Goal: Task Accomplishment & Management: Manage account settings

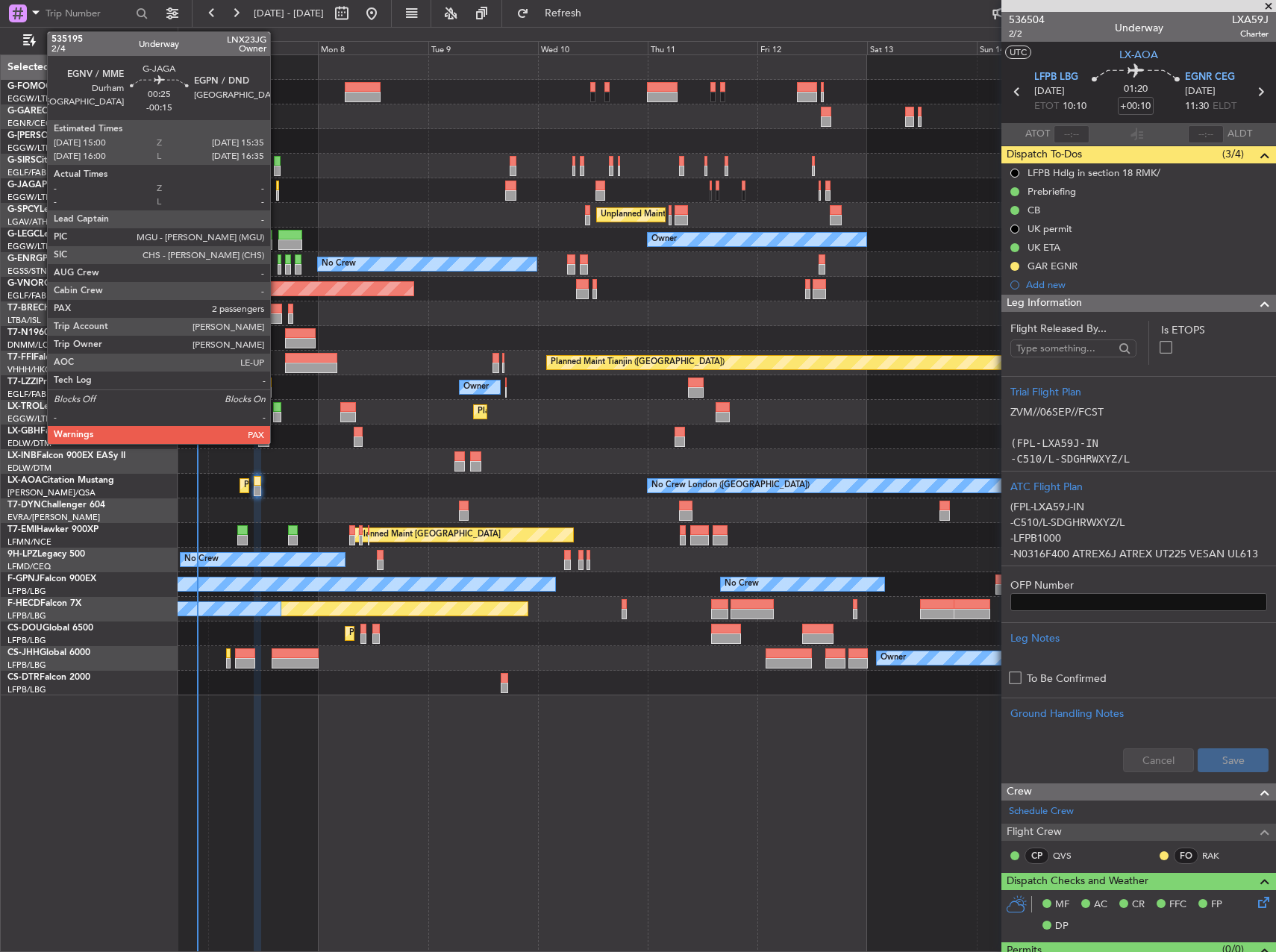
click at [277, 184] on div at bounding box center [277, 186] width 3 height 10
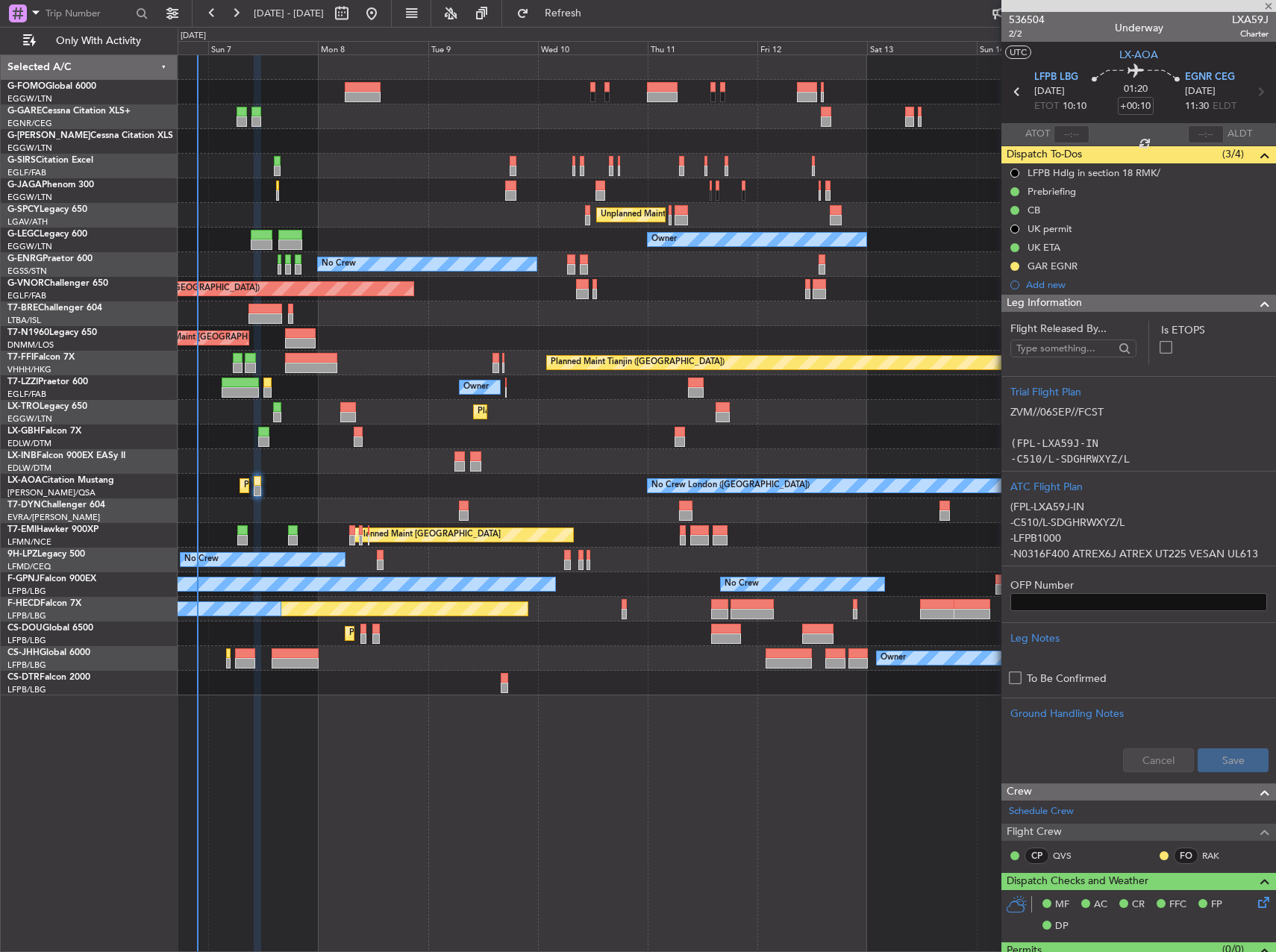
type input "-00:15"
type input "2"
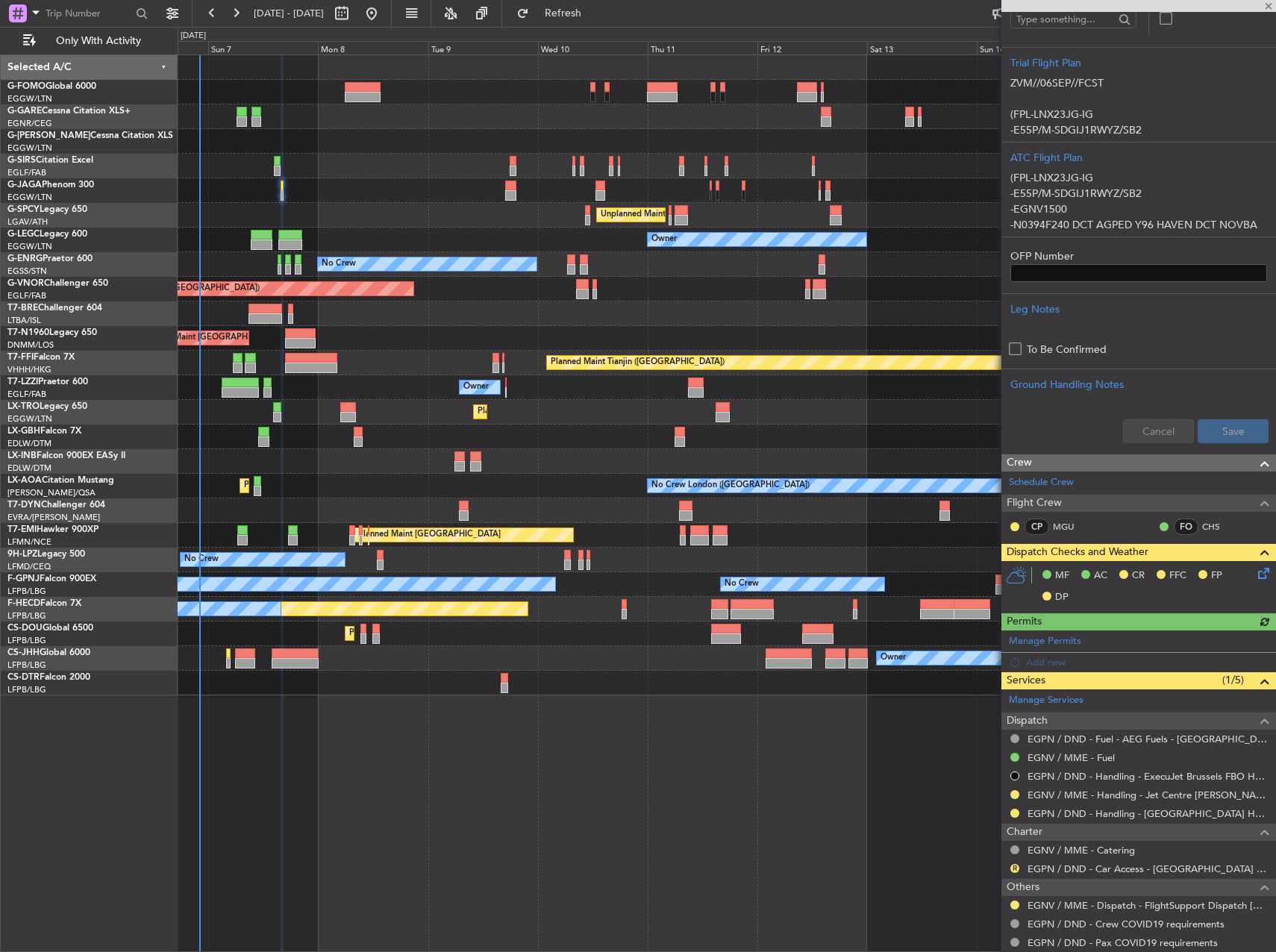
scroll to position [363, 0]
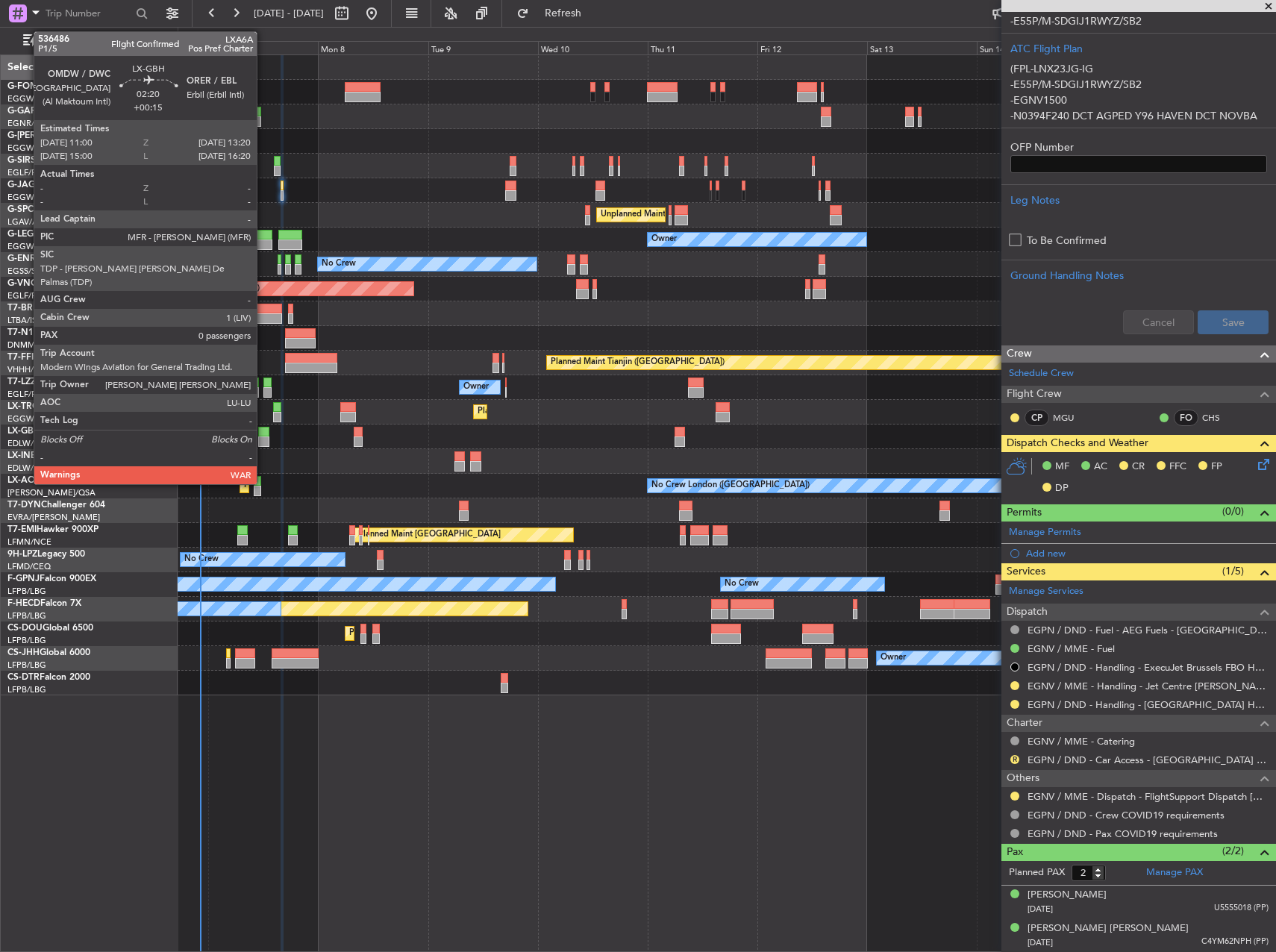
click at [264, 437] on div at bounding box center [264, 442] width 11 height 10
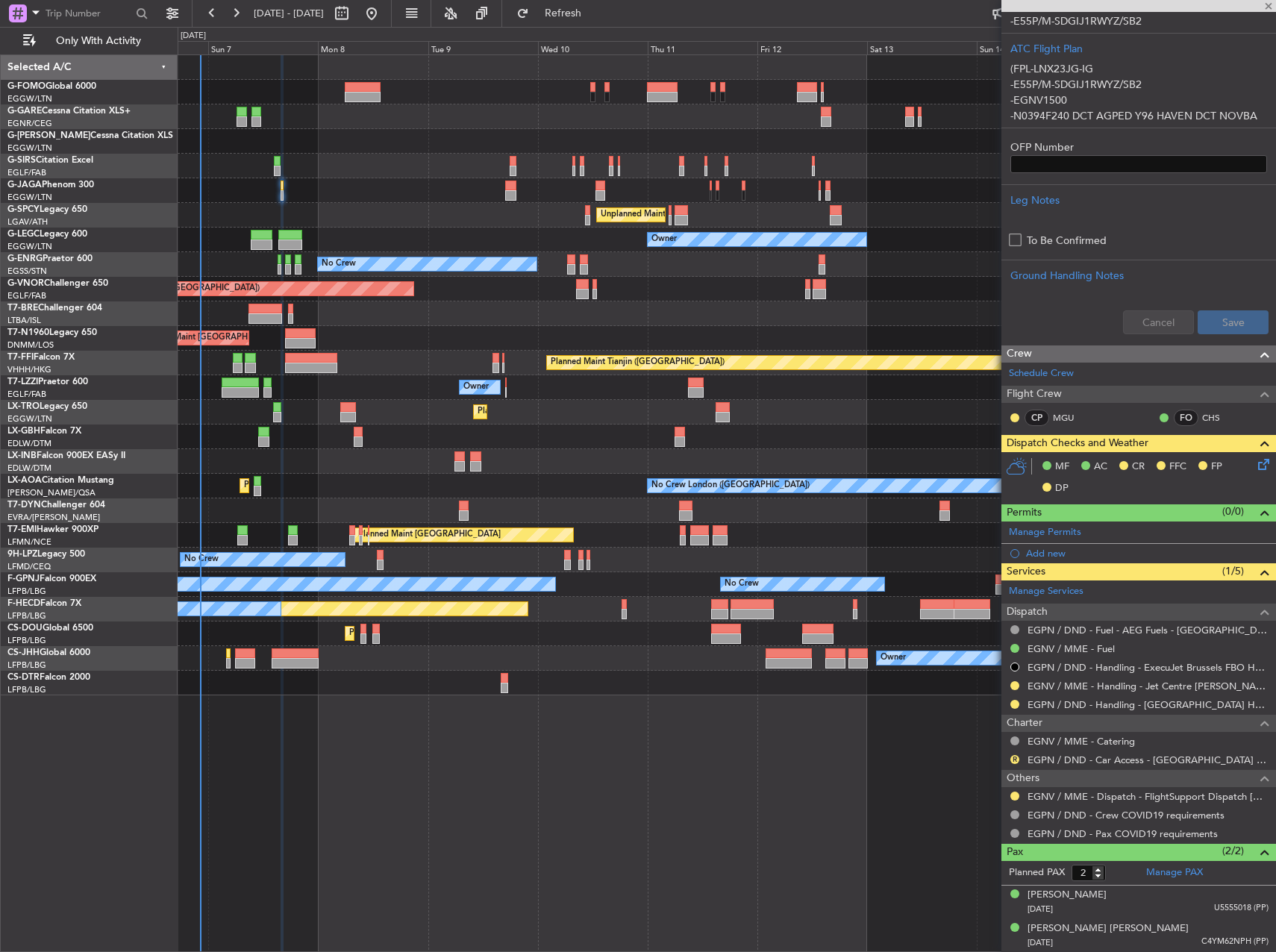
type input "+00:15"
type input "0"
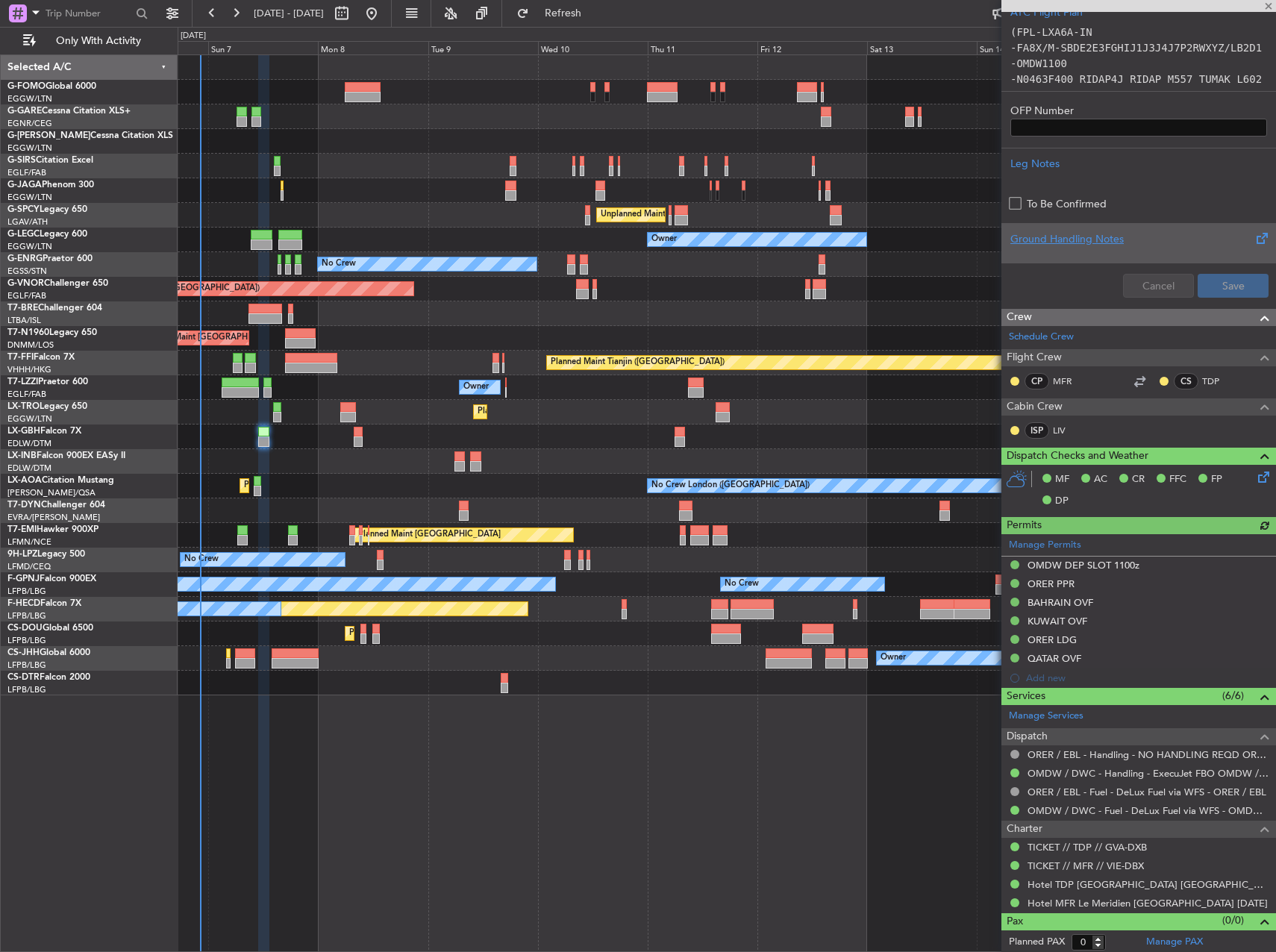
scroll to position [522, 0]
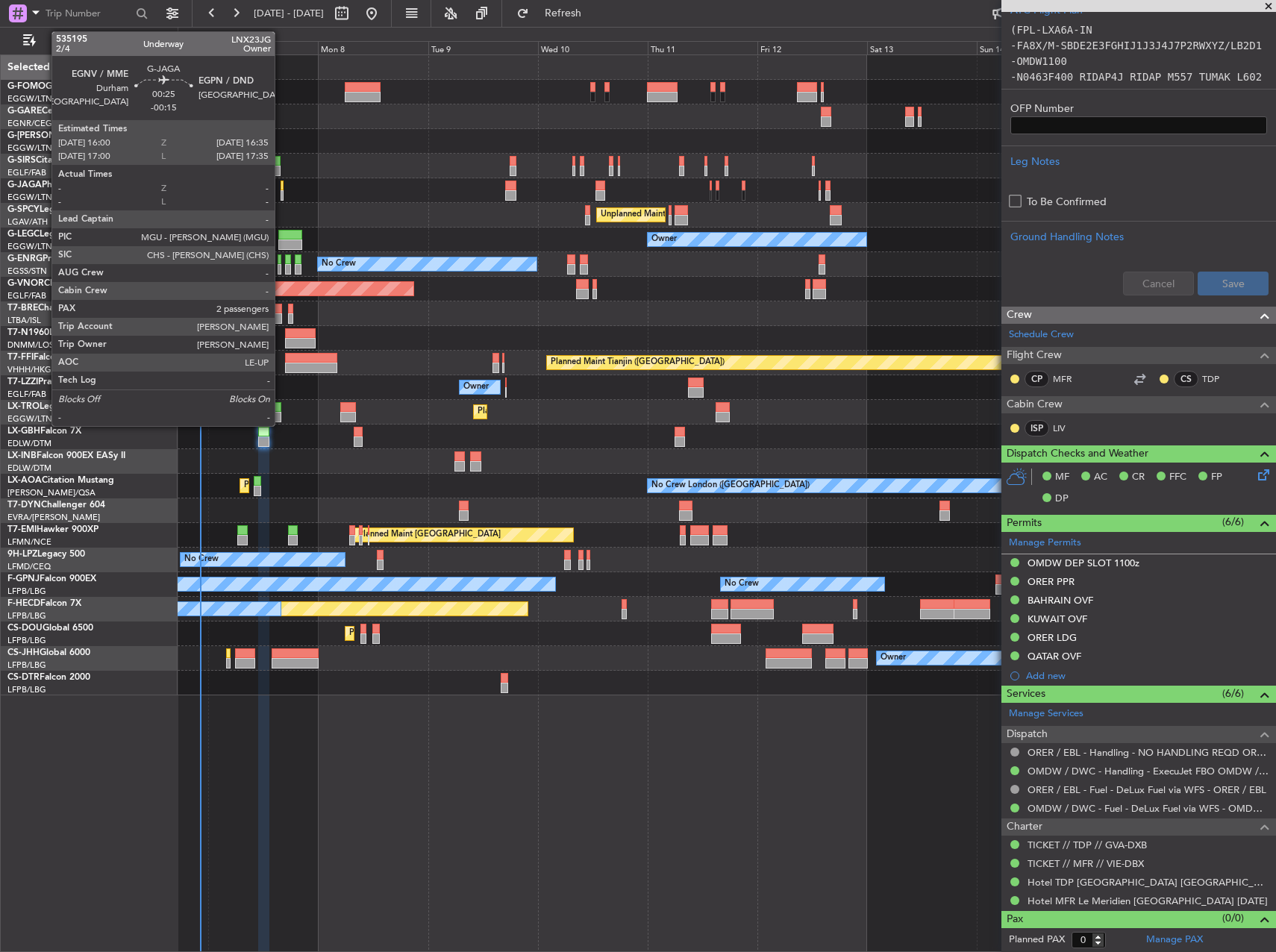
click at [281, 191] on div at bounding box center [282, 196] width 3 height 10
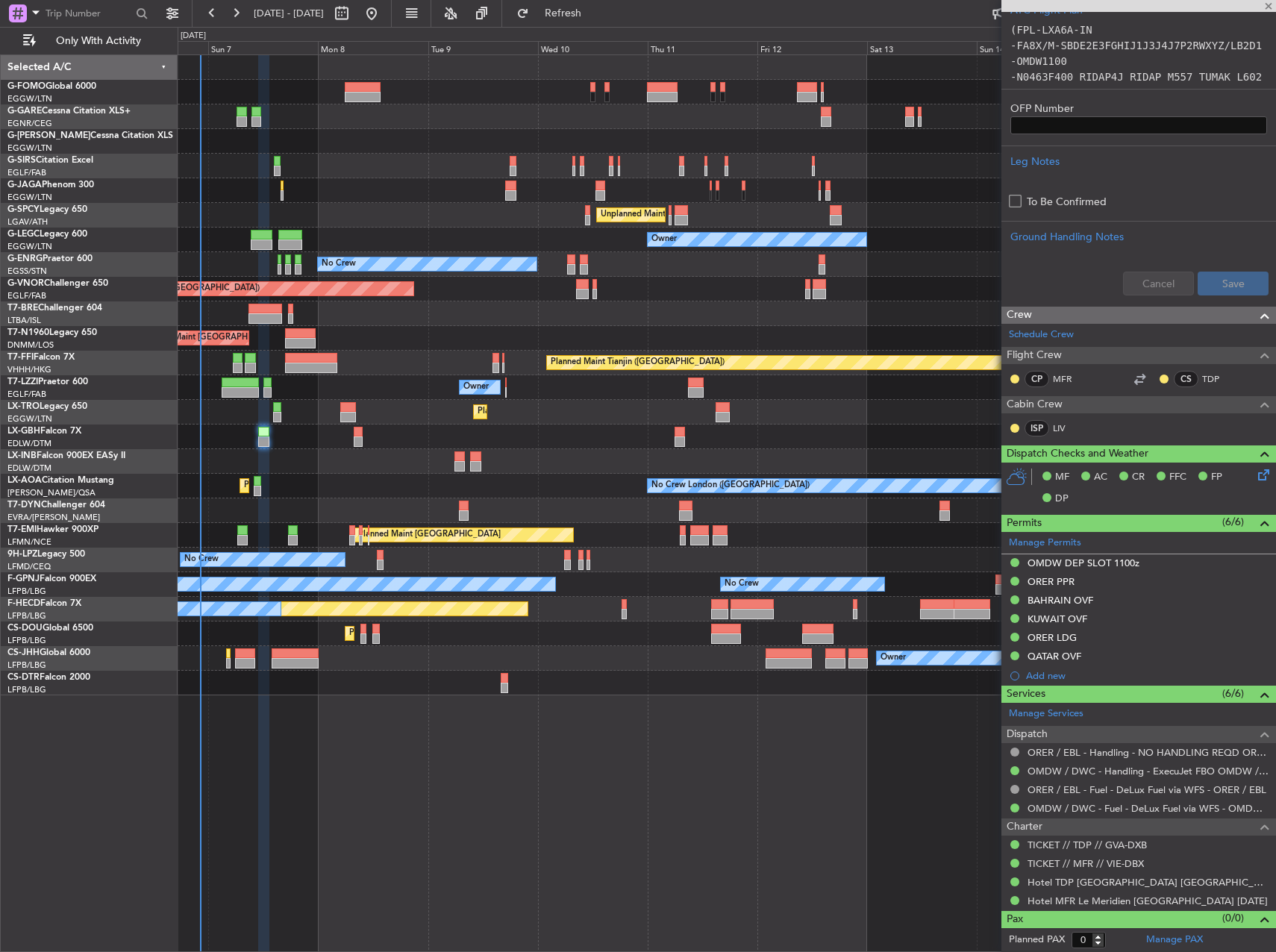
type input "-00:15"
type input "2"
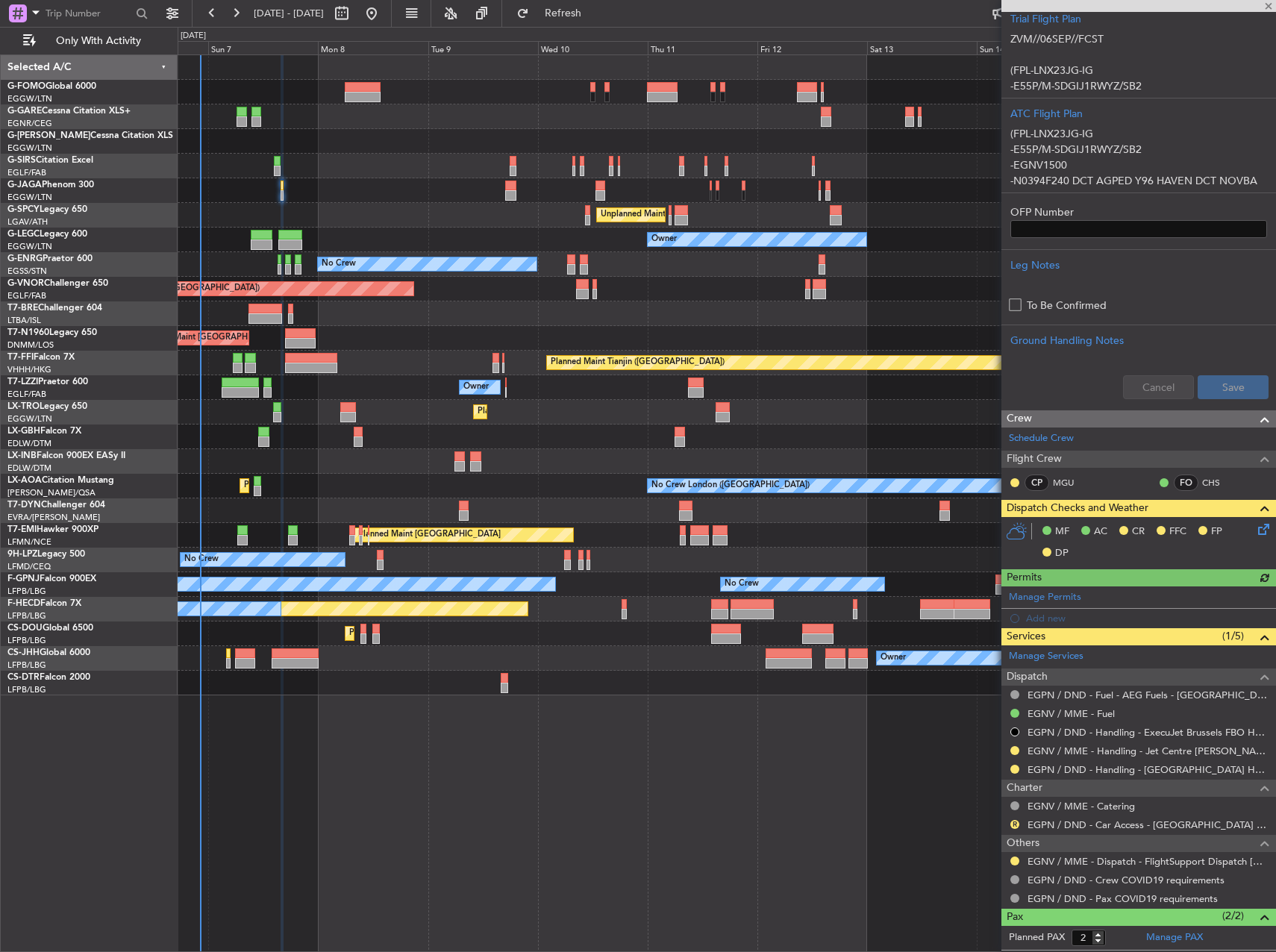
scroll to position [363, 0]
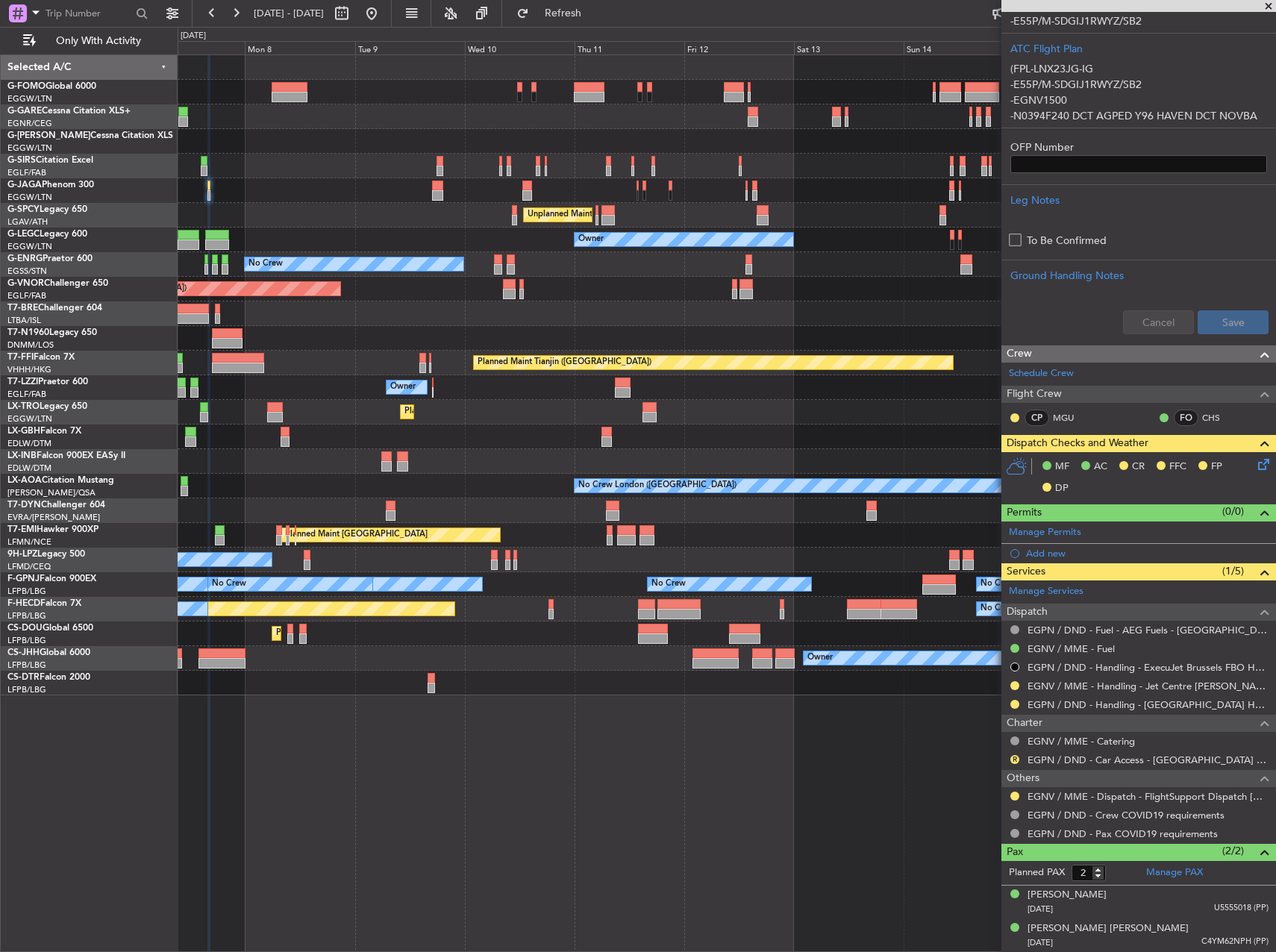
click at [632, 308] on div at bounding box center [727, 314] width 1098 height 25
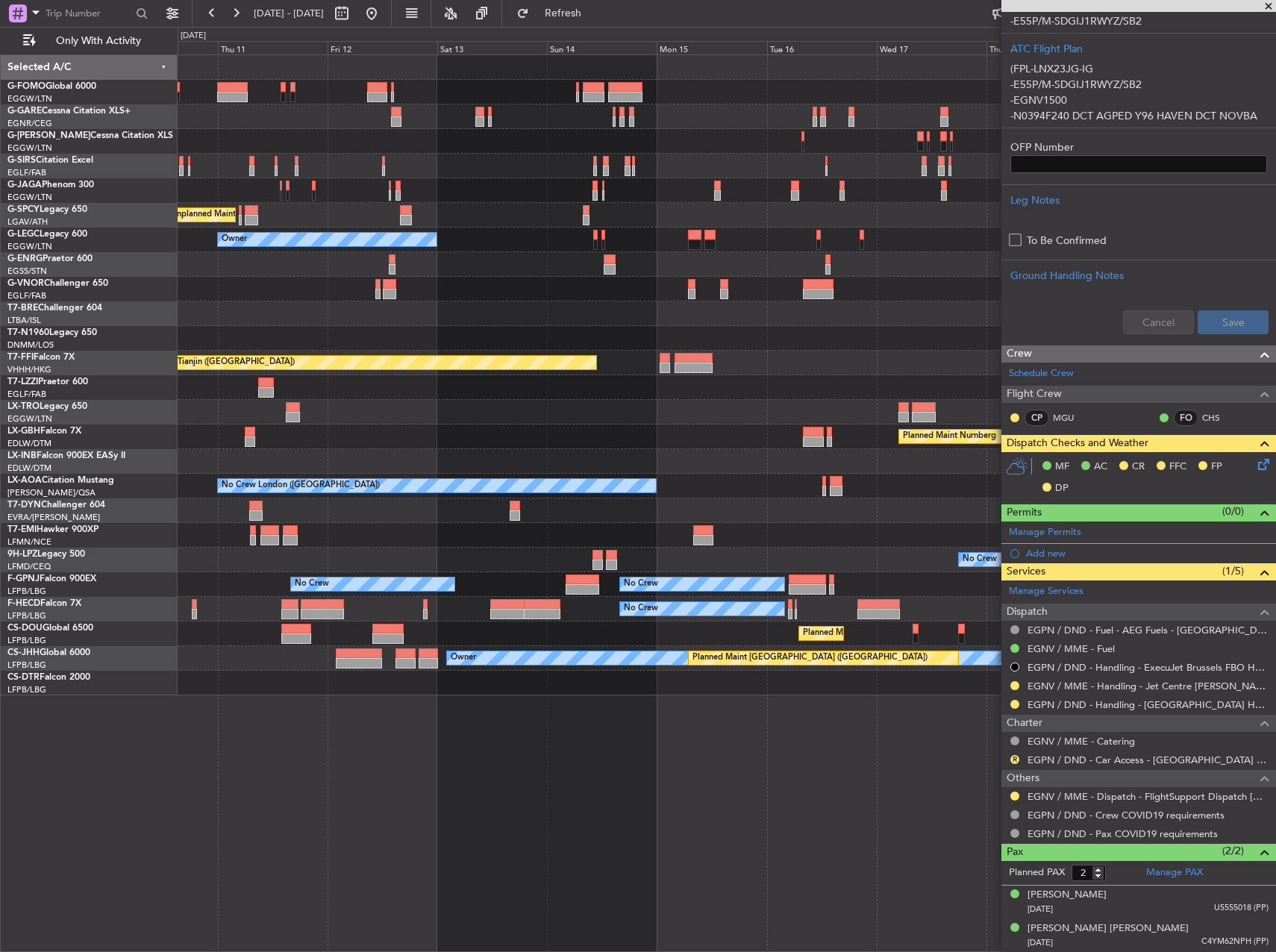
click at [482, 303] on div "Unplanned Maint [GEOGRAPHIC_DATA] ([PERSON_NAME] Intl) Owner No Crew Planned Ma…" at bounding box center [727, 375] width 1098 height 640
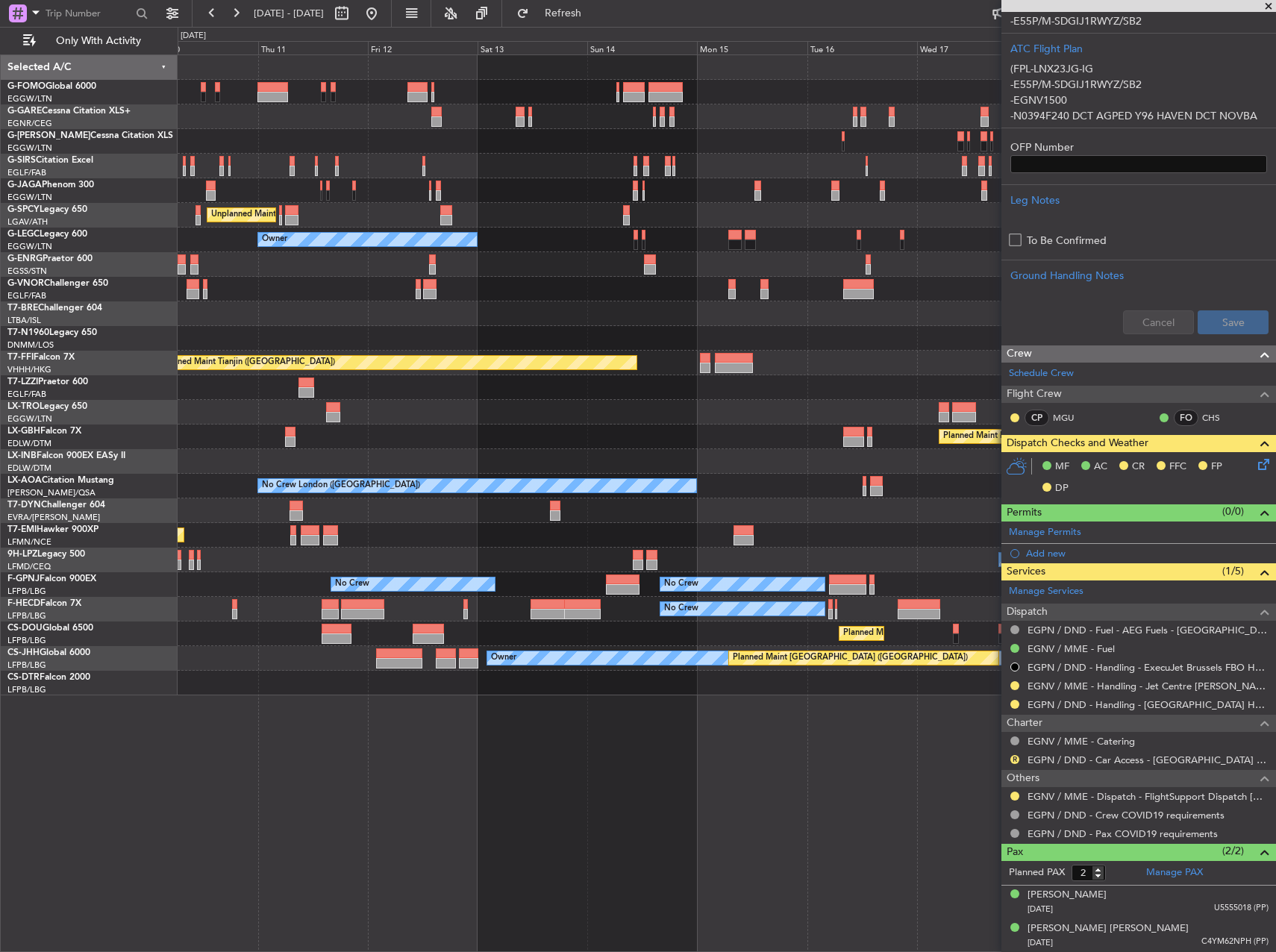
click at [781, 293] on div "Planned Maint [GEOGRAPHIC_DATA] ([GEOGRAPHIC_DATA])" at bounding box center [727, 289] width 1098 height 25
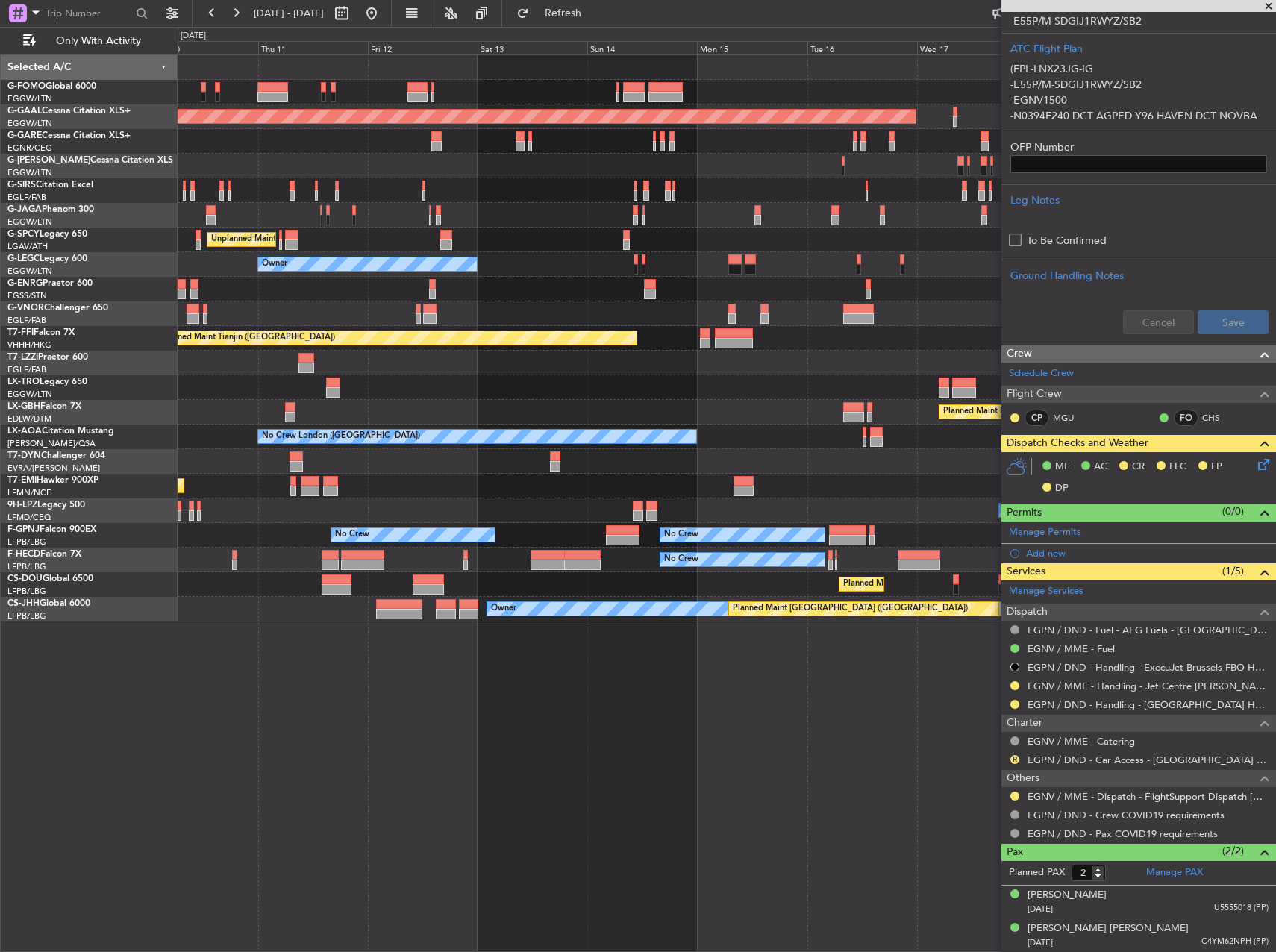
click at [679, 338] on div "Planned Maint Tianjin ([GEOGRAPHIC_DATA])" at bounding box center [727, 339] width 1098 height 25
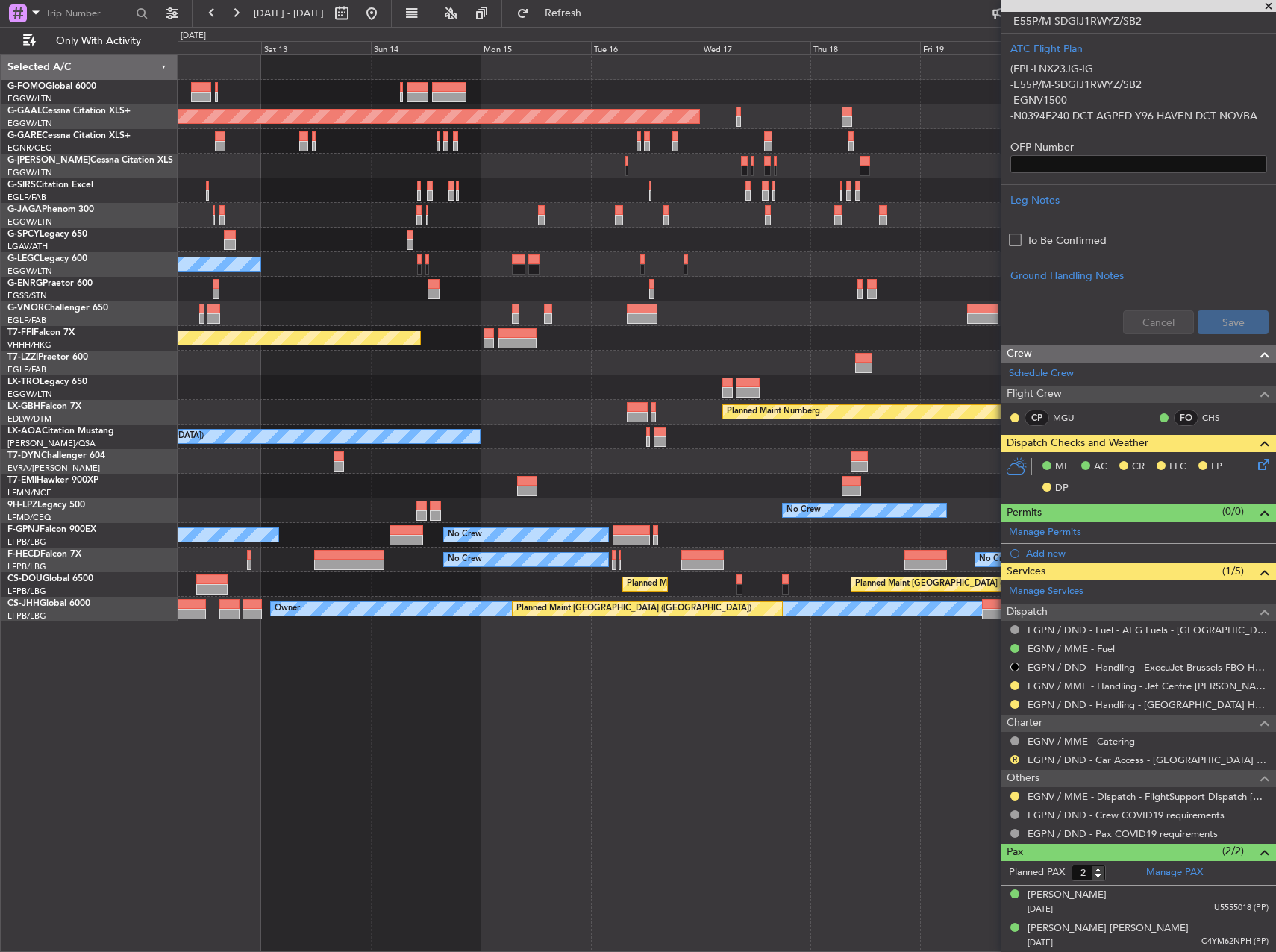
click at [546, 343] on div "Planned Maint Tianjin ([GEOGRAPHIC_DATA])" at bounding box center [727, 339] width 1098 height 25
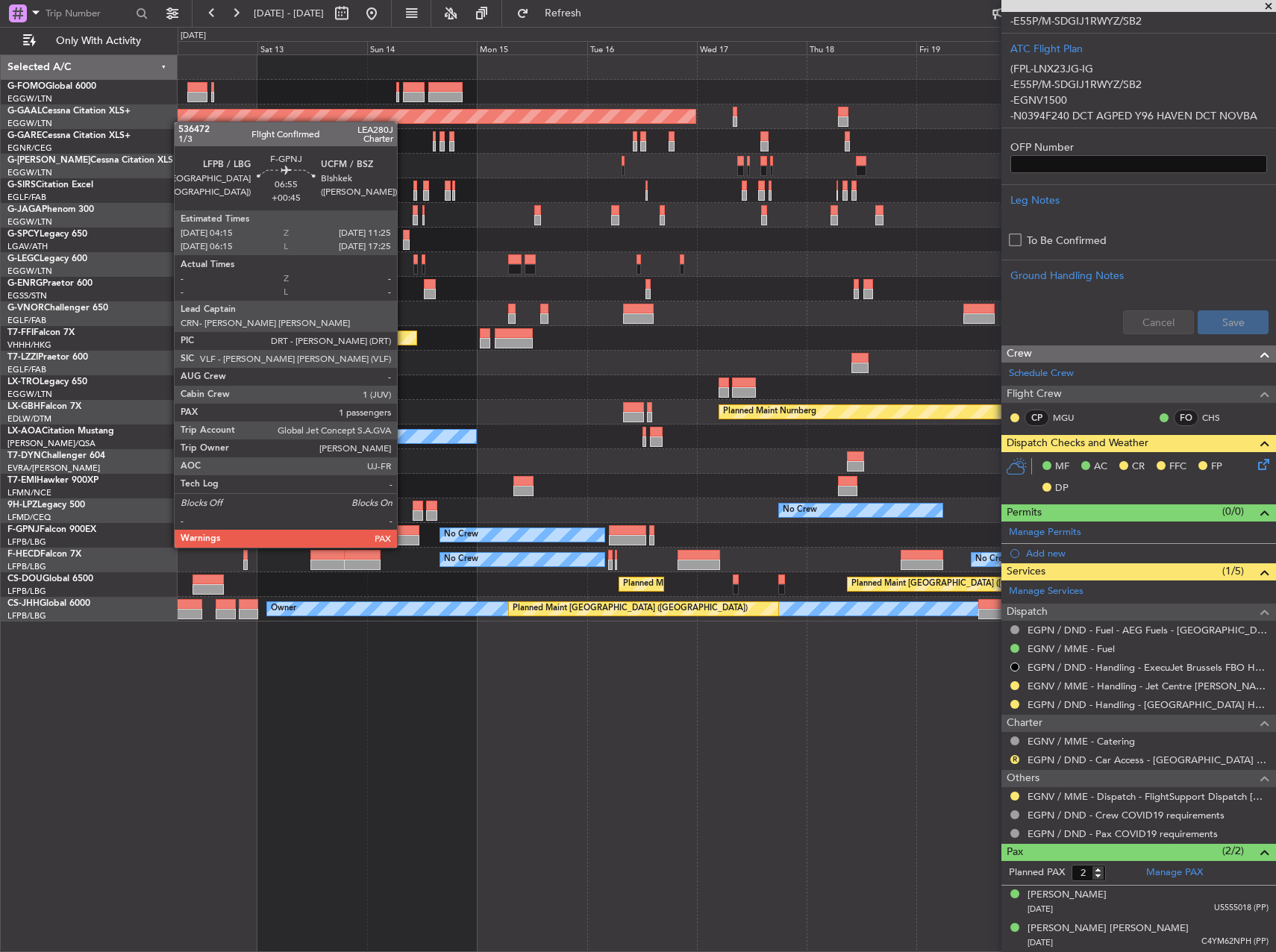
click at [404, 533] on div at bounding box center [402, 531] width 33 height 10
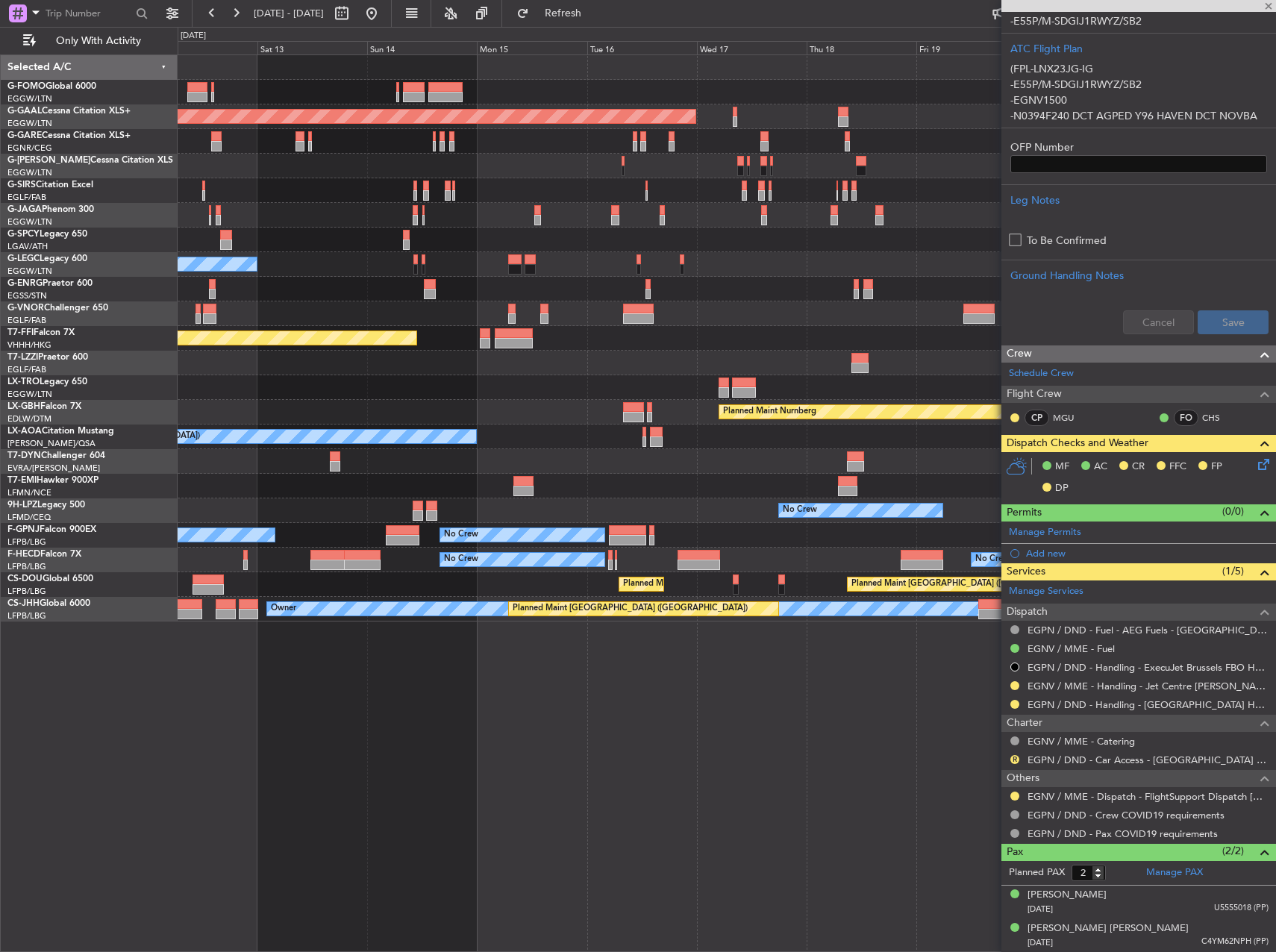
type input "+00:45"
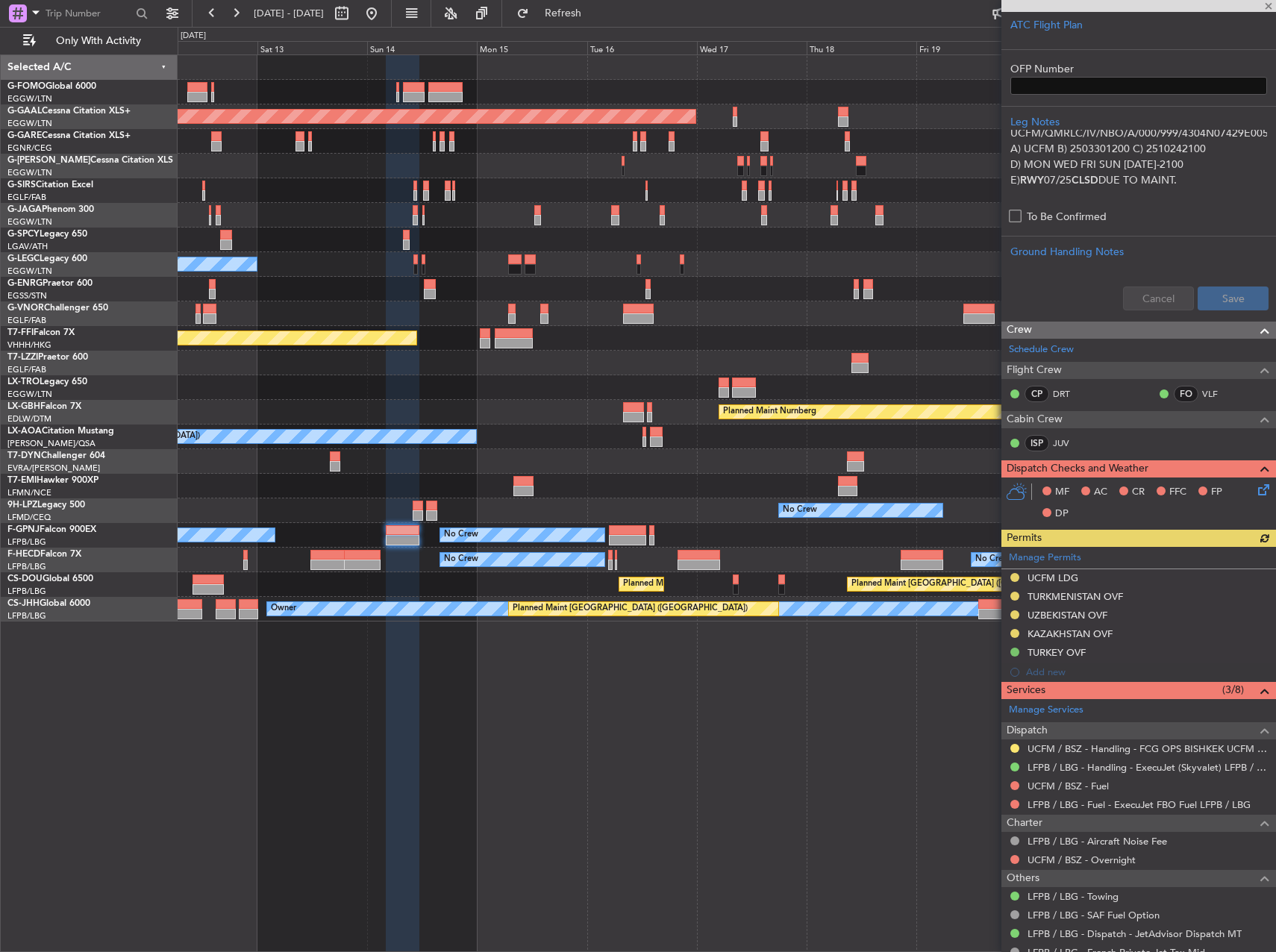
scroll to position [573, 0]
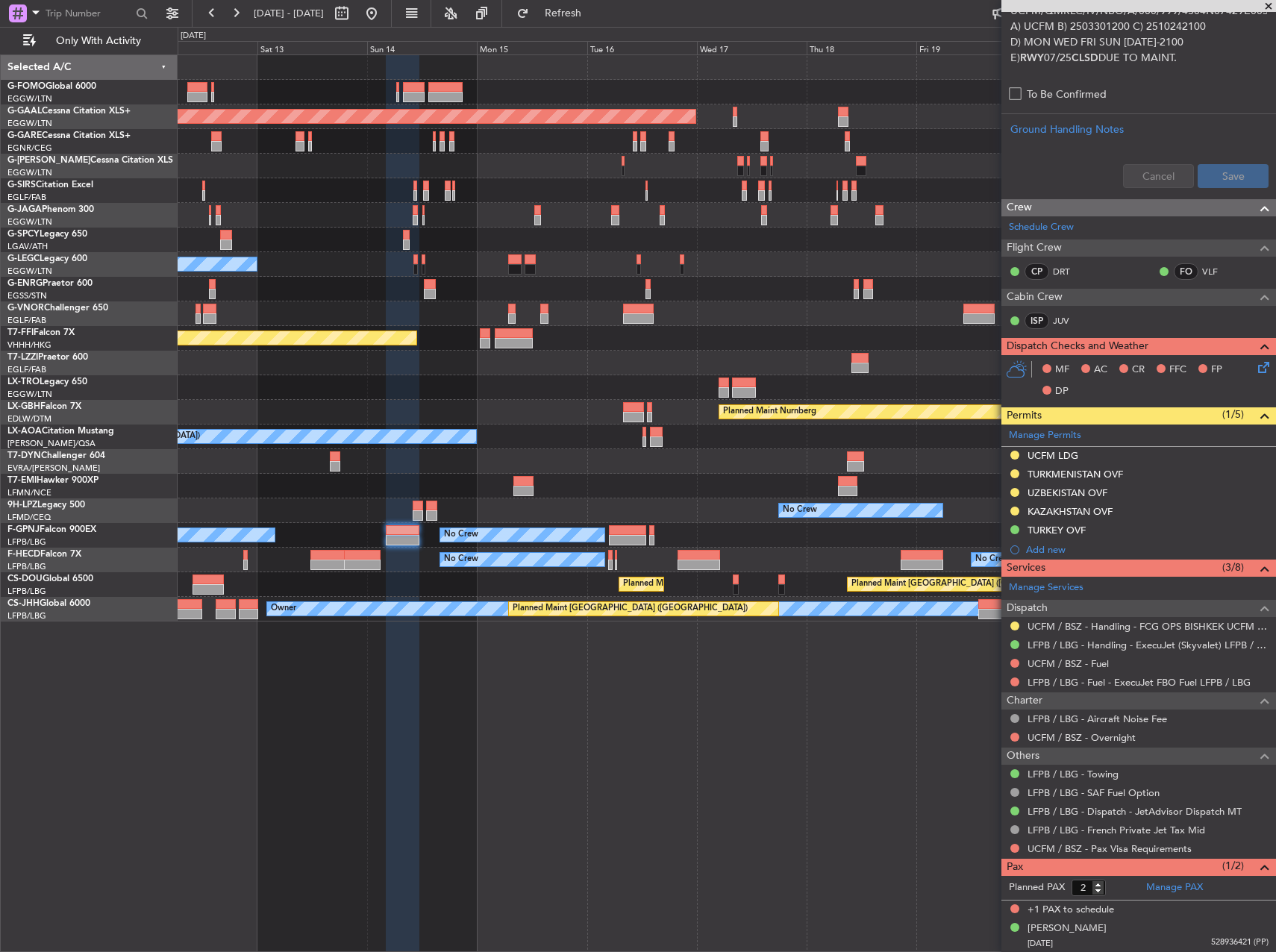
click at [1060, 473] on mat-tooltip-component "UCFM LDG" at bounding box center [1053, 481] width 70 height 40
click at [1093, 476] on div "TURKMENISTAN OVF" at bounding box center [1075, 474] width 95 height 13
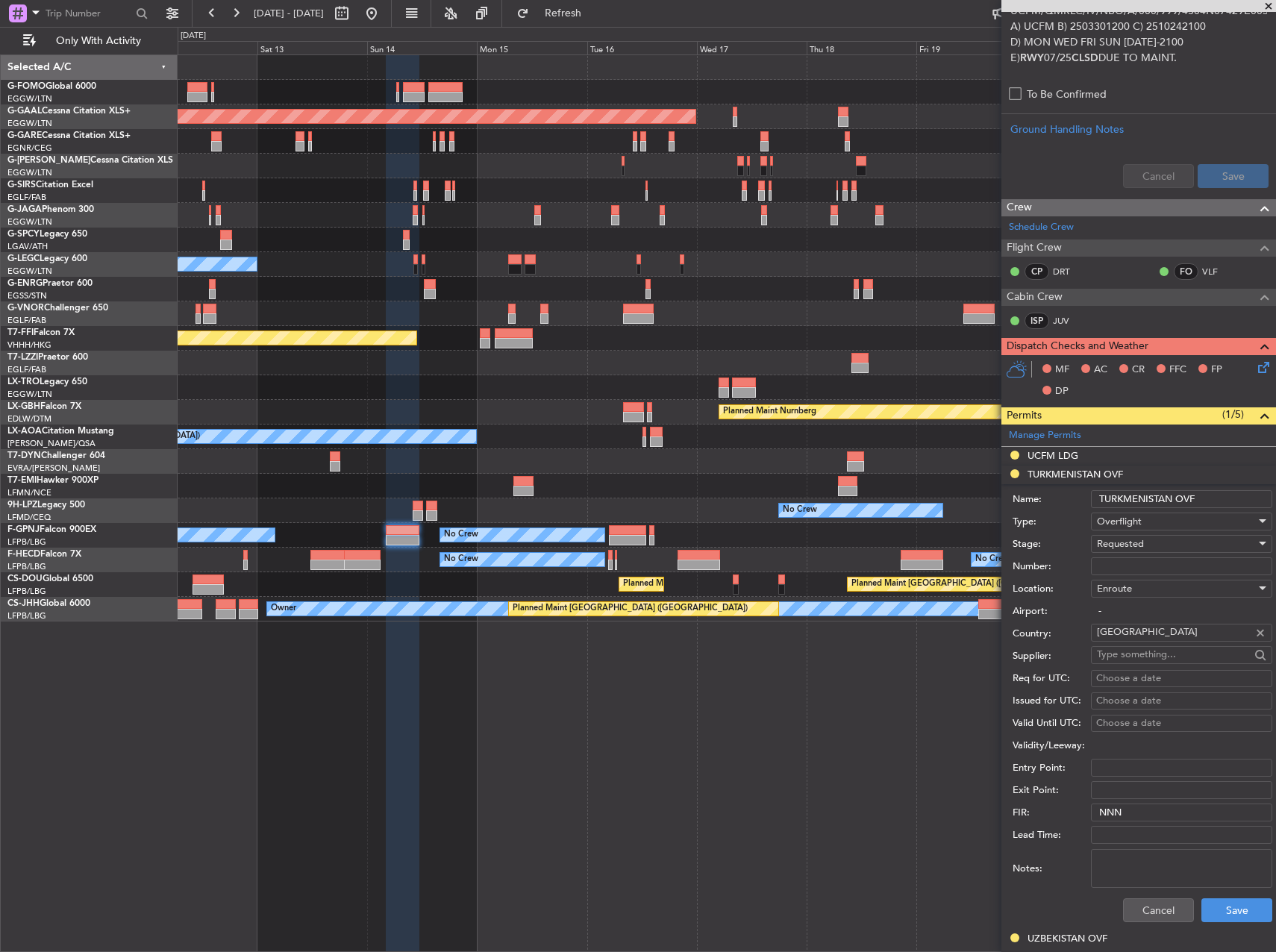
click at [1128, 564] on input "Number:" at bounding box center [1181, 566] width 181 height 18
paste input "GC/106/10544/060925"
type input "GC/106/10544/060925"
click at [1131, 548] on span "Requested" at bounding box center [1120, 544] width 47 height 14
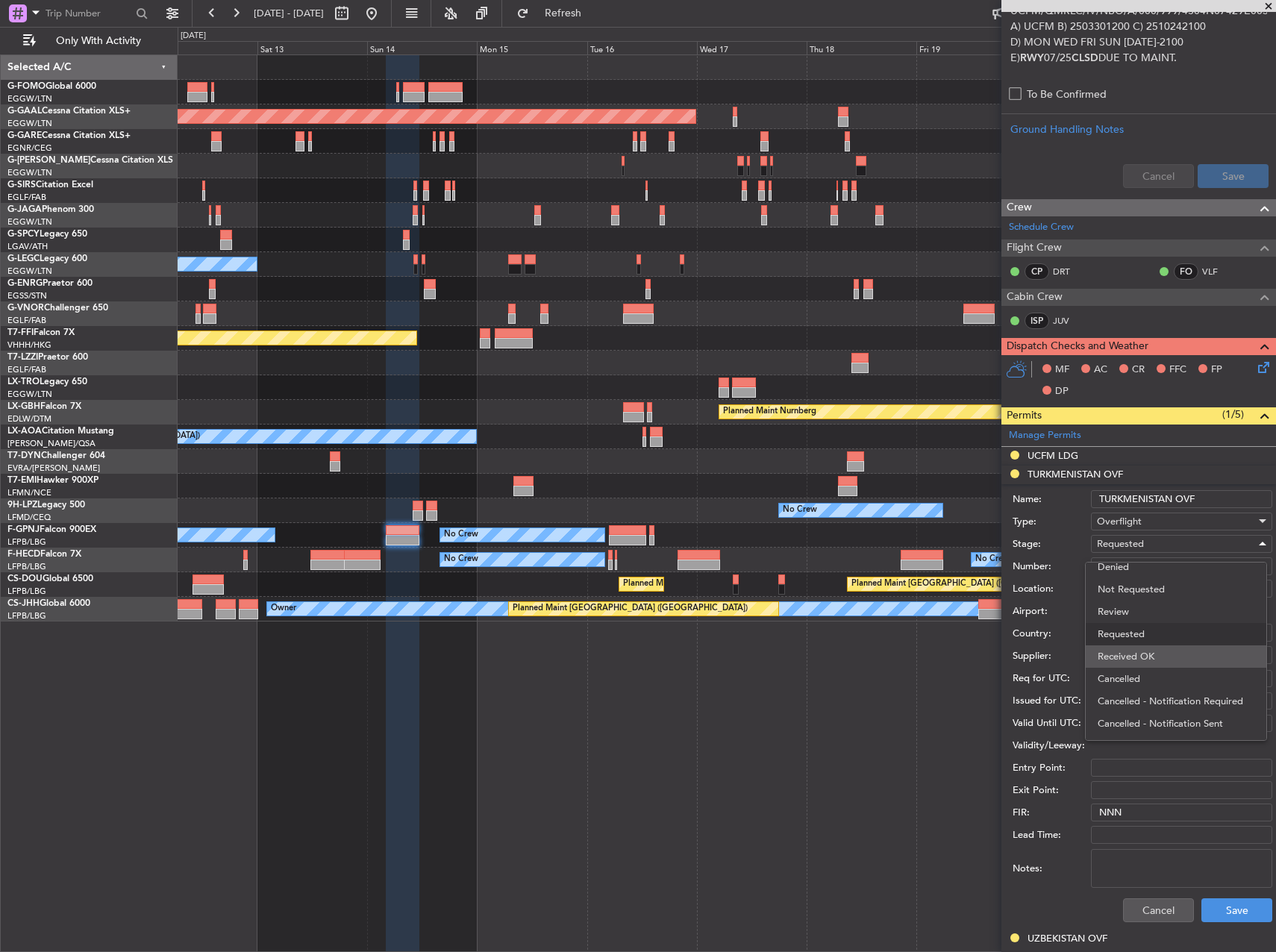
click at [1133, 653] on span "Received OK" at bounding box center [1176, 656] width 156 height 22
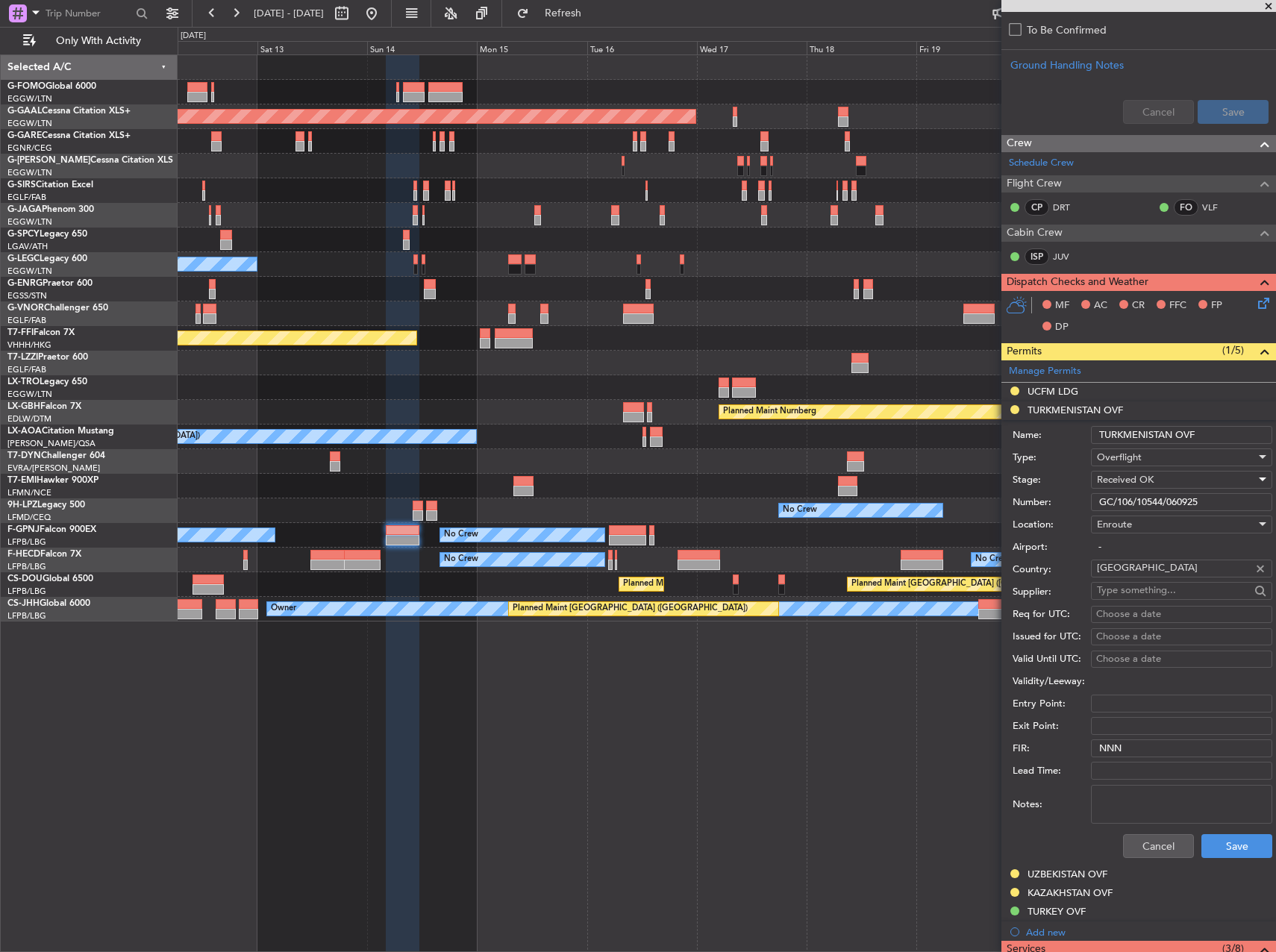
scroll to position [723, 0]
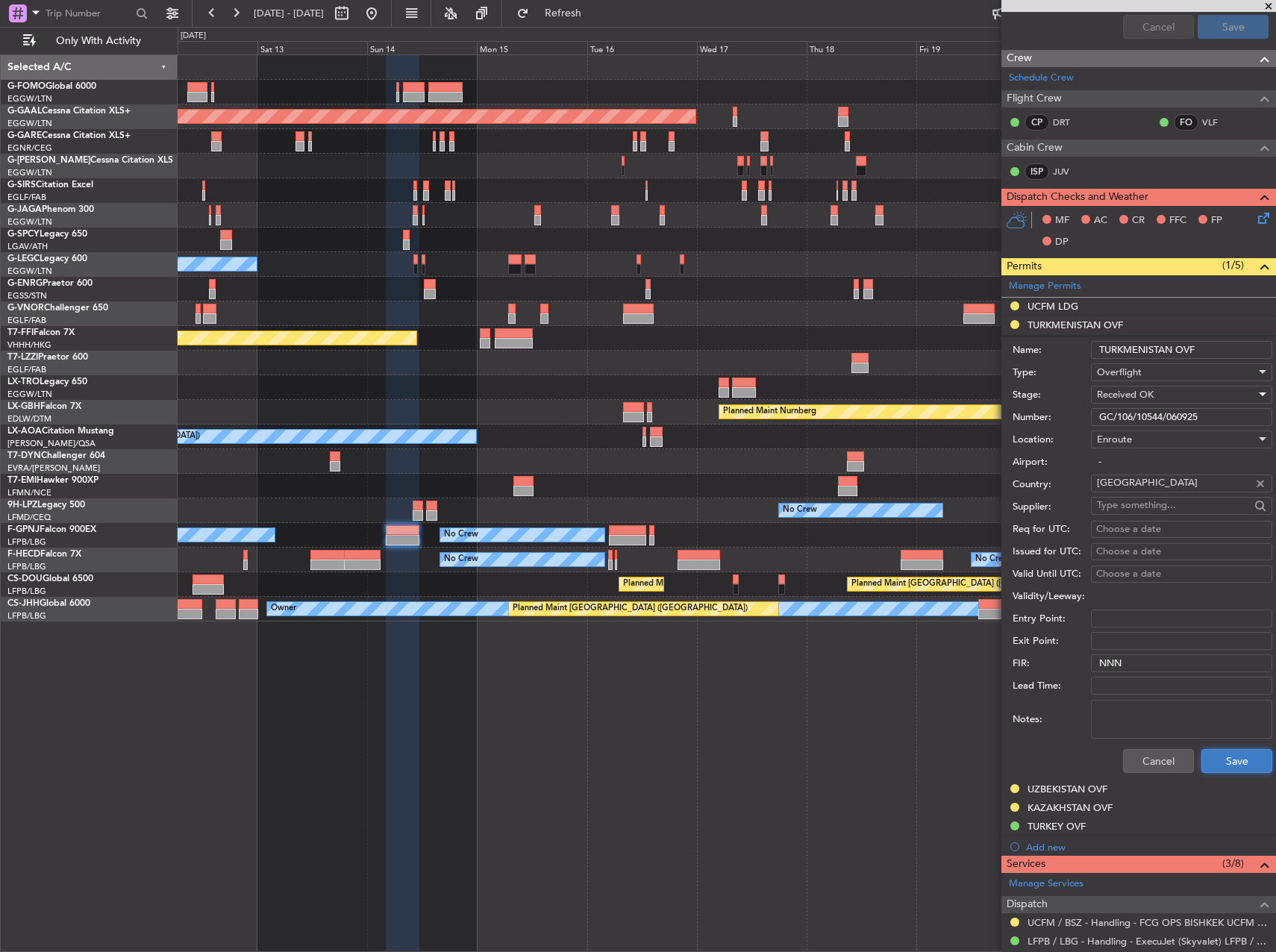
click at [1223, 763] on button "Save" at bounding box center [1237, 761] width 71 height 24
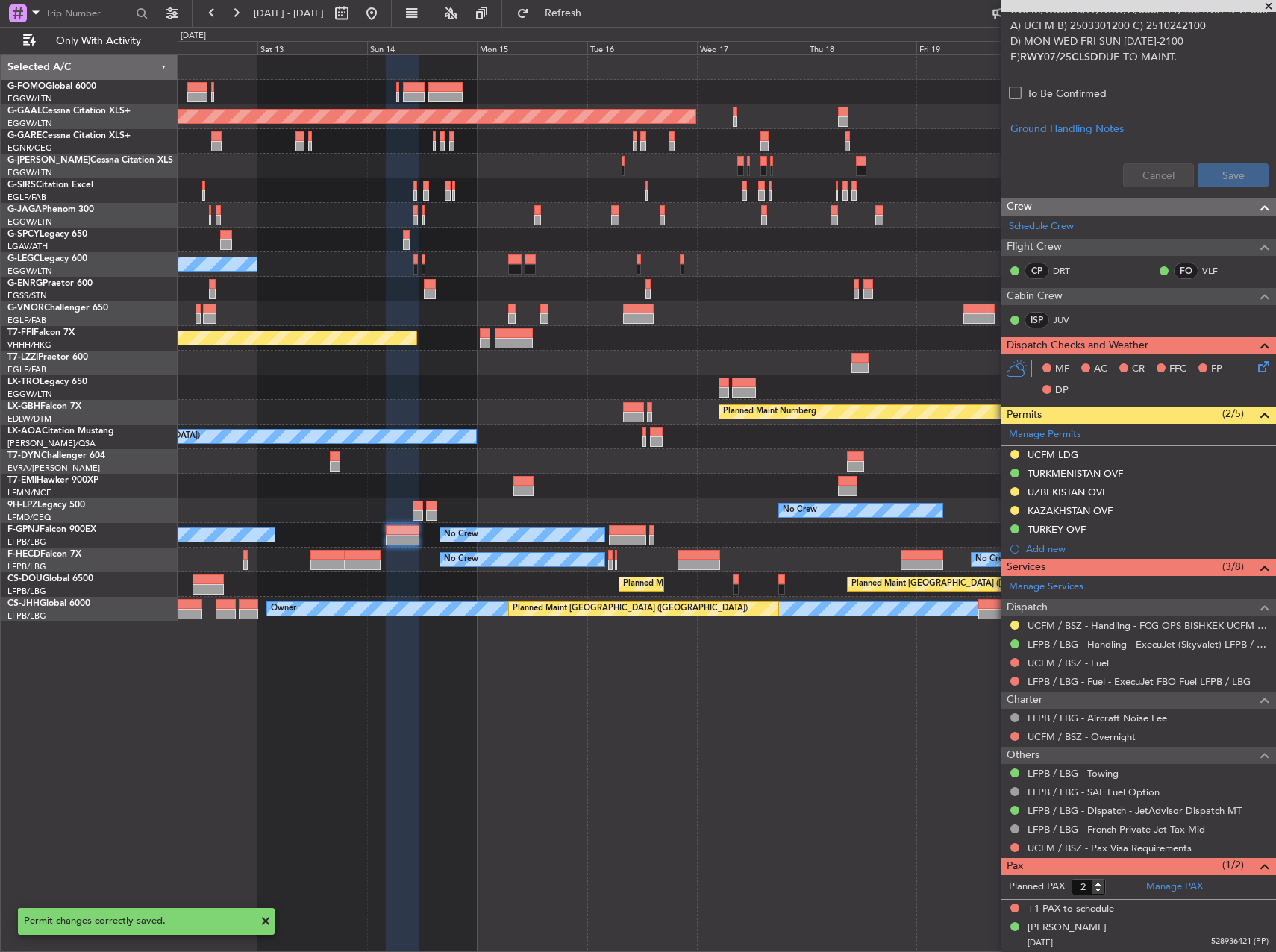
scroll to position [573, 0]
click at [1070, 497] on div "UZBEKISTAN OVF" at bounding box center [1067, 492] width 80 height 13
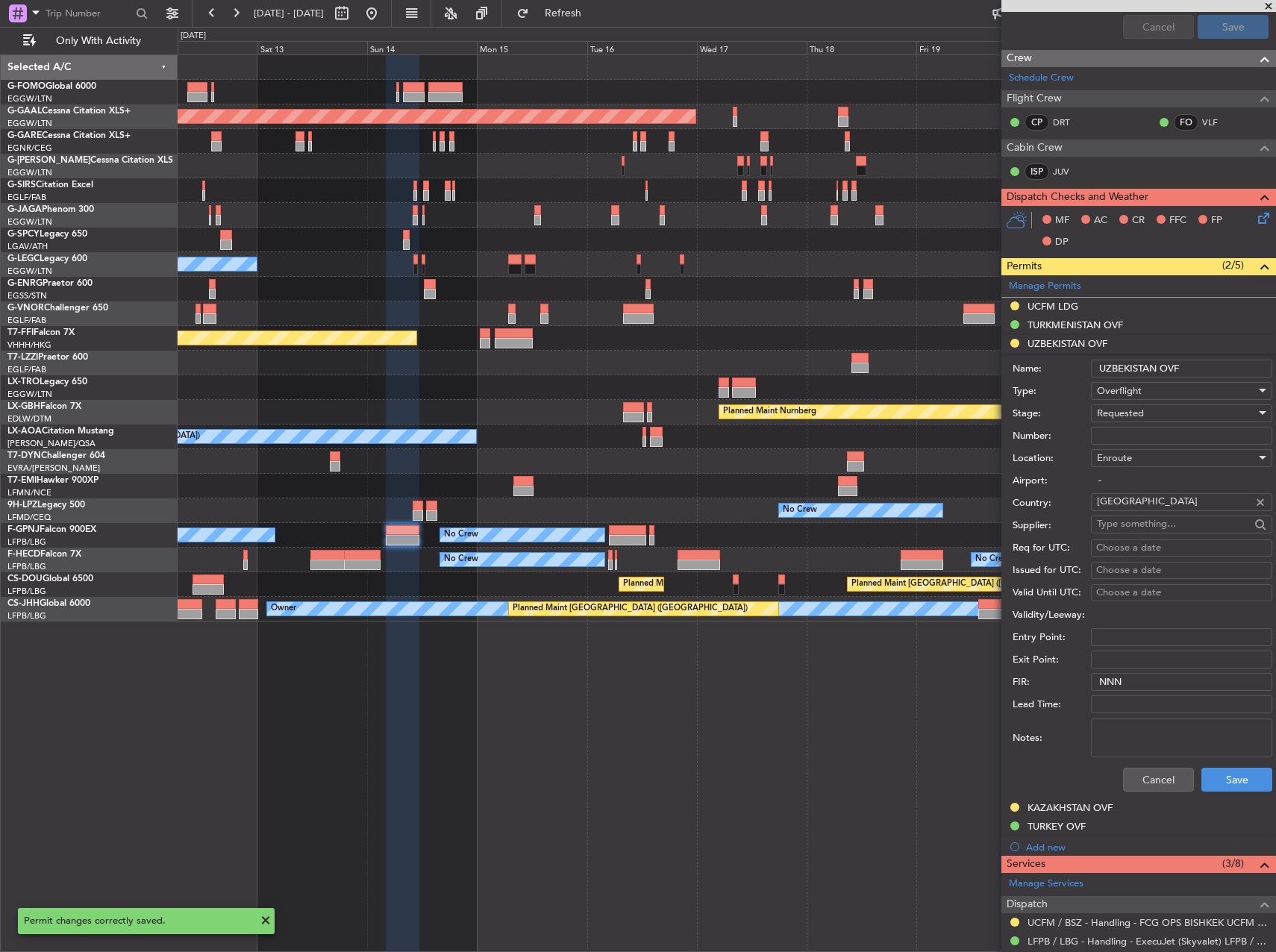
click at [1138, 435] on input "Number:" at bounding box center [1181, 436] width 181 height 18
paste input "09/25/153"
type input "09/25/153"
click at [1137, 416] on span "Requested" at bounding box center [1120, 413] width 47 height 14
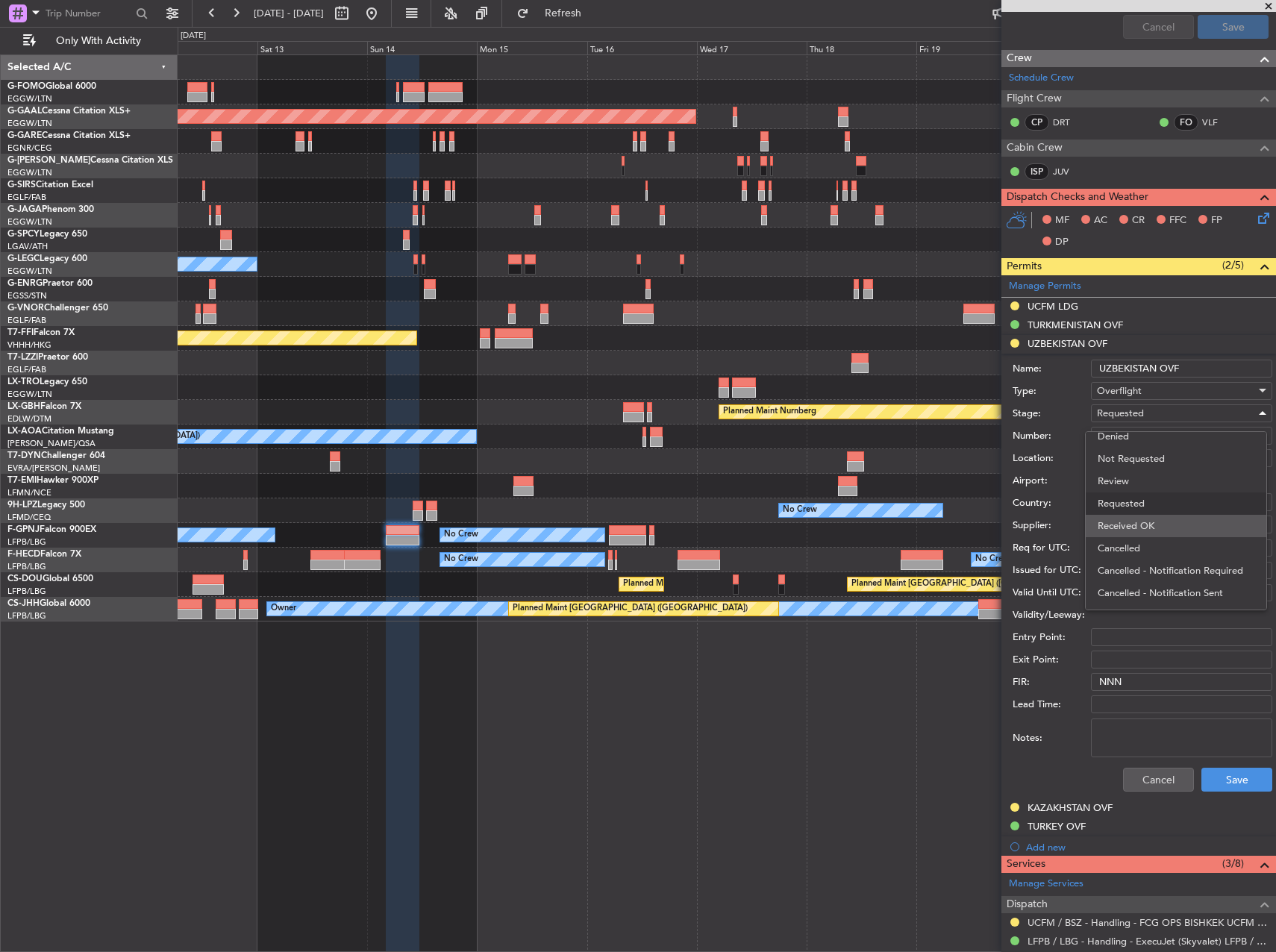
click at [1145, 536] on span "Received OK" at bounding box center [1176, 526] width 156 height 22
click at [1227, 778] on button "Save" at bounding box center [1237, 780] width 71 height 24
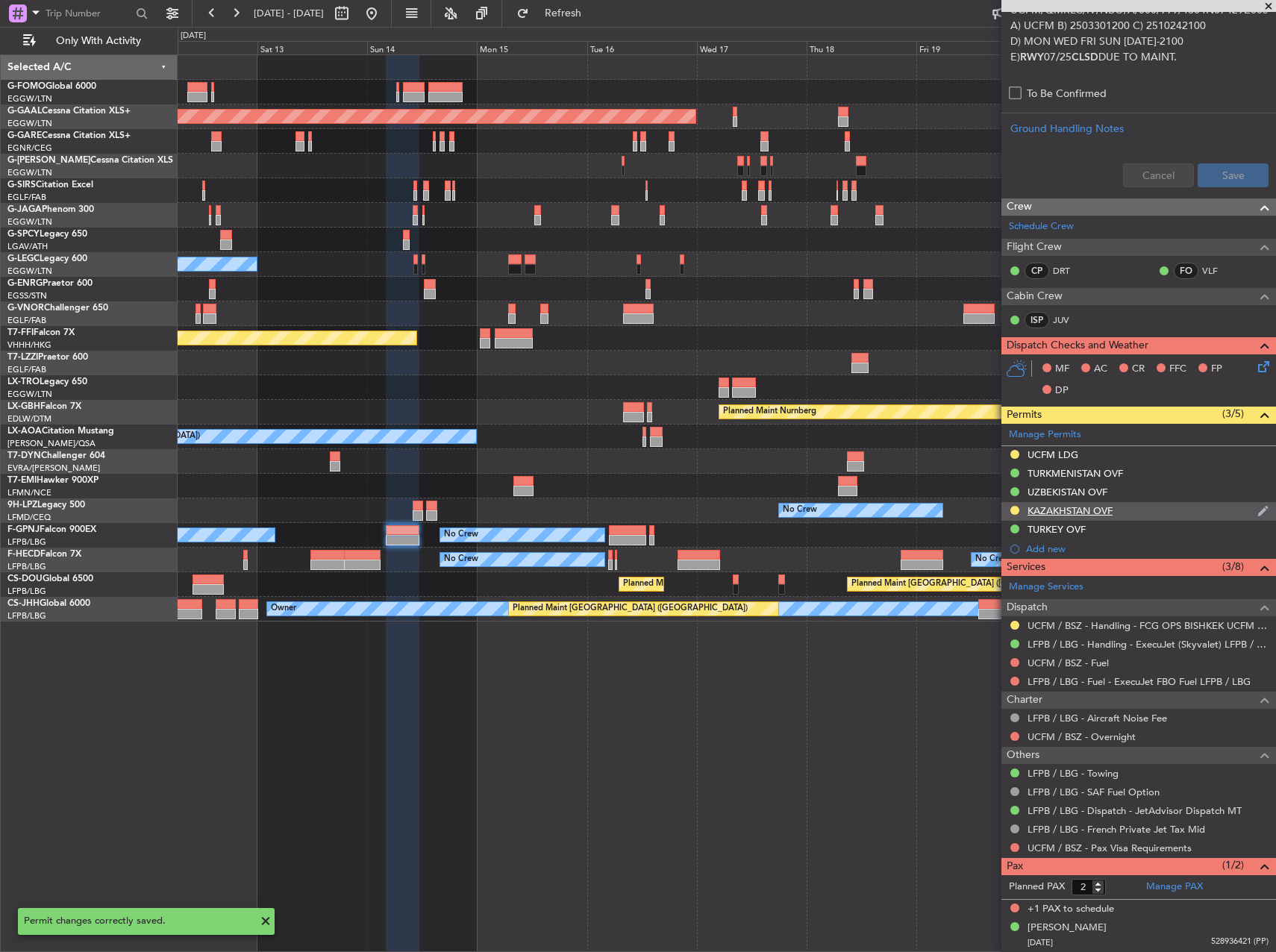
scroll to position [573, 0]
click at [1017, 511] on button at bounding box center [1015, 511] width 9 height 9
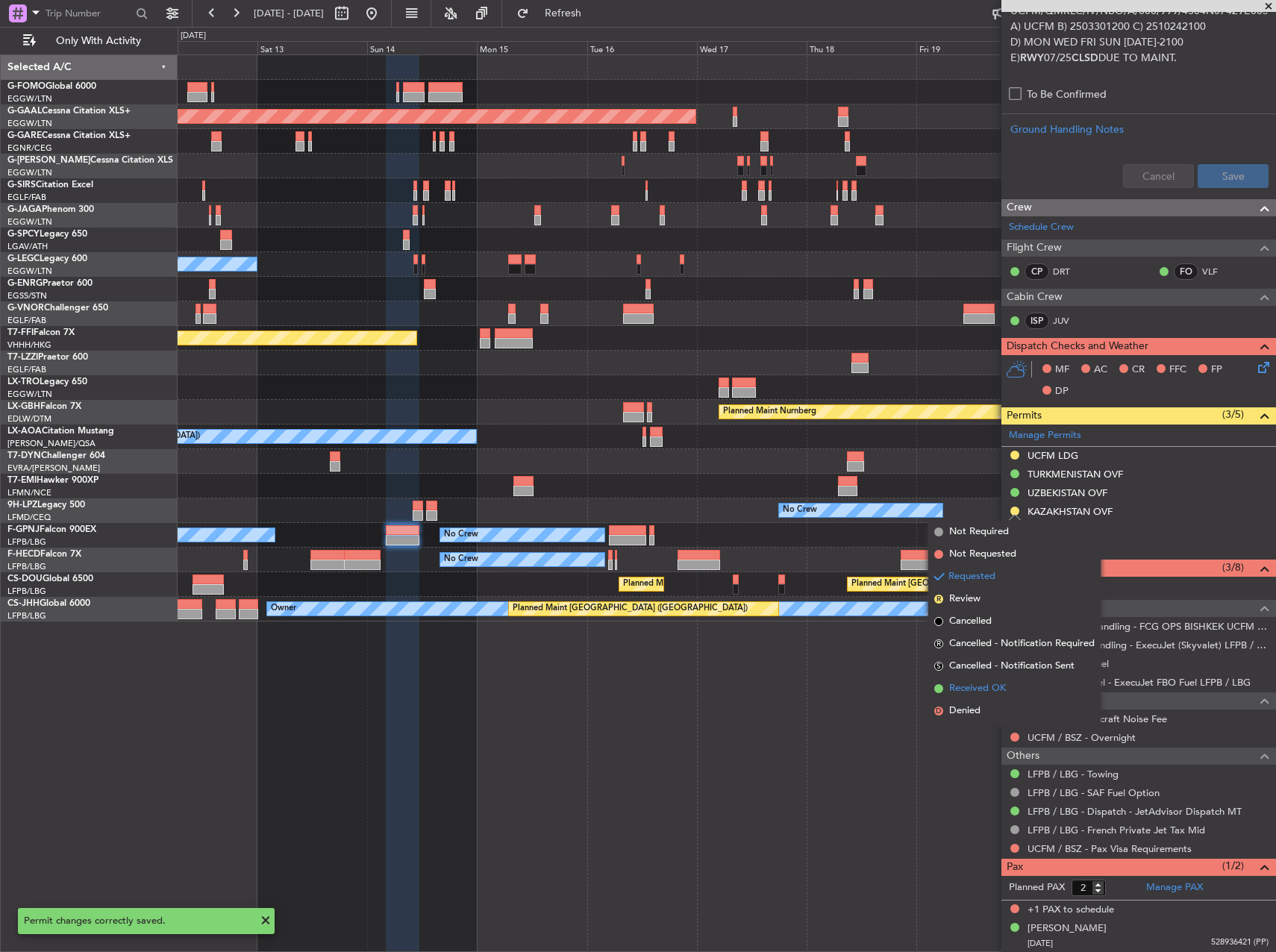
click at [1004, 693] on span "Received OK" at bounding box center [978, 688] width 57 height 15
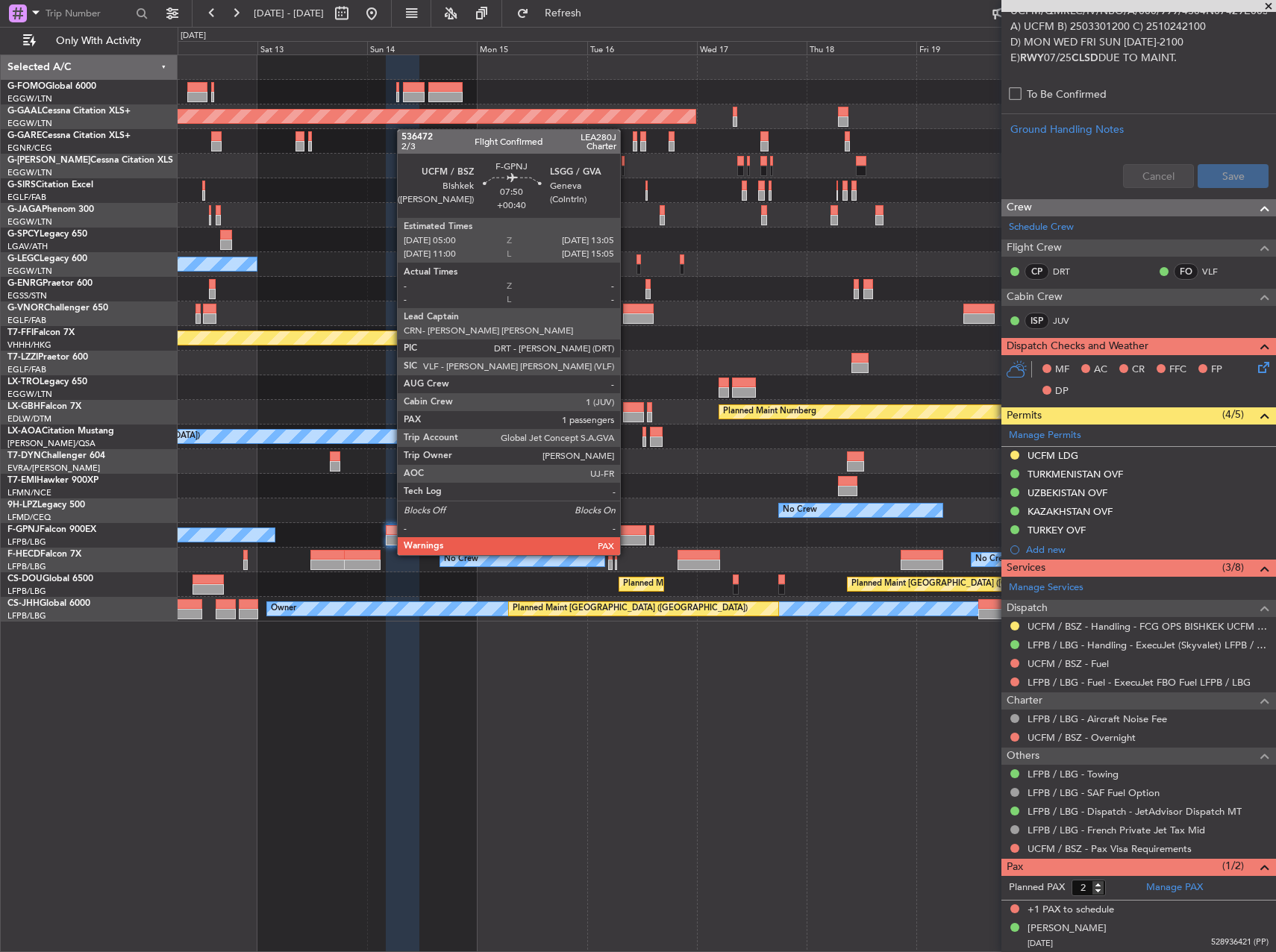
click at [627, 540] on div at bounding box center [627, 540] width 37 height 10
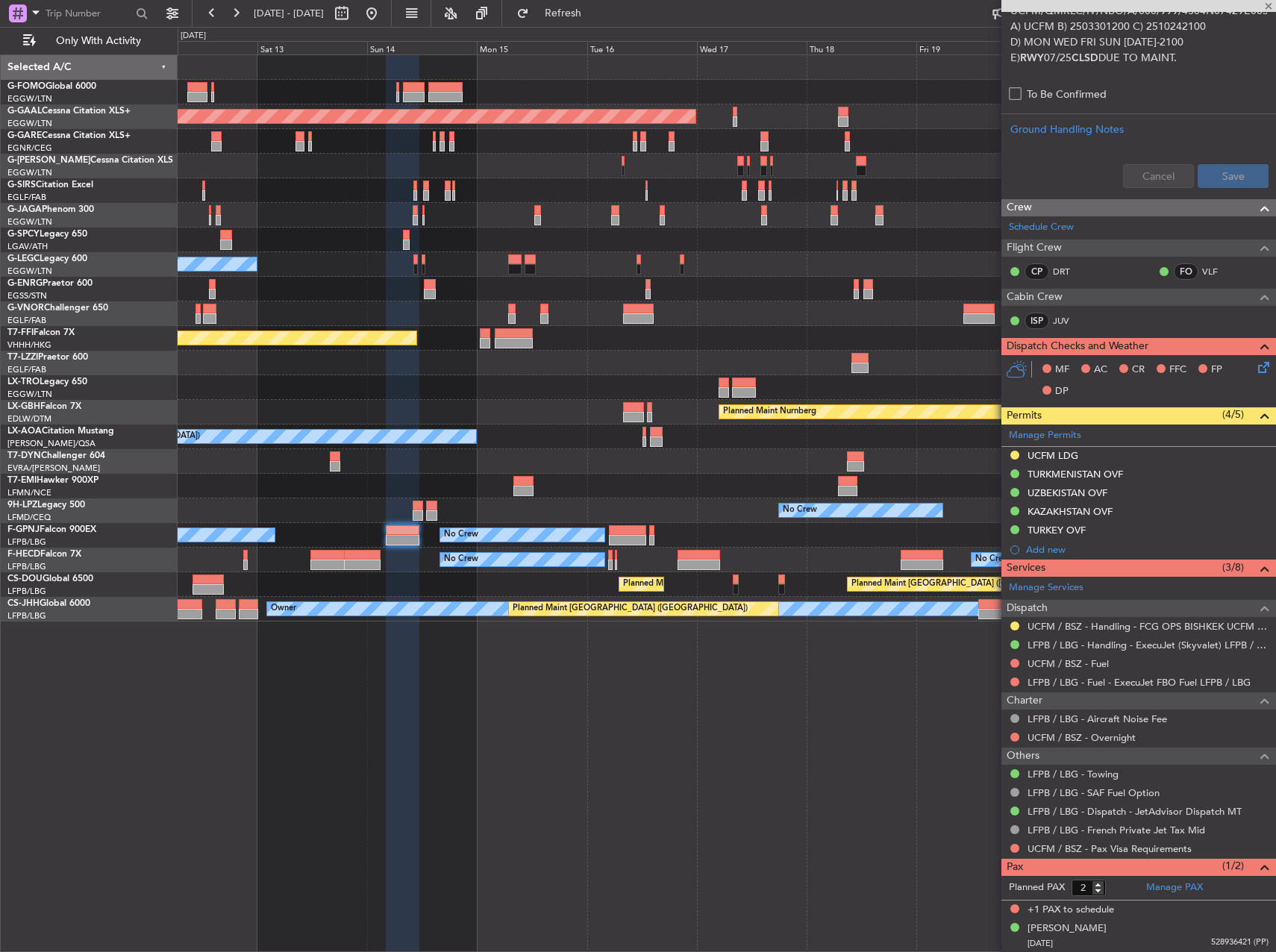
type input "+00:40"
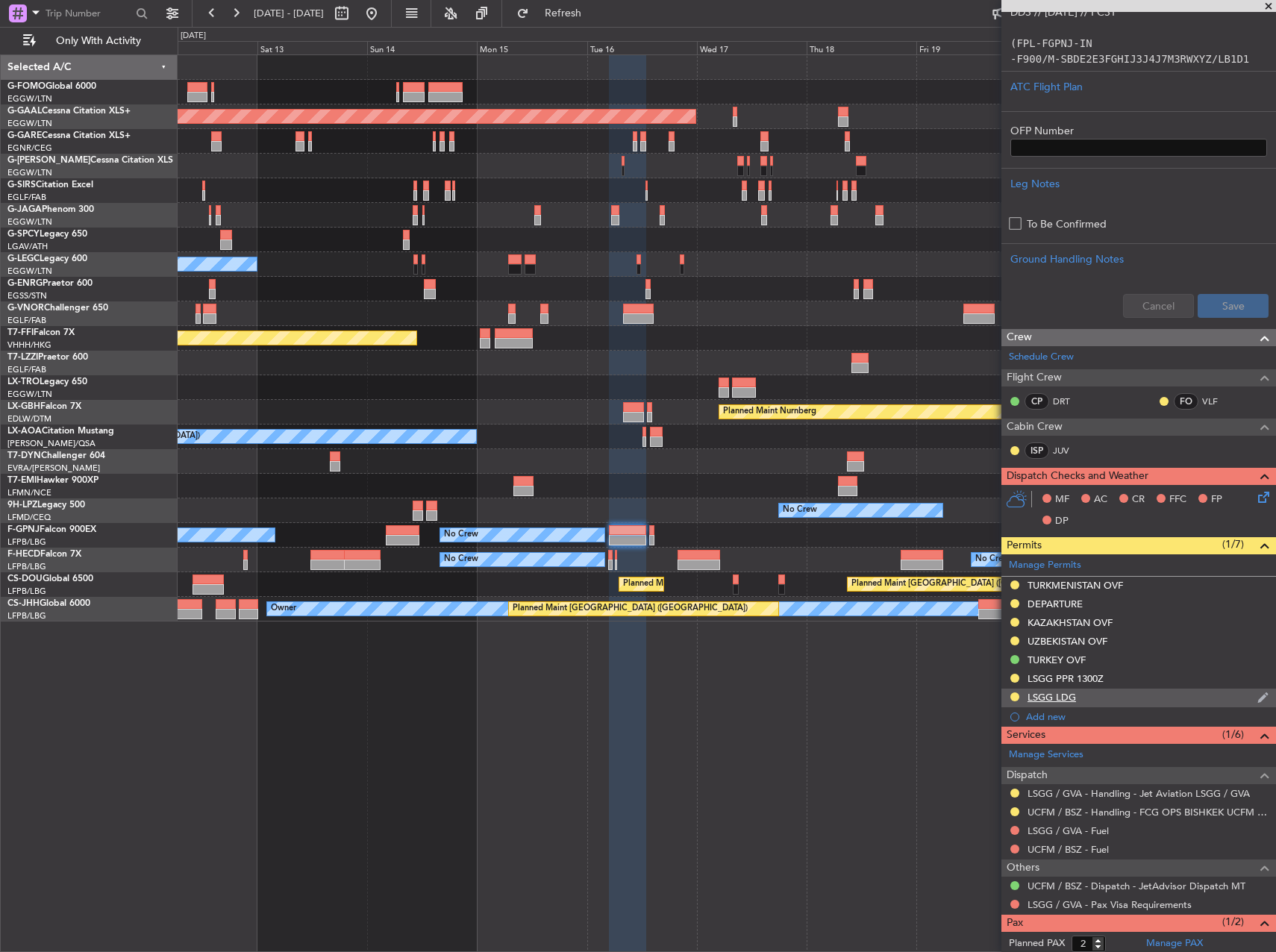
scroll to position [373, 0]
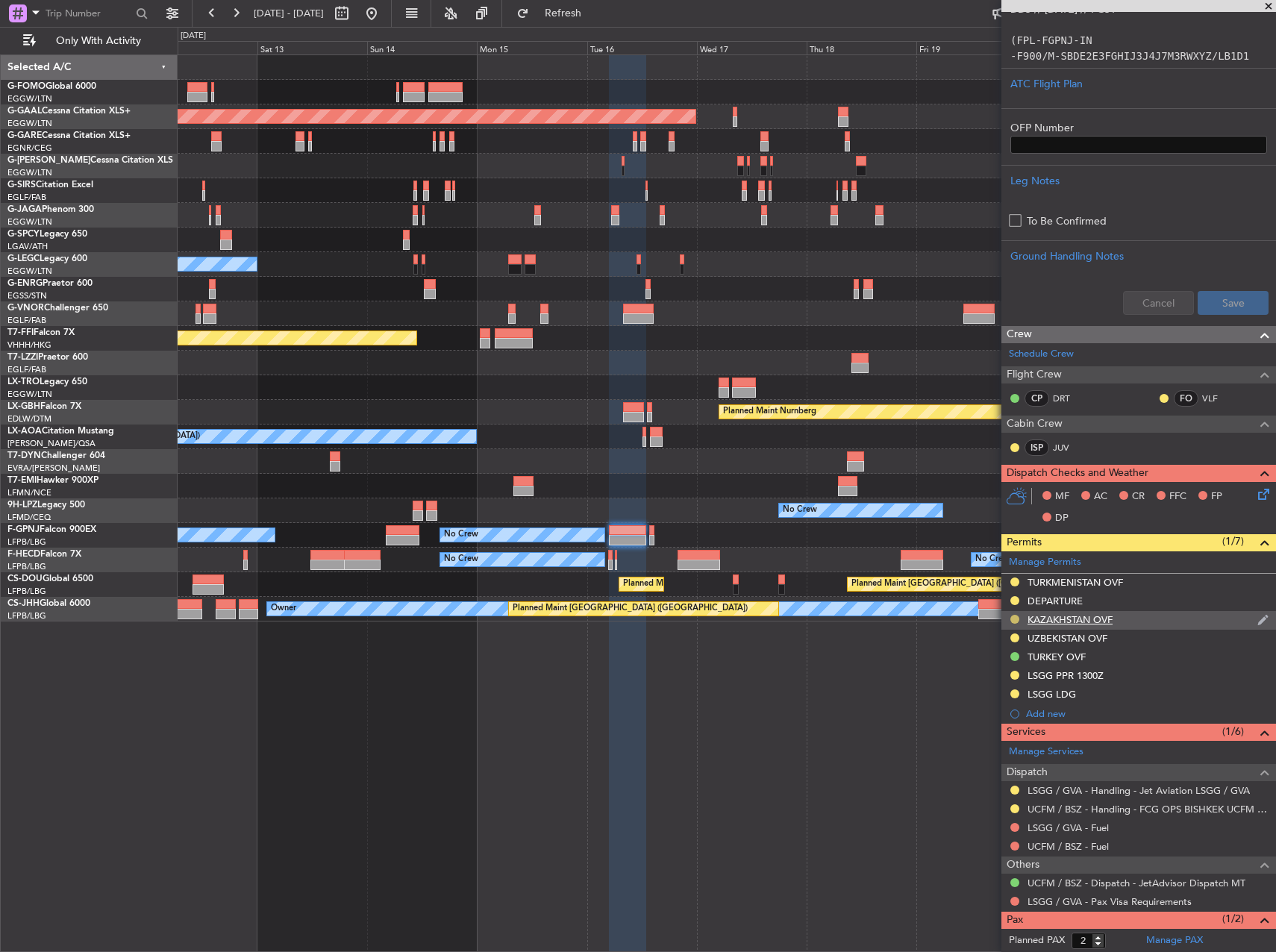
click at [1018, 621] on button at bounding box center [1015, 619] width 9 height 9
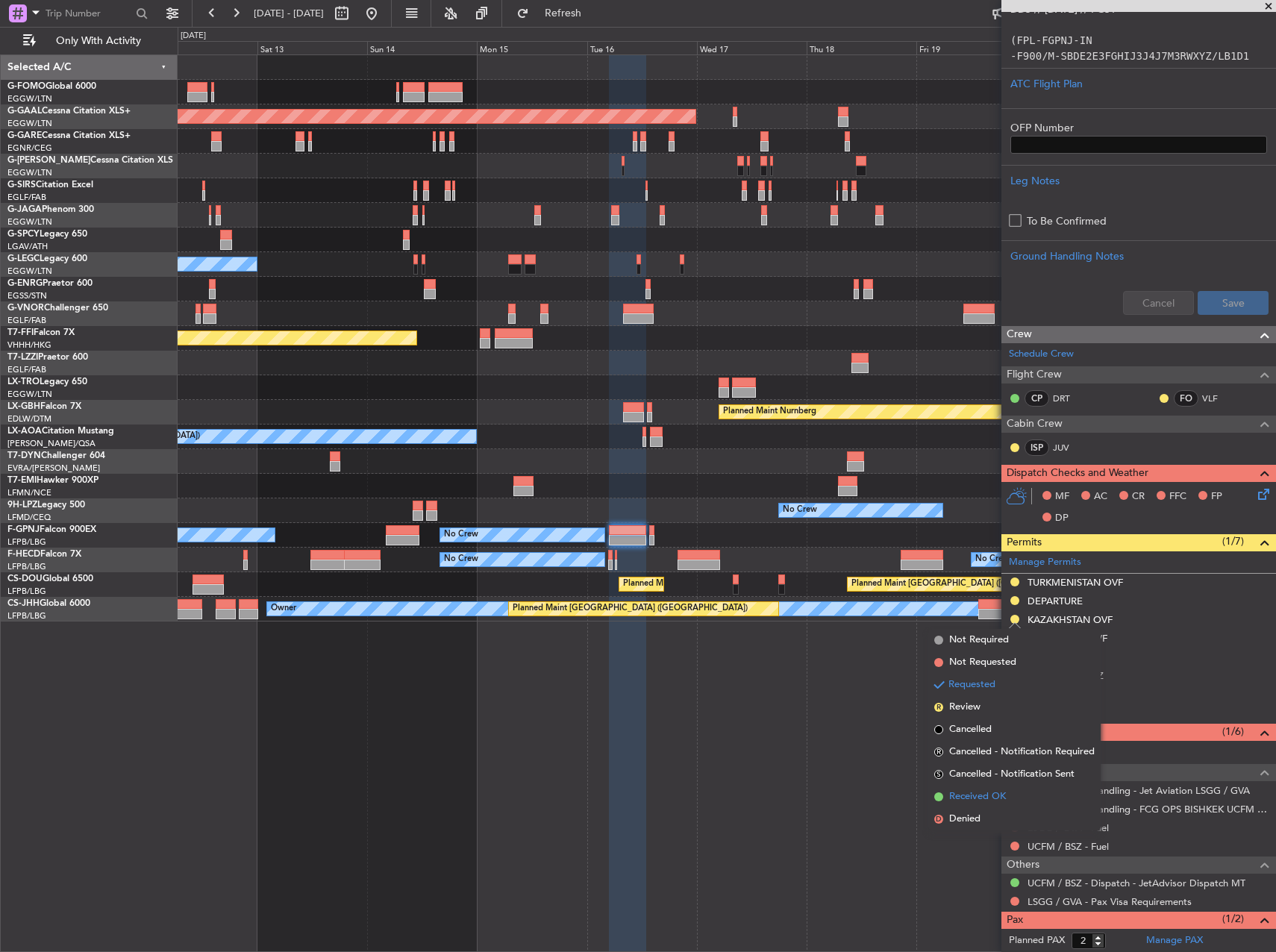
click at [1006, 793] on span "Received OK" at bounding box center [978, 796] width 57 height 15
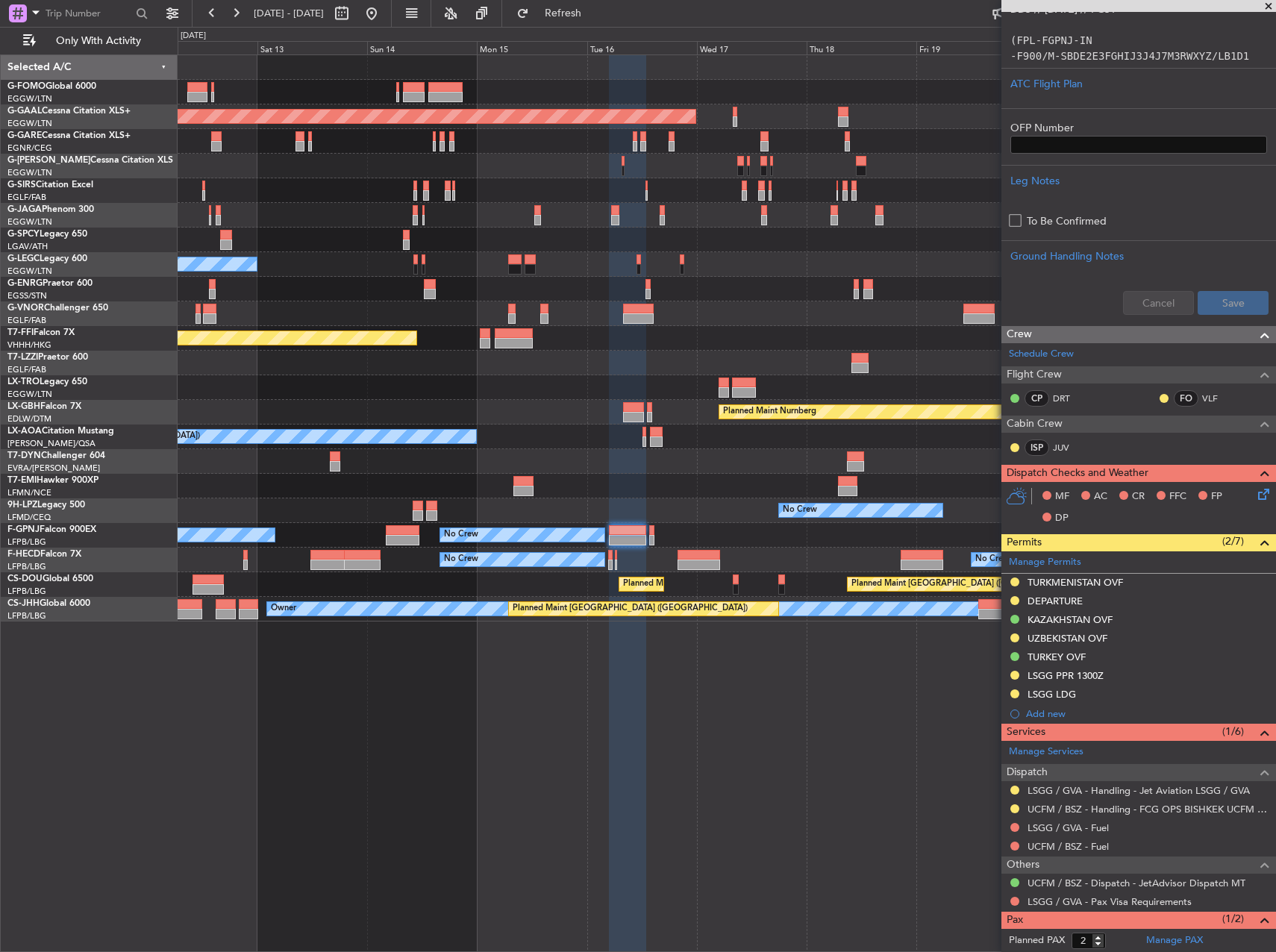
click at [1093, 577] on div "TURKMENISTAN OVF" at bounding box center [1075, 583] width 95 height 13
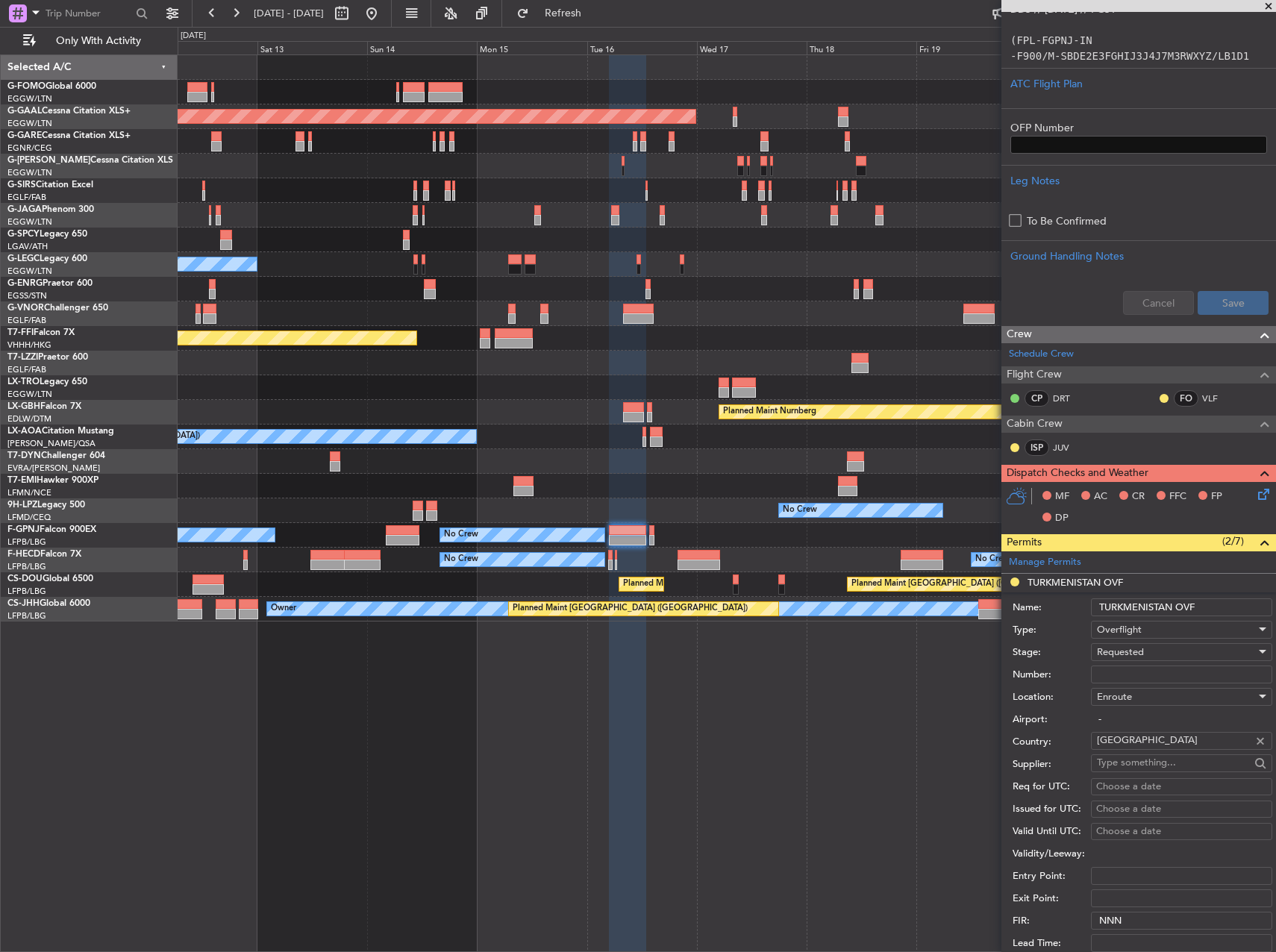
click at [1136, 677] on input "Number:" at bounding box center [1181, 674] width 181 height 18
paste input "GC/106/10544/060925"
type input "GC/106/10544/060925"
click at [1118, 656] on span "Requested" at bounding box center [1120, 652] width 47 height 14
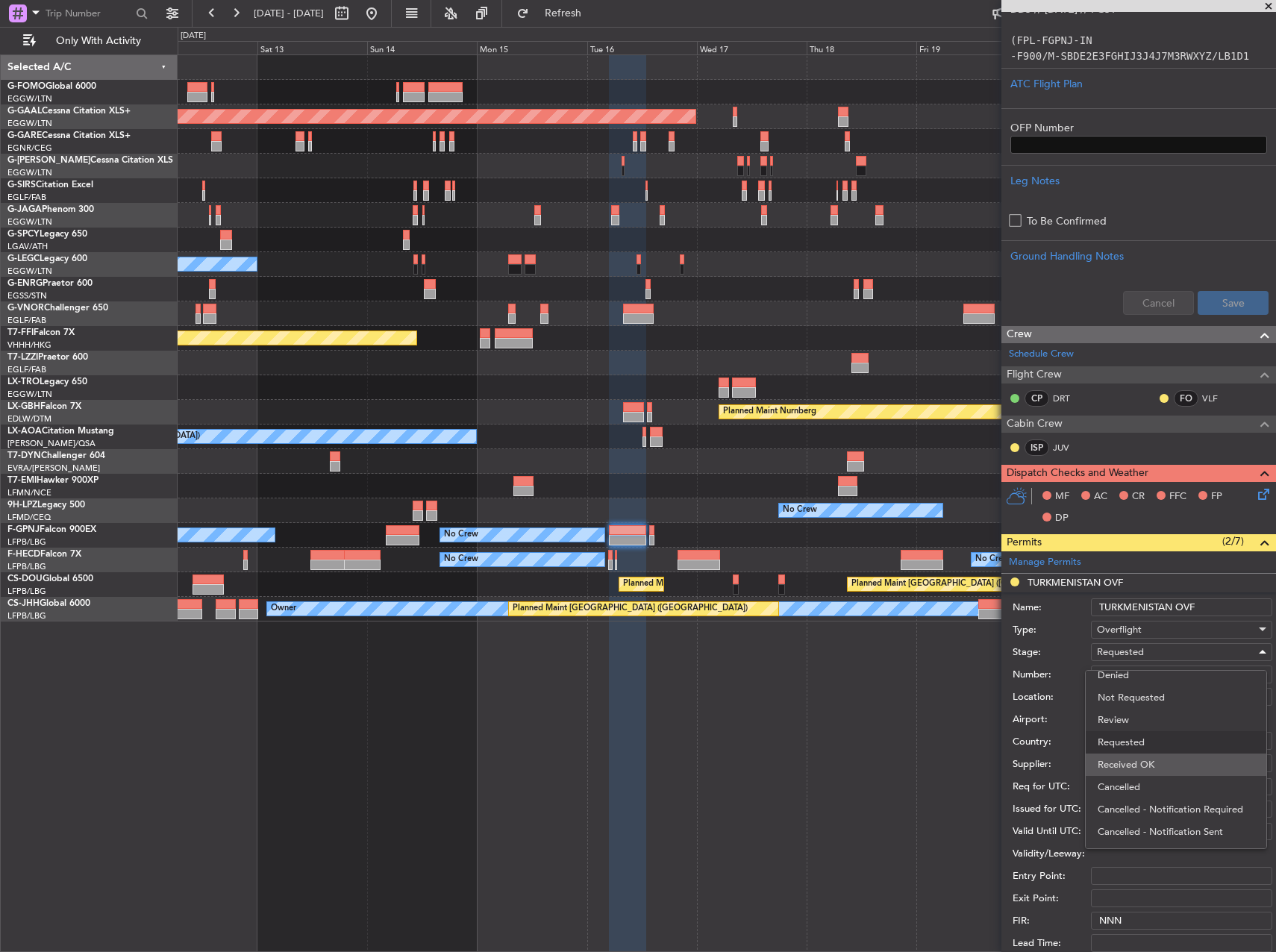
drag, startPoint x: 1150, startPoint y: 761, endPoint x: 1160, endPoint y: 687, distance: 74.7
click at [1151, 760] on span "Received OK" at bounding box center [1176, 765] width 156 height 22
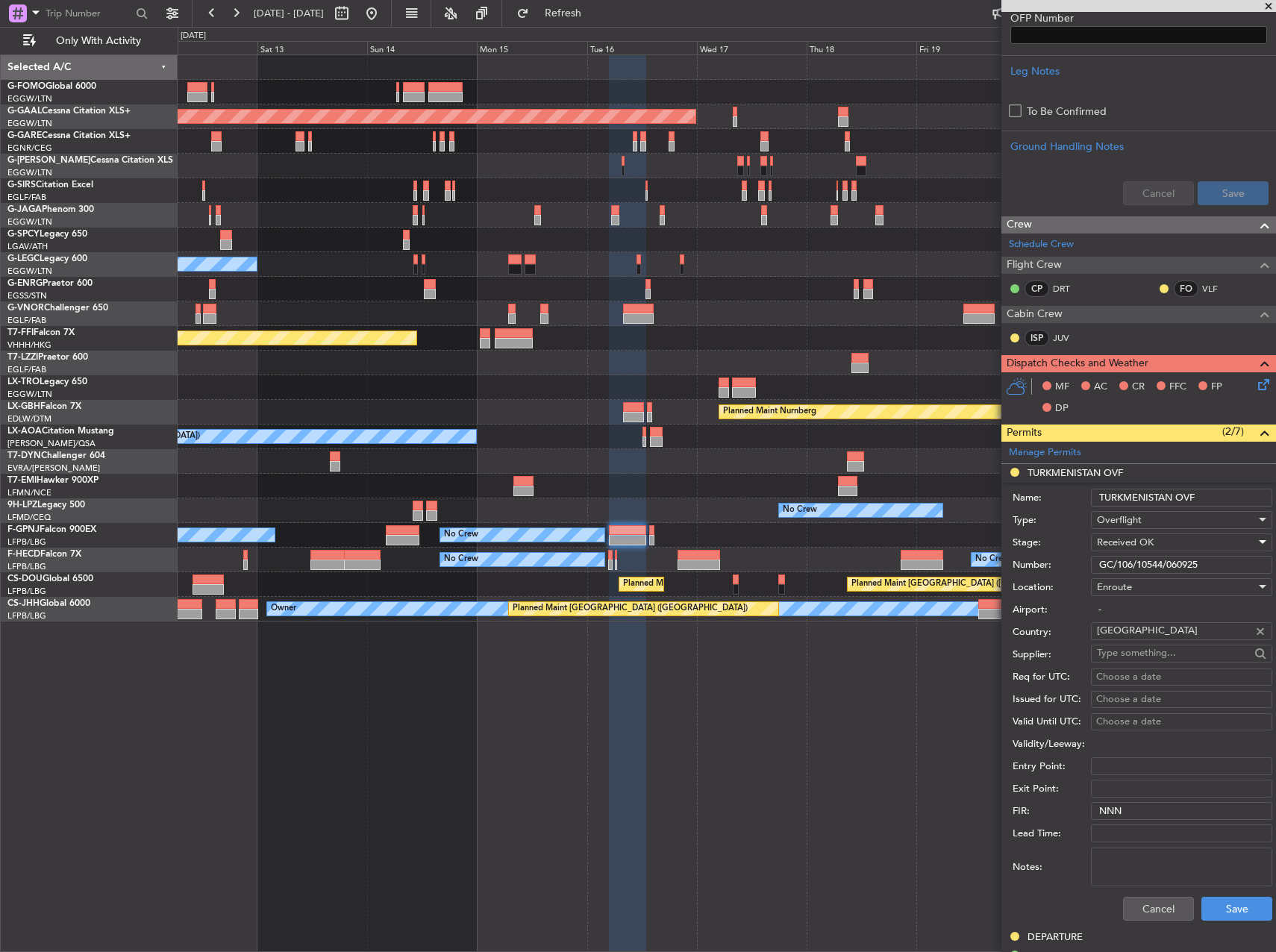
scroll to position [672, 0]
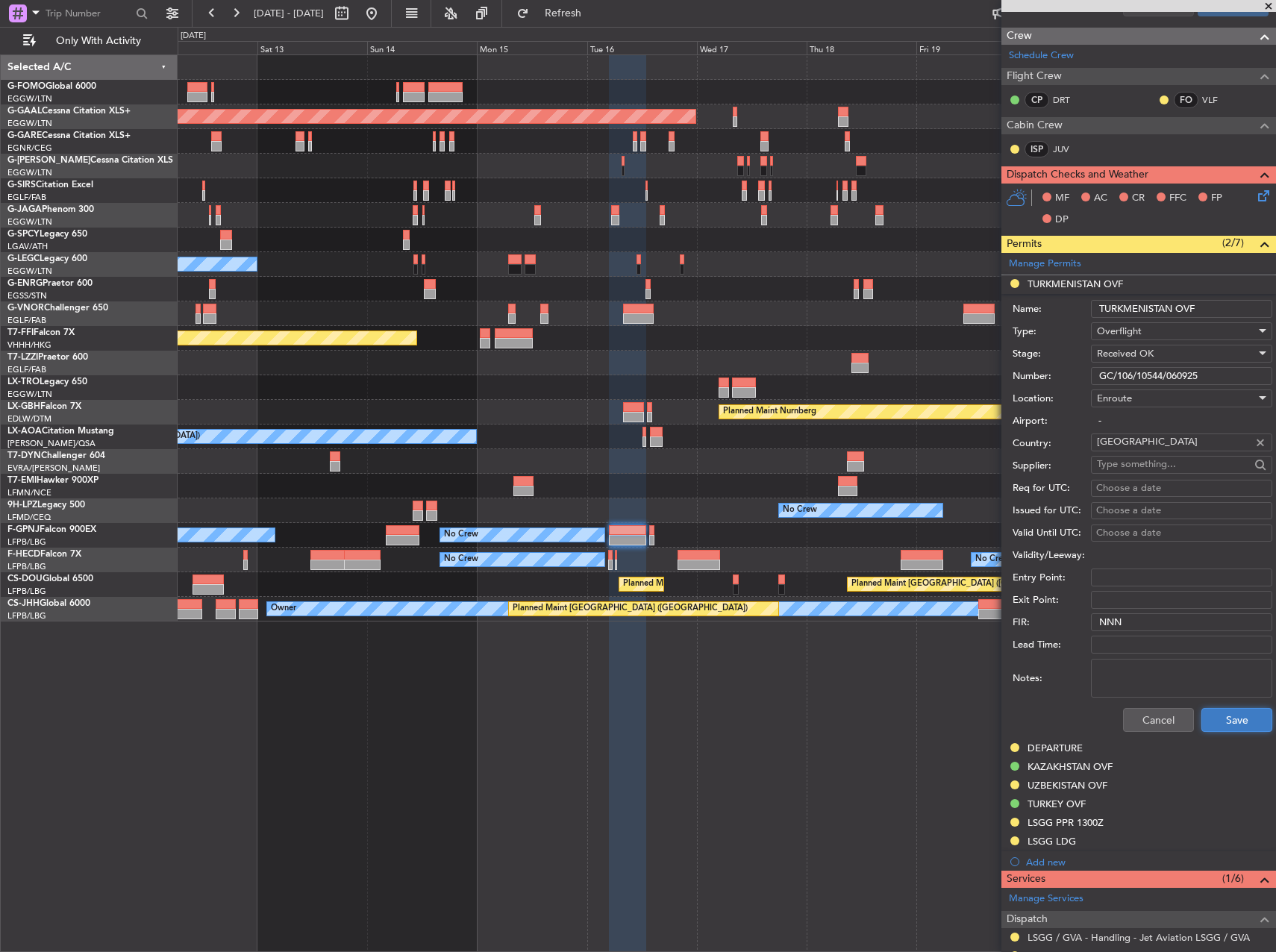
click at [1207, 712] on button "Save" at bounding box center [1237, 720] width 71 height 24
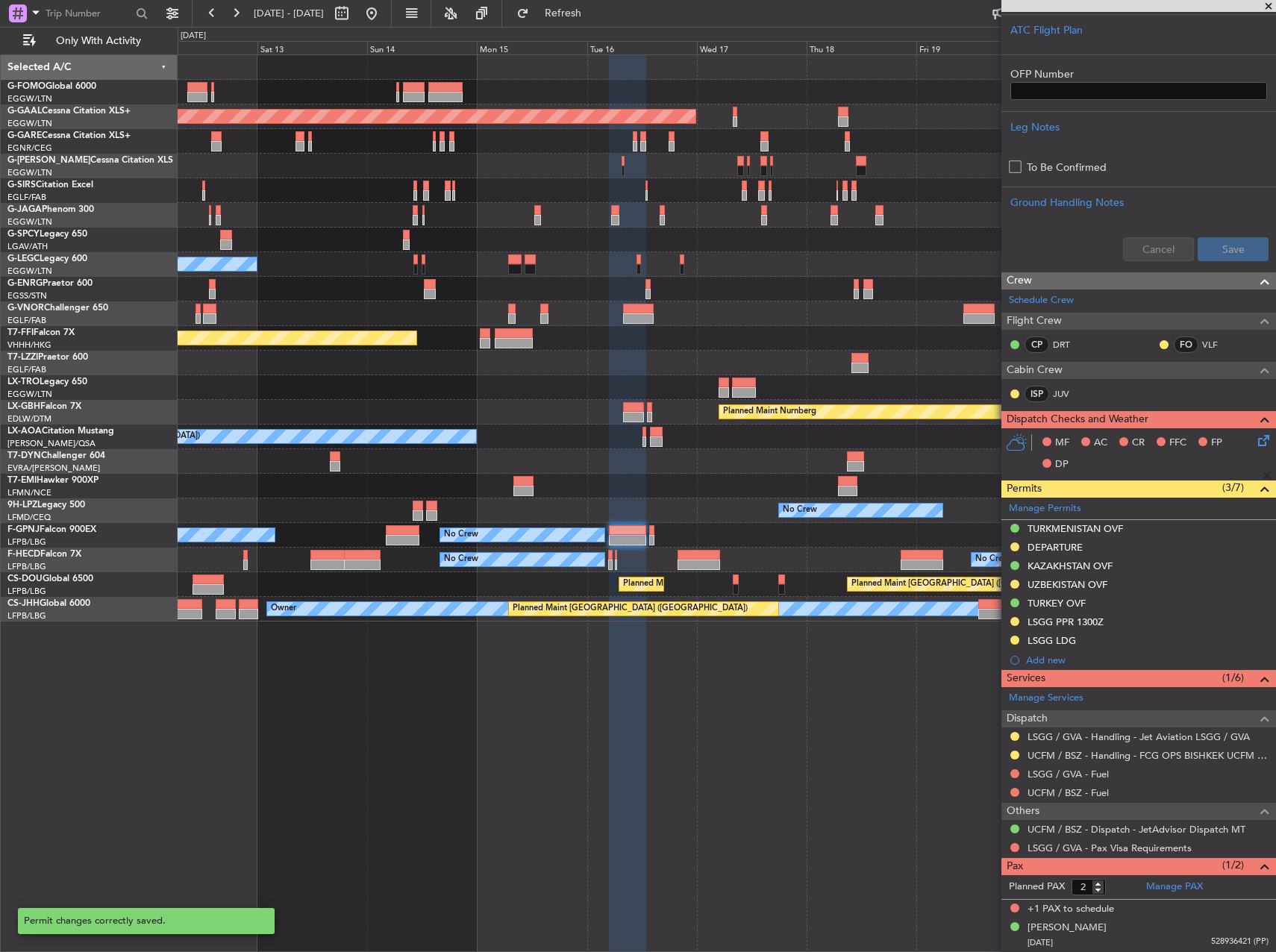
scroll to position [426, 0]
click at [1090, 579] on div "UZBEKISTAN OVF" at bounding box center [1067, 585] width 80 height 13
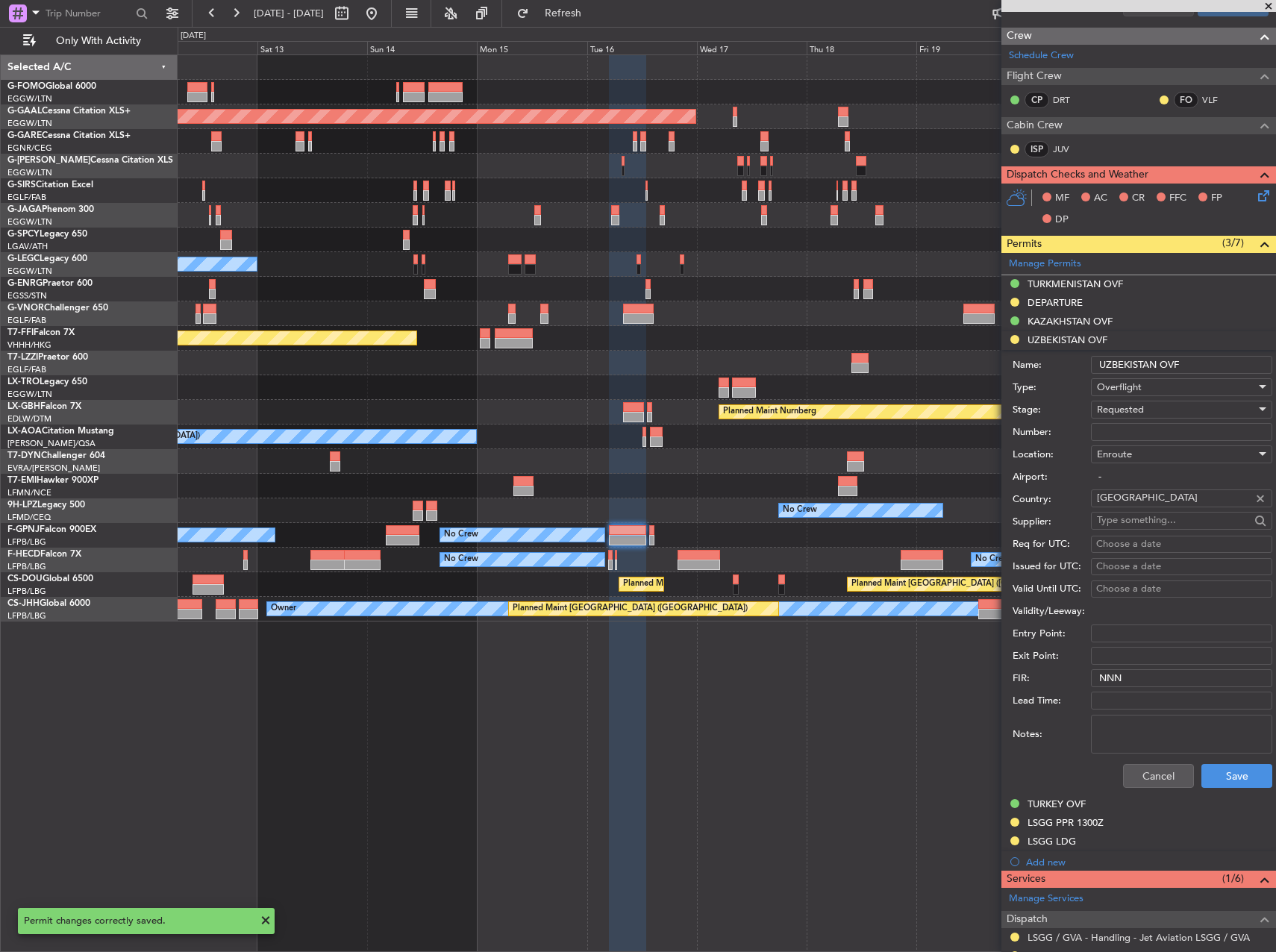
click at [1139, 443] on div "Enroute" at bounding box center [1176, 455] width 159 height 22
click at [1131, 436] on div at bounding box center [638, 476] width 1276 height 952
click at [1126, 431] on input "Number:" at bounding box center [1181, 432] width 181 height 18
paste input "09/25/153"
type input "09/25/153"
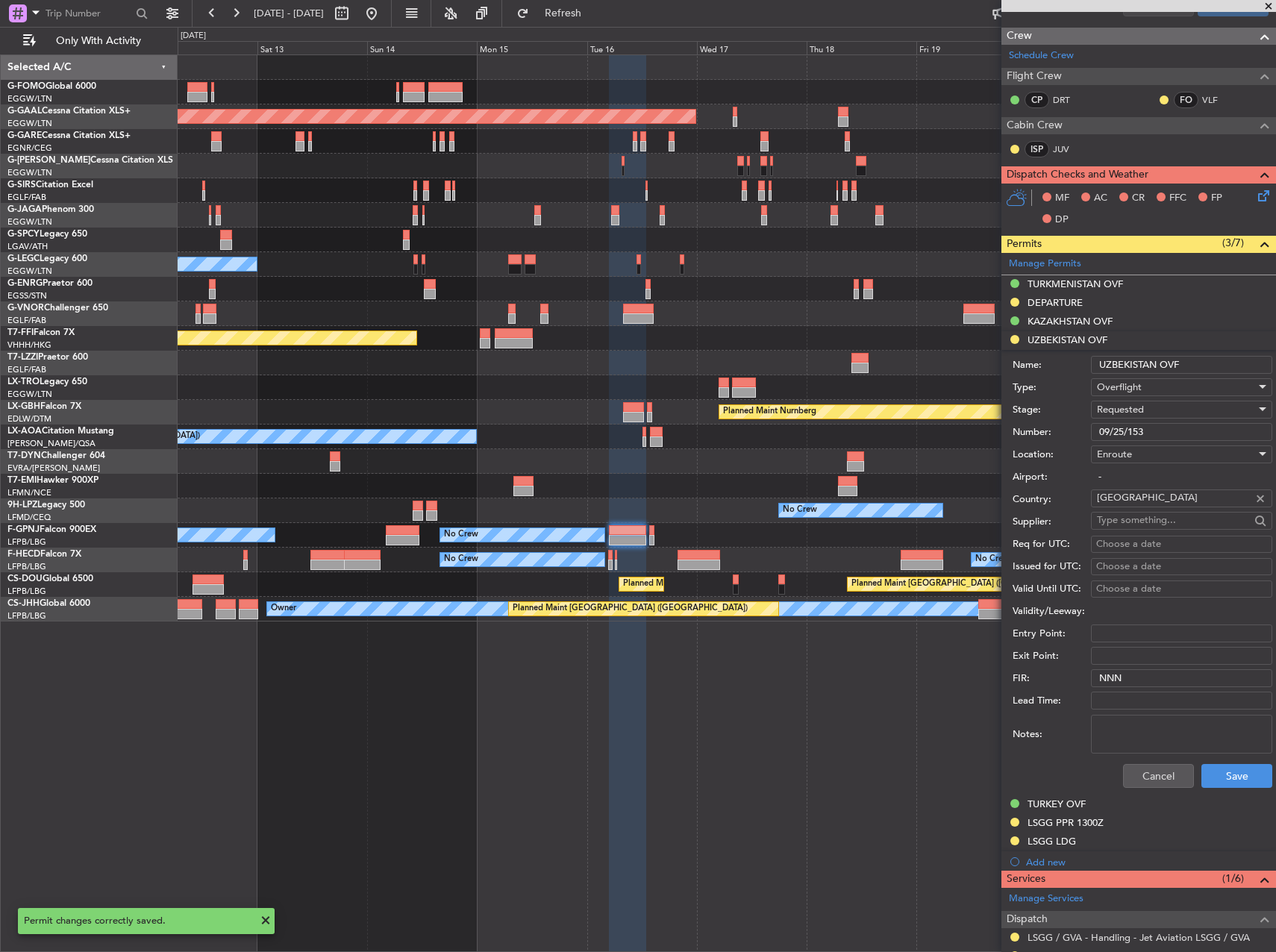
click at [1130, 407] on span "Requested" at bounding box center [1120, 410] width 47 height 14
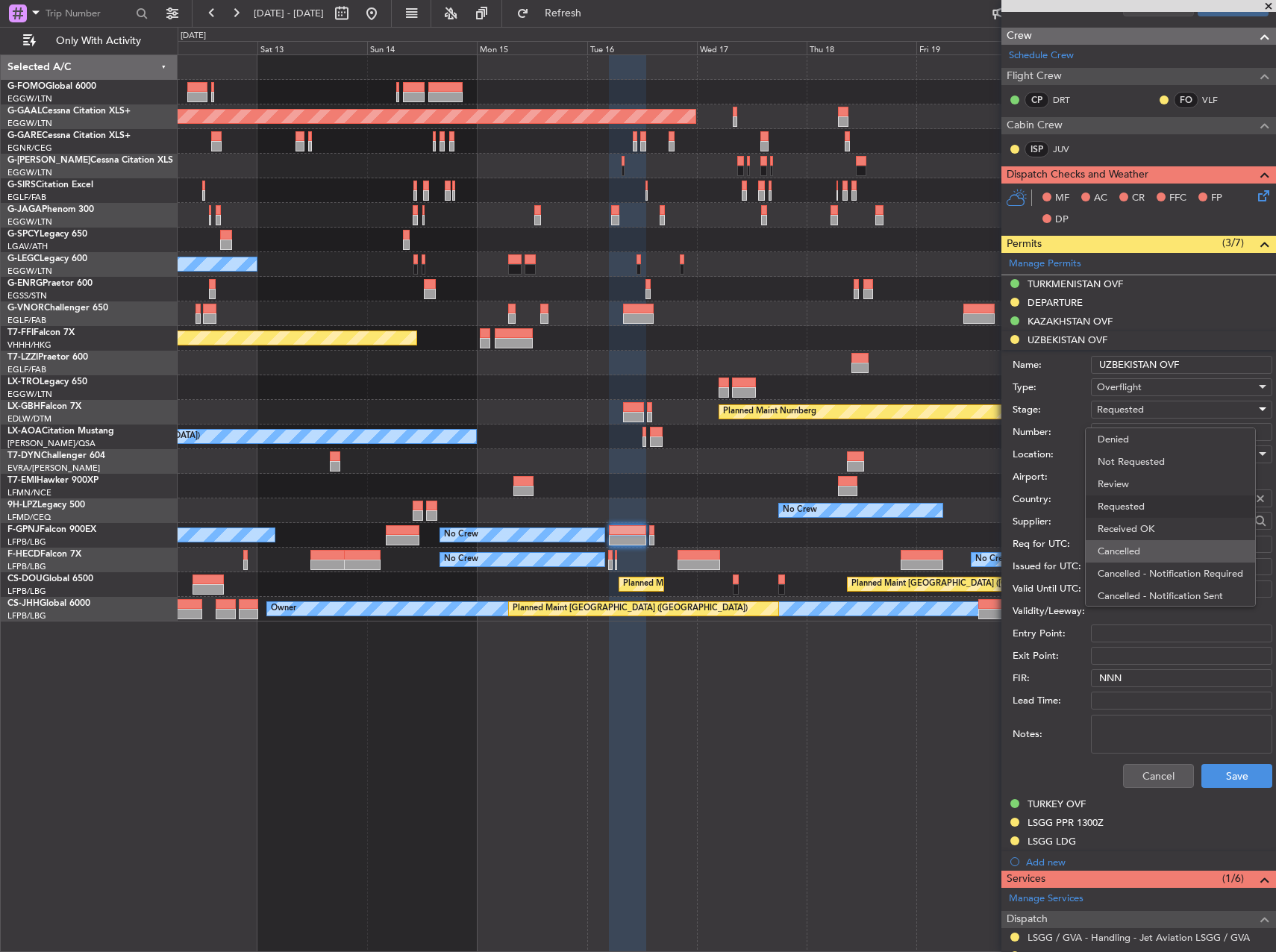
scroll to position [7, 0]
click at [1144, 516] on span "Received OK" at bounding box center [1176, 522] width 156 height 22
click at [1224, 770] on button "Save" at bounding box center [1237, 777] width 71 height 24
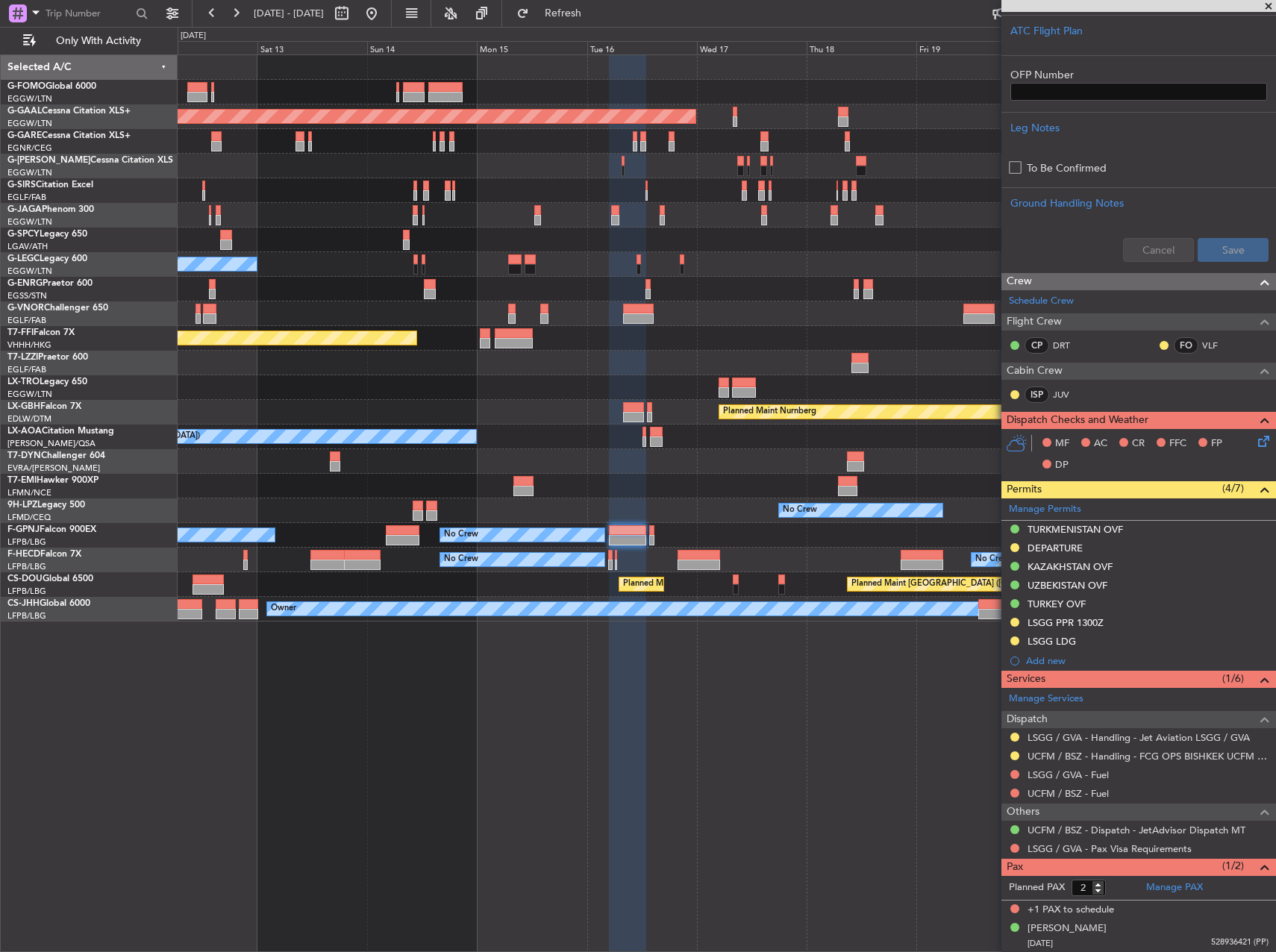
scroll to position [422, 0]
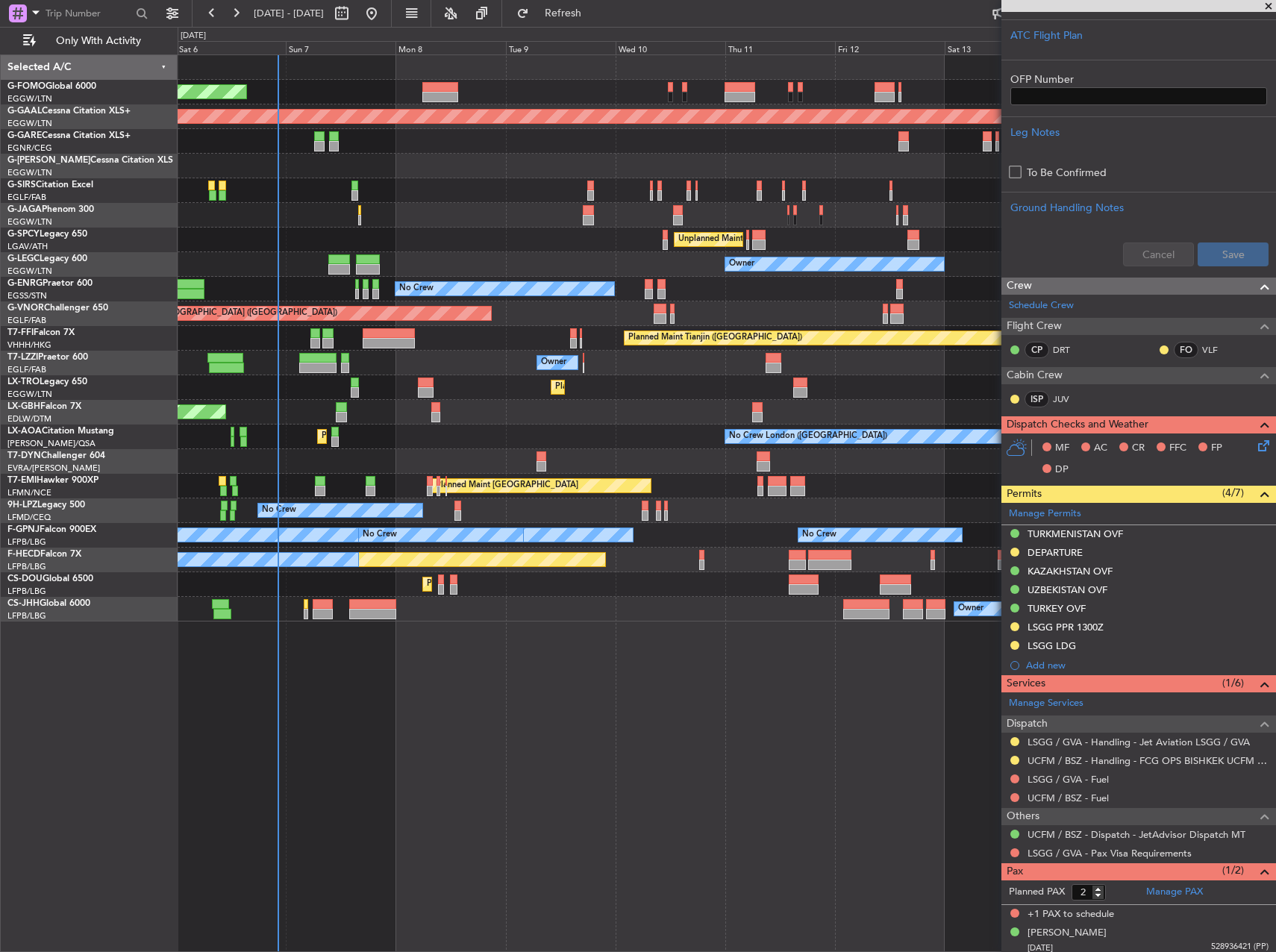
click at [1140, 620] on fb-app "[DATE] - [DATE] Refresh Quick Links Only With Activity Planned Maint [GEOGRAPHI…" at bounding box center [638, 481] width 1276 height 941
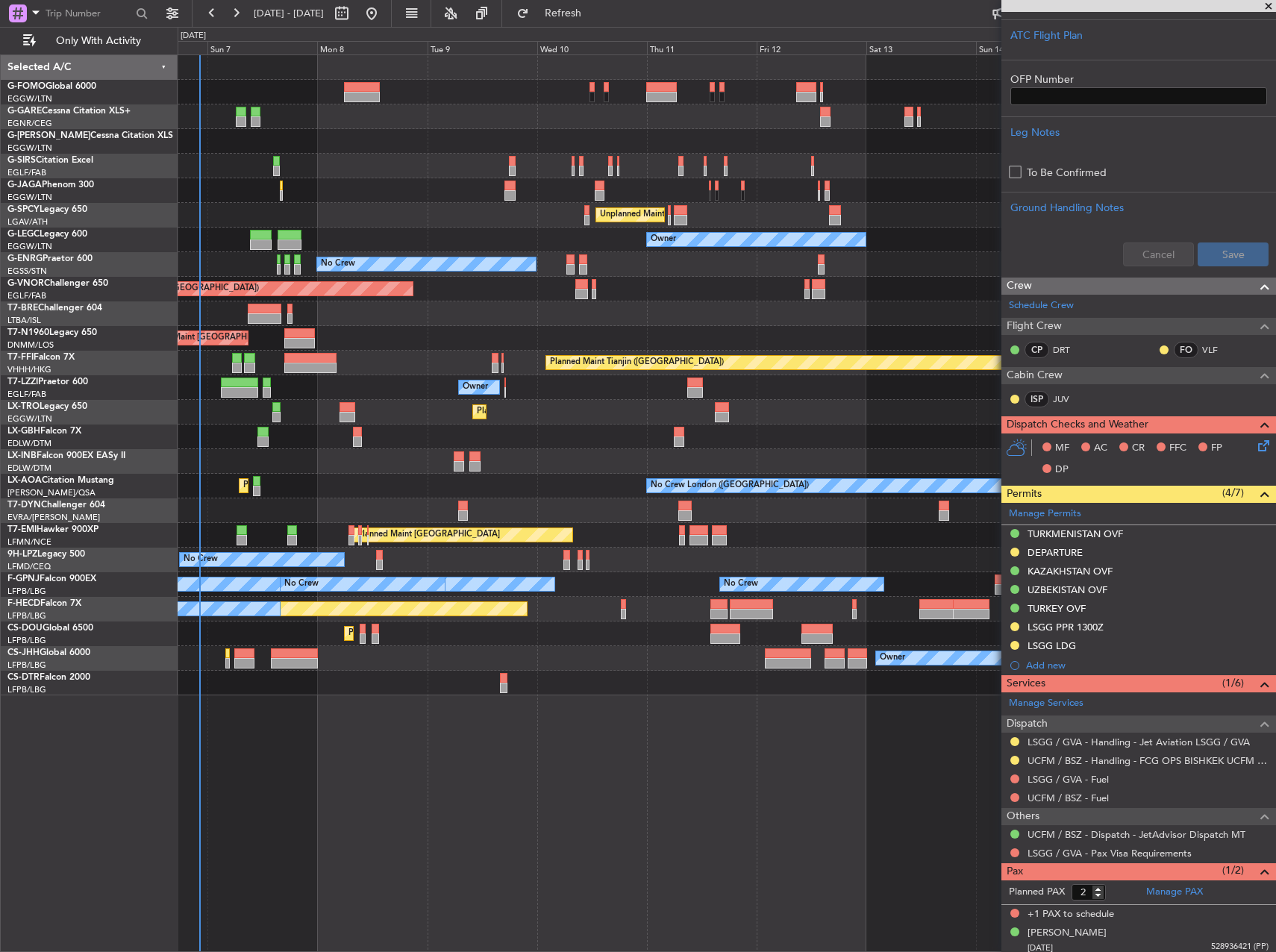
click at [469, 668] on div "Planned Maint [GEOGRAPHIC_DATA] ([GEOGRAPHIC_DATA]) Owner Planned Maint [GEOGRA…" at bounding box center [727, 503] width 1099 height 898
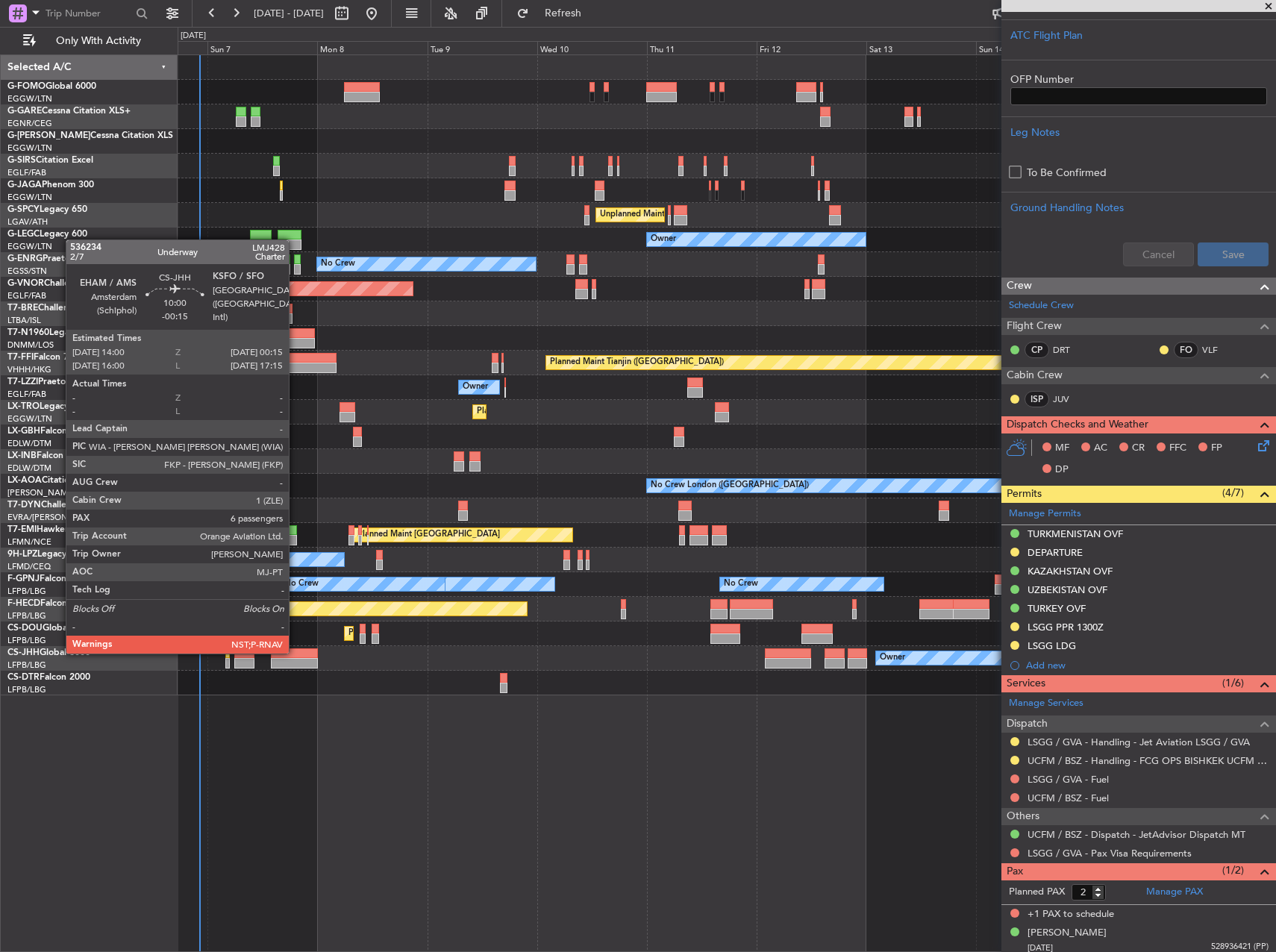
click at [296, 652] on div at bounding box center [294, 654] width 47 height 10
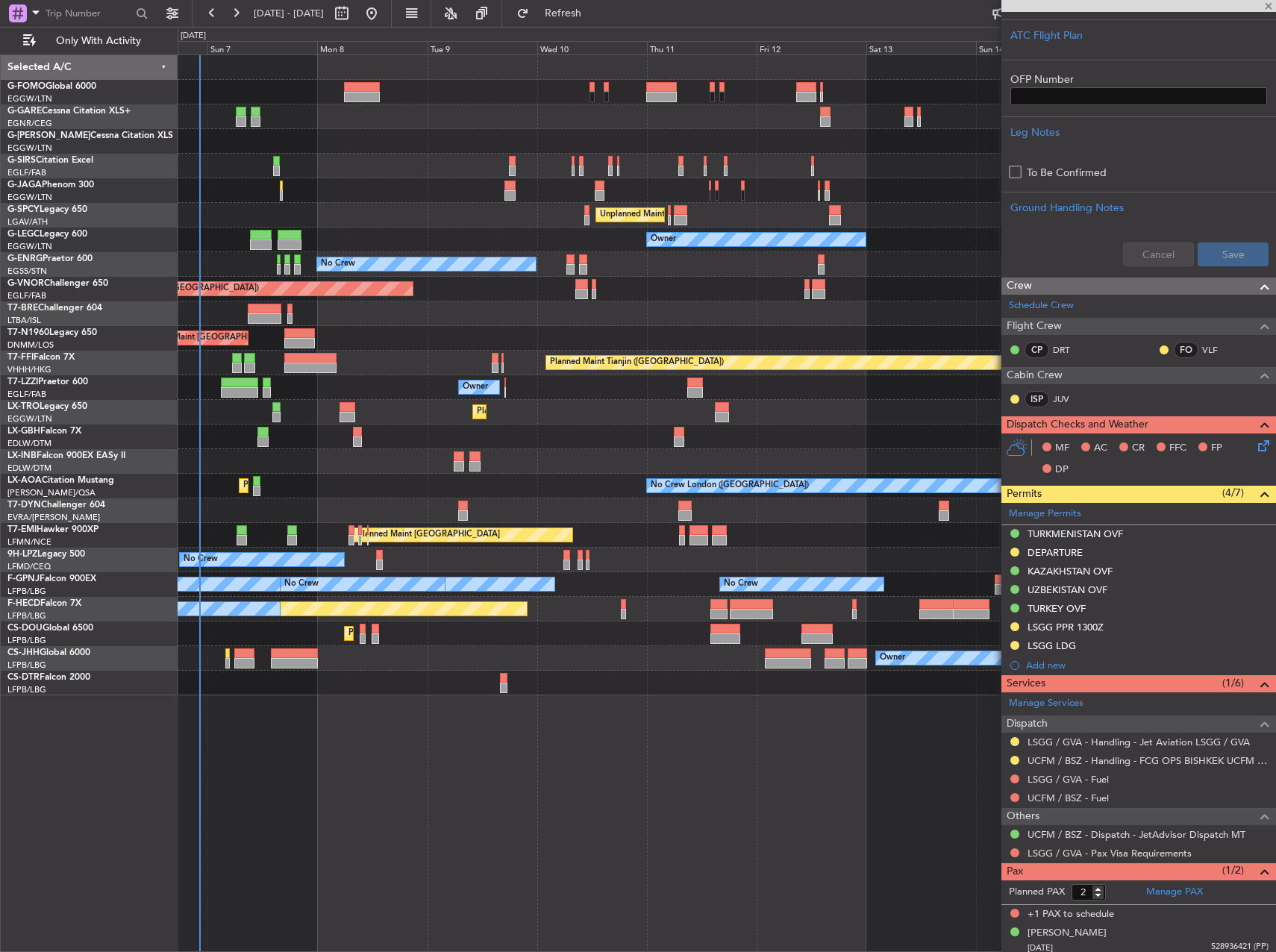
type input "-00:15"
type input "6"
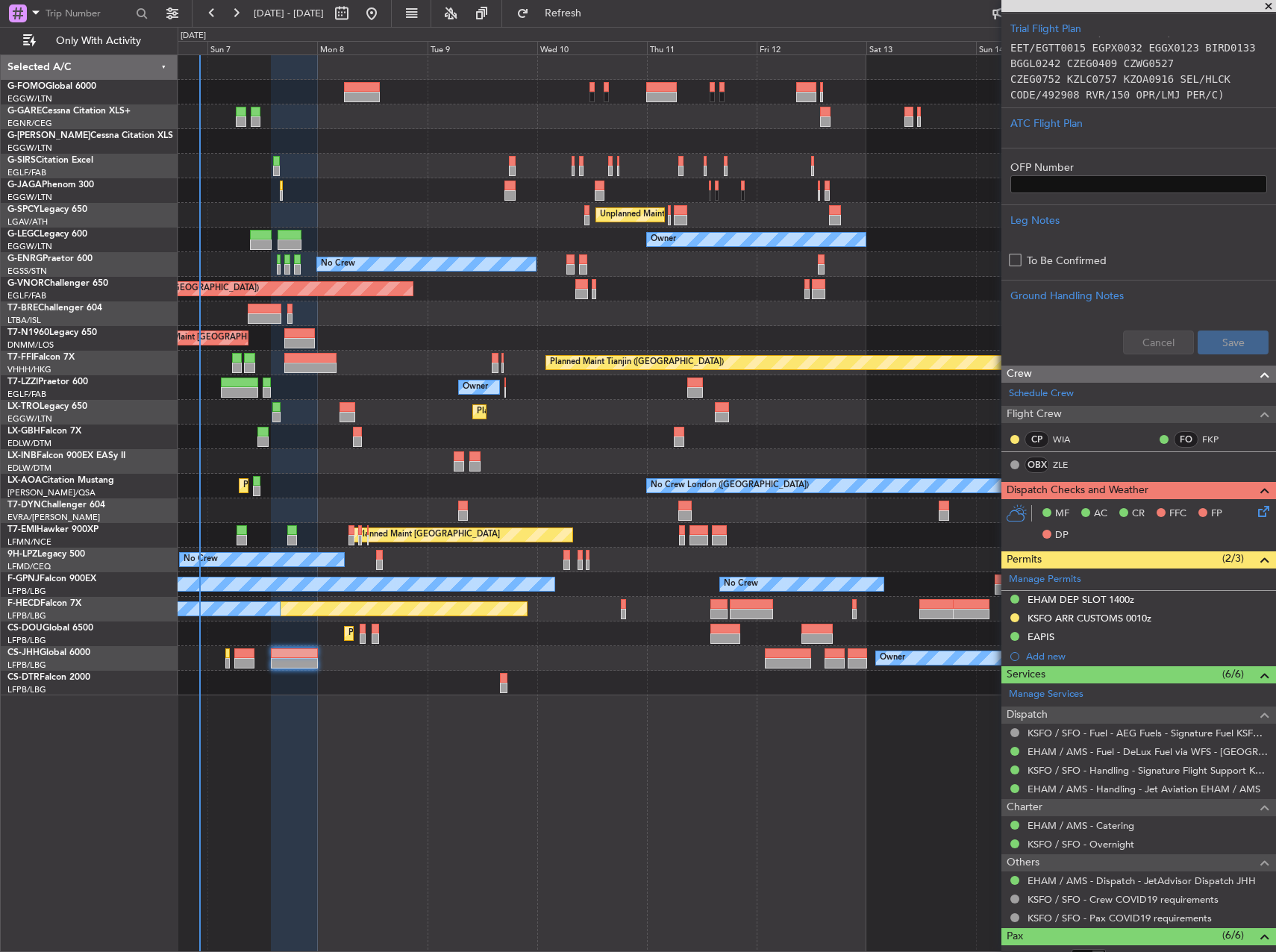
scroll to position [373, 0]
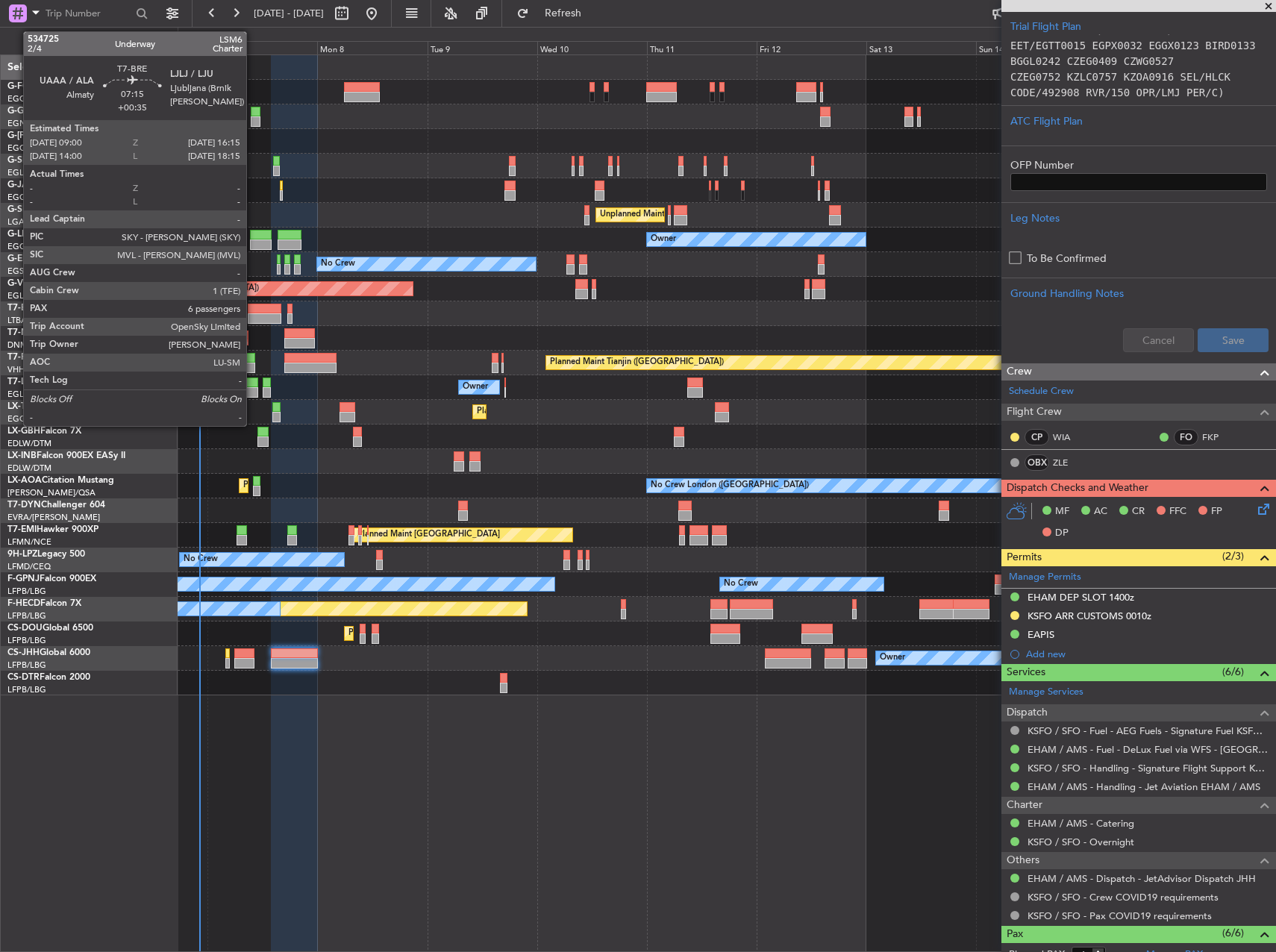
click at [253, 309] on div at bounding box center [264, 309] width 34 height 10
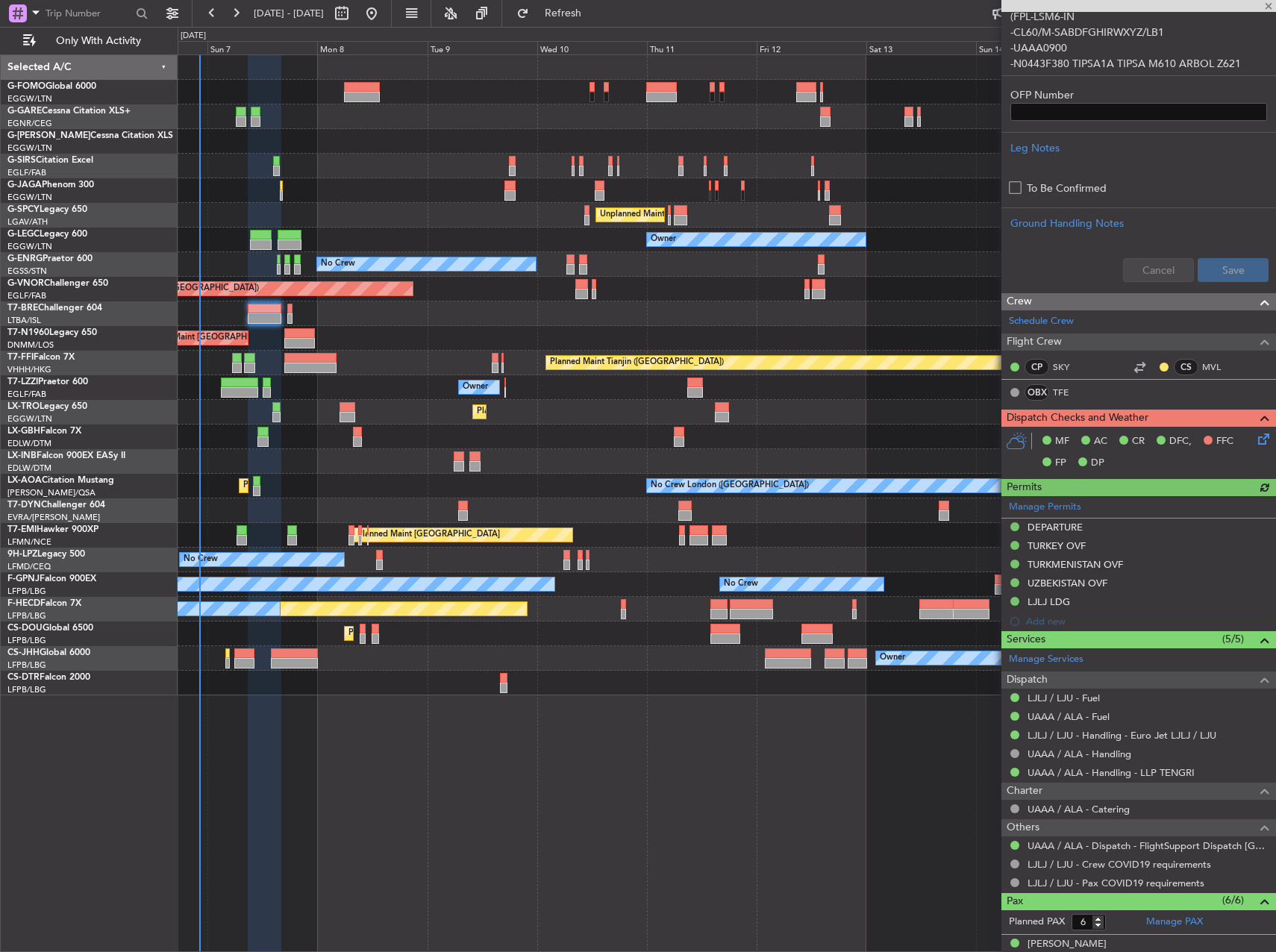
scroll to position [448, 0]
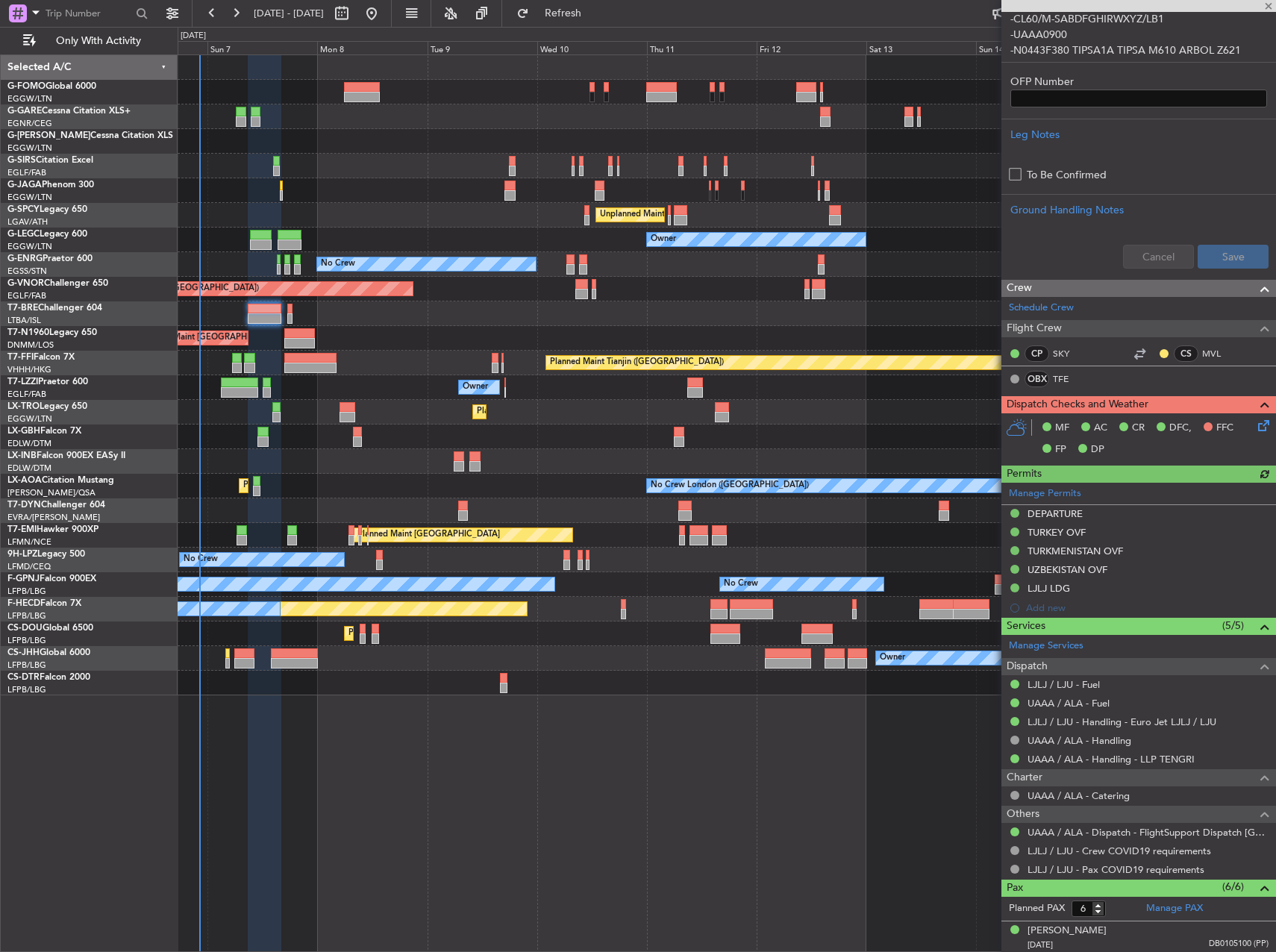
click at [1255, 423] on icon at bounding box center [1261, 424] width 12 height 12
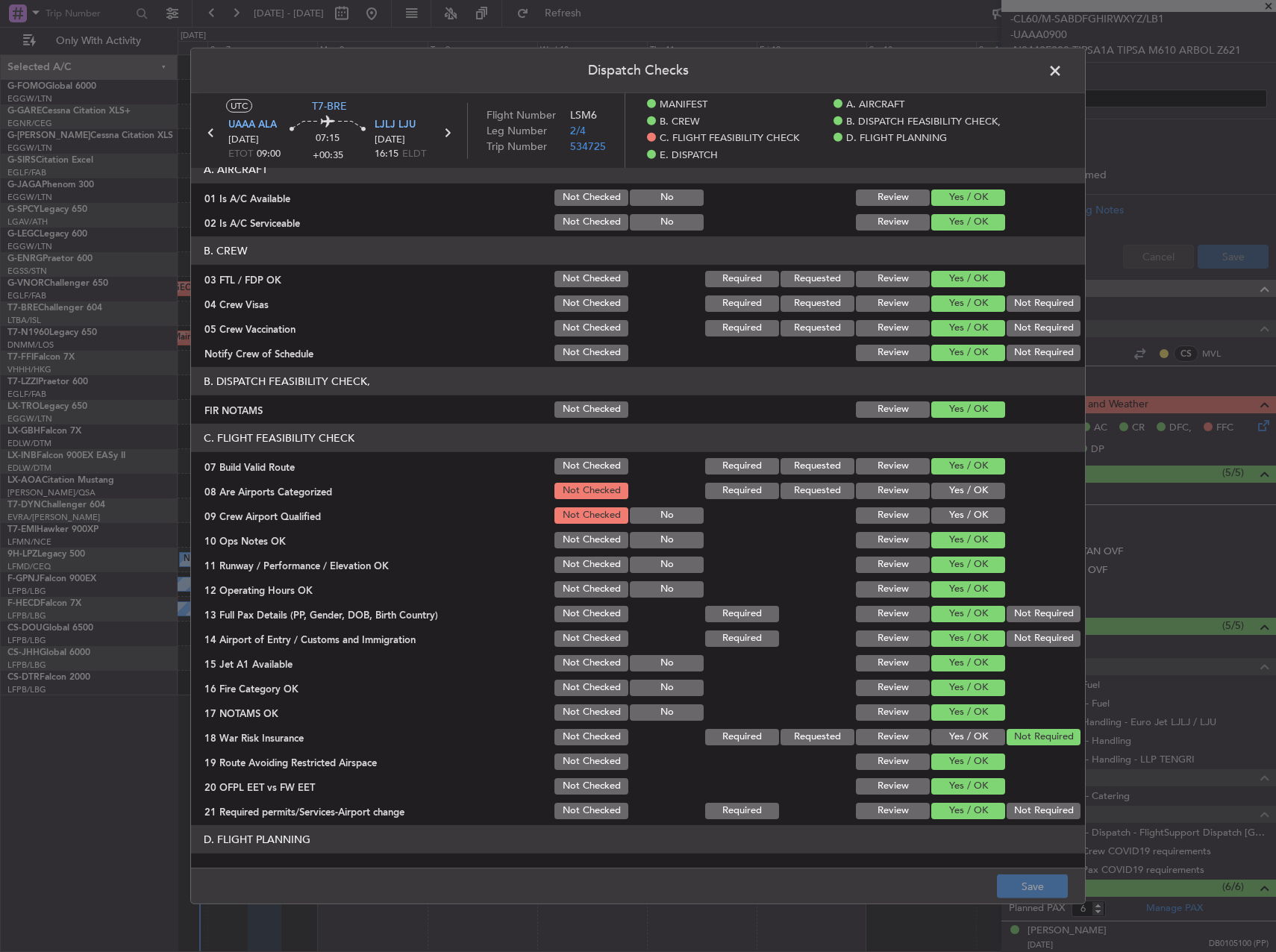
scroll to position [0, 0]
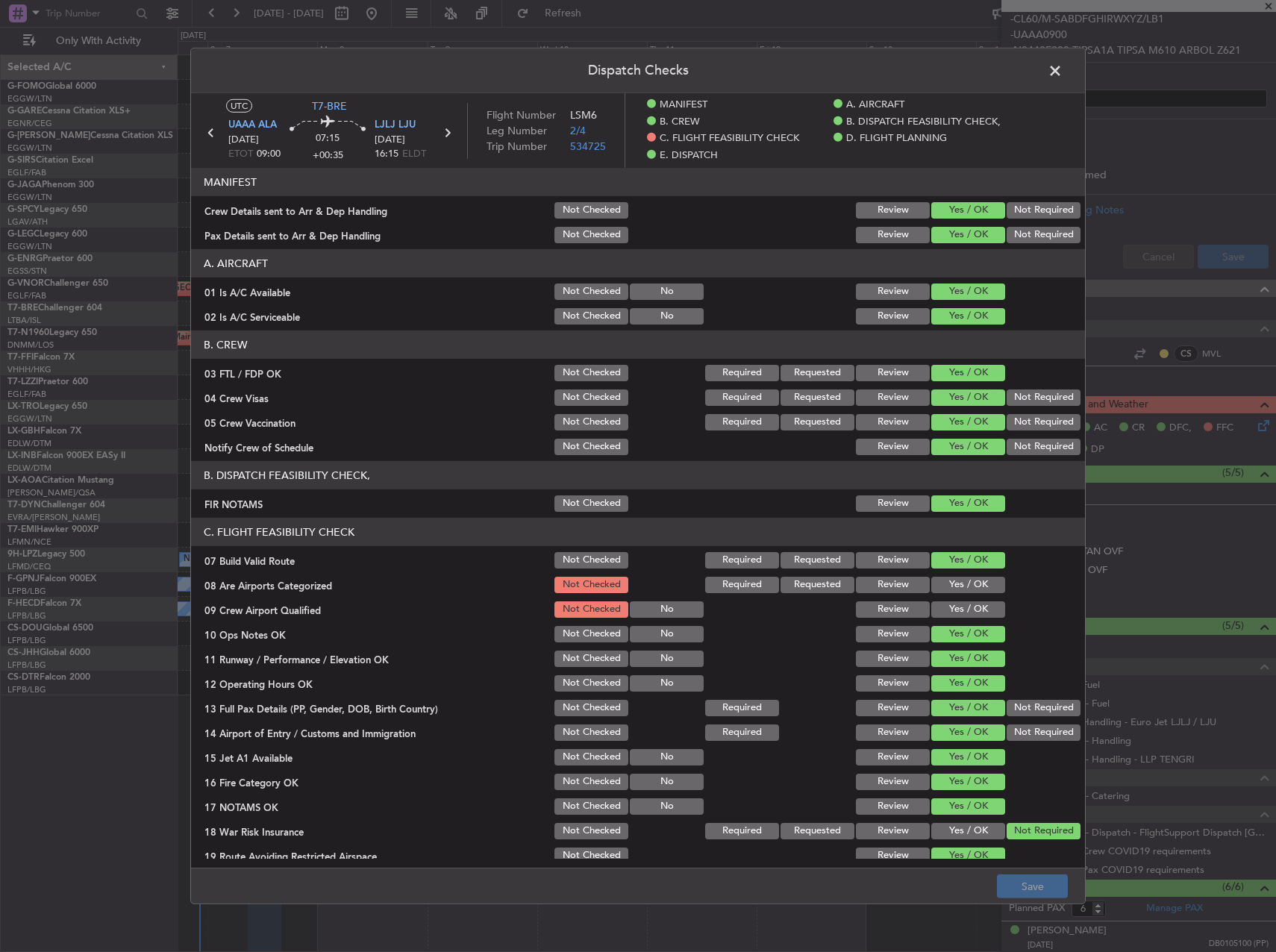
click at [977, 582] on button "Yes / OK" at bounding box center [968, 584] width 74 height 16
click at [974, 601] on button "Yes / OK" at bounding box center [968, 609] width 74 height 16
click at [1024, 886] on button "Save" at bounding box center [1033, 887] width 71 height 24
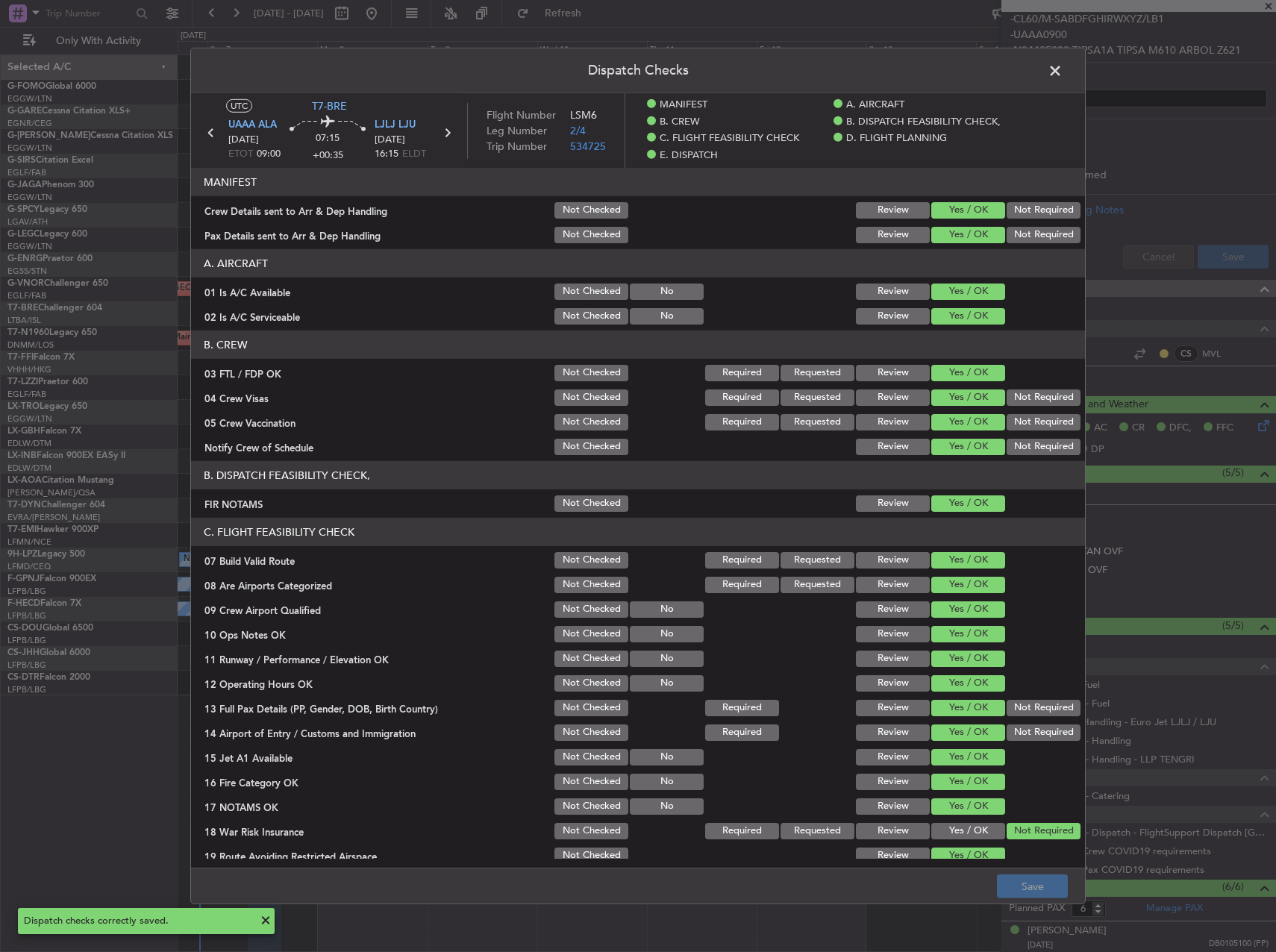
click at [1063, 76] on span at bounding box center [1063, 74] width 0 height 30
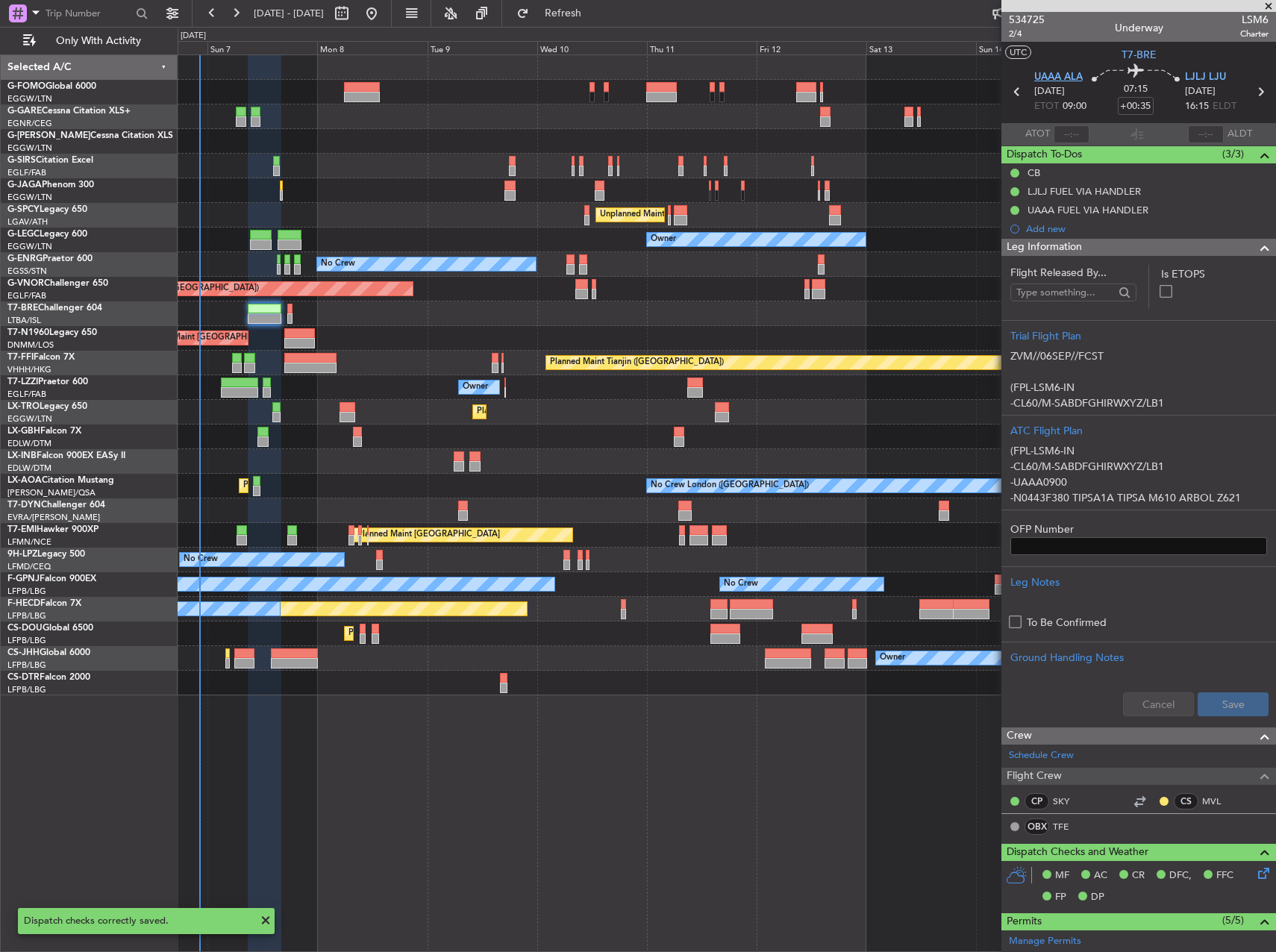
click at [1063, 81] on span "UAAA ALA" at bounding box center [1059, 77] width 48 height 15
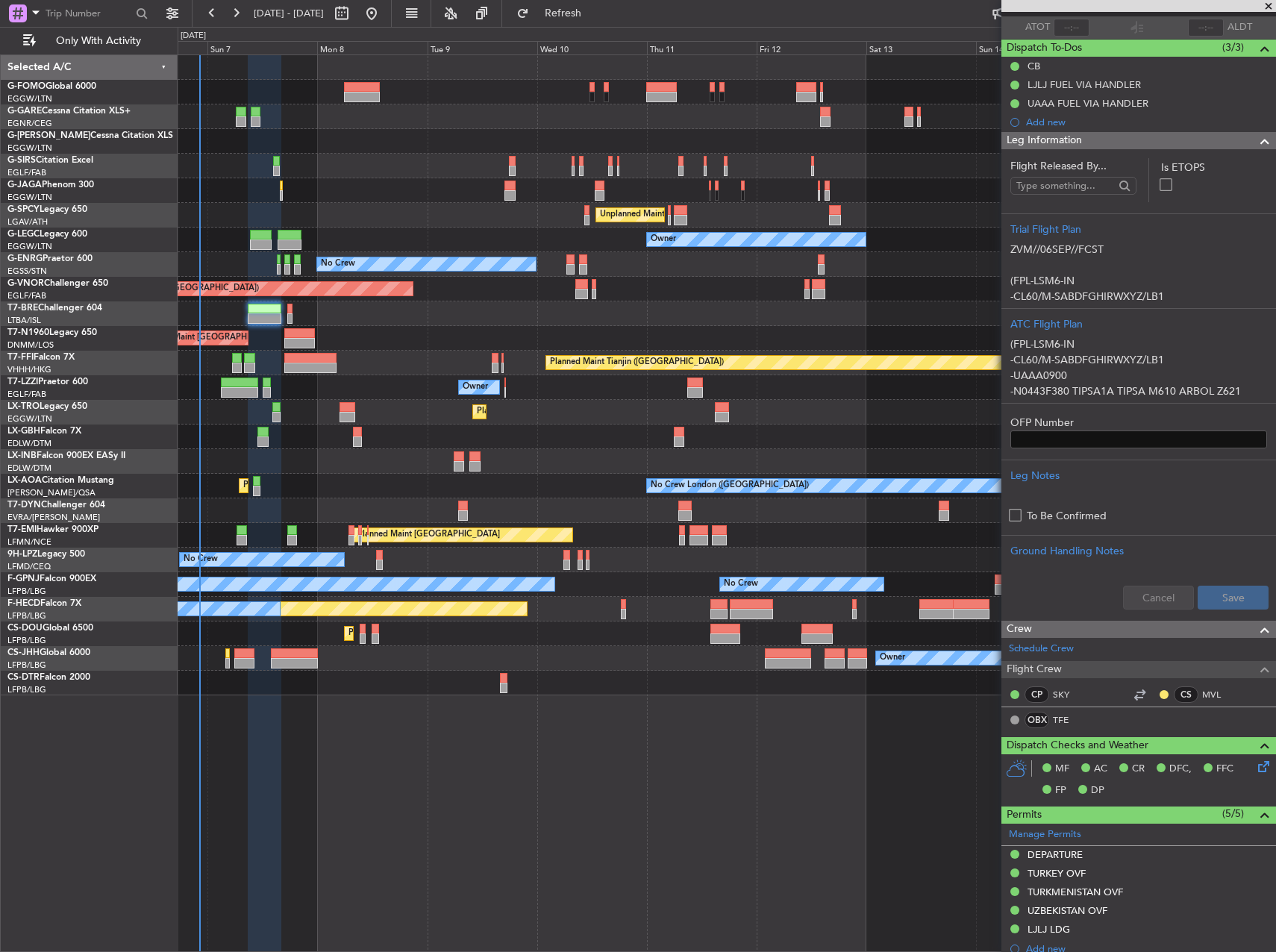
scroll to position [298, 0]
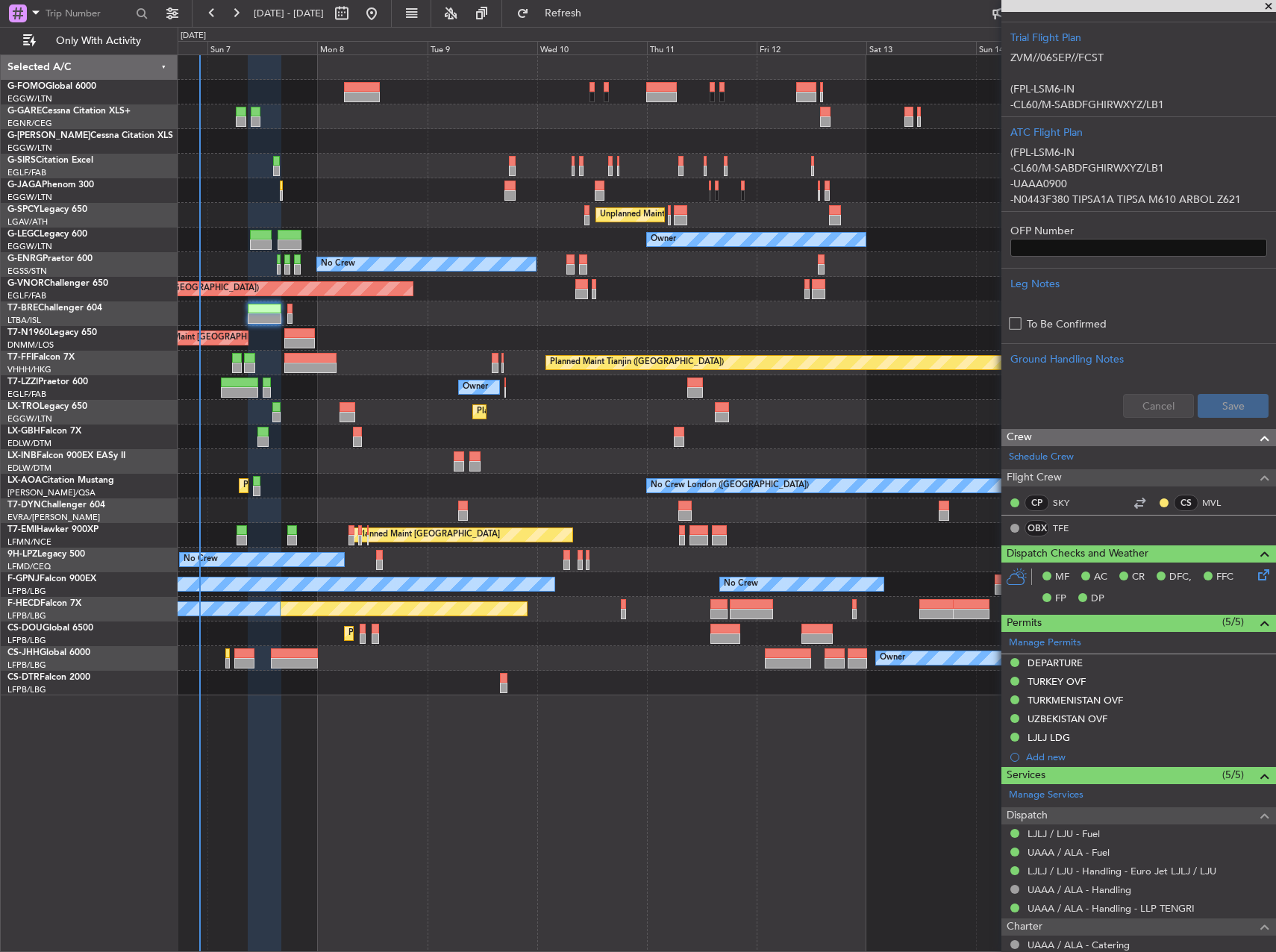
click at [1255, 571] on icon at bounding box center [1261, 572] width 12 height 12
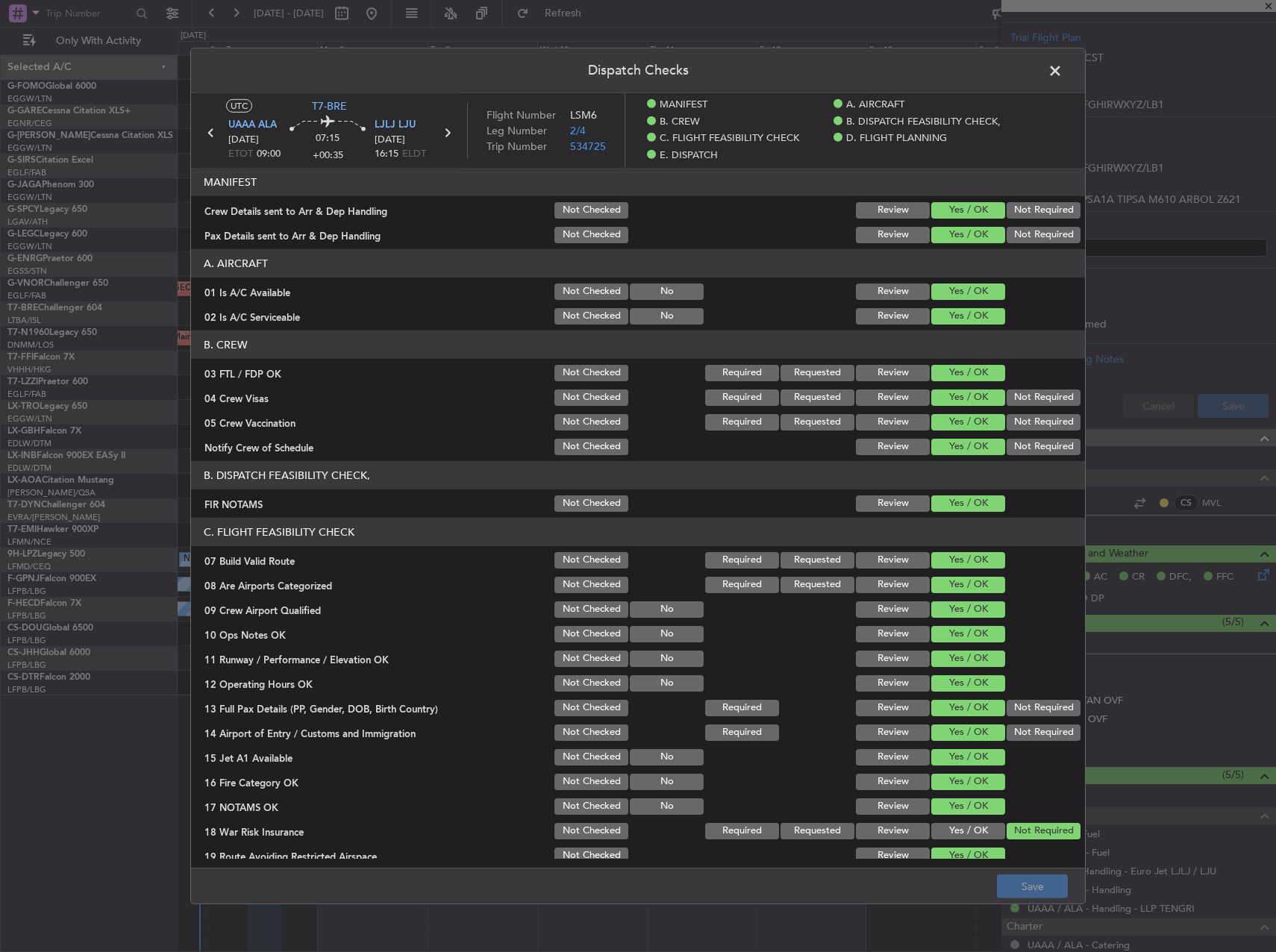
click at [876, 587] on button "Review" at bounding box center [893, 584] width 74 height 16
click at [876, 605] on button "Review" at bounding box center [893, 609] width 74 height 16
click at [577, 584] on button "Not Checked" at bounding box center [591, 584] width 74 height 16
click at [577, 609] on button "Not Checked" at bounding box center [591, 609] width 74 height 16
click at [1025, 886] on button "Save" at bounding box center [1033, 887] width 71 height 24
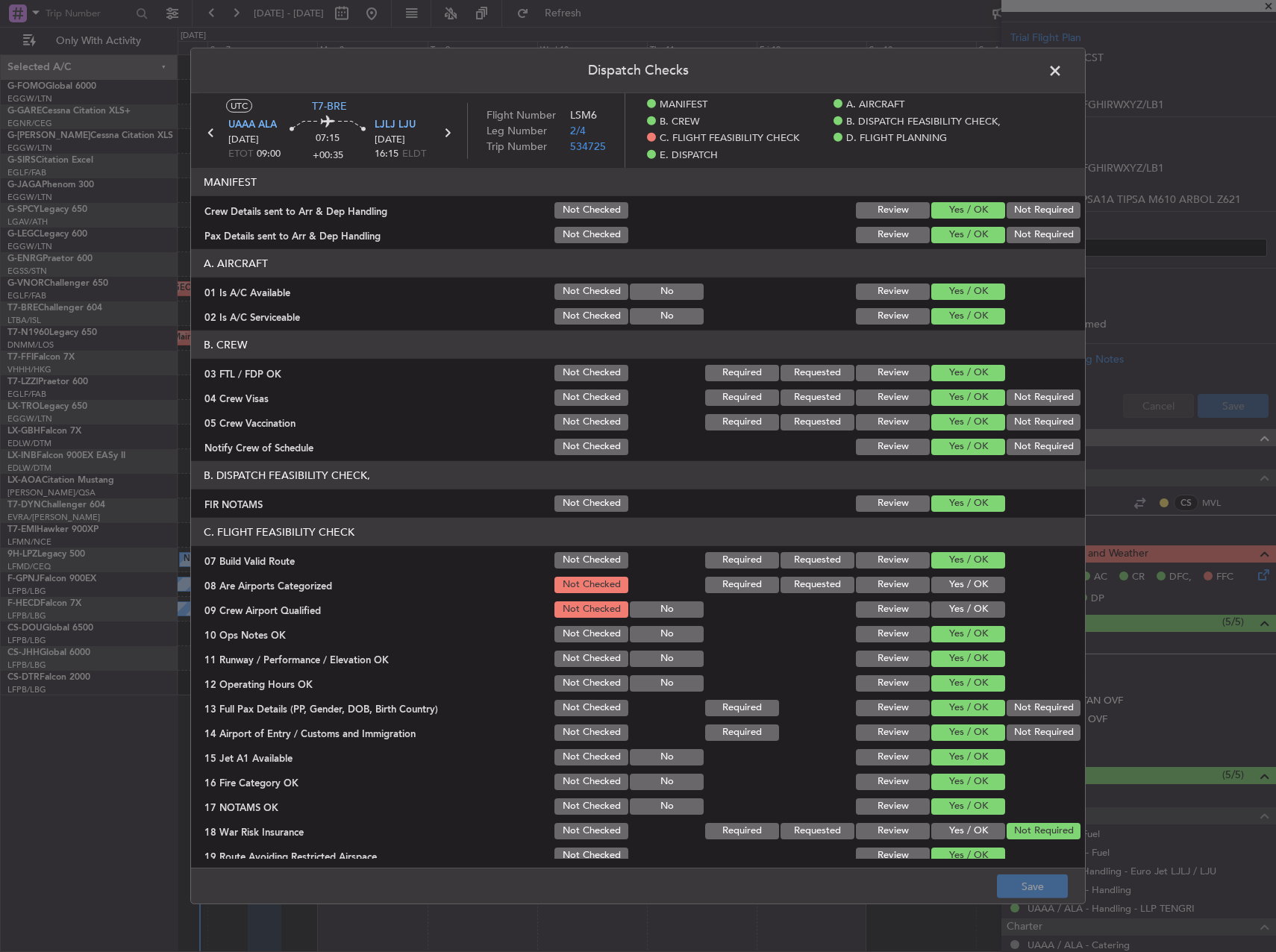
click at [1063, 73] on span at bounding box center [1063, 74] width 0 height 30
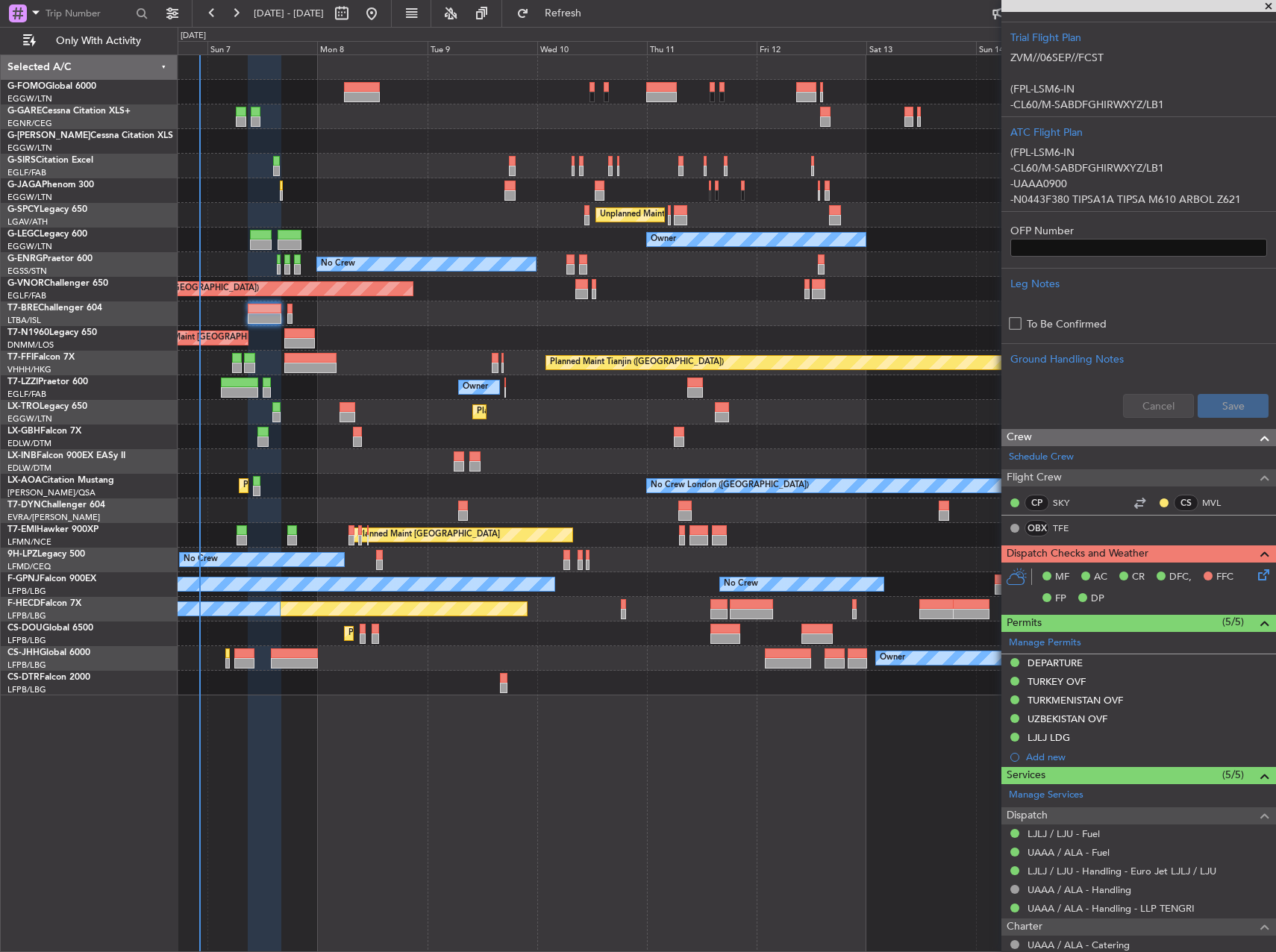
click at [488, 786] on div "Planned Maint [GEOGRAPHIC_DATA] ([GEOGRAPHIC_DATA]) Owner Planned Maint [GEOGRA…" at bounding box center [727, 503] width 1099 height 898
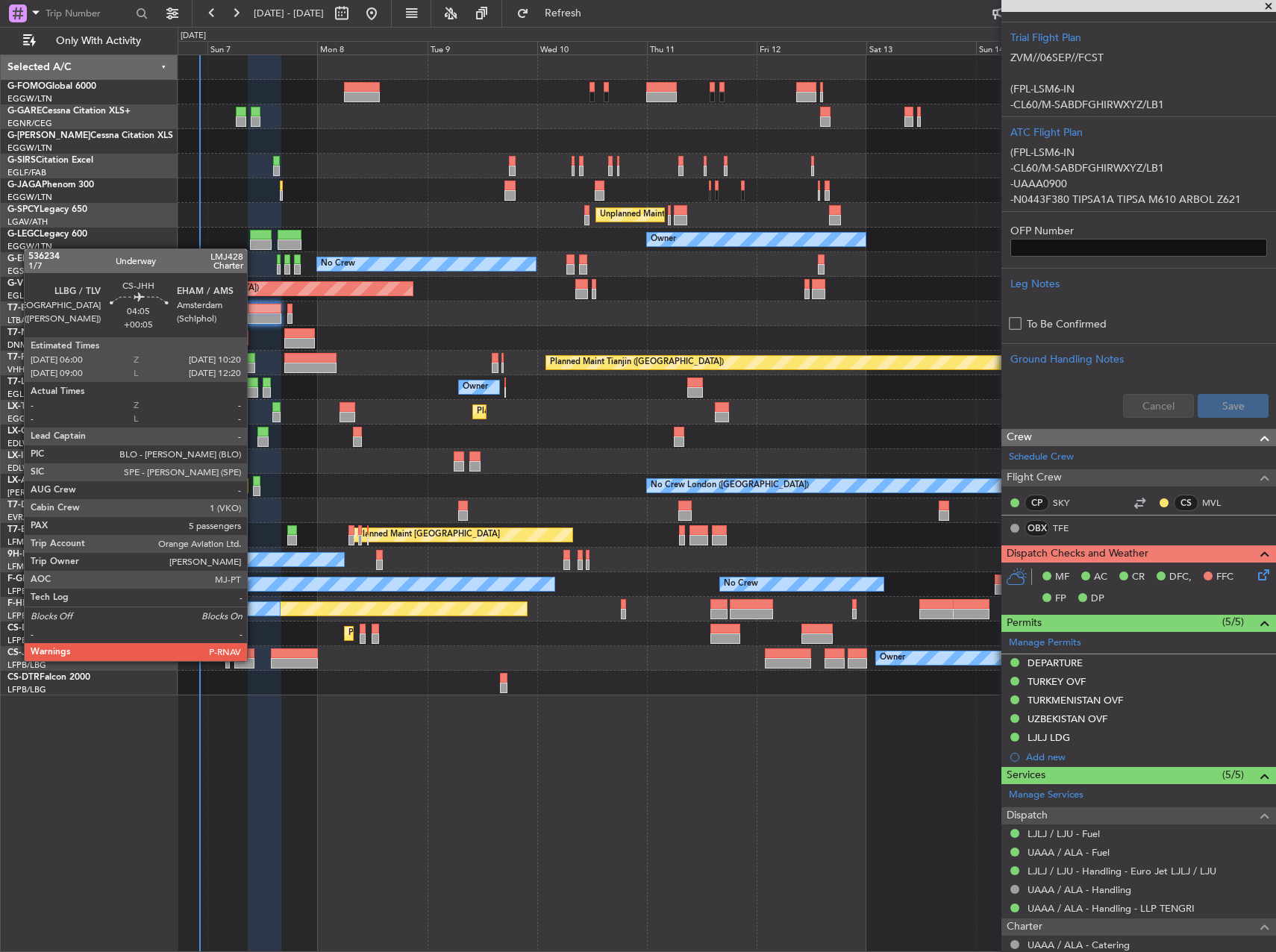
click at [245, 649] on div at bounding box center [244, 654] width 20 height 10
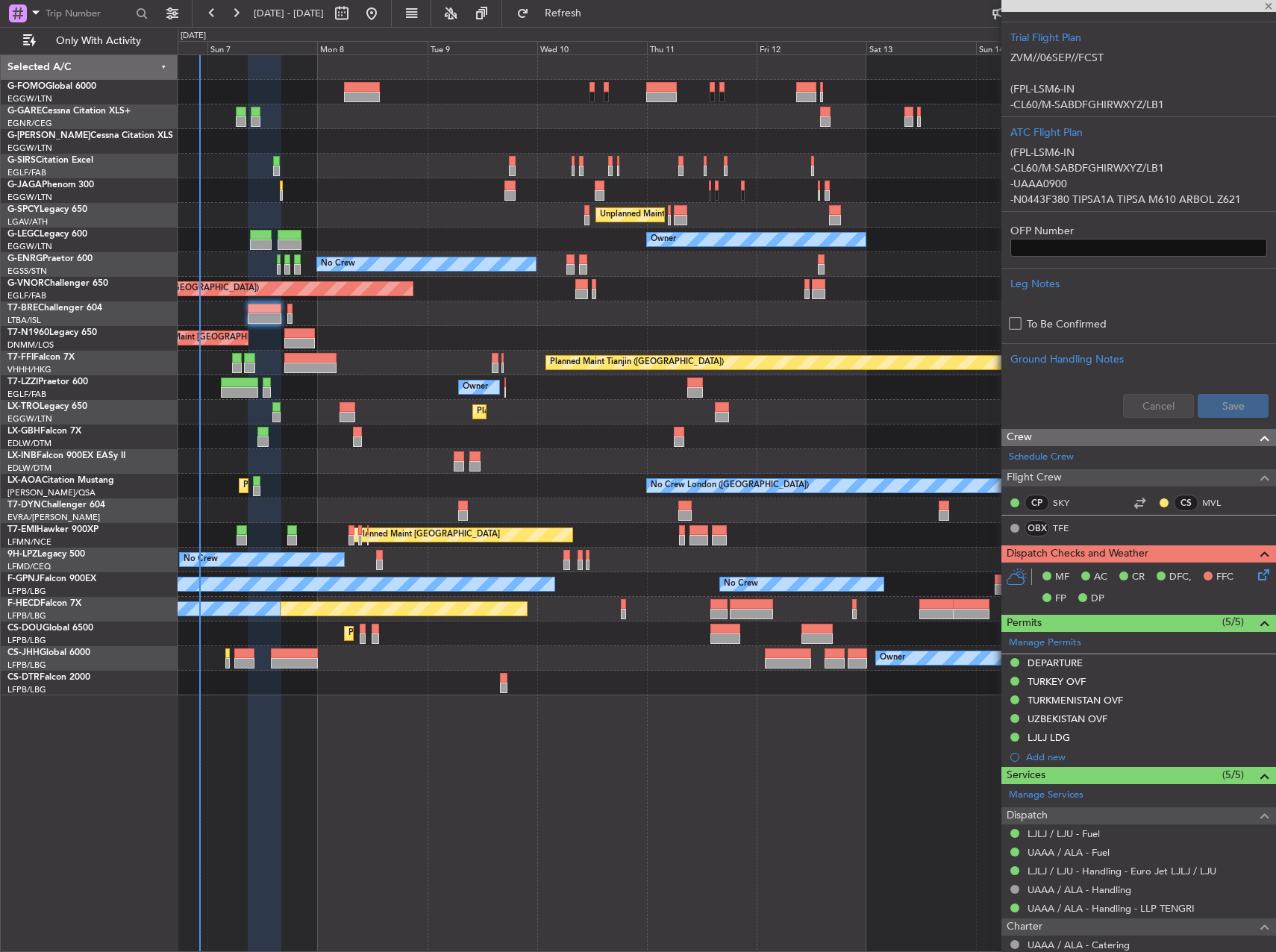
click at [296, 668] on div at bounding box center [294, 663] width 47 height 10
type input "-00:15"
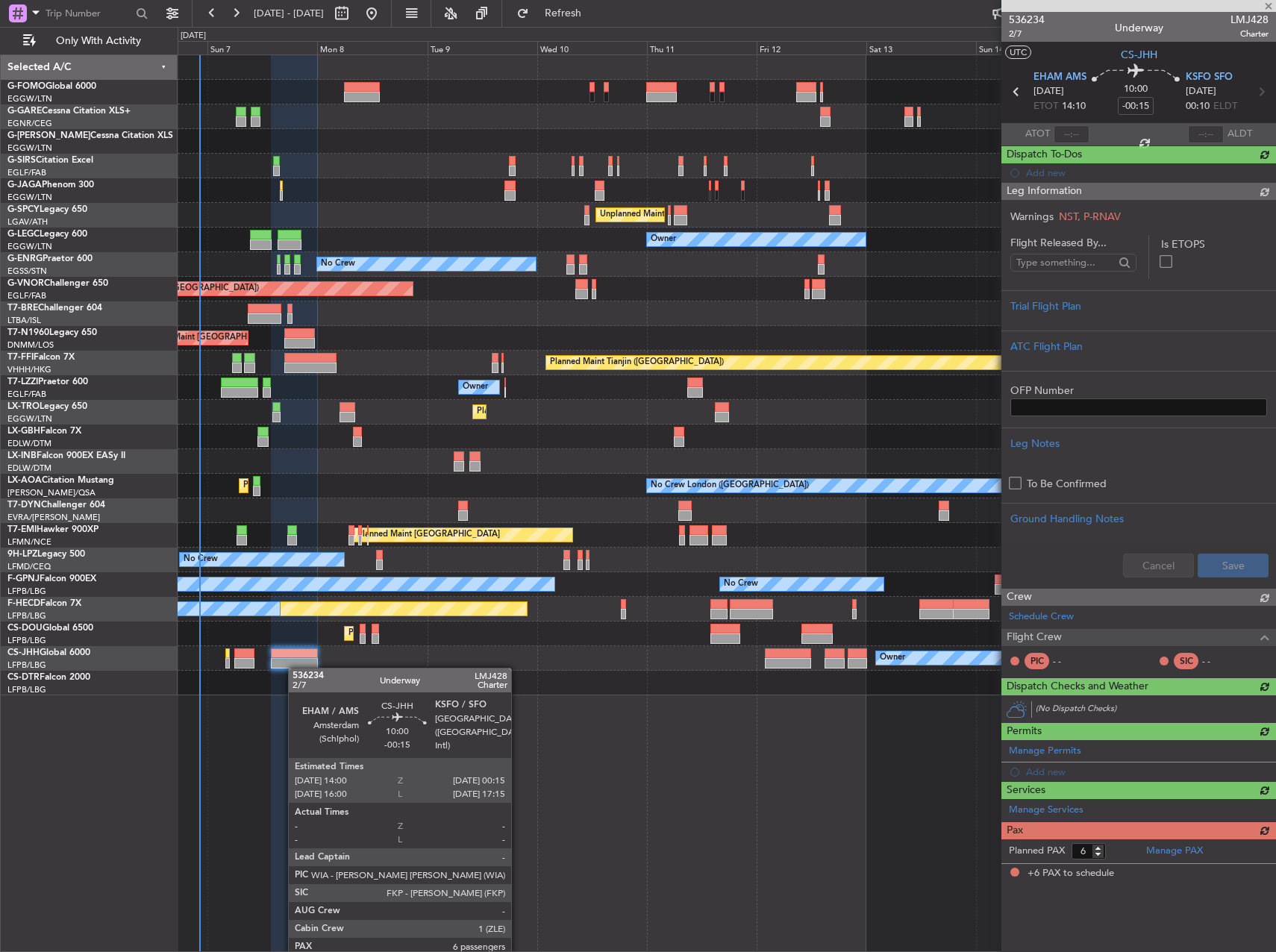
scroll to position [0, 0]
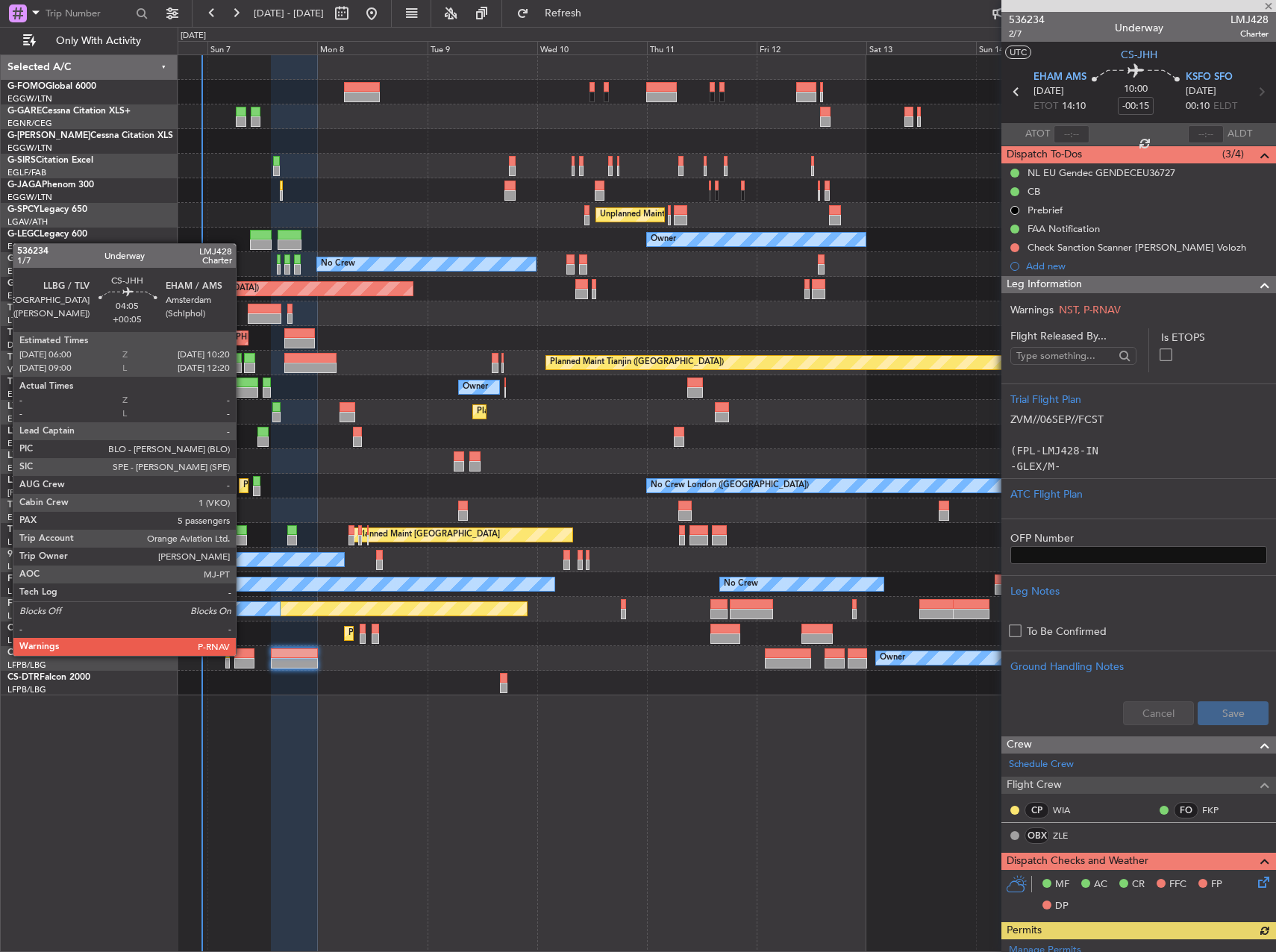
click at [242, 655] on div at bounding box center [244, 654] width 20 height 10
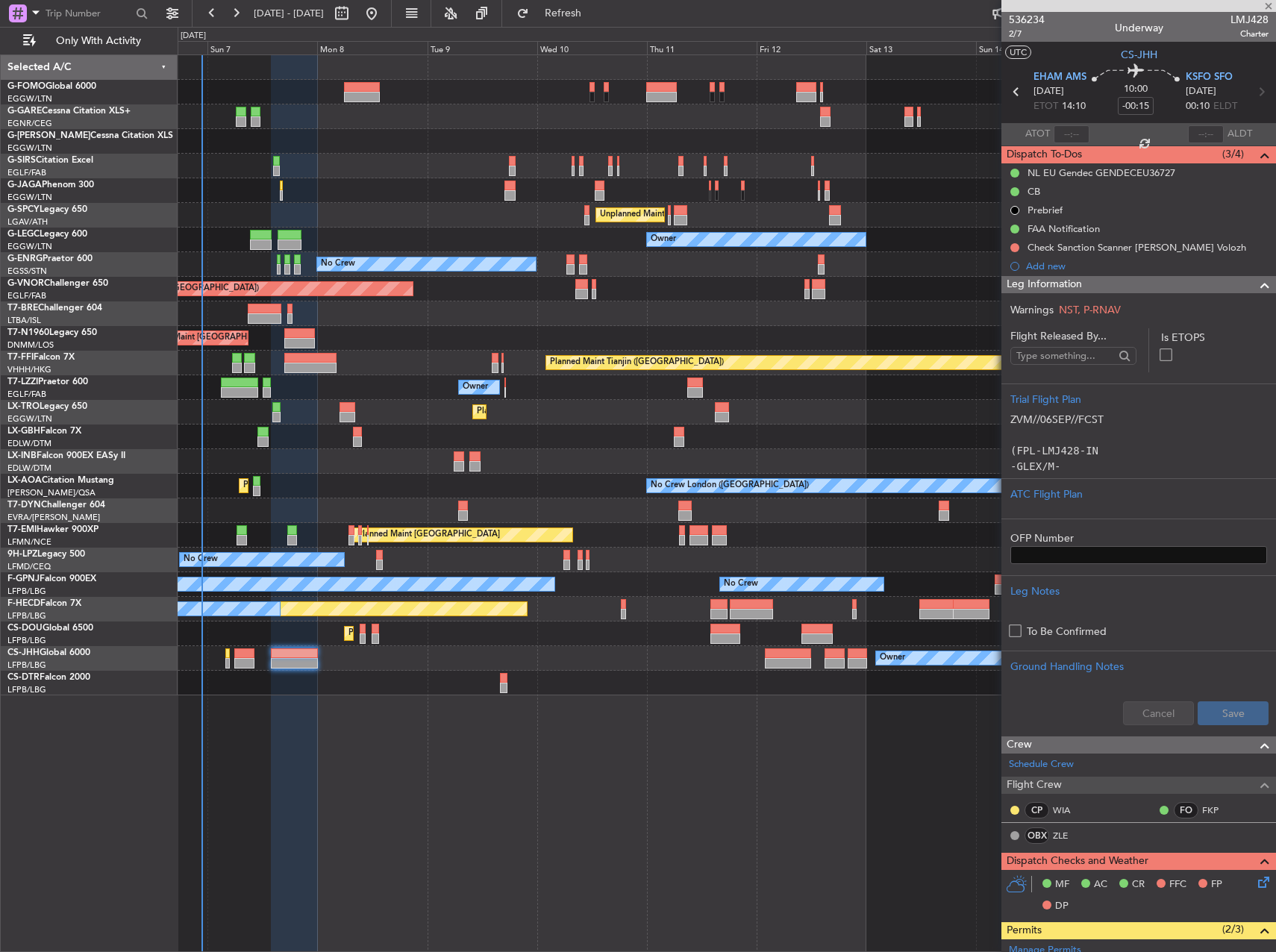
type input "+00:05"
type input "5"
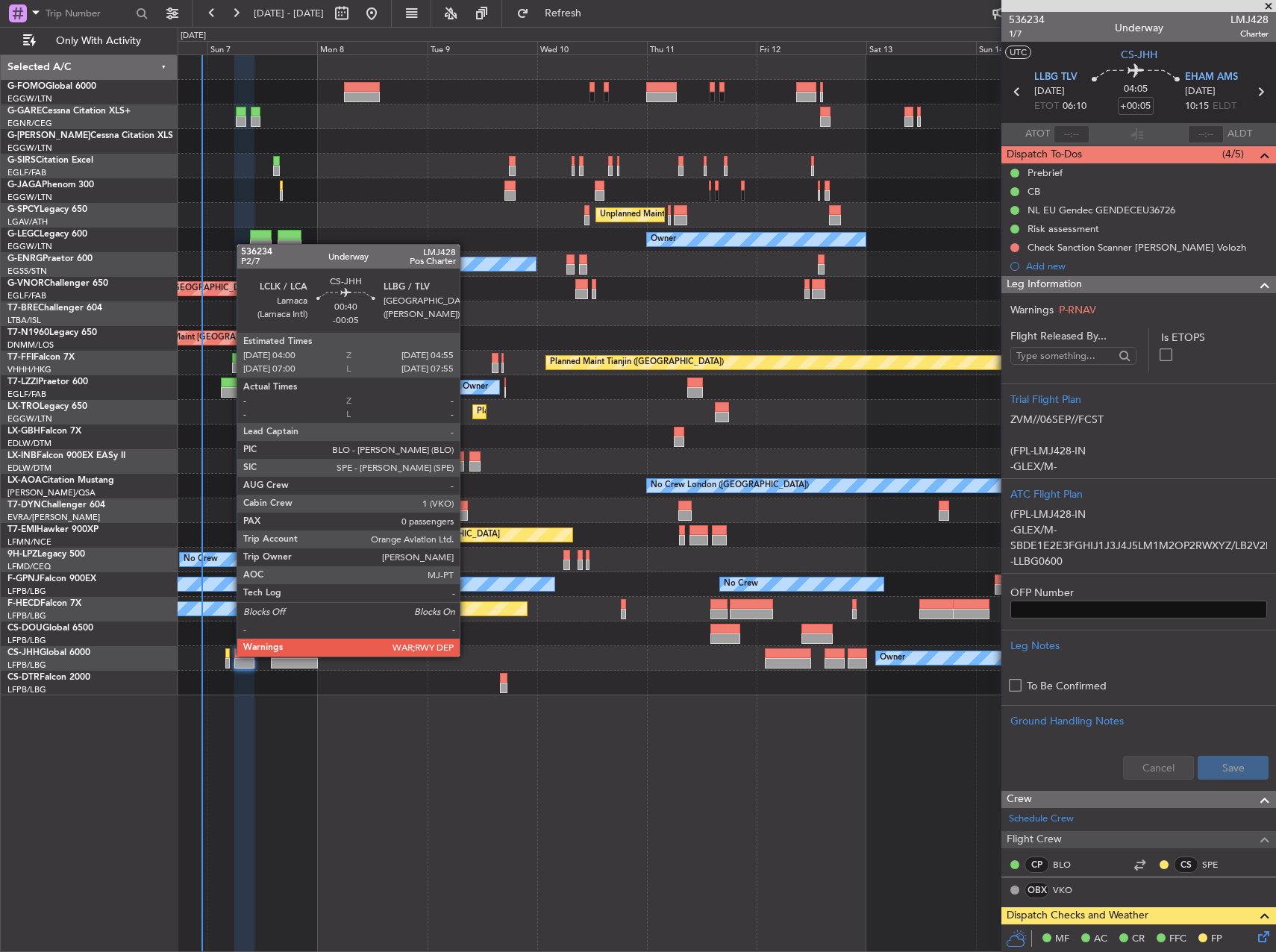
click at [229, 656] on div at bounding box center [227, 654] width 4 height 10
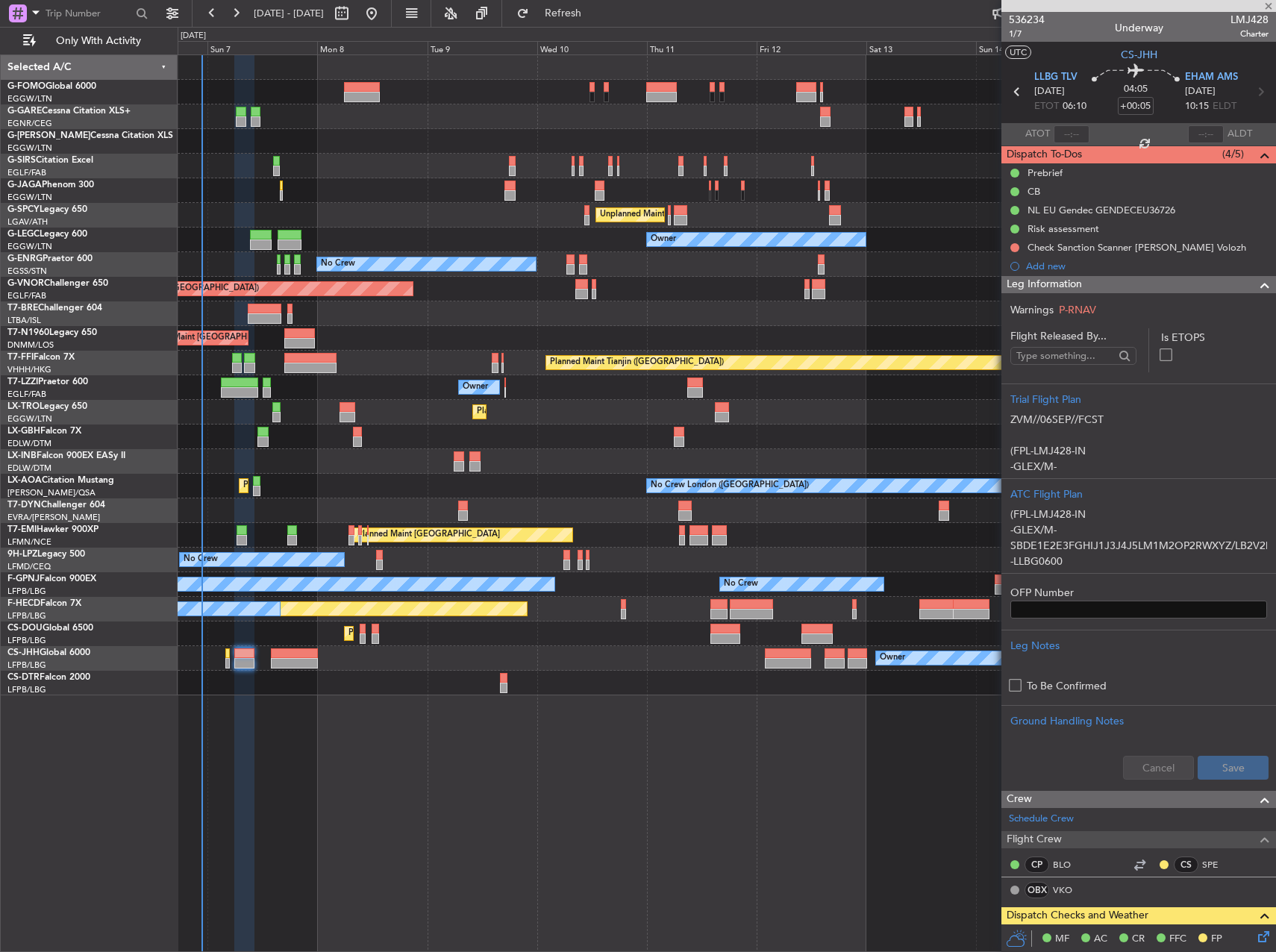
type input "-00:05"
type input "0"
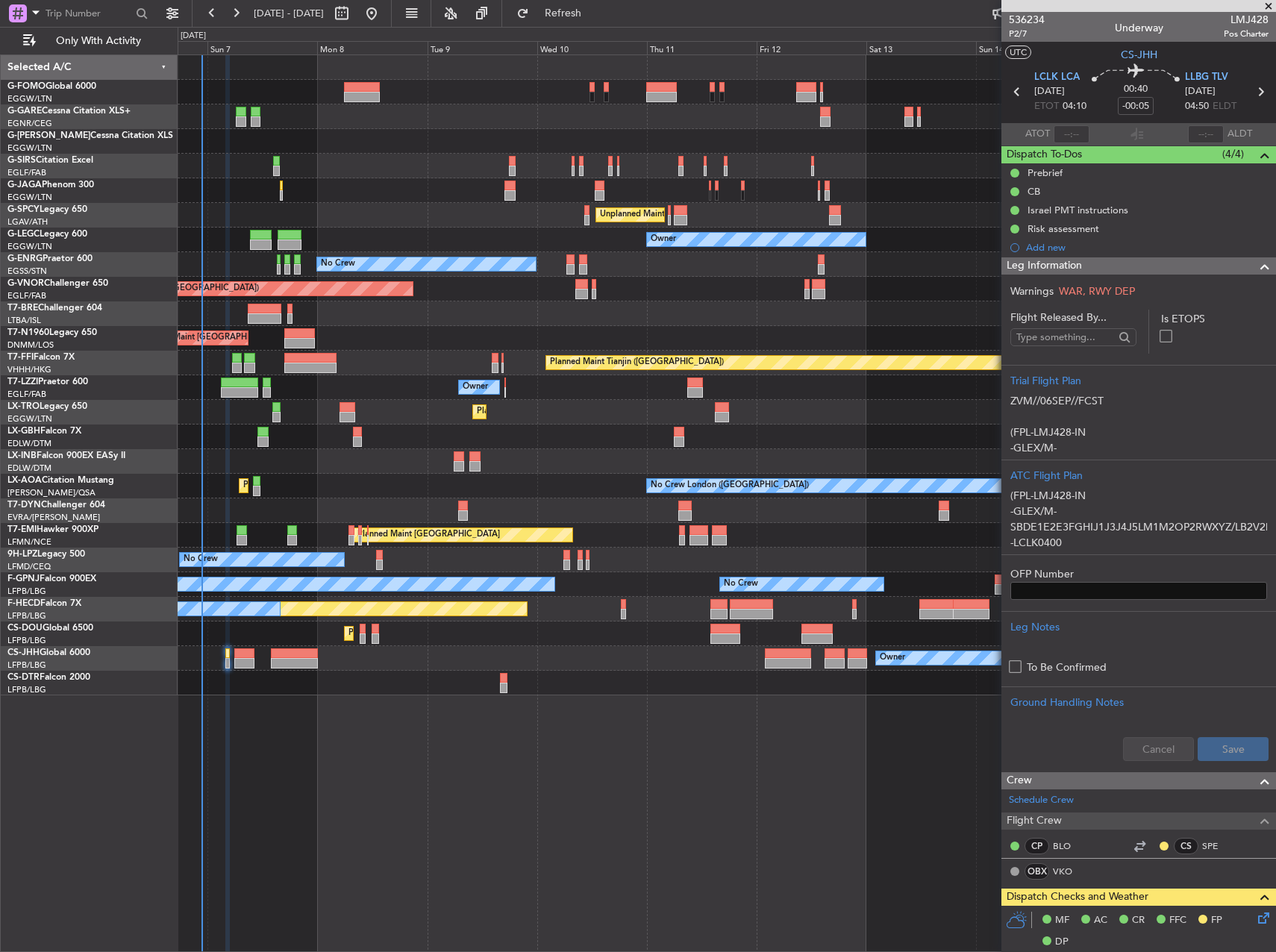
click at [553, 131] on div "Owner" at bounding box center [727, 141] width 1098 height 25
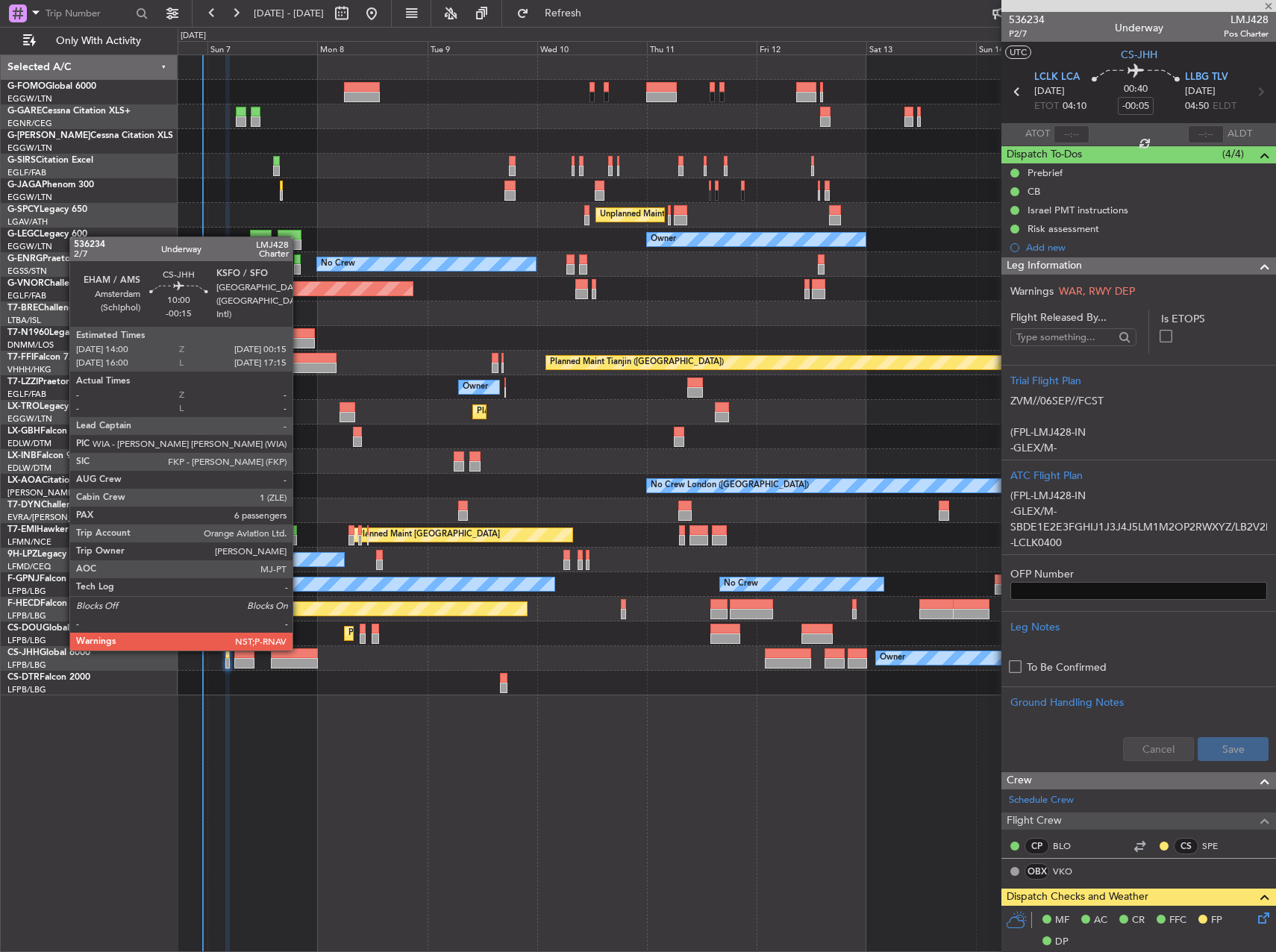
click at [299, 650] on div at bounding box center [294, 654] width 47 height 10
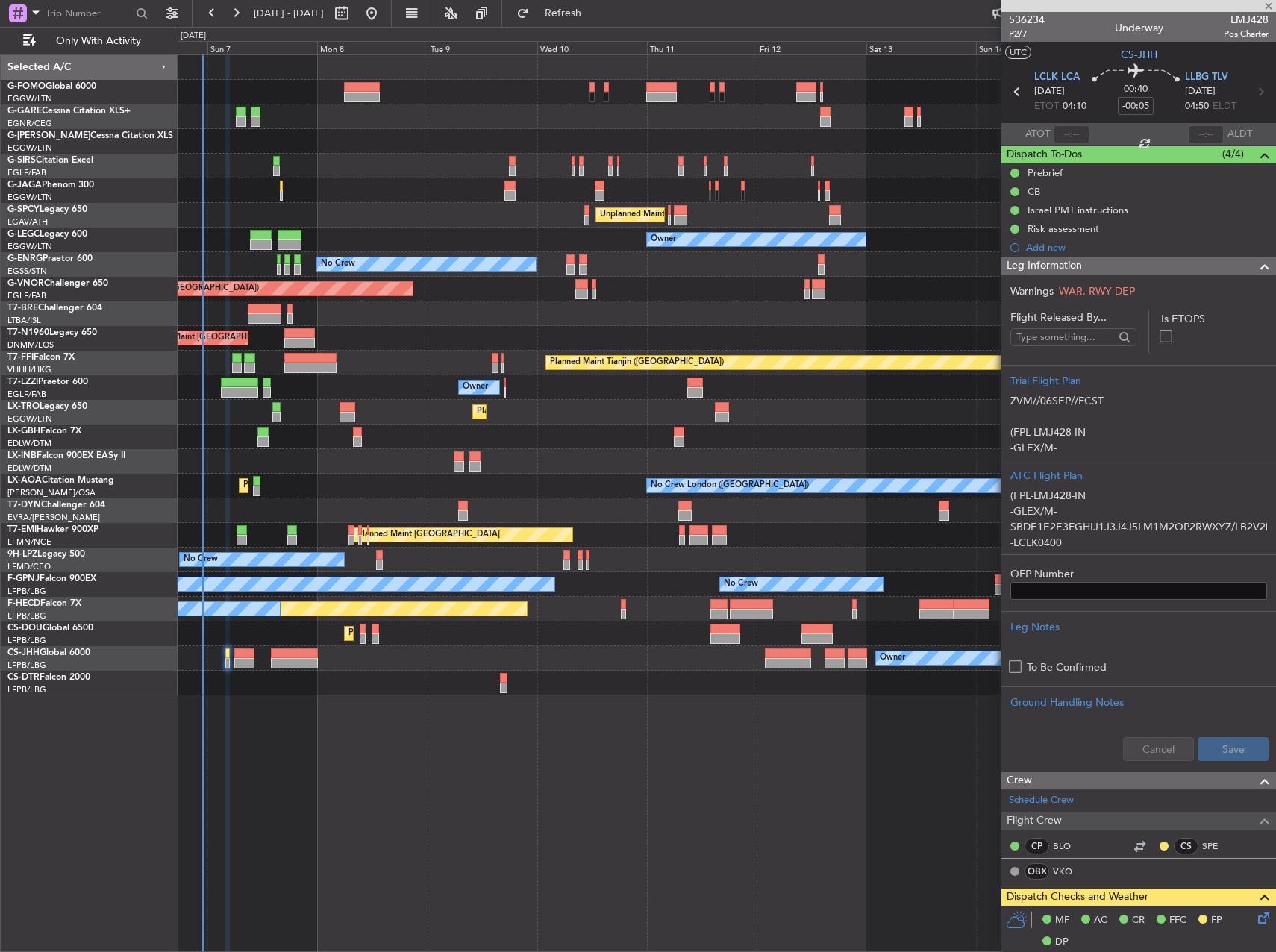
type input "-00:15"
type input "6"
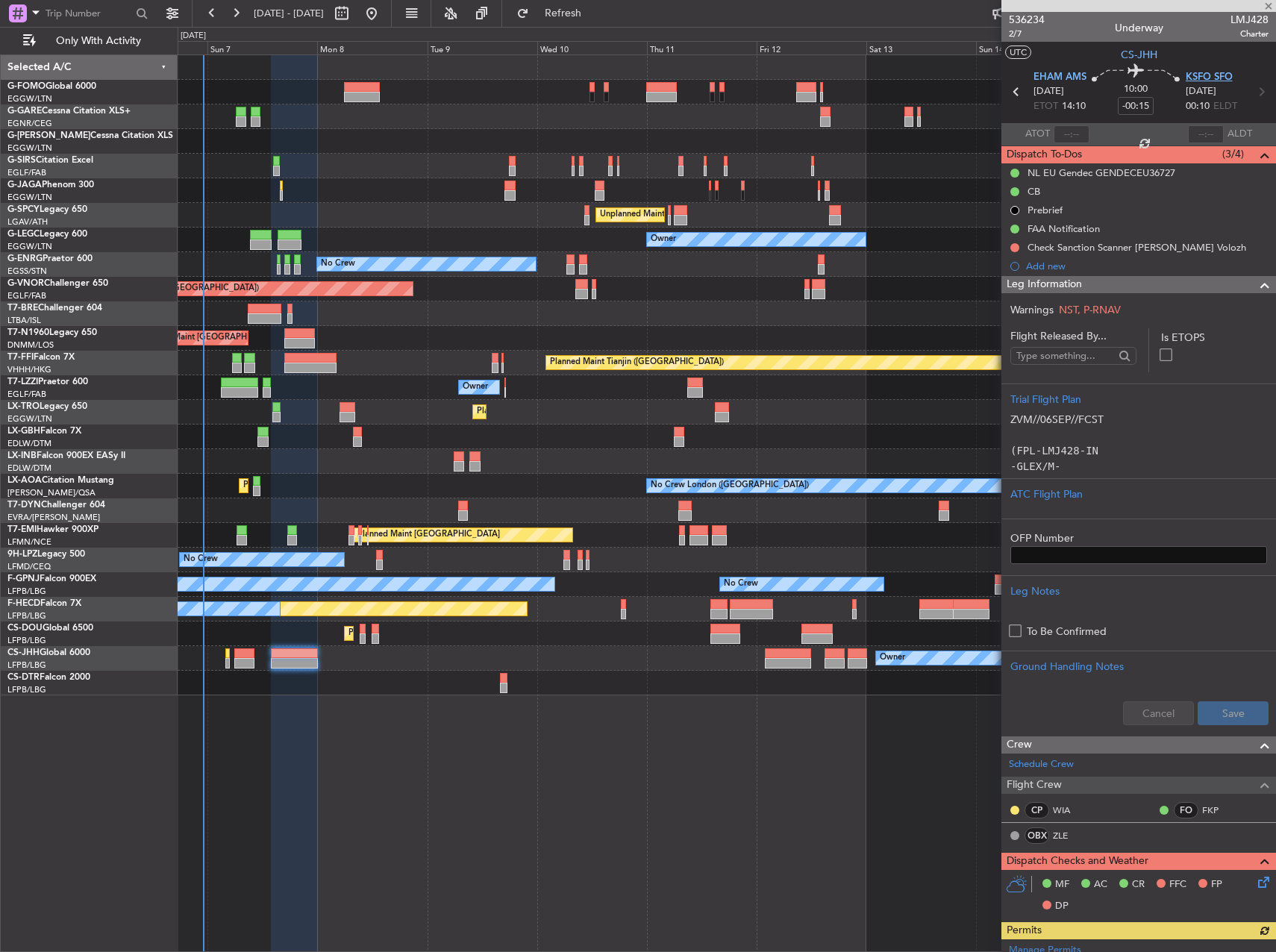
click at [1206, 70] on span "KSFO SFO" at bounding box center [1209, 77] width 47 height 15
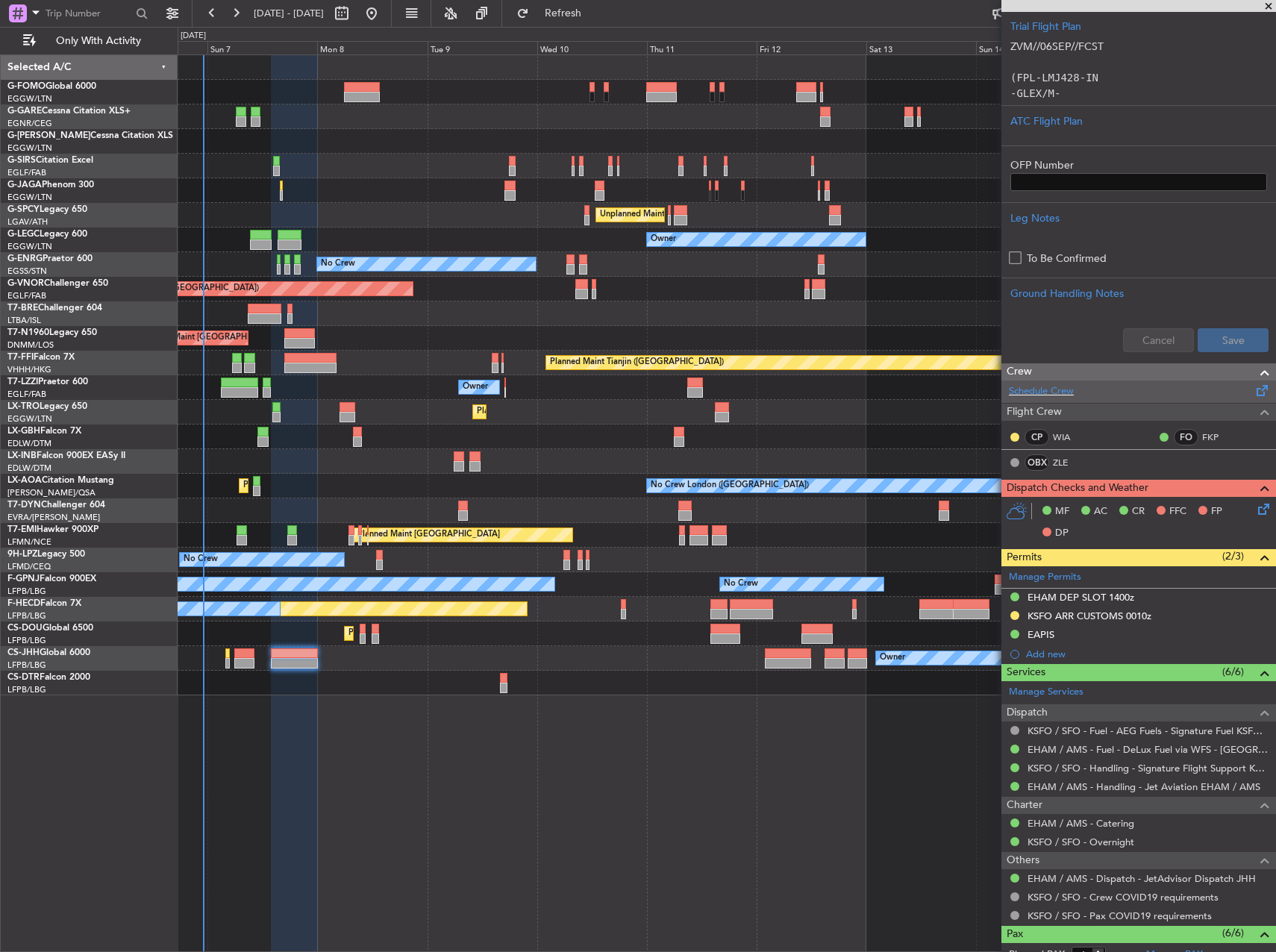
scroll to position [589, 0]
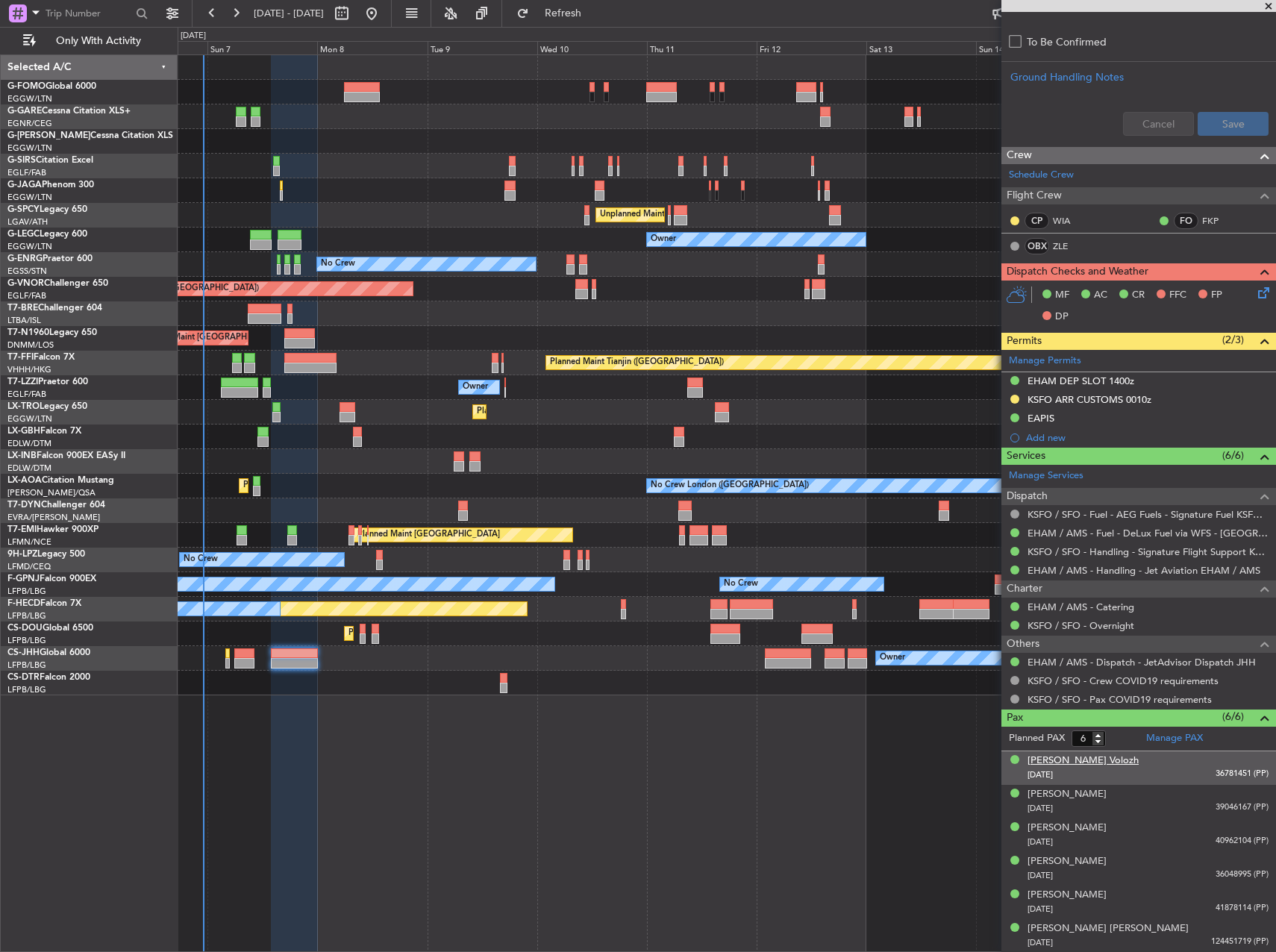
click at [1066, 759] on div "[PERSON_NAME] Volozh" at bounding box center [1083, 760] width 111 height 15
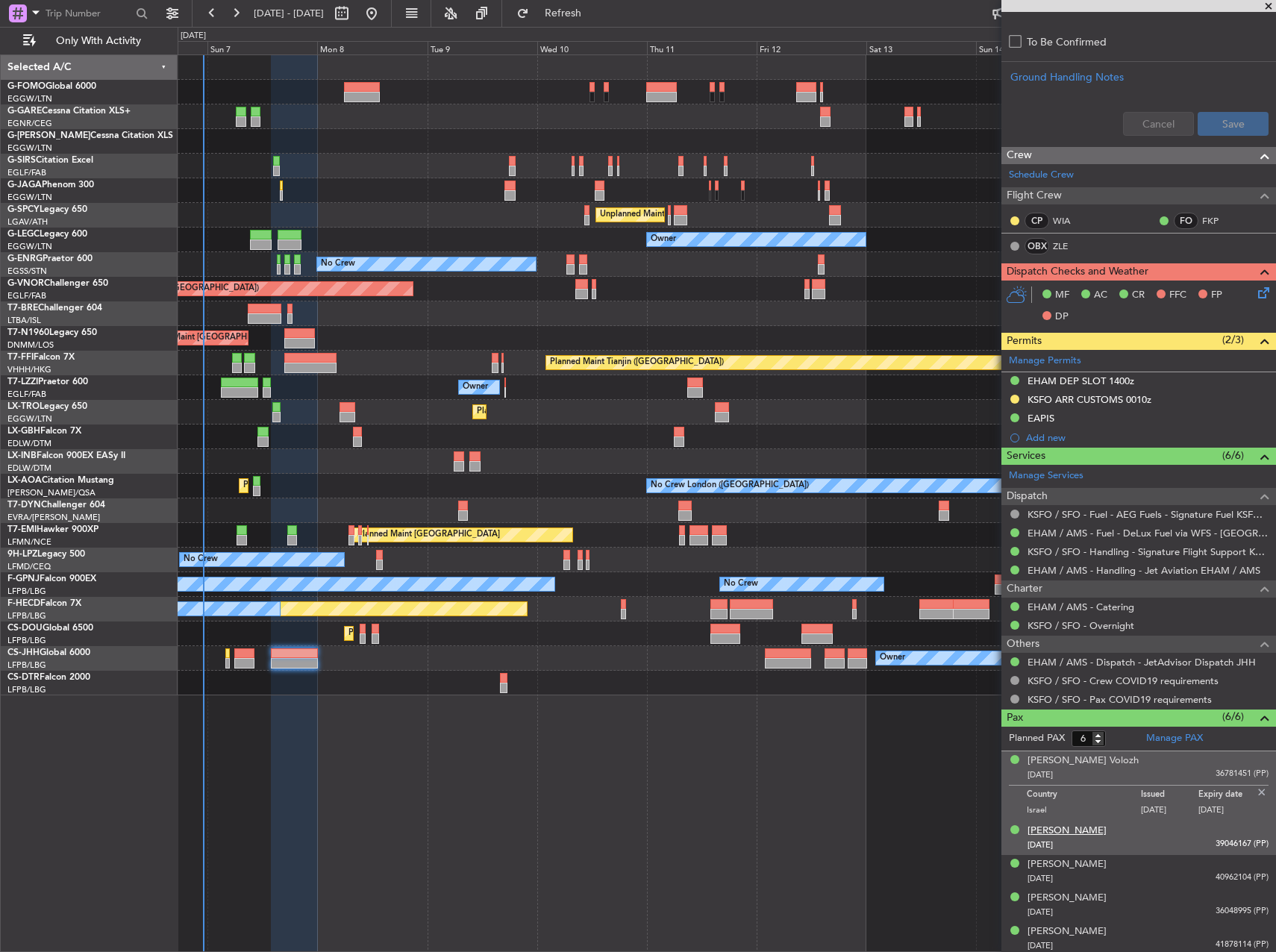
click at [1073, 825] on div "[PERSON_NAME]" at bounding box center [1067, 831] width 79 height 15
click at [1070, 760] on div "[PERSON_NAME] Volozh" at bounding box center [1083, 760] width 111 height 15
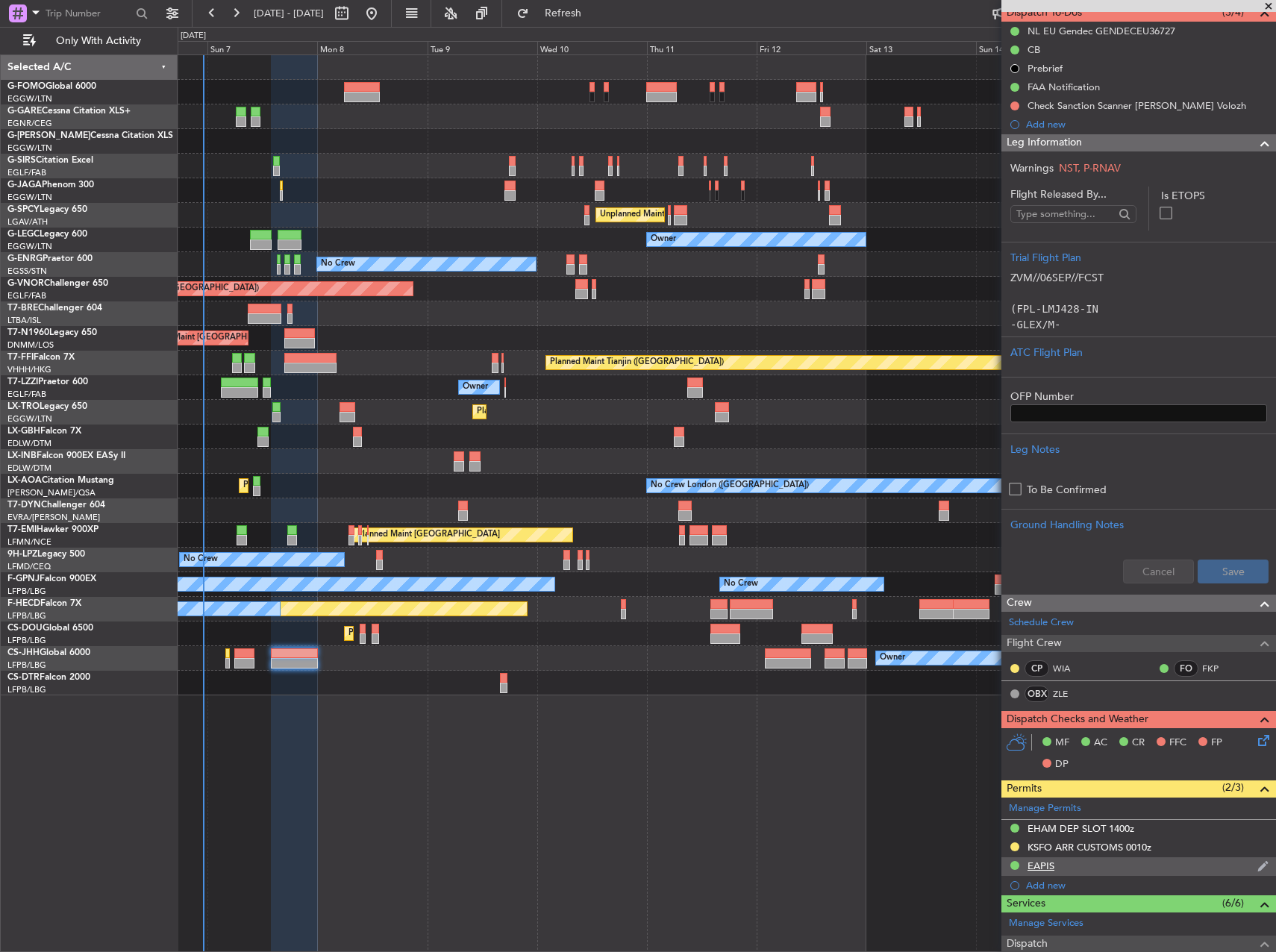
scroll to position [0, 0]
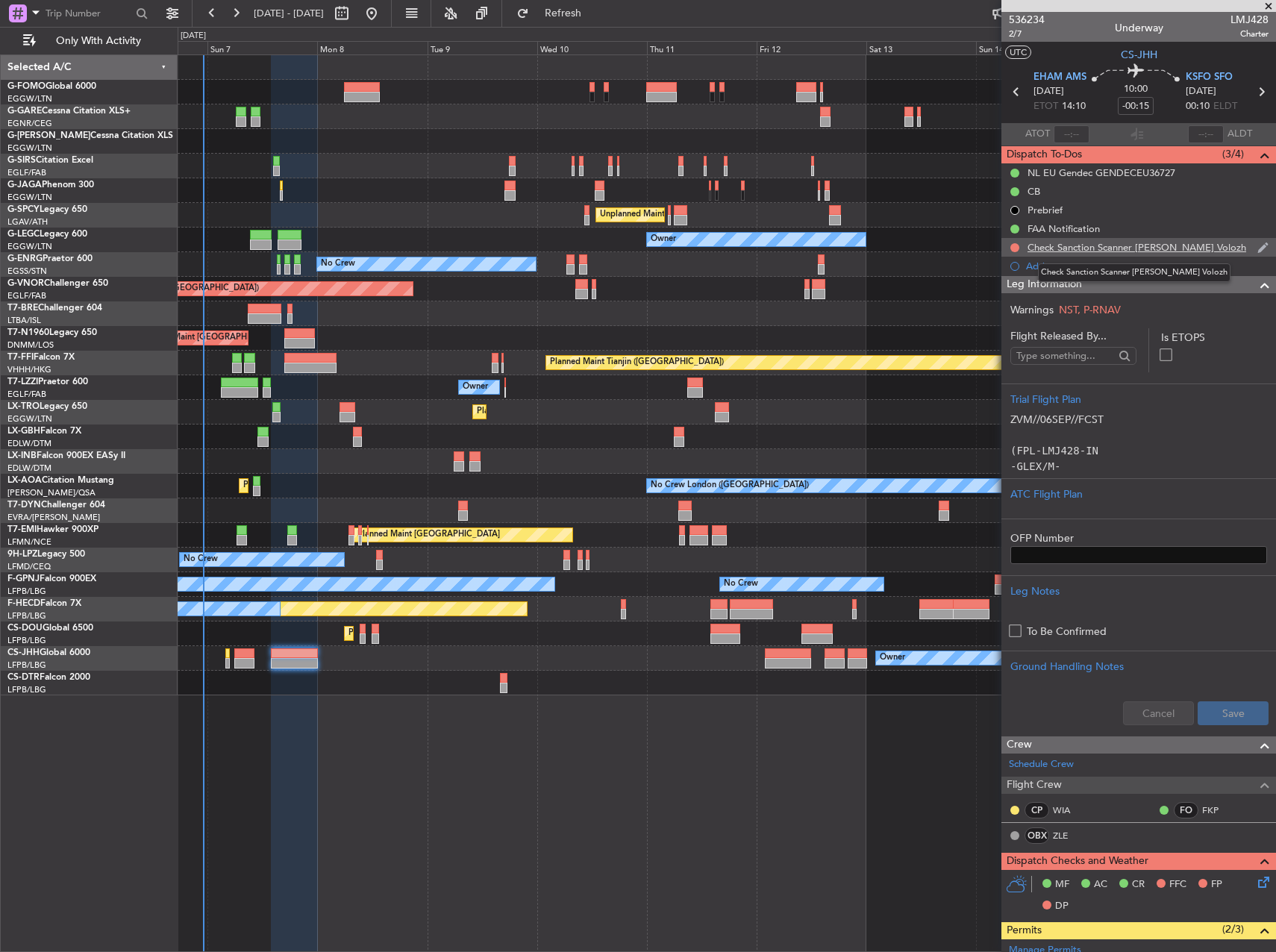
click at [1129, 247] on div "Check Sanction Scanner [PERSON_NAME] Volozh" at bounding box center [1137, 247] width 219 height 13
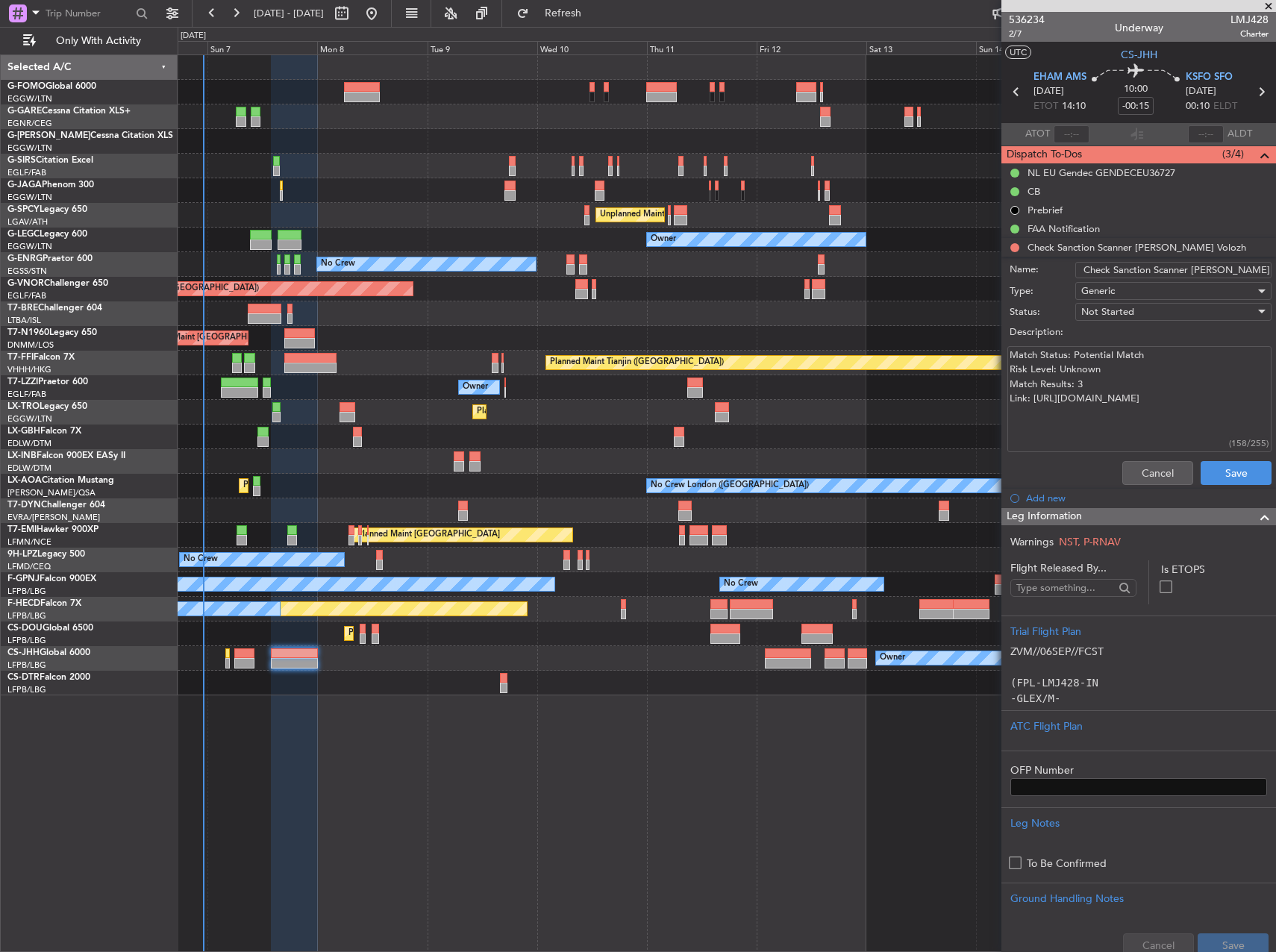
drag, startPoint x: 1184, startPoint y: 432, endPoint x: 1009, endPoint y: 412, distance: 176.1
click at [1009, 412] on textarea "Match Status: Potential Match Risk Level: Unknown Match Results: 3 Link: https:…" at bounding box center [1140, 400] width 265 height 107
click at [1144, 467] on button "Cancel" at bounding box center [1157, 473] width 71 height 24
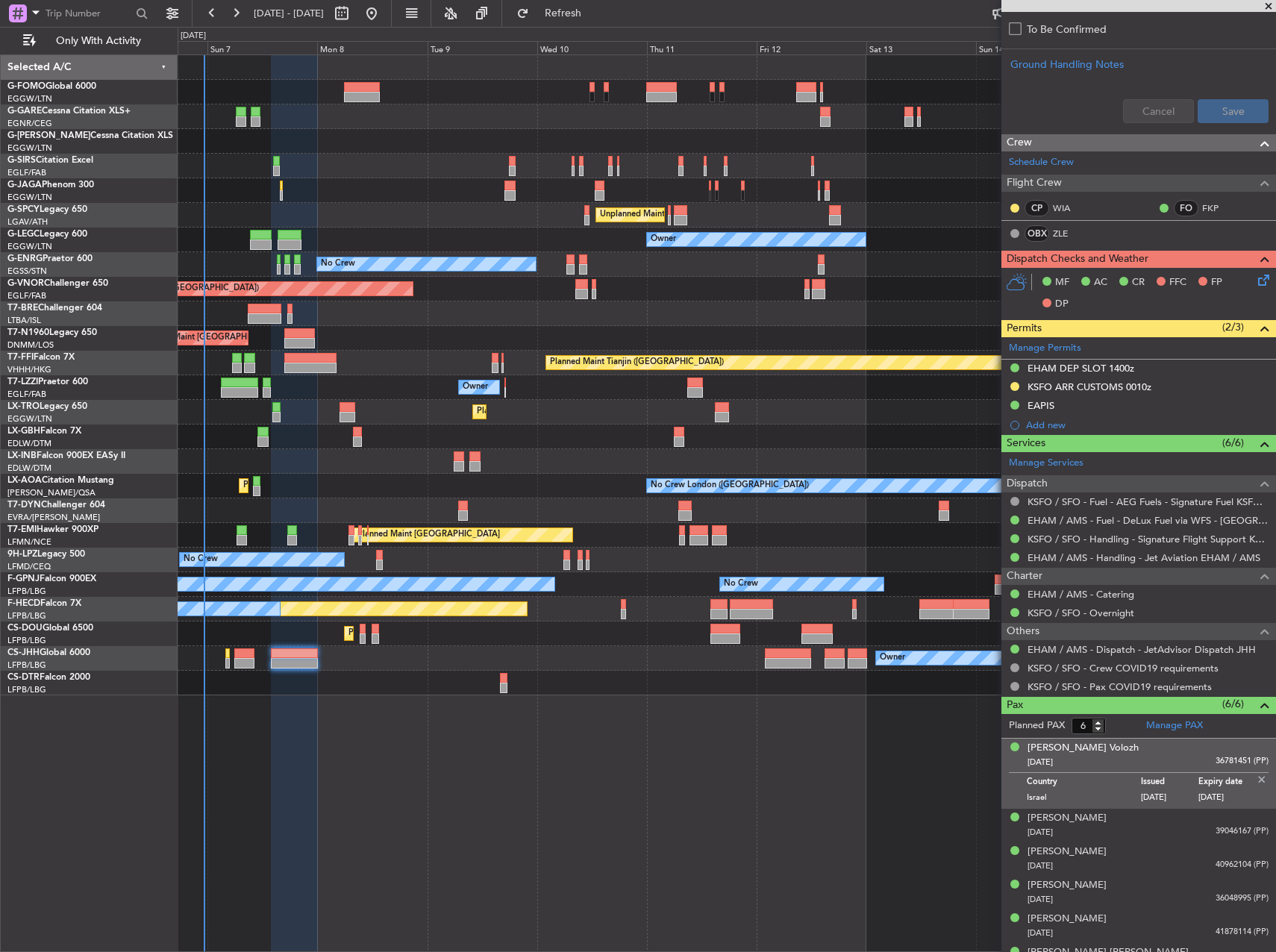
scroll to position [626, 0]
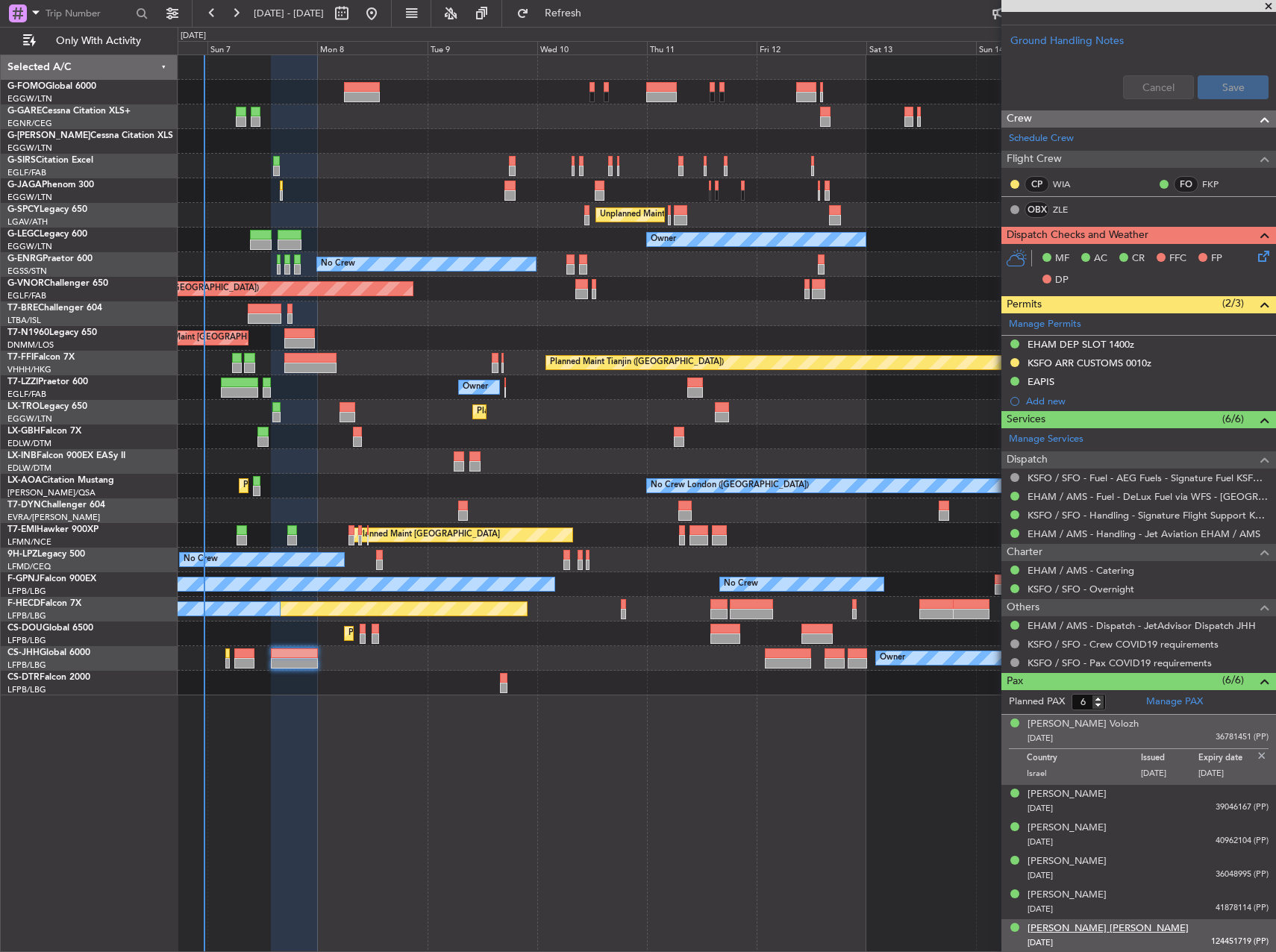
click at [1060, 924] on div "[PERSON_NAME] [PERSON_NAME]" at bounding box center [1108, 929] width 162 height 15
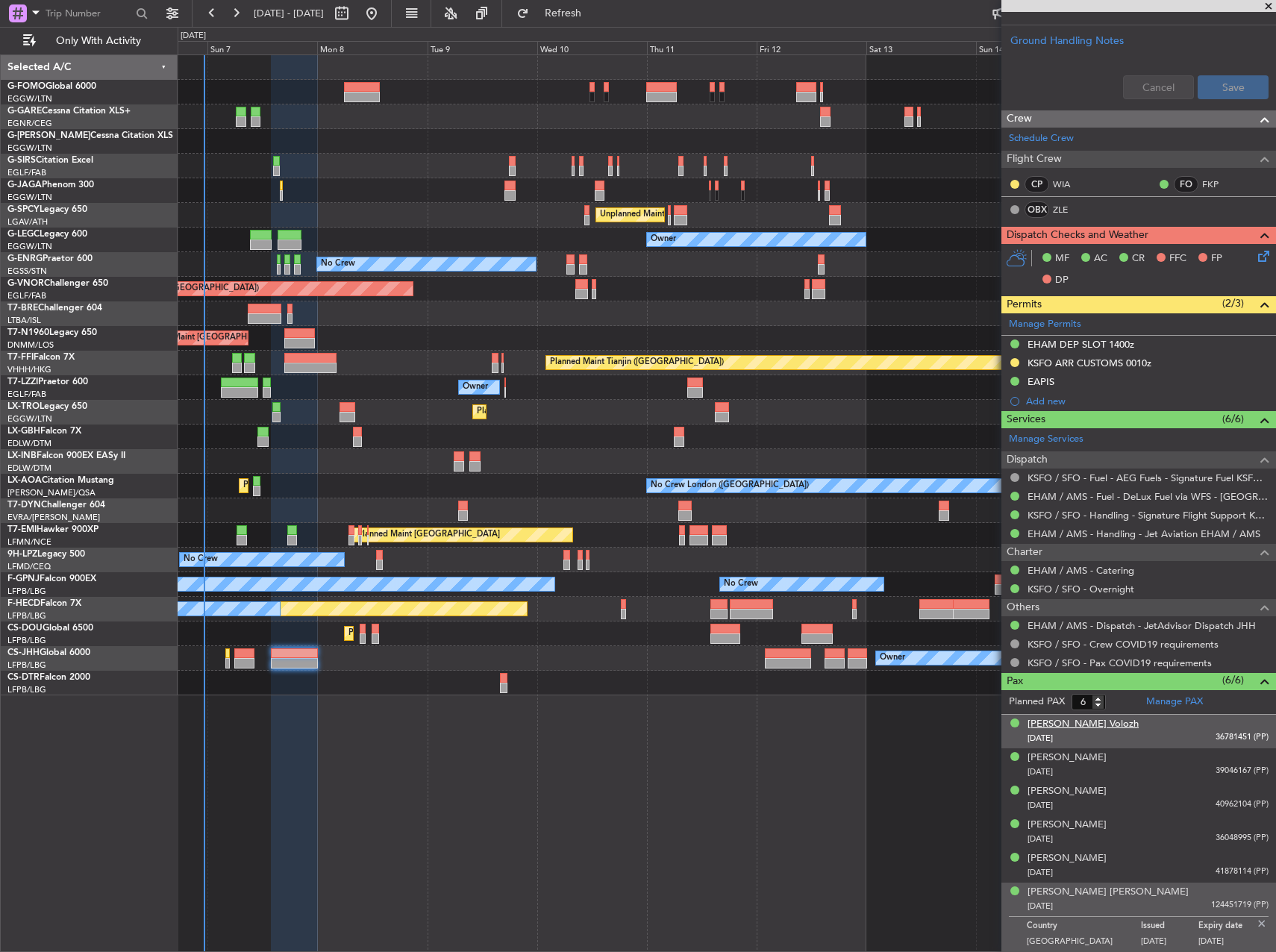
click at [1057, 721] on div "[PERSON_NAME] Volozh" at bounding box center [1083, 724] width 111 height 15
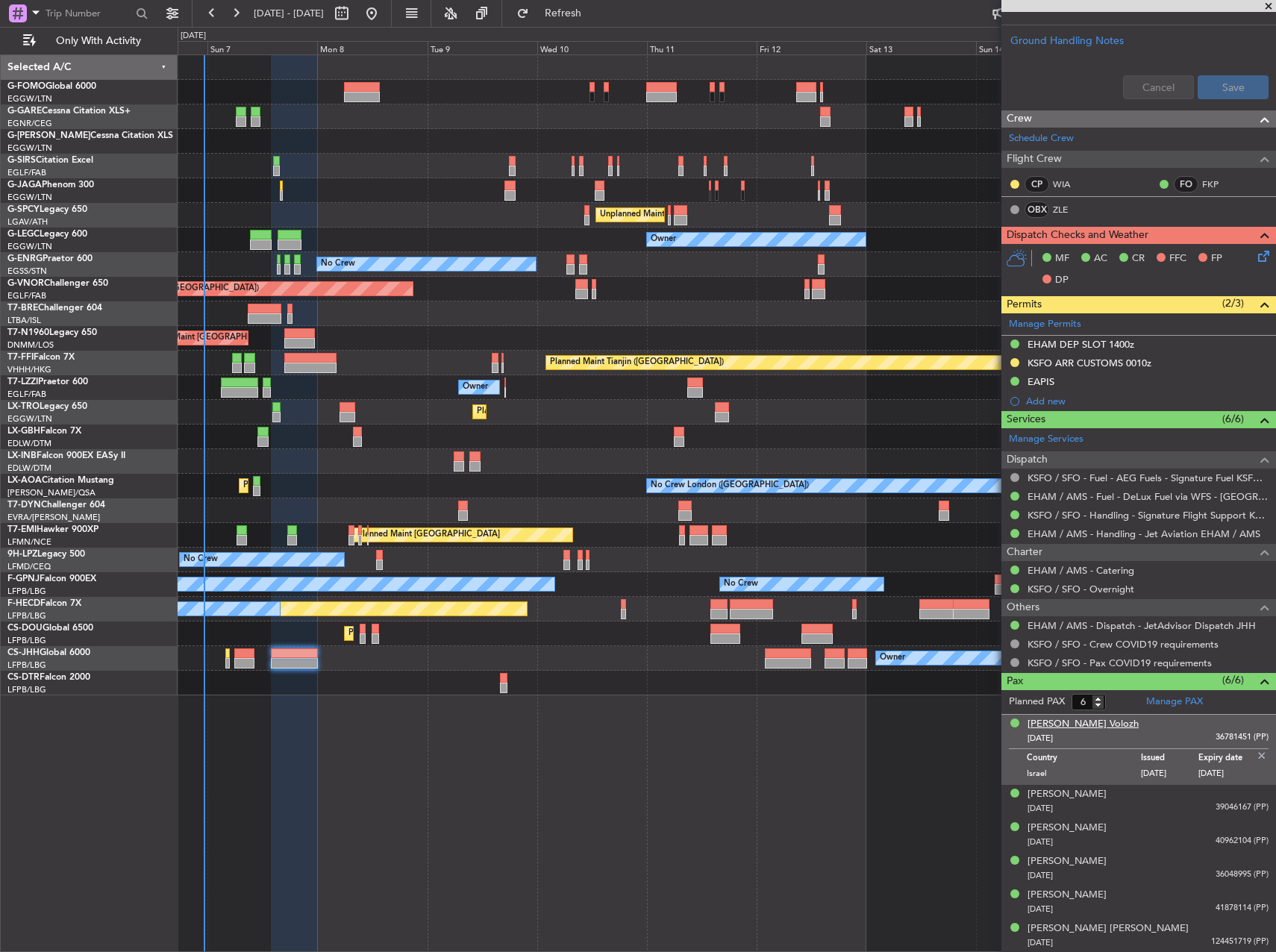
click at [1077, 724] on div "[PERSON_NAME] Volozh" at bounding box center [1083, 724] width 111 height 15
click at [888, 809] on div "Planned Maint [GEOGRAPHIC_DATA] ([GEOGRAPHIC_DATA]) Owner Planned Maint [GEOGRA…" at bounding box center [727, 503] width 1099 height 898
click at [823, 352] on div "Planned Maint Tianjin ([GEOGRAPHIC_DATA])" at bounding box center [727, 363] width 1098 height 25
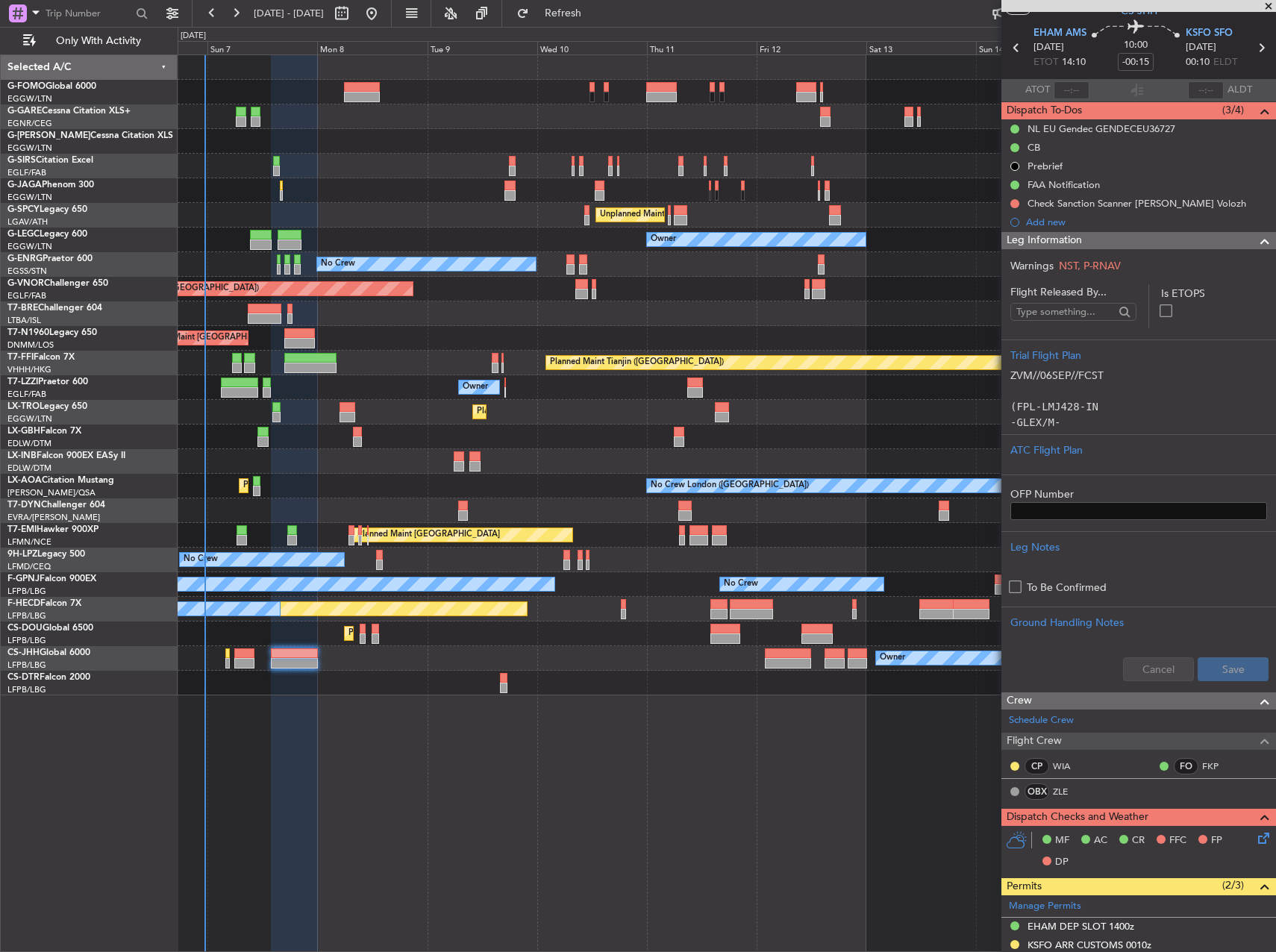
scroll to position [0, 0]
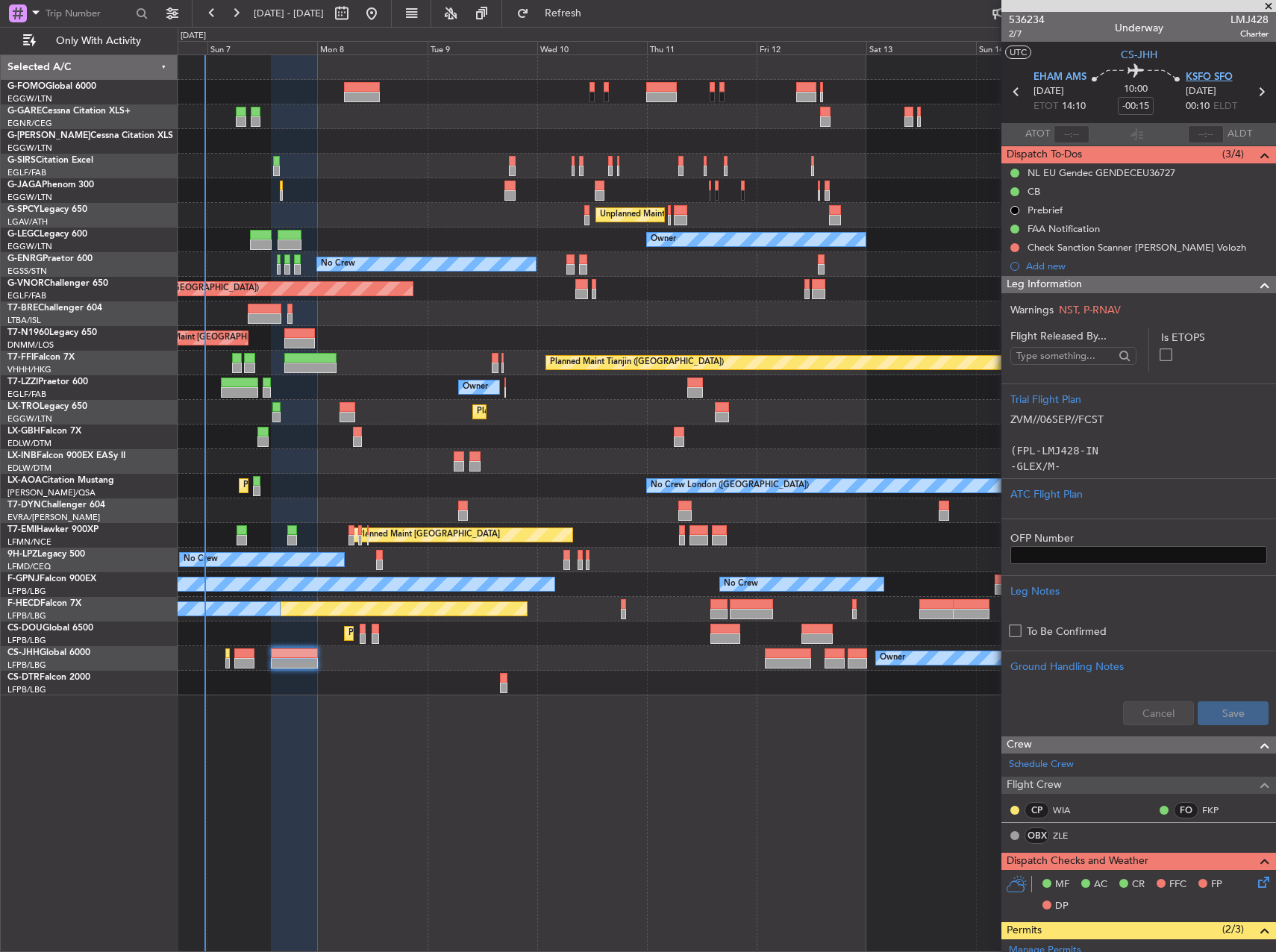
click at [1187, 73] on span "KSFO SFO" at bounding box center [1209, 77] width 47 height 15
click at [914, 245] on div "Owner" at bounding box center [727, 240] width 1098 height 25
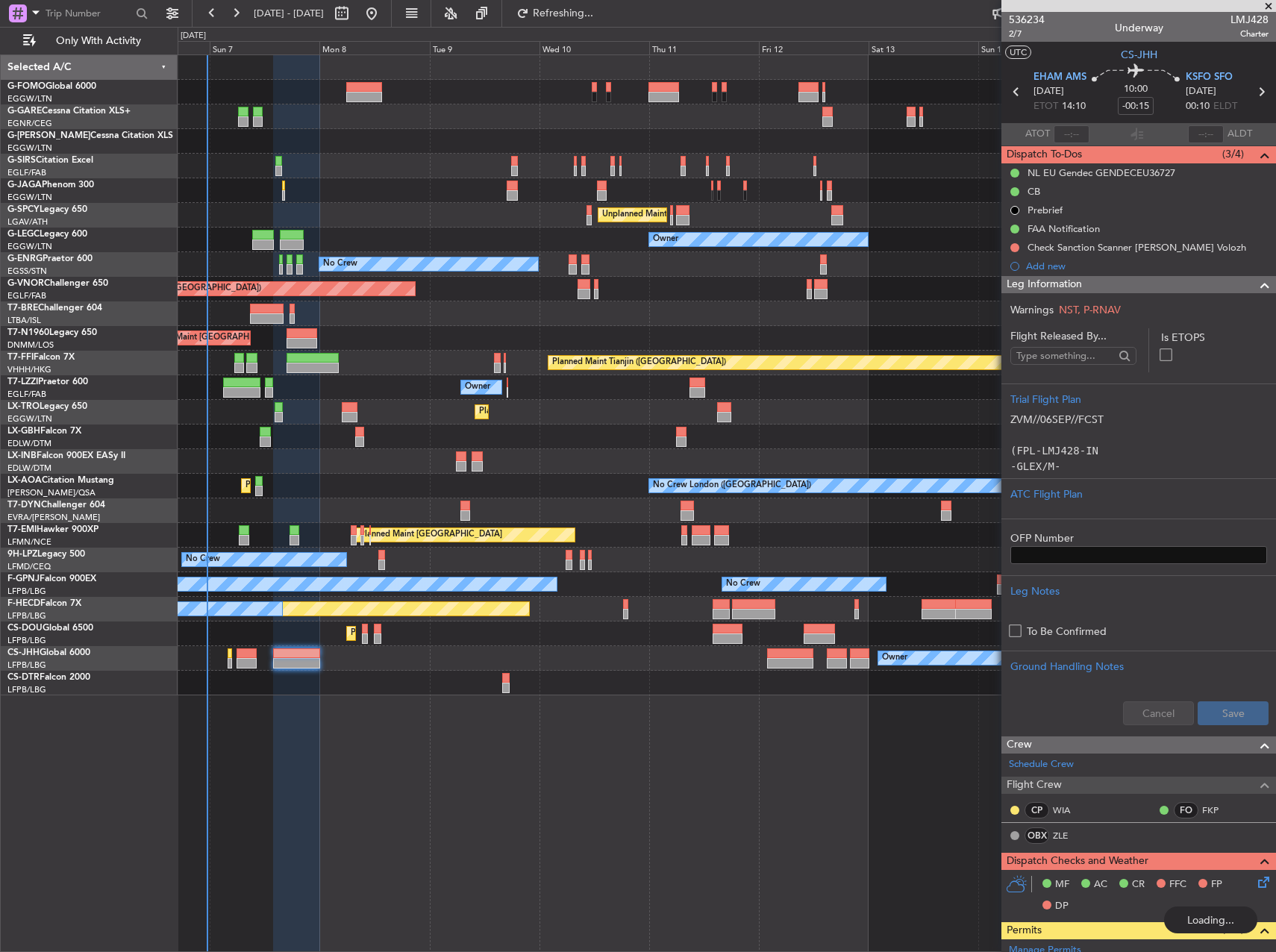
click at [657, 411] on div "Planned Maint Dusseldorf" at bounding box center [727, 412] width 1098 height 25
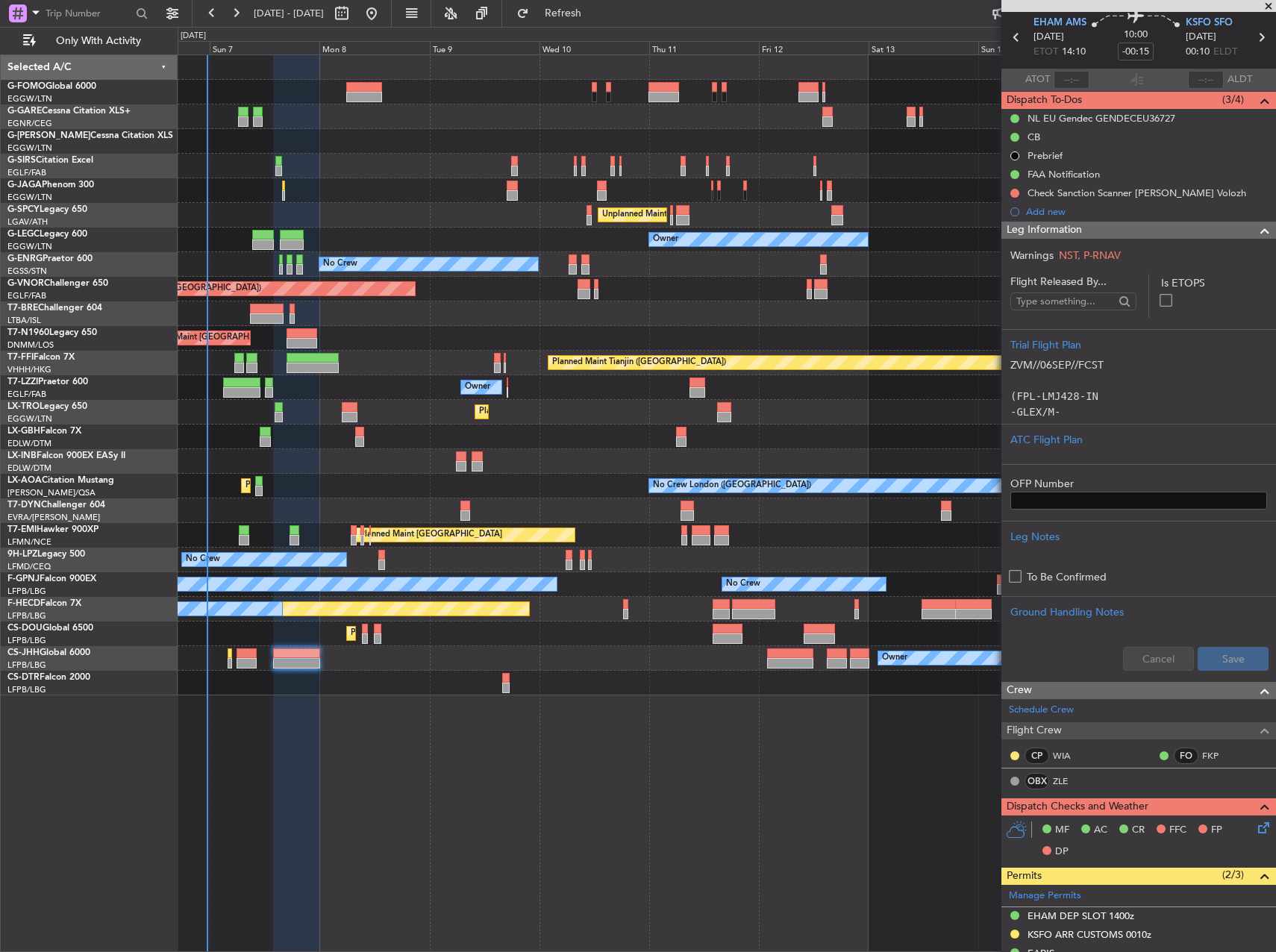
scroll to position [75, 0]
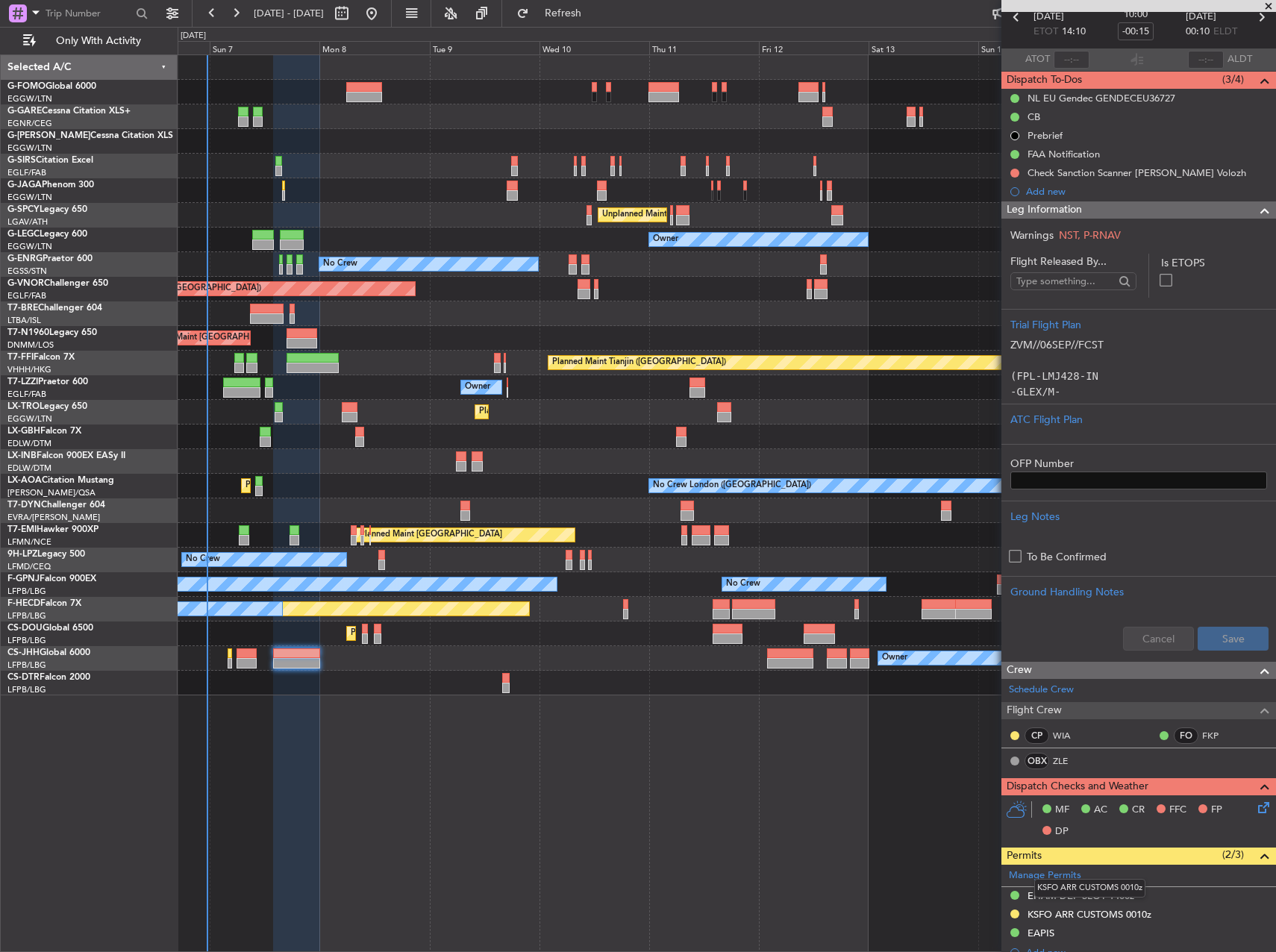
click at [1108, 918] on div "KSFO ARR CUSTOMS 0010z" at bounding box center [1090, 914] width 124 height 13
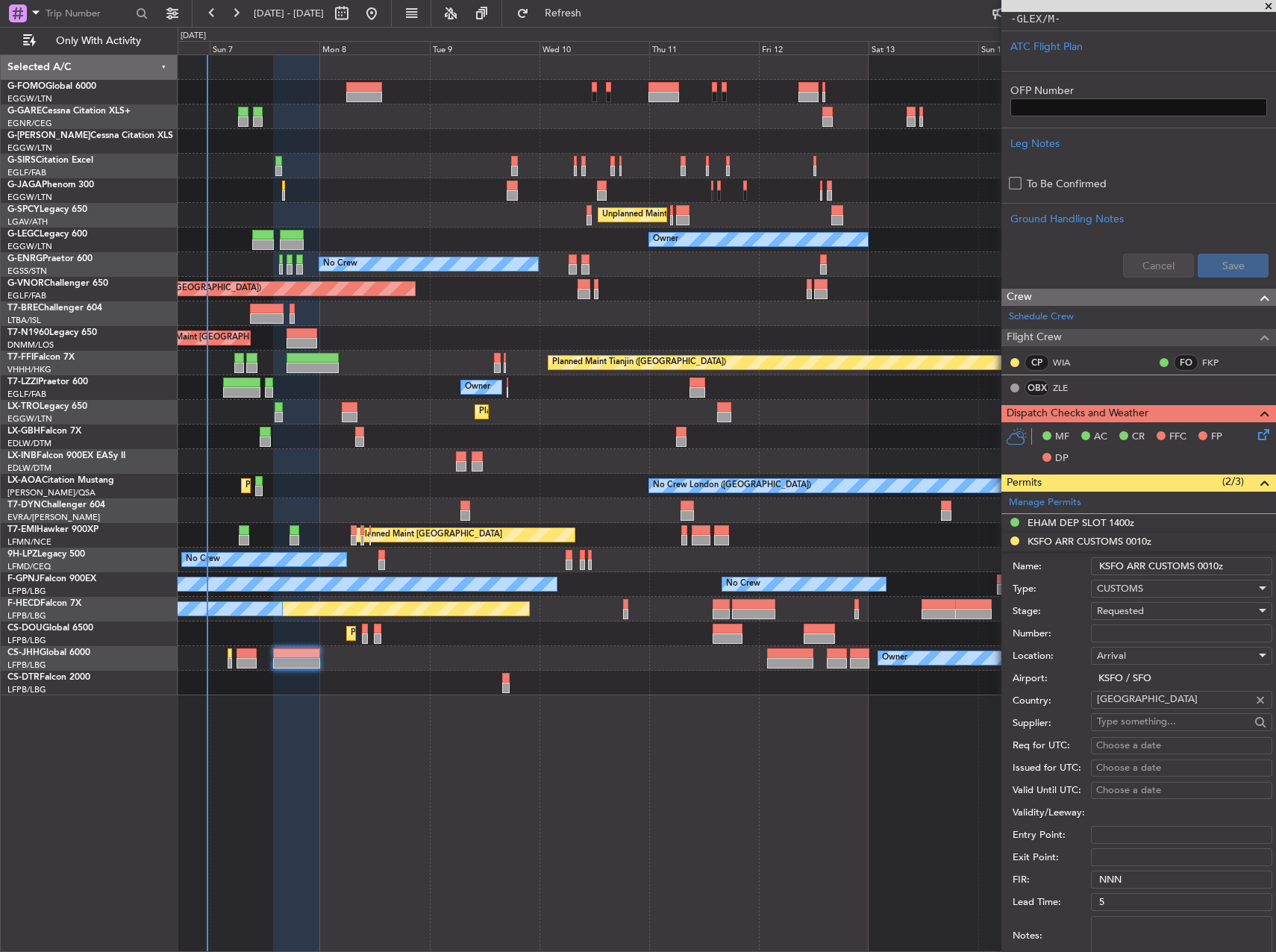
scroll to position [522, 0]
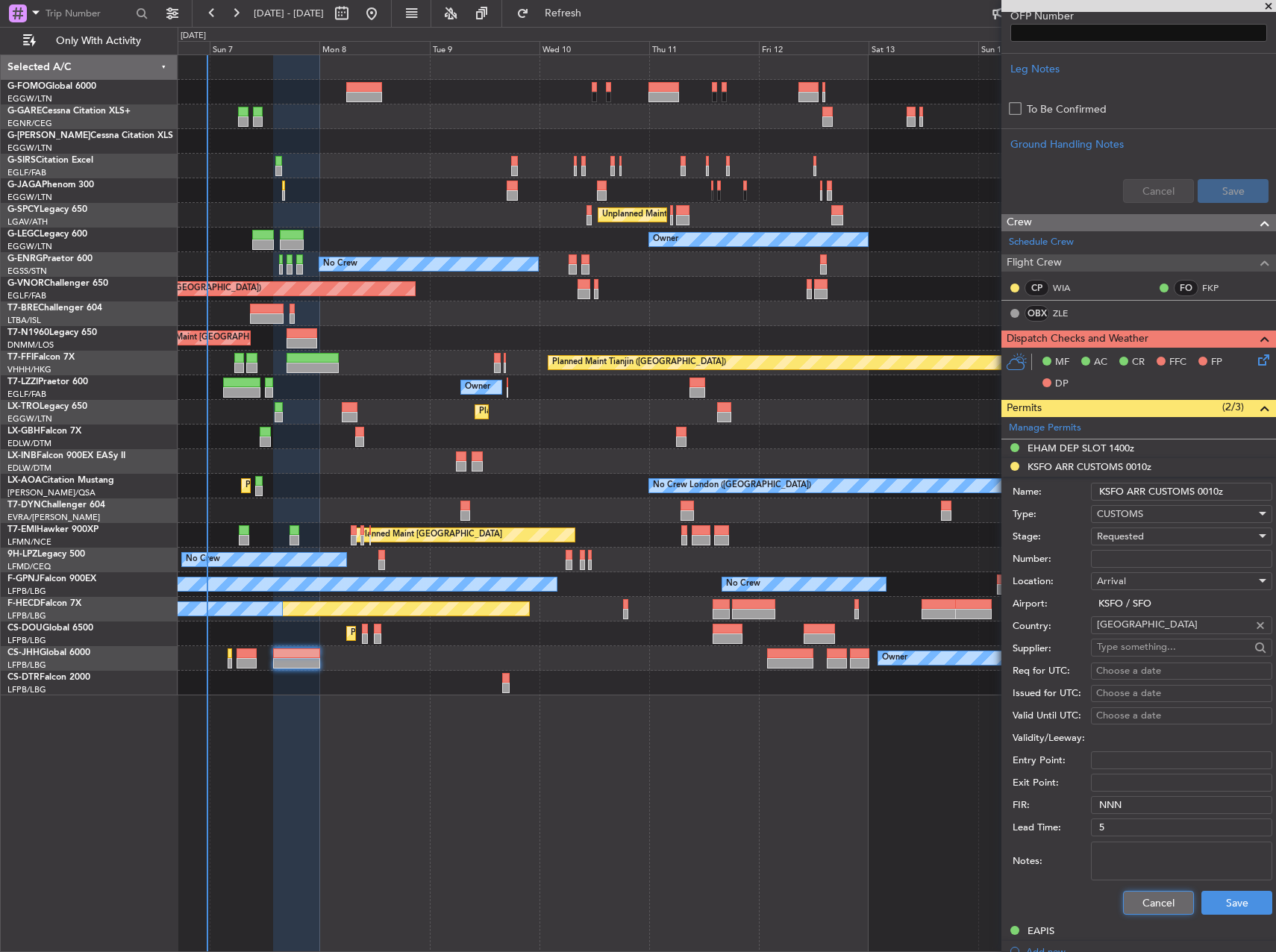
click at [1150, 901] on button "Cancel" at bounding box center [1158, 903] width 71 height 24
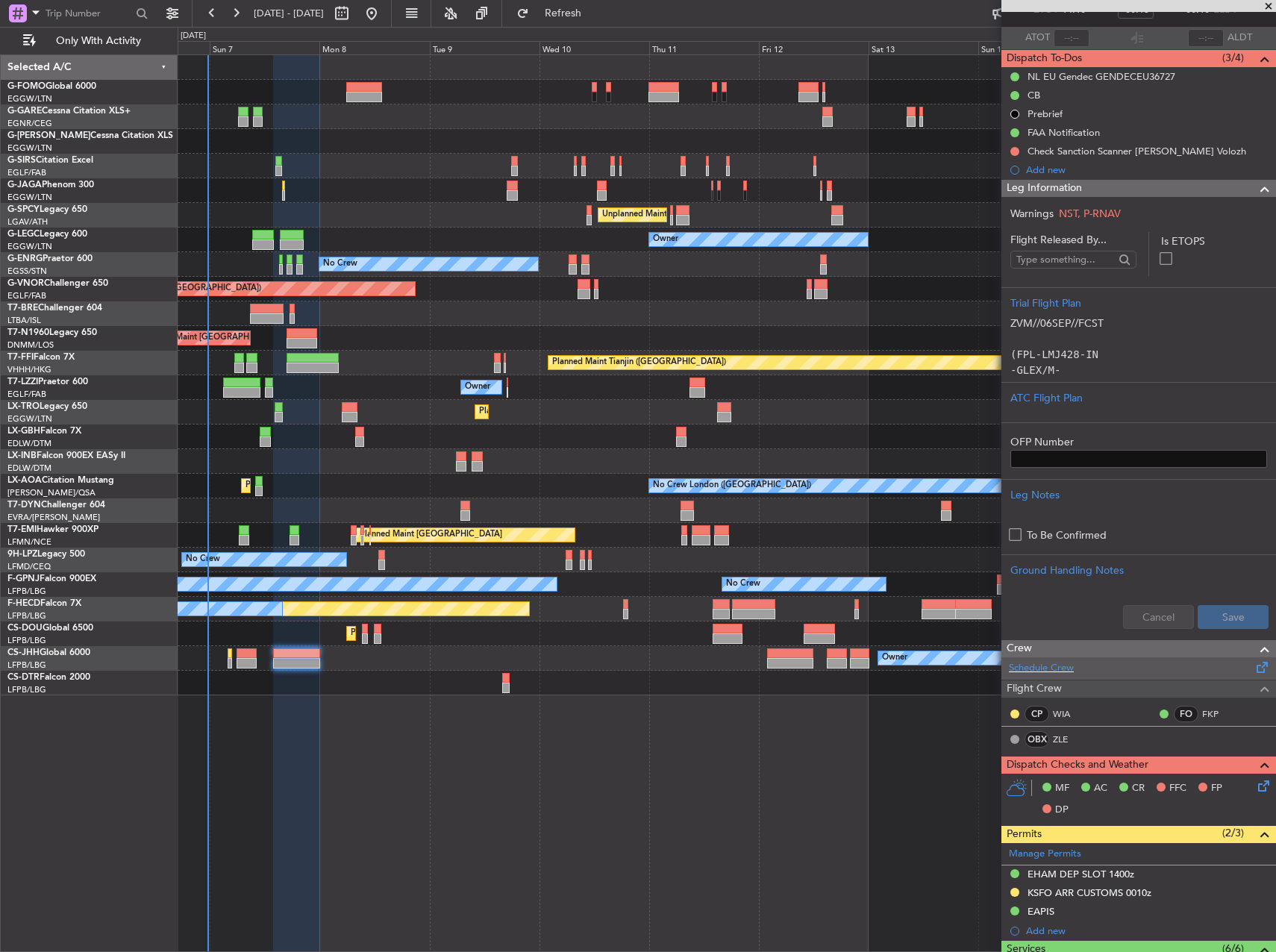
scroll to position [0, 0]
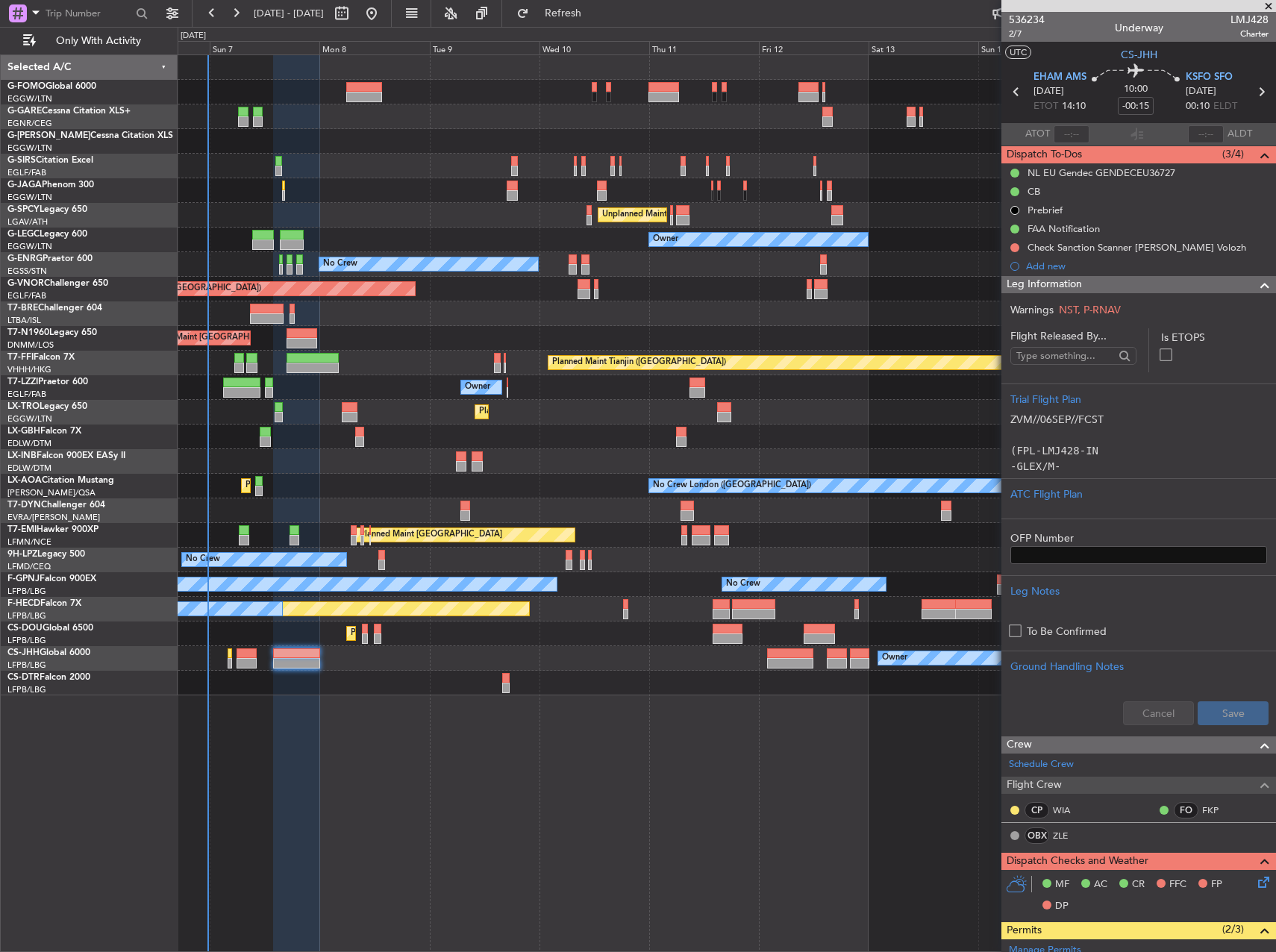
click at [663, 818] on div "Planned Maint London (Luton) Owner Planned Maint London (Farnborough) Unplanned…" at bounding box center [727, 503] width 1099 height 898
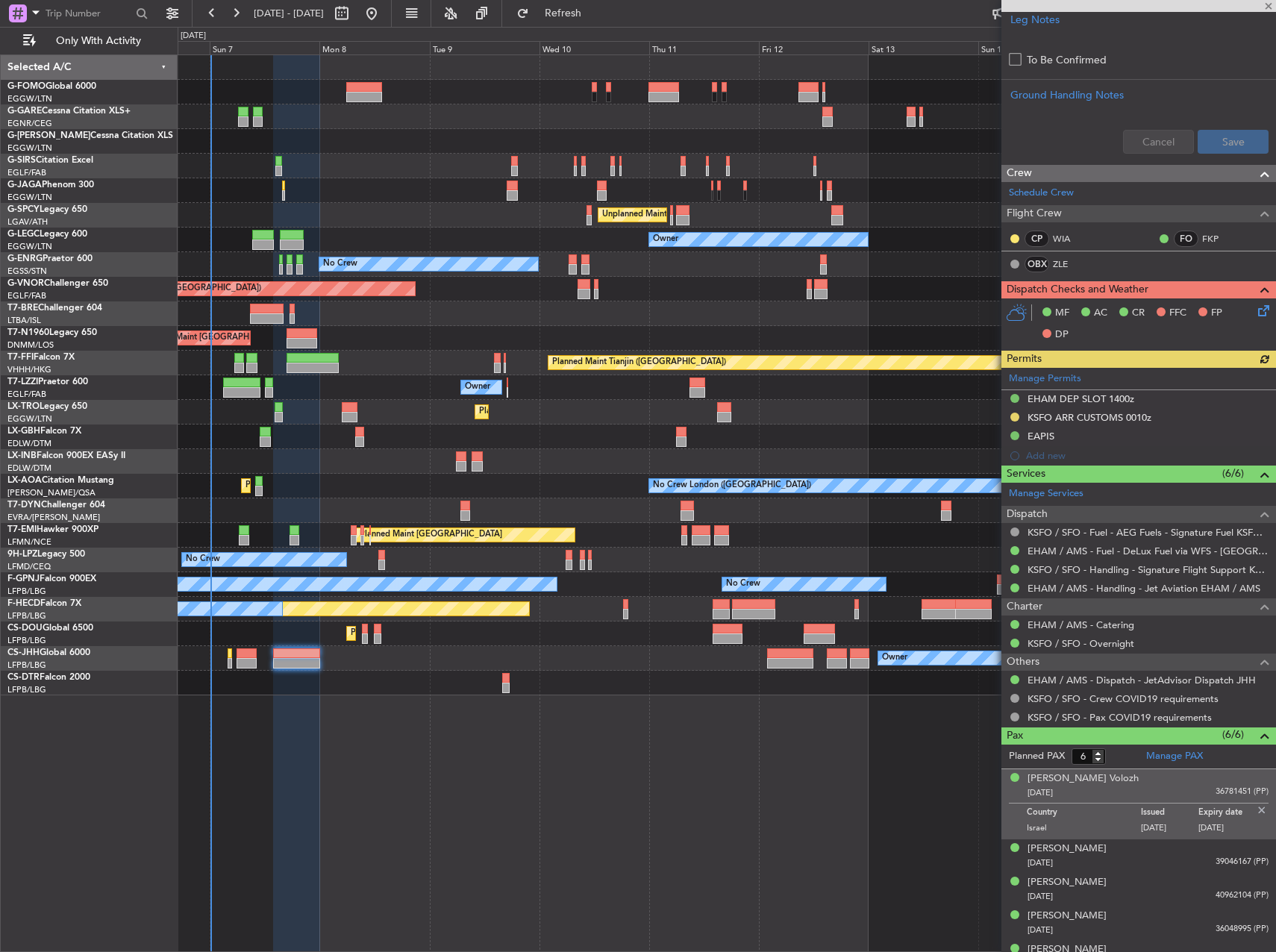
scroll to position [626, 0]
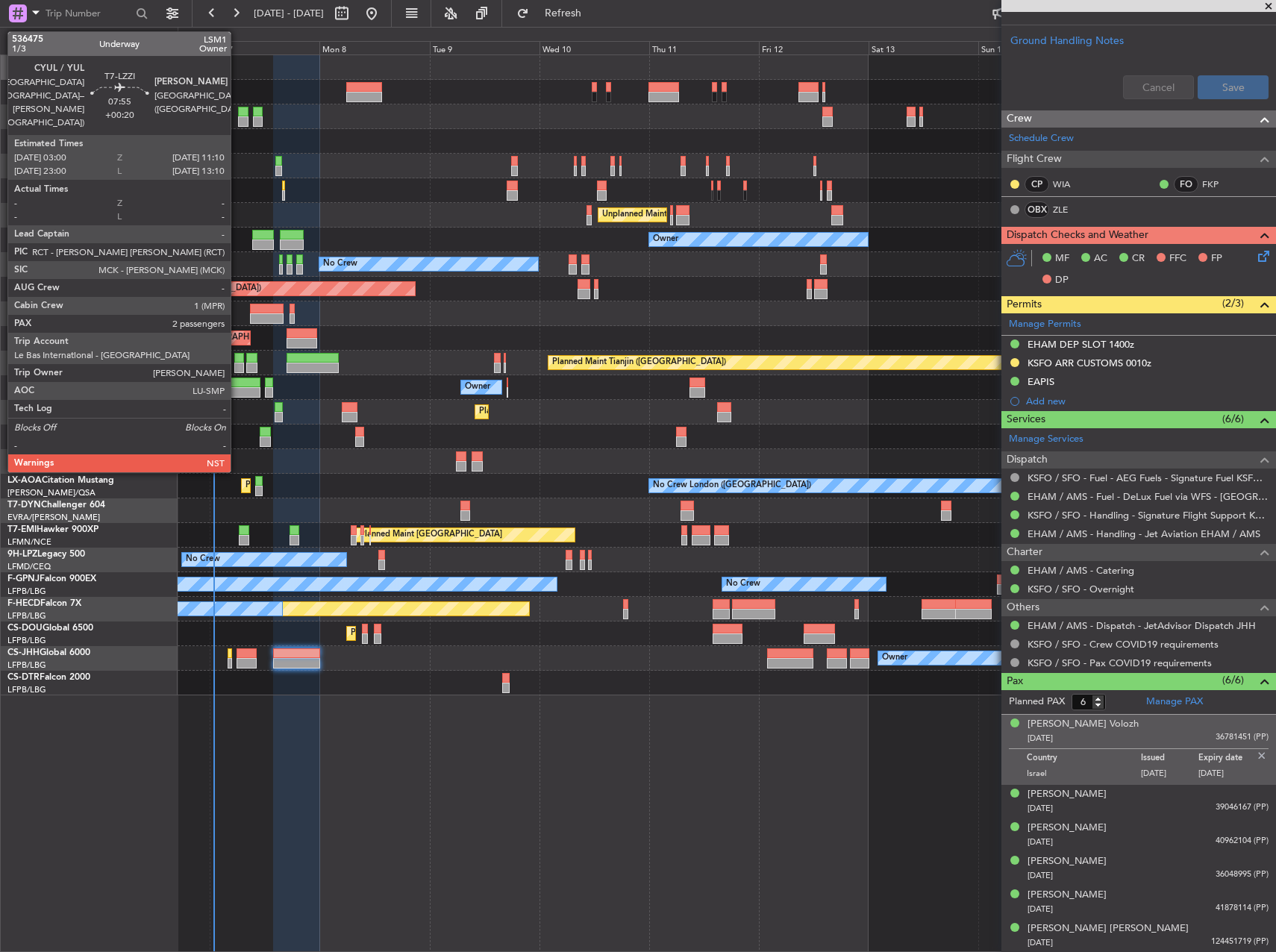
click at [237, 388] on div at bounding box center [242, 393] width 38 height 10
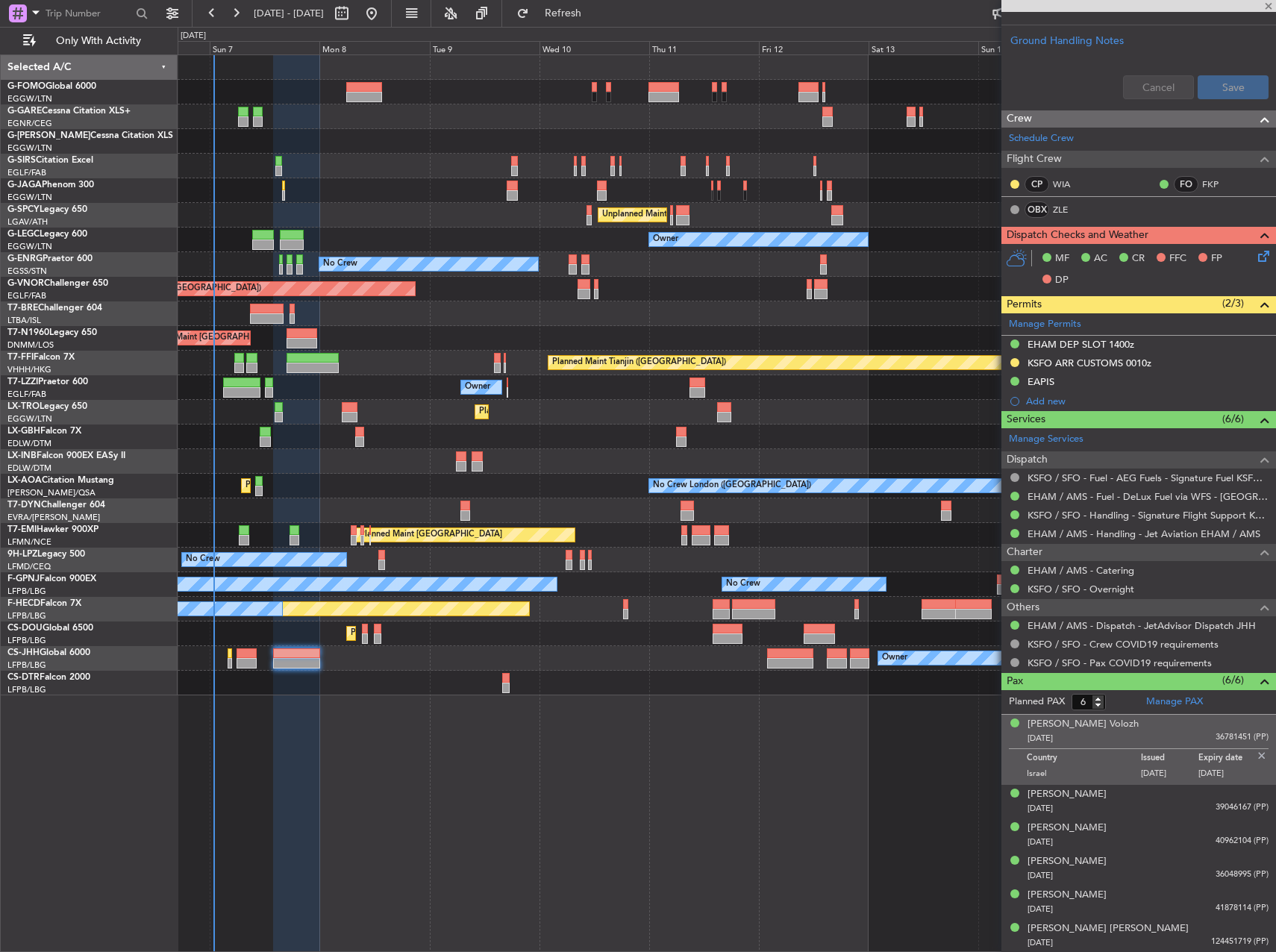
type input "+00:20"
type input "2"
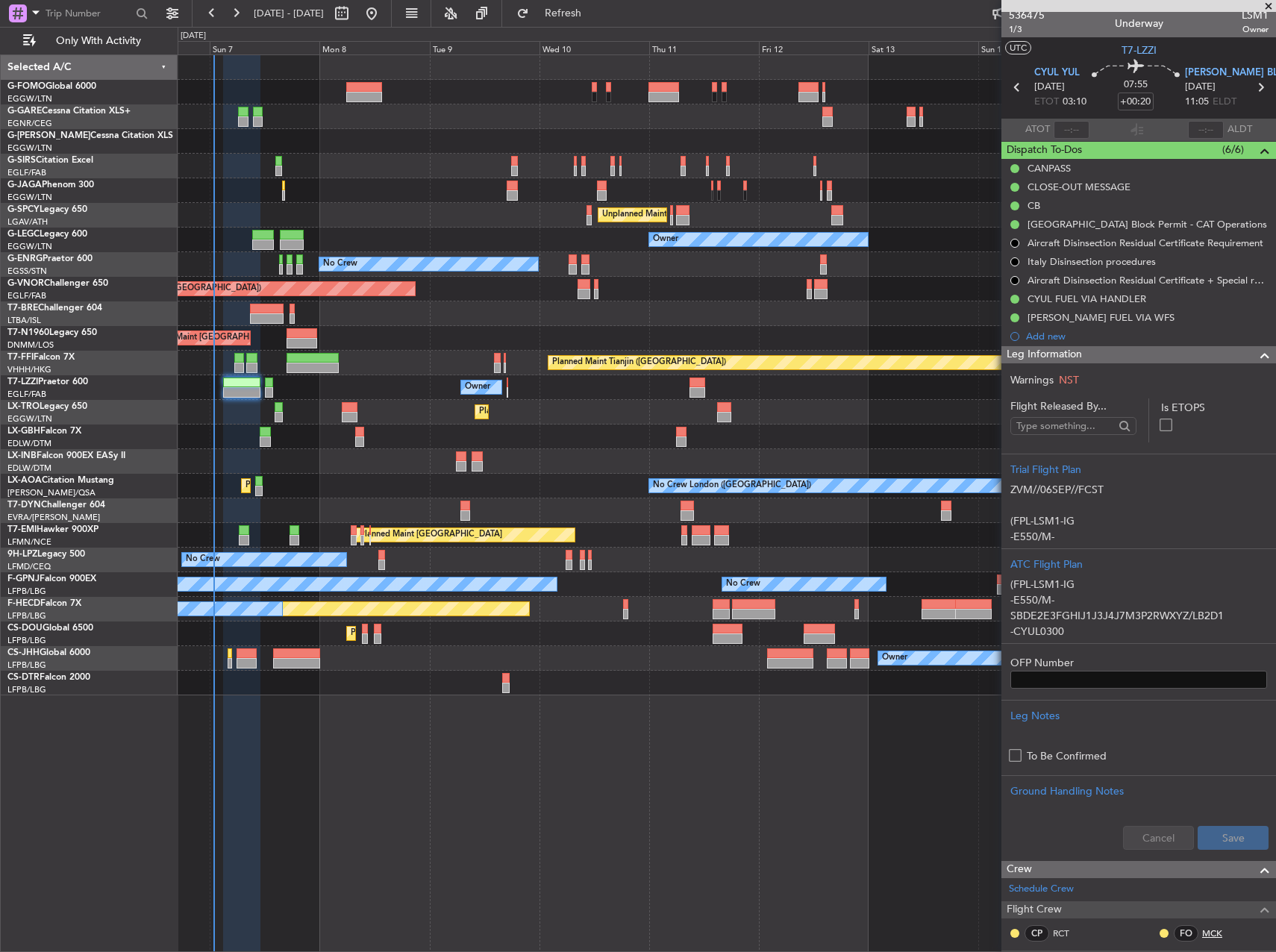
scroll to position [0, 0]
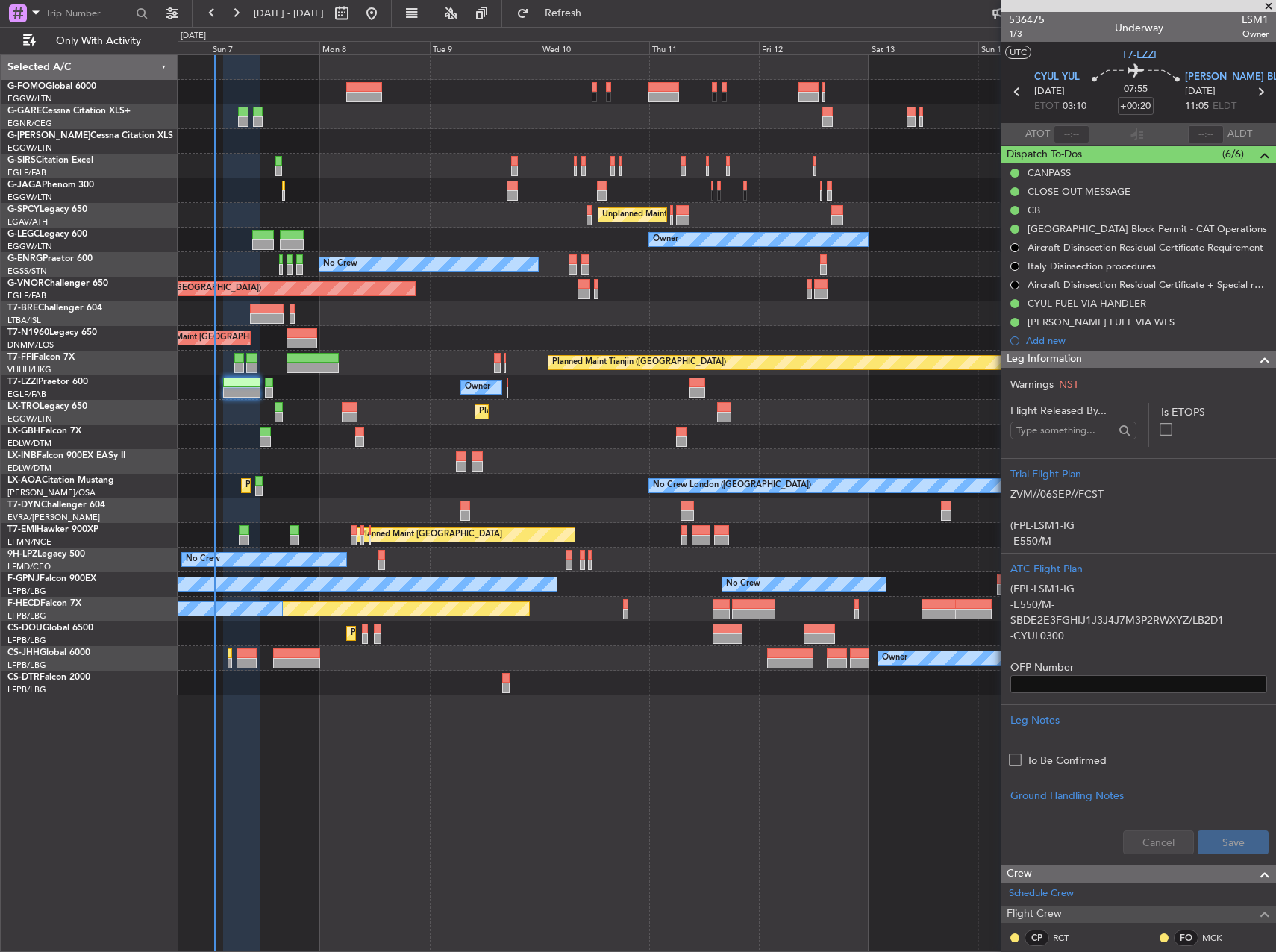
click at [649, 696] on div "Planned Maint London (Luton) Owner Planned Maint London (Farnborough) Unplanned…" at bounding box center [727, 503] width 1099 height 898
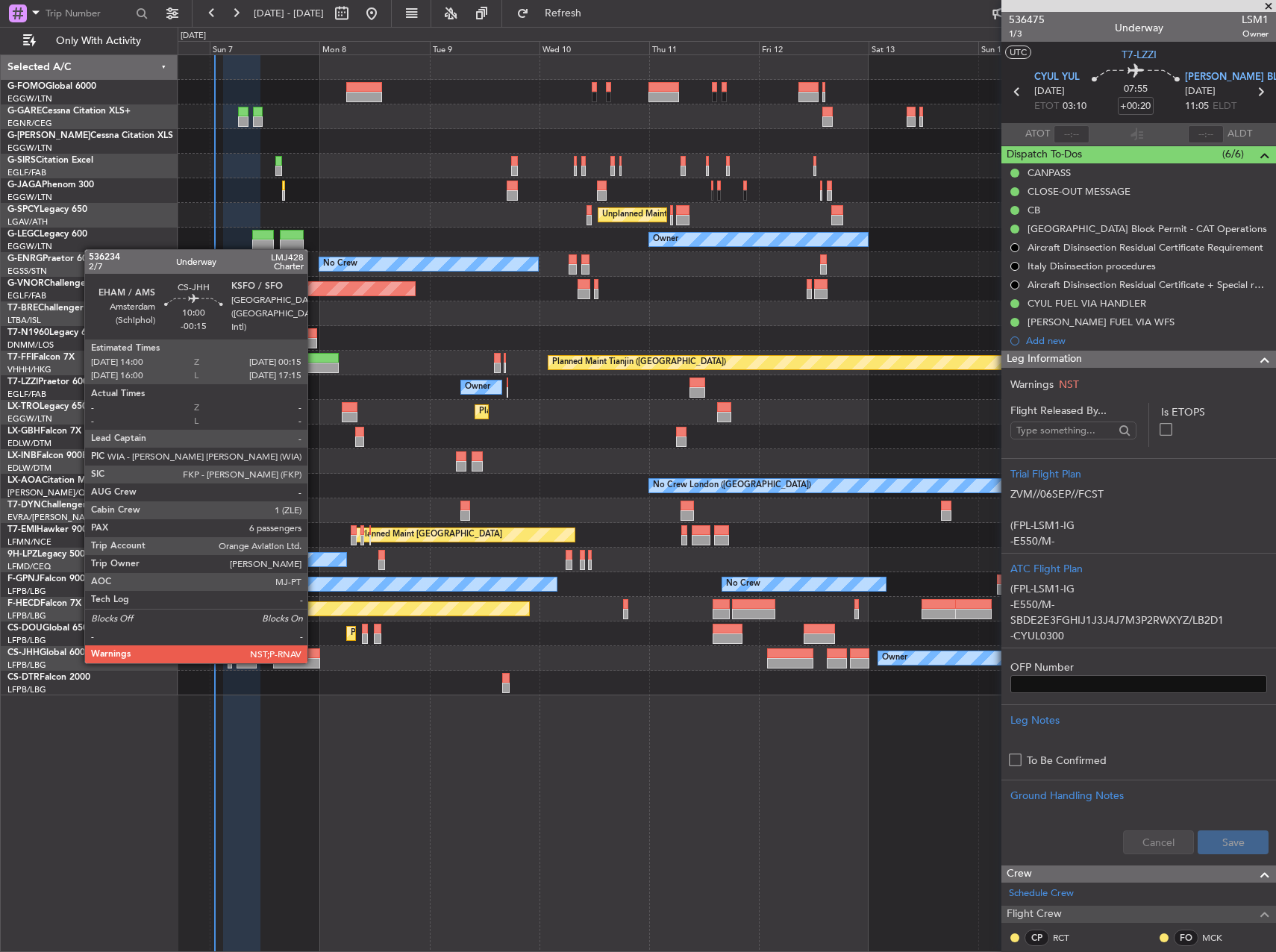
click at [314, 662] on div at bounding box center [296, 663] width 47 height 10
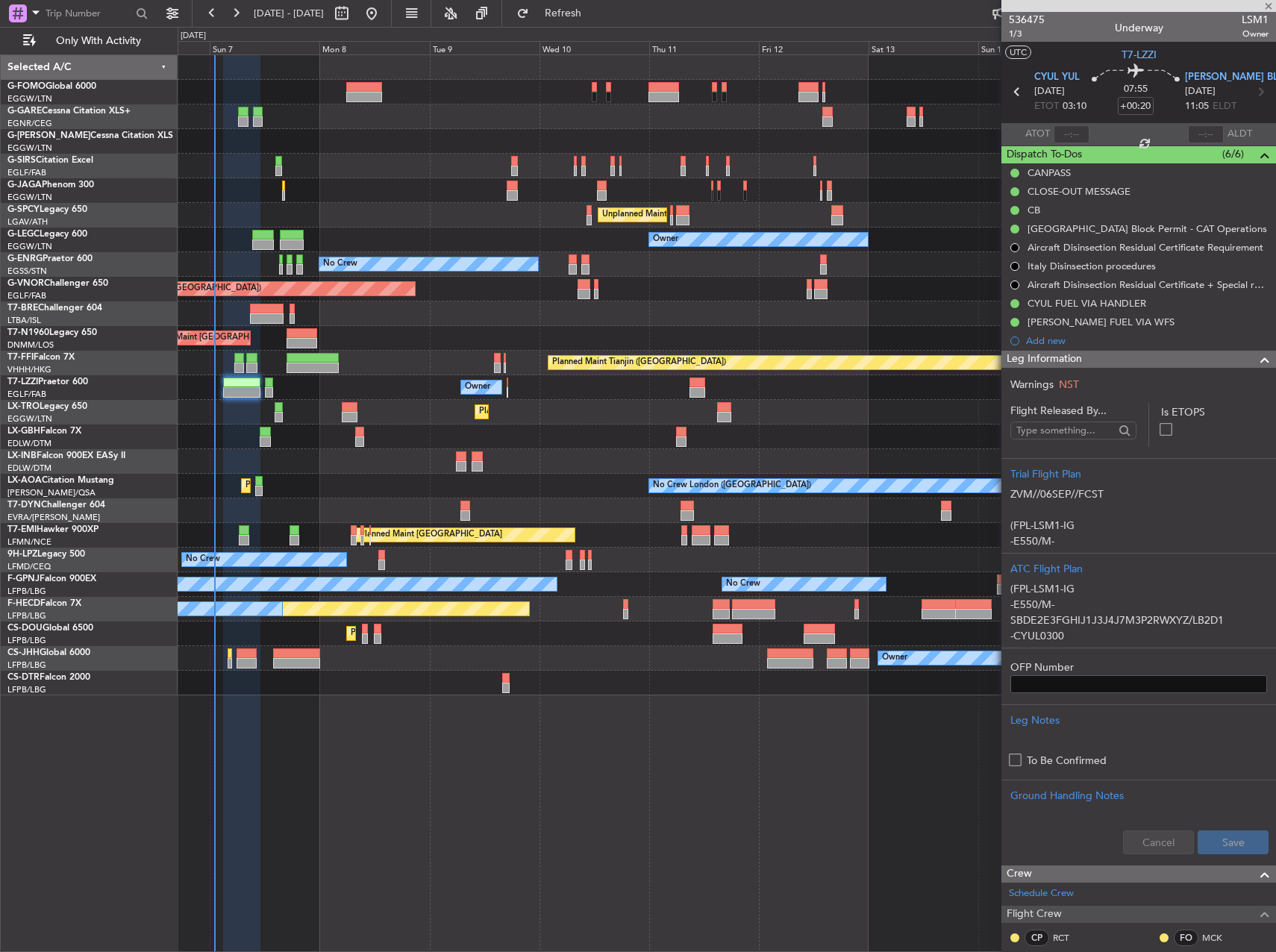
type input "-00:15"
type input "6"
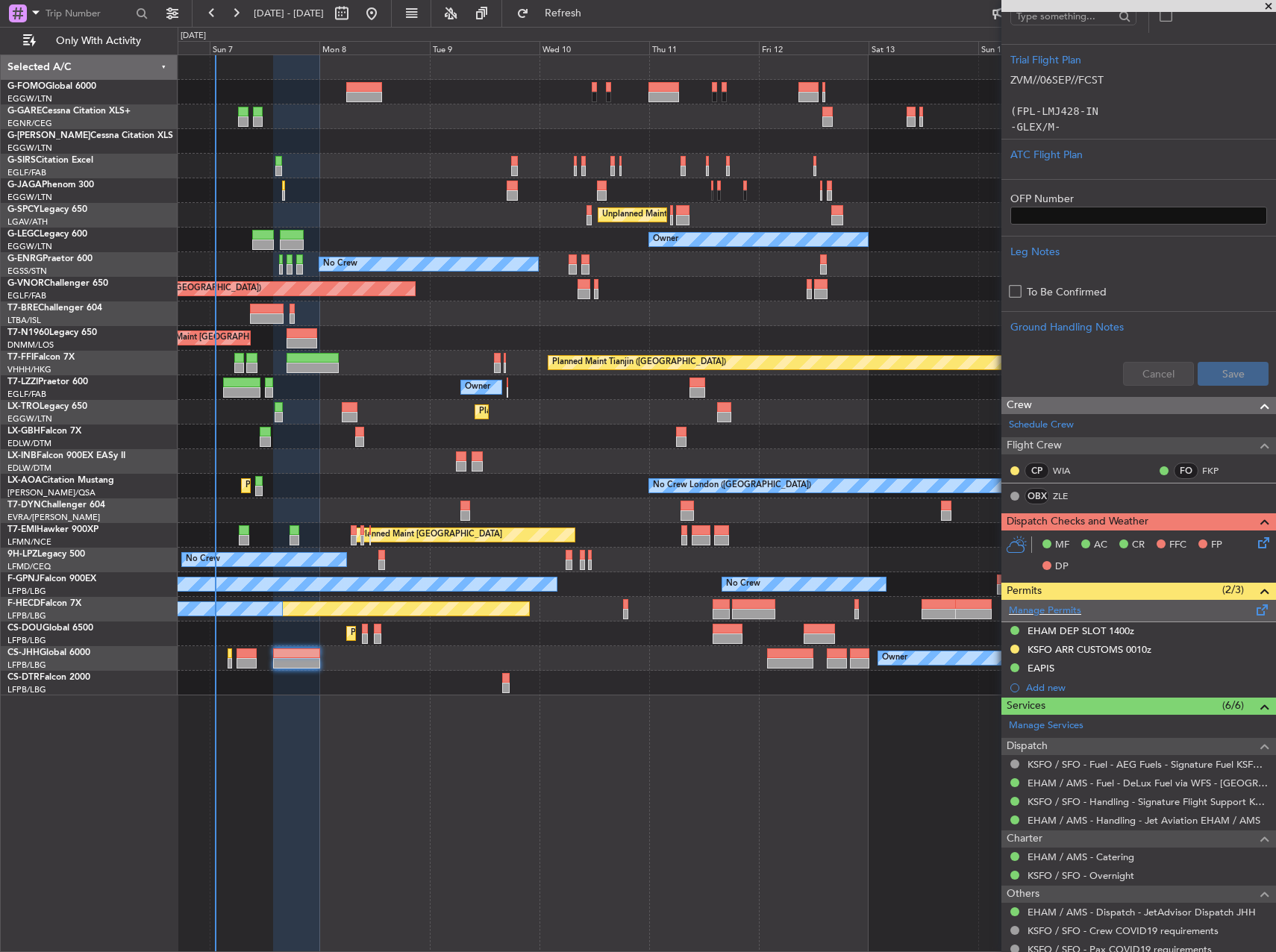
scroll to position [373, 0]
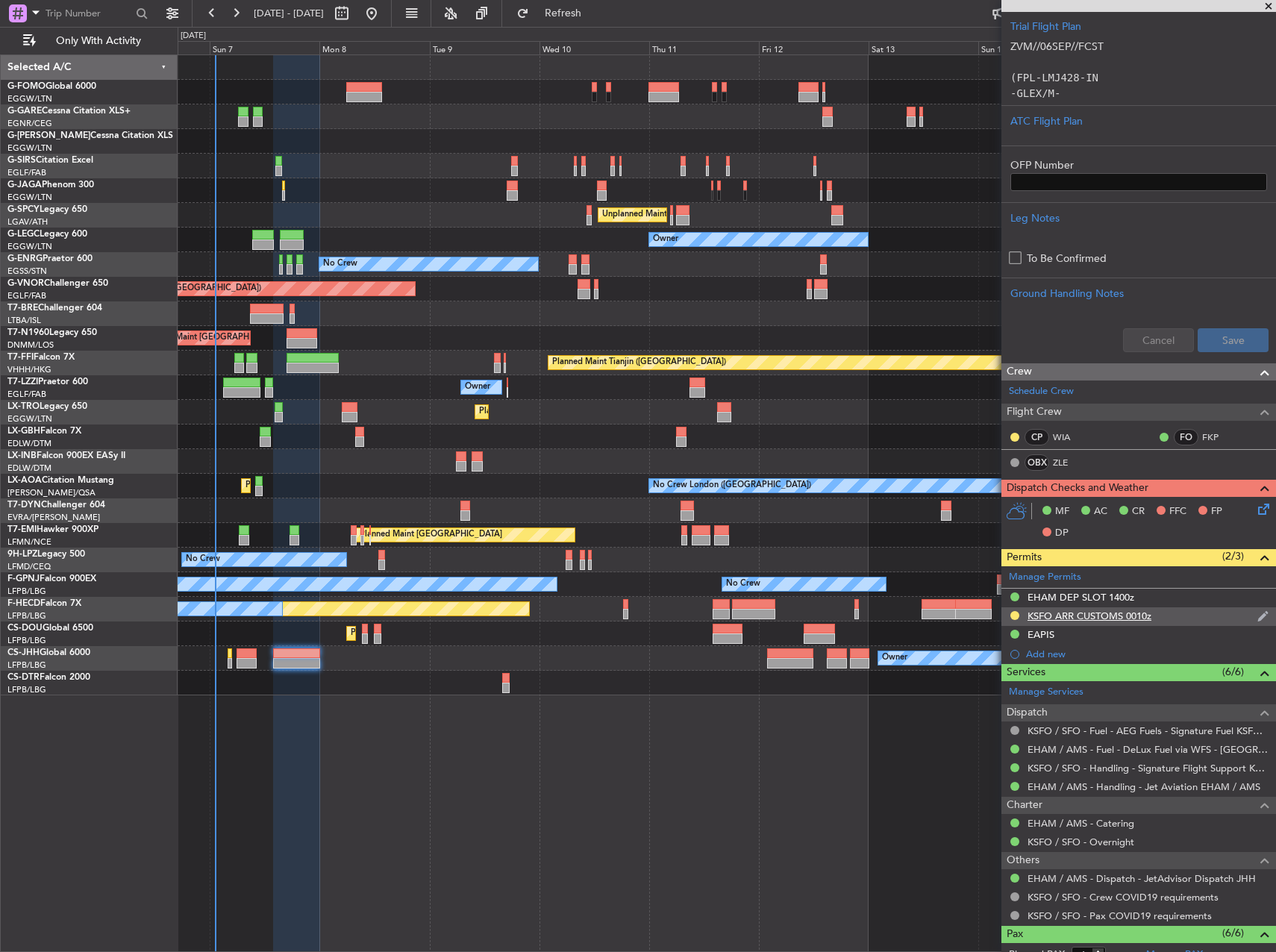
click at [1147, 612] on div "KSFO ARR CUSTOMS 0010z" at bounding box center [1090, 616] width 124 height 13
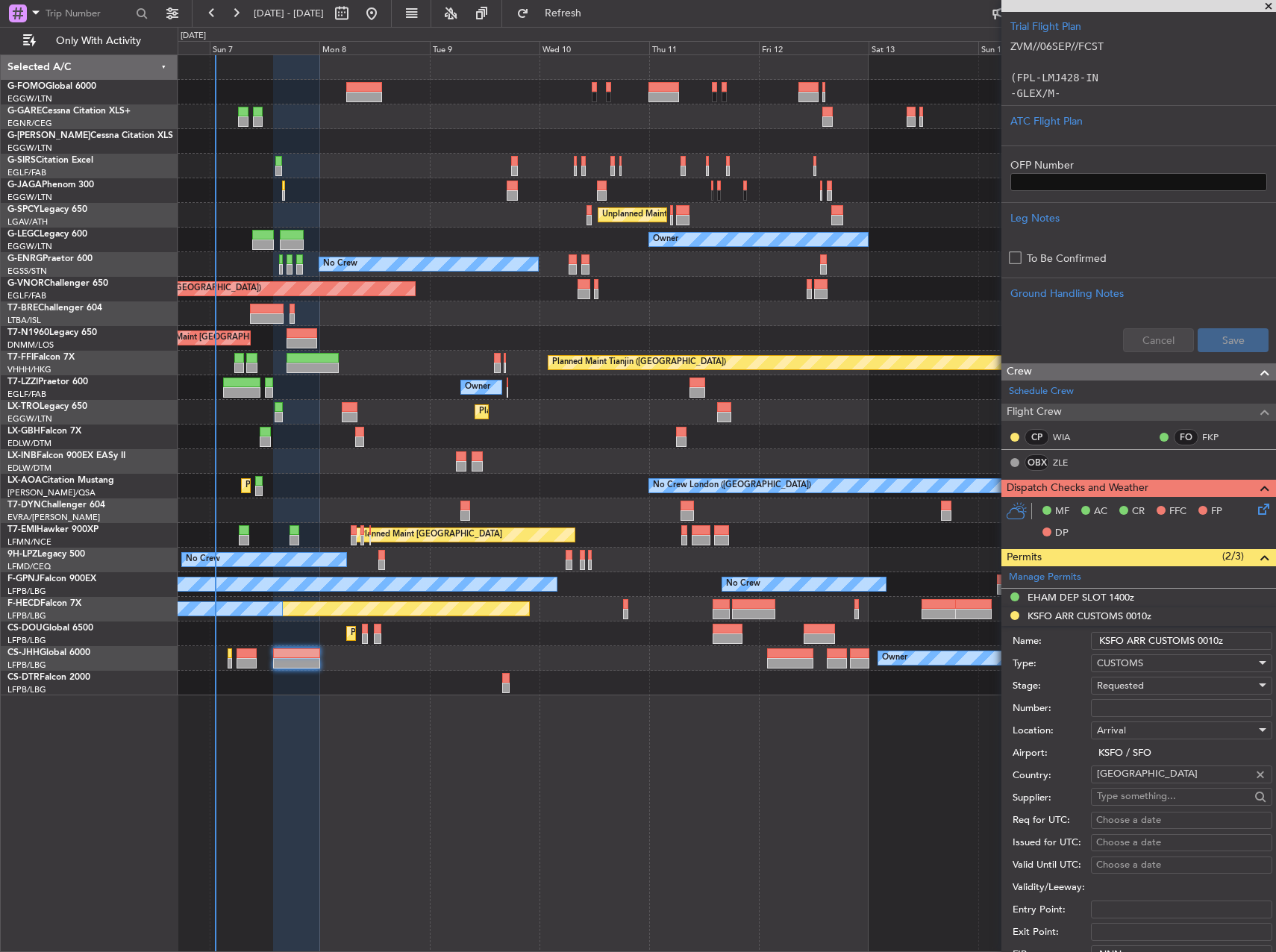
click at [1145, 703] on input "Number:" at bounding box center [1181, 708] width 181 height 18
type input "MM"
click at [1122, 685] on span "Requested" at bounding box center [1120, 686] width 47 height 14
click at [1147, 790] on span "Received OK" at bounding box center [1176, 798] width 156 height 22
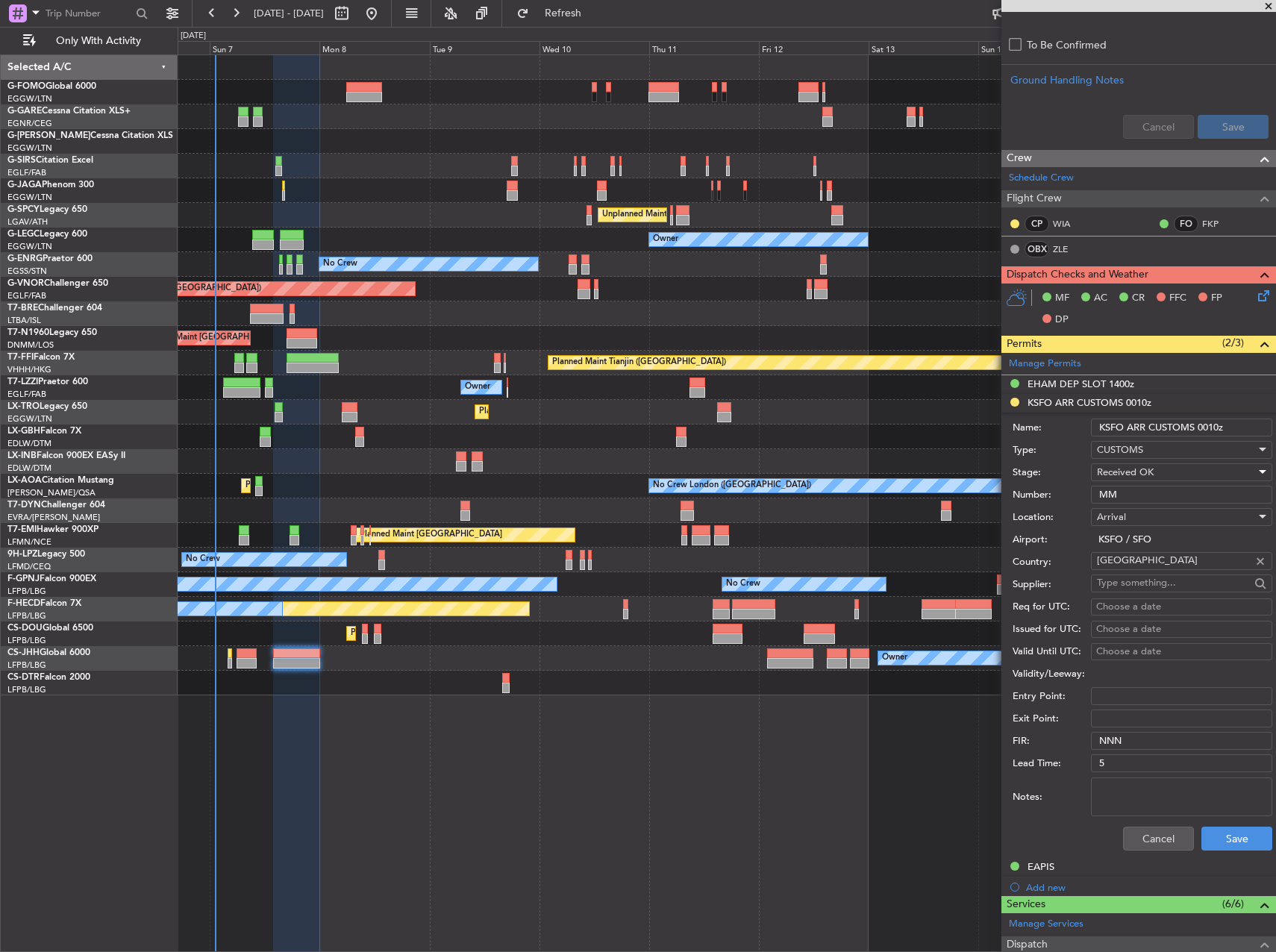
scroll to position [597, 0]
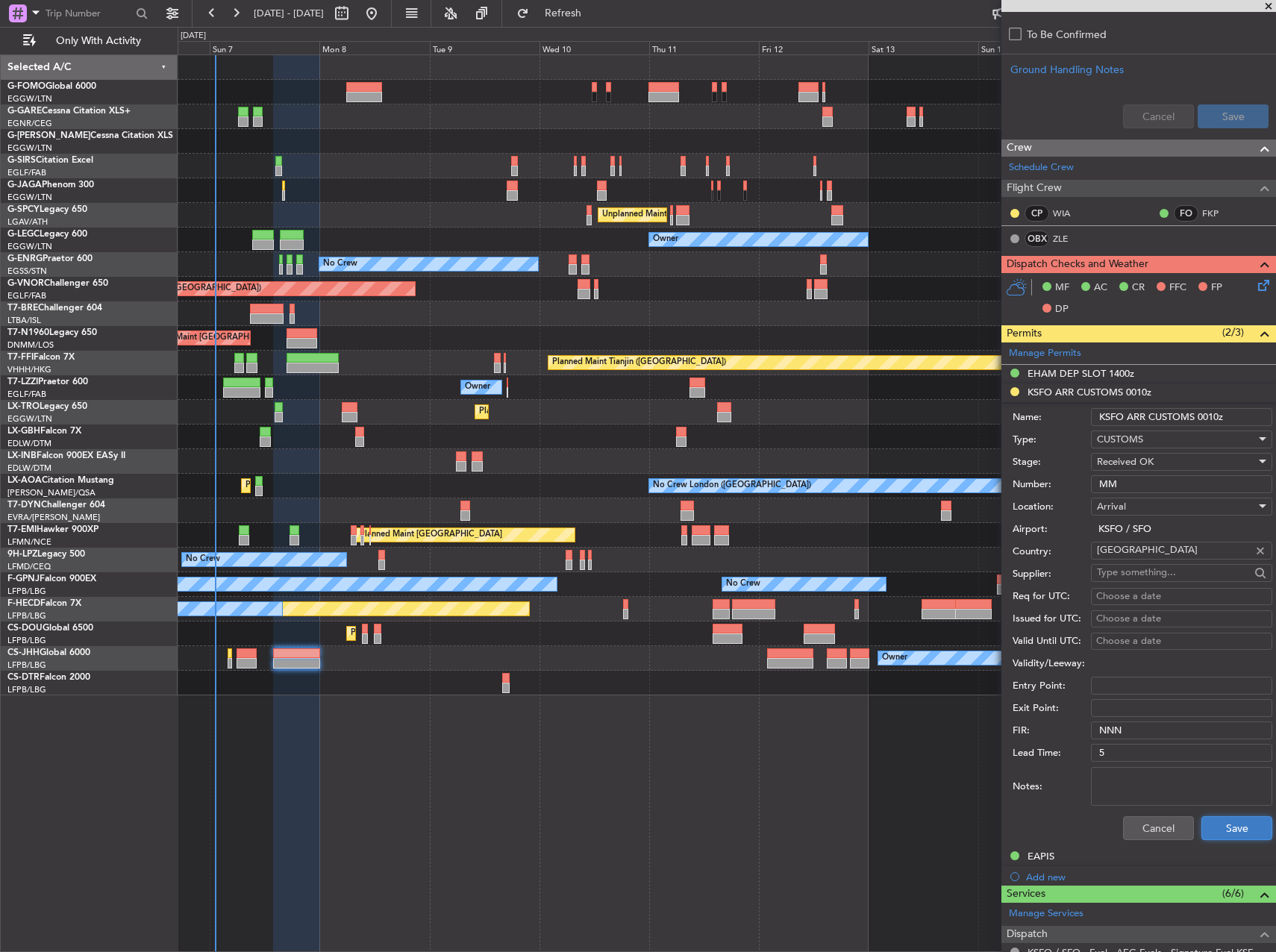
click at [1241, 824] on button "Save" at bounding box center [1237, 828] width 71 height 24
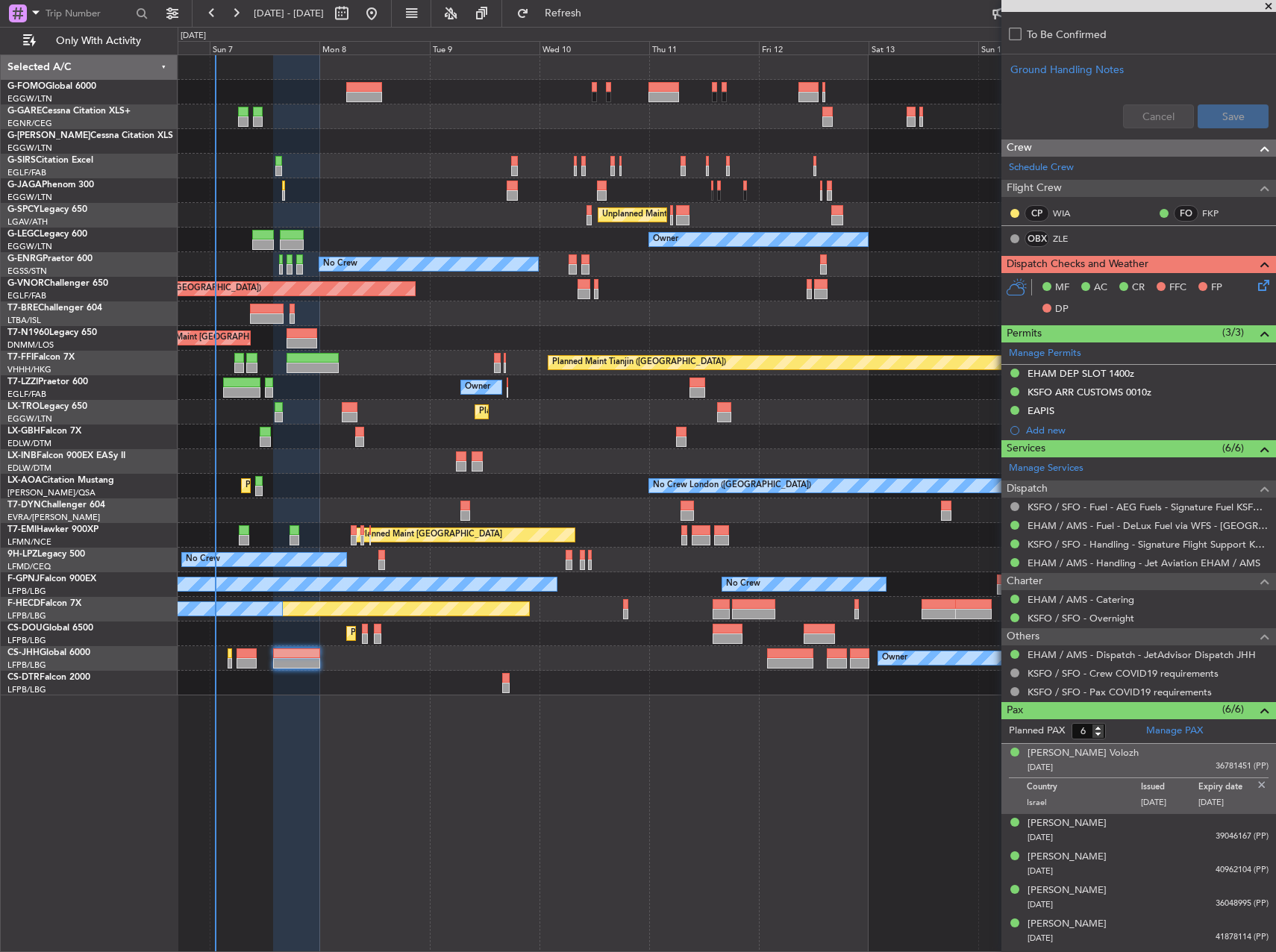
click at [611, 804] on div "Planned Maint [GEOGRAPHIC_DATA] ([GEOGRAPHIC_DATA]) Owner Planned Maint [GEOGRA…" at bounding box center [727, 503] width 1099 height 898
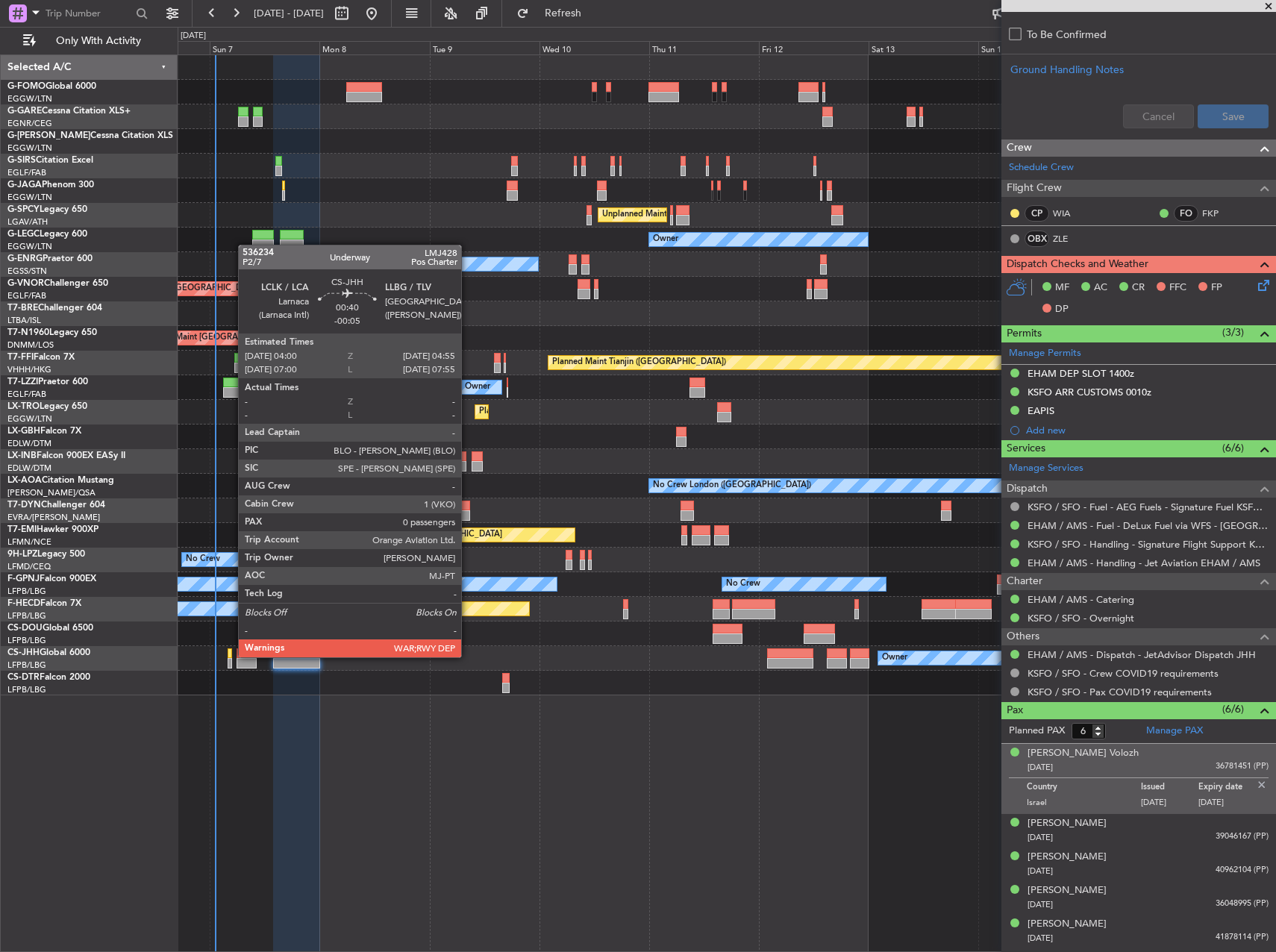
click at [230, 656] on div at bounding box center [229, 654] width 4 height 10
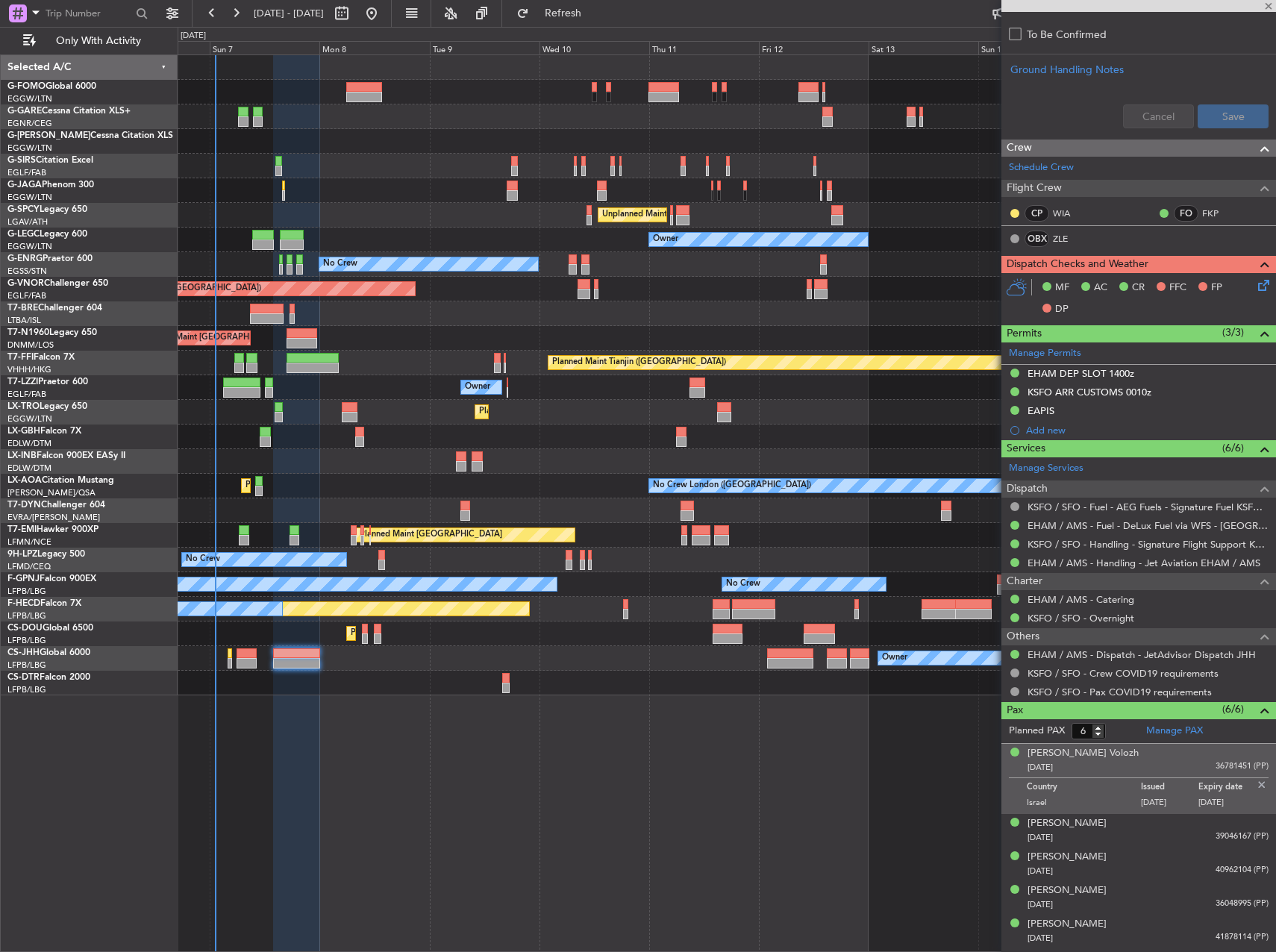
type input "-00:05"
type input "0"
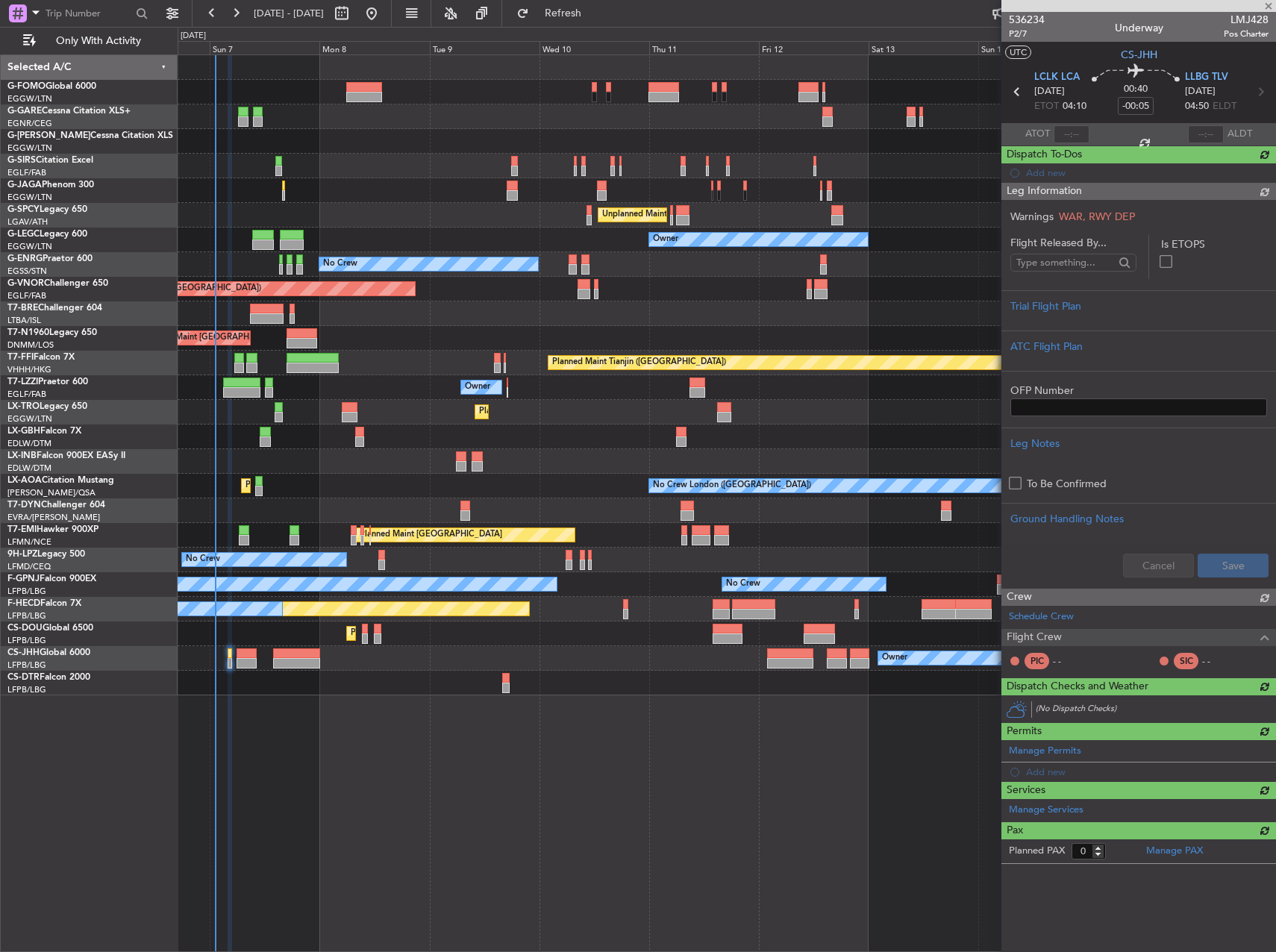
scroll to position [0, 0]
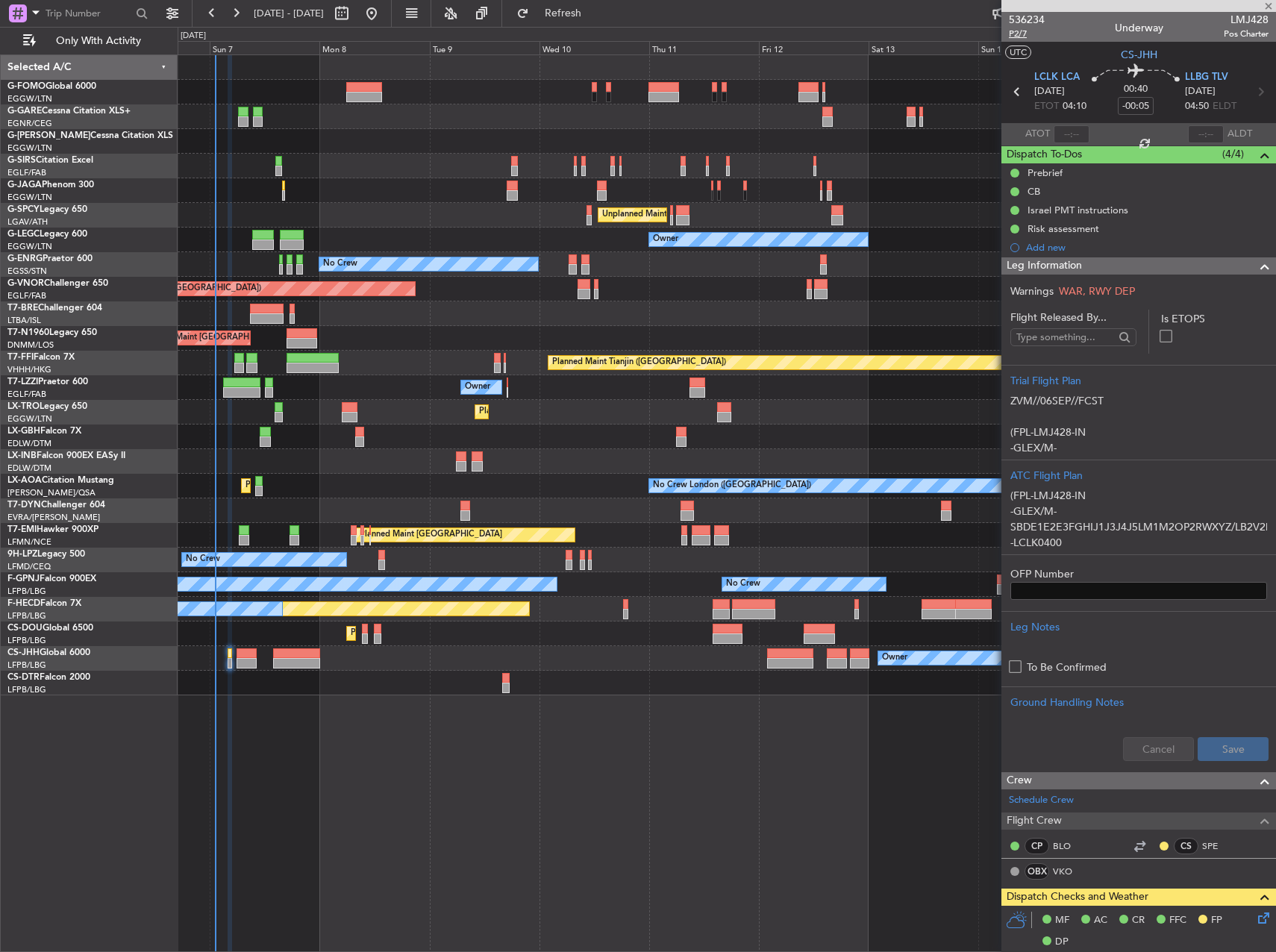
click at [1020, 35] on span "P2/7" at bounding box center [1027, 34] width 36 height 13
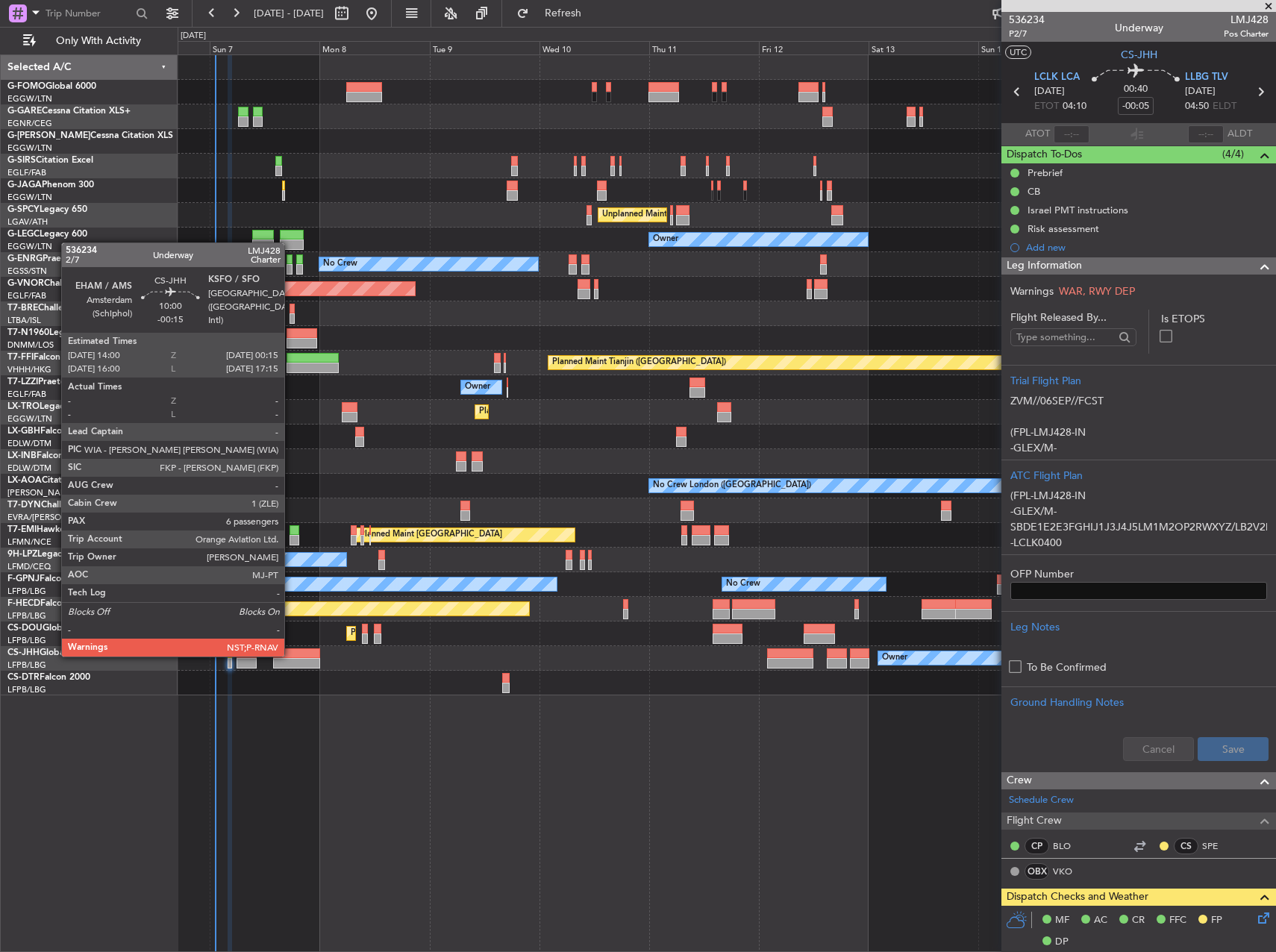
click at [290, 660] on div at bounding box center [296, 663] width 47 height 10
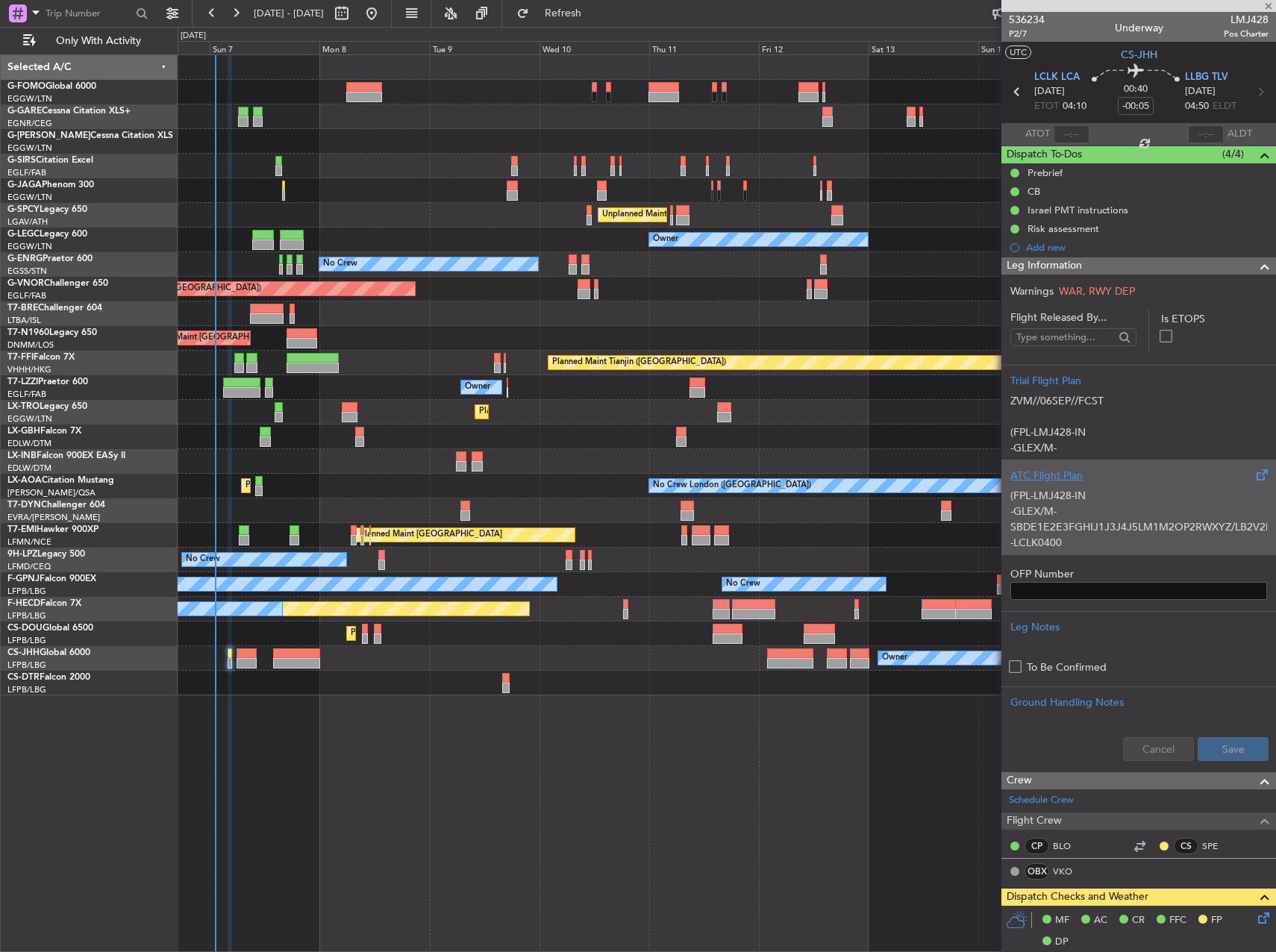
type input "-00:15"
type input "6"
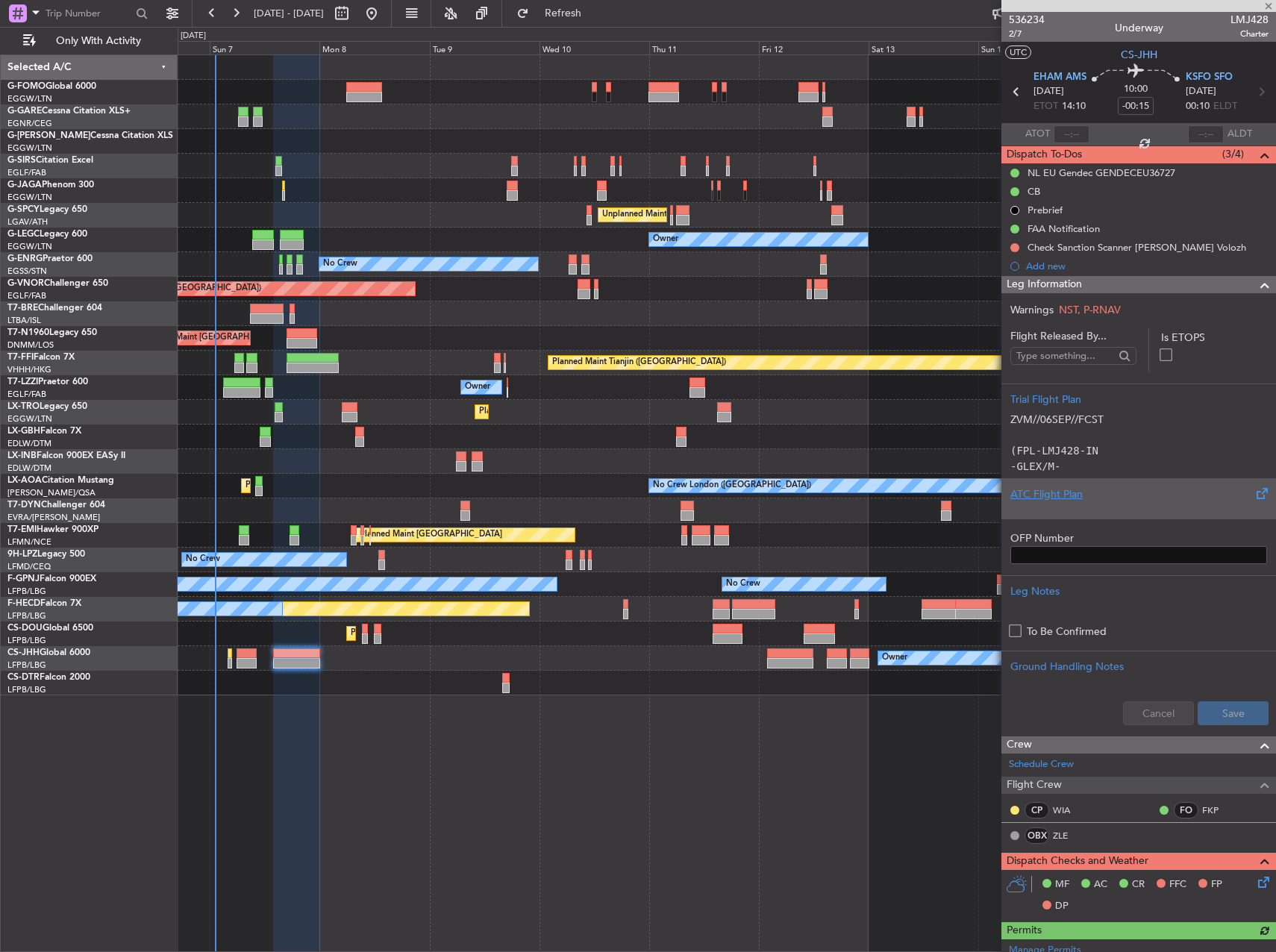
click at [1119, 489] on div "ATC Flight Plan" at bounding box center [1139, 494] width 257 height 15
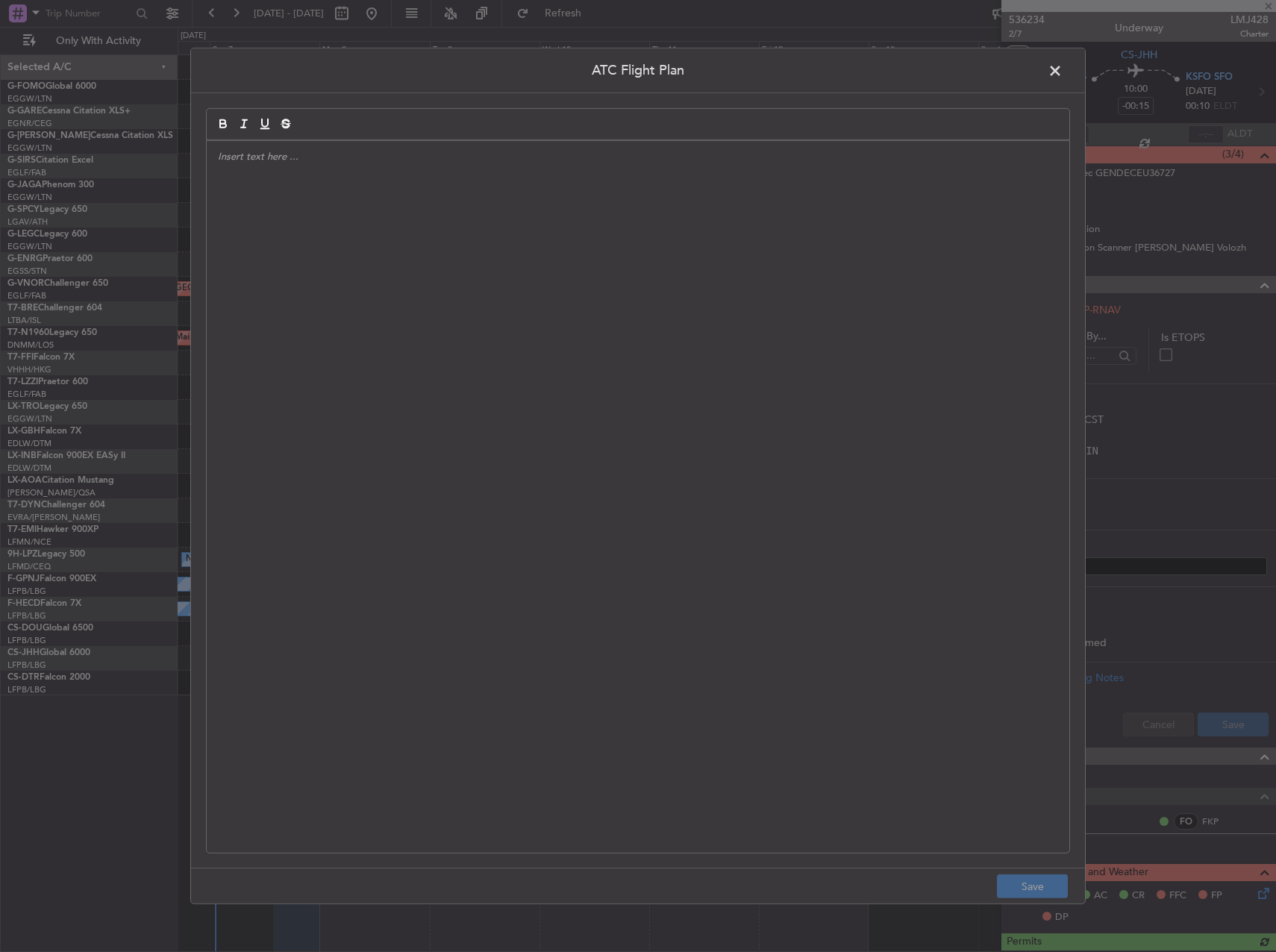
click at [825, 417] on div at bounding box center [638, 497] width 863 height 712
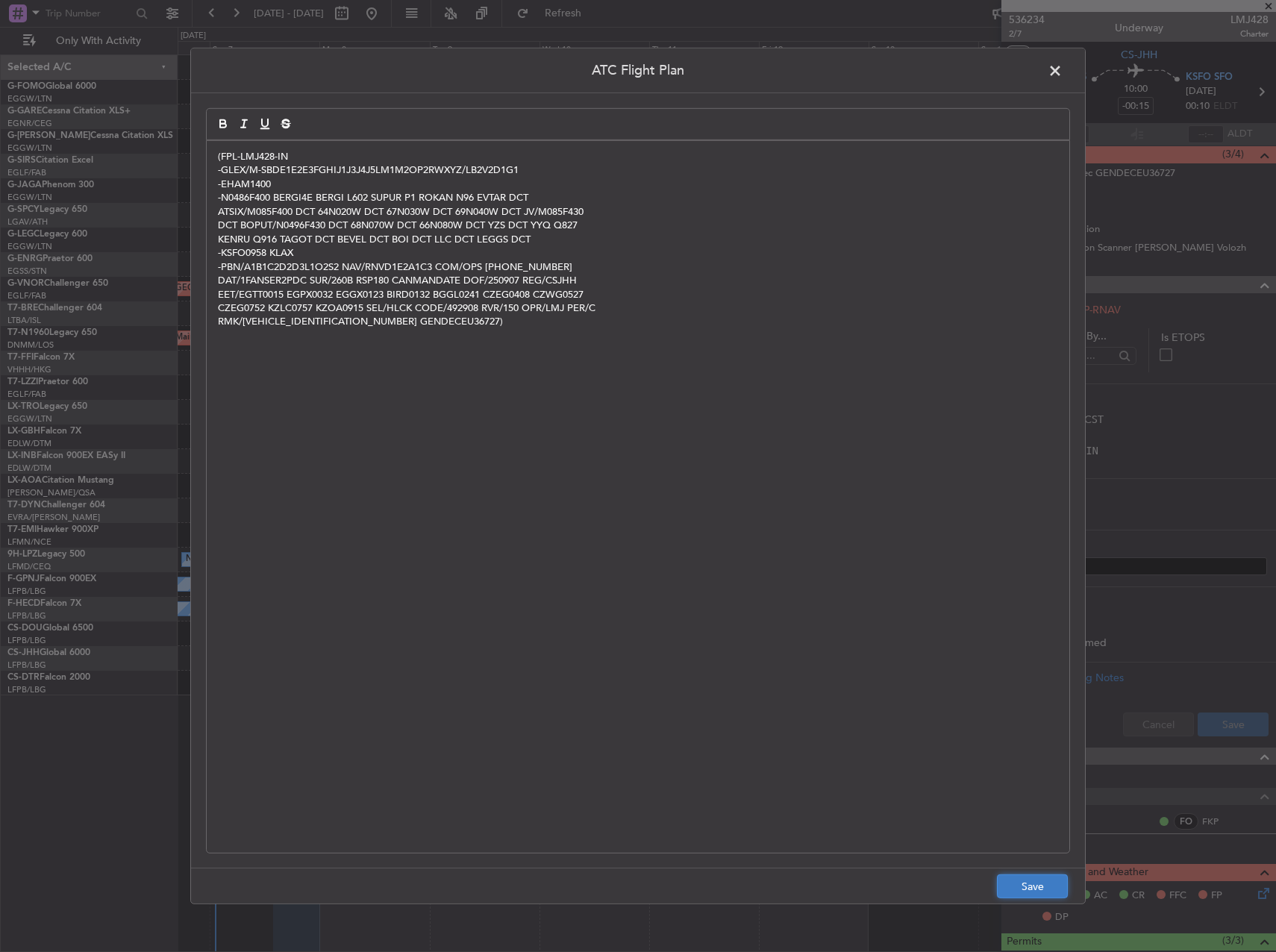
click at [1041, 881] on button "Save" at bounding box center [1033, 887] width 71 height 24
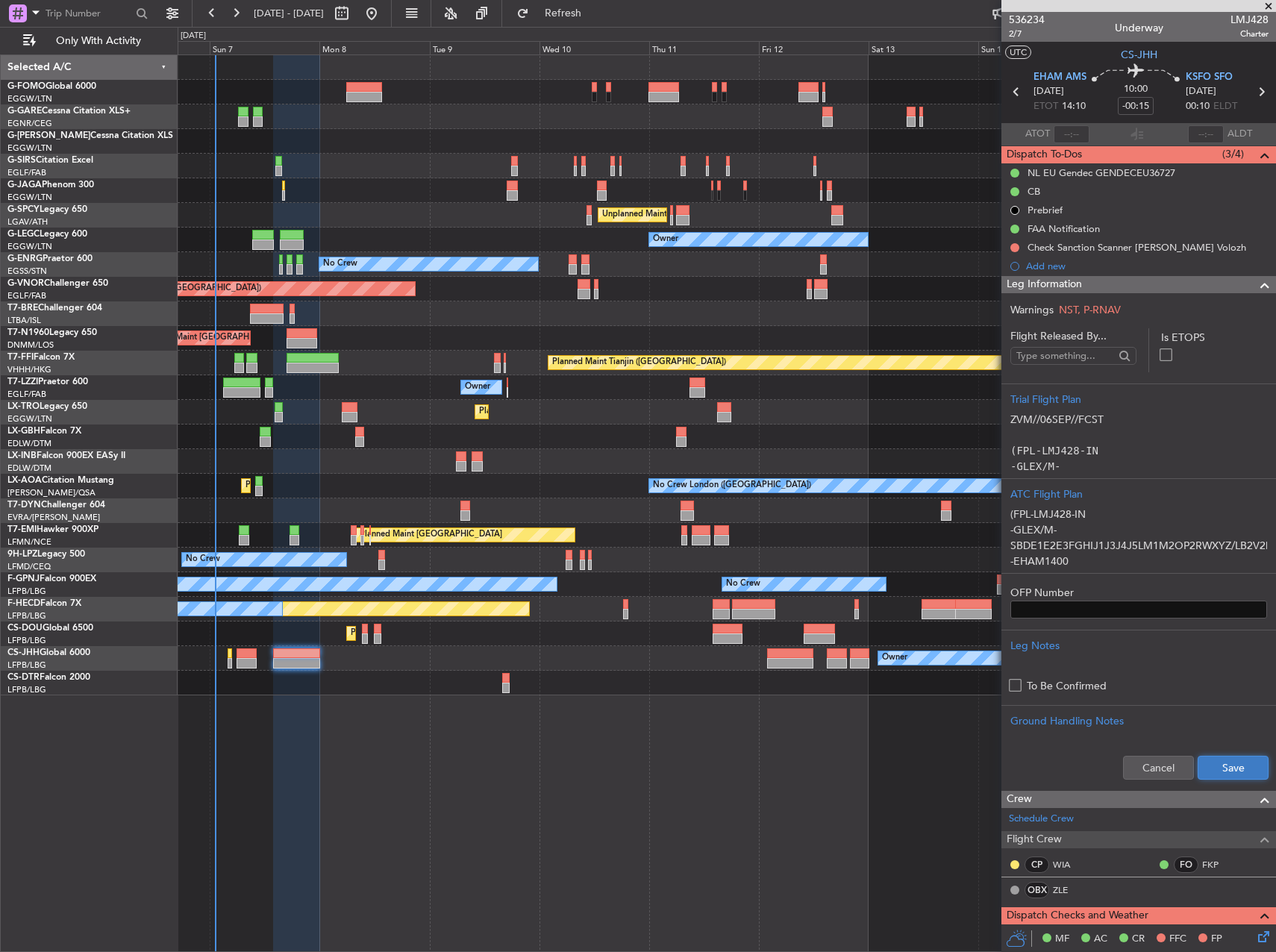
drag, startPoint x: 1224, startPoint y: 769, endPoint x: 1218, endPoint y: 750, distance: 19.9
click at [1223, 769] on button "Save" at bounding box center [1233, 768] width 71 height 24
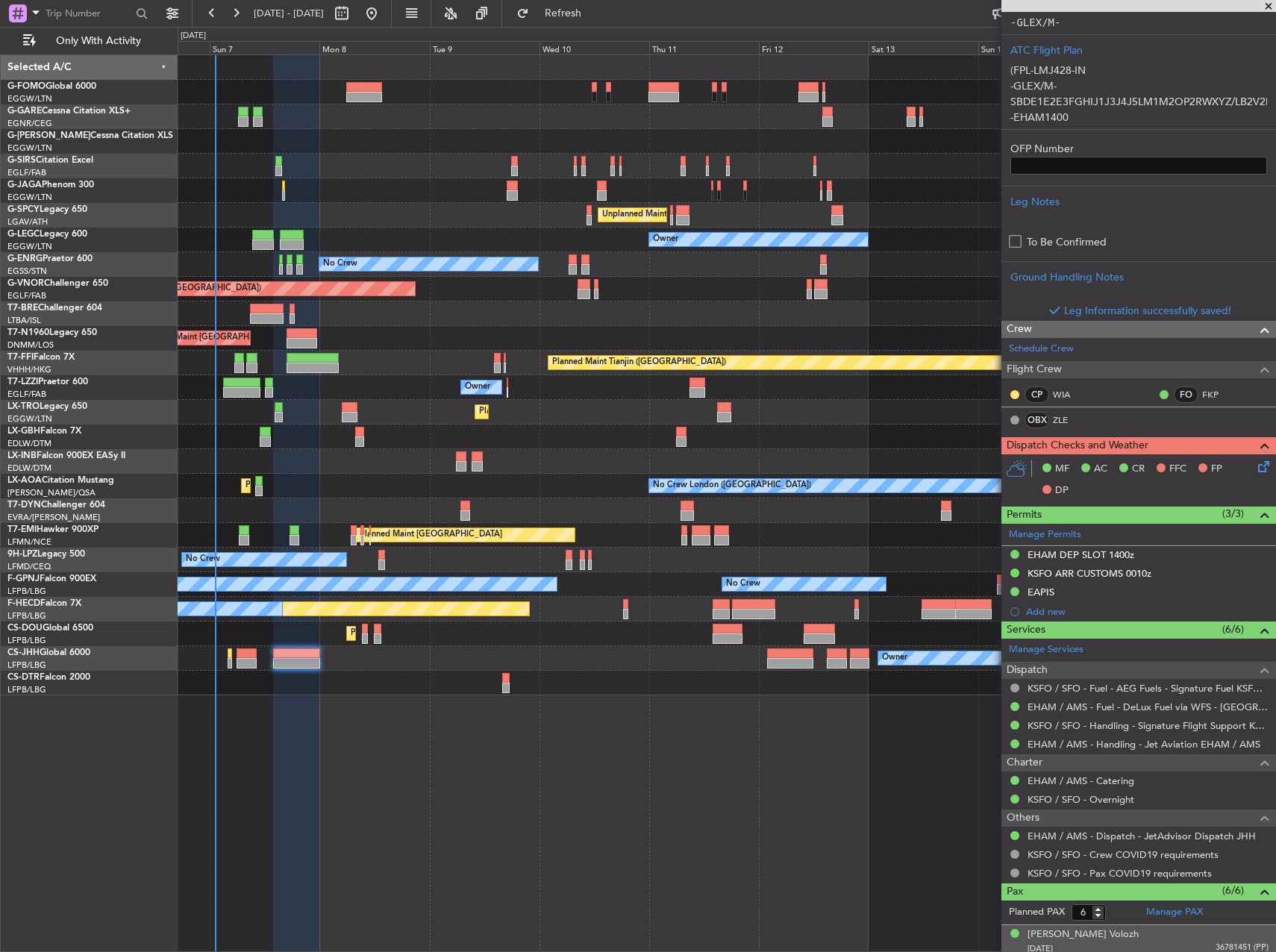
scroll to position [430, 0]
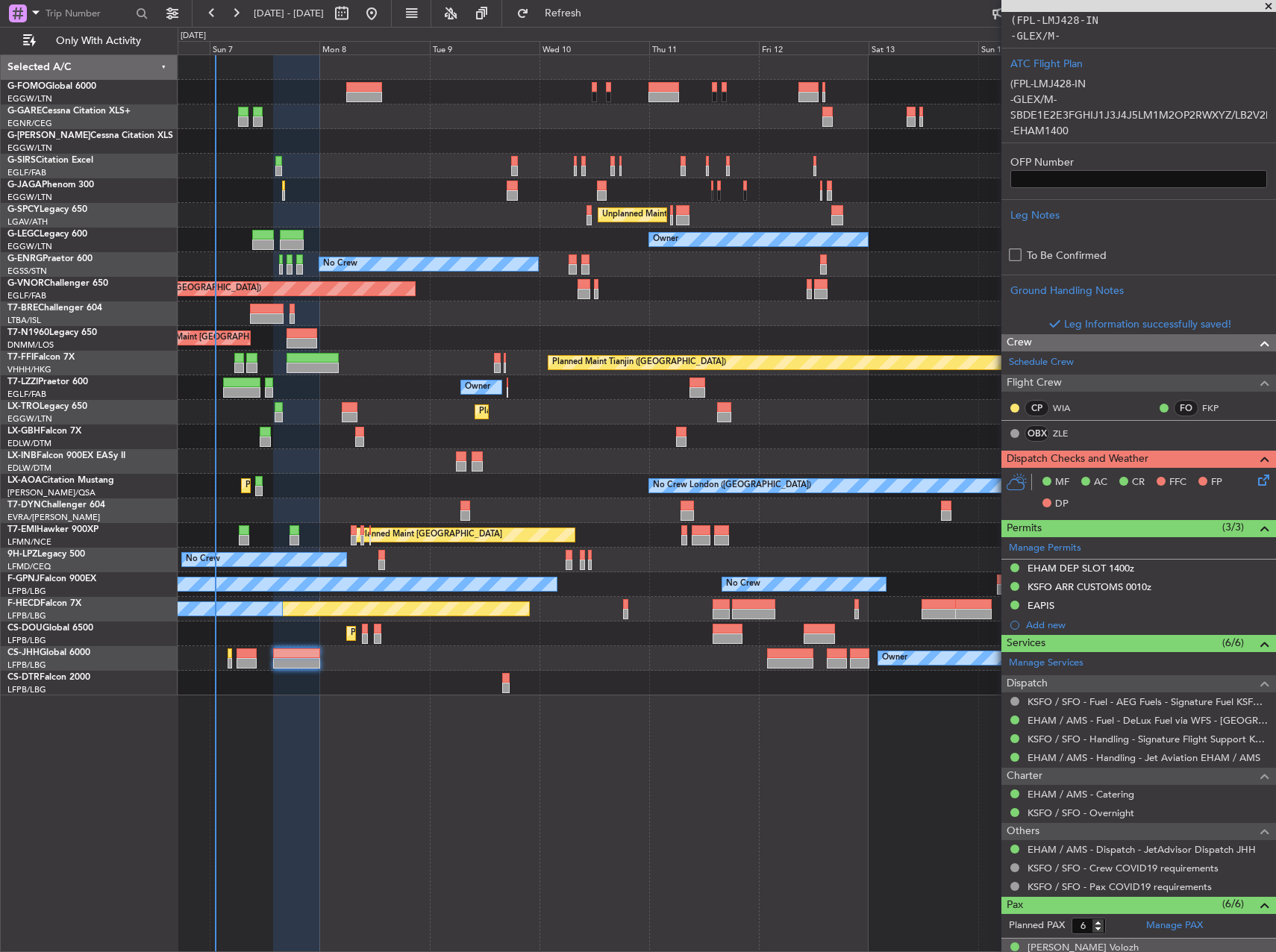
click at [1255, 484] on icon at bounding box center [1261, 478] width 12 height 12
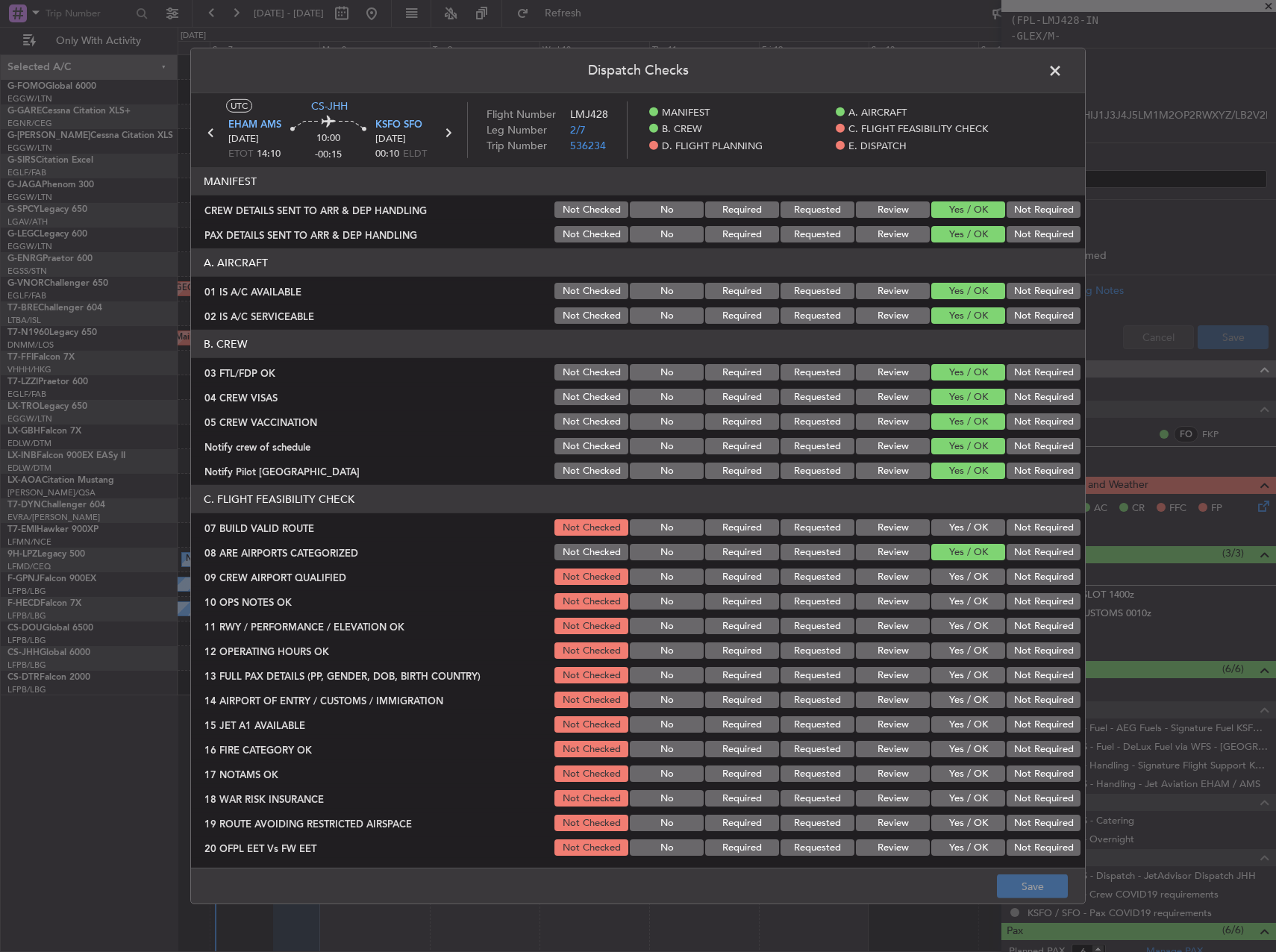
click at [929, 537] on div "Yes / OK" at bounding box center [967, 528] width 76 height 21
click at [933, 526] on button "Yes / OK" at bounding box center [968, 528] width 74 height 16
click at [953, 576] on button "Yes / OK" at bounding box center [968, 577] width 74 height 16
drag, startPoint x: 955, startPoint y: 599, endPoint x: 956, endPoint y: 613, distance: 14.0
click at [955, 600] on button "Yes / OK" at bounding box center [968, 601] width 74 height 16
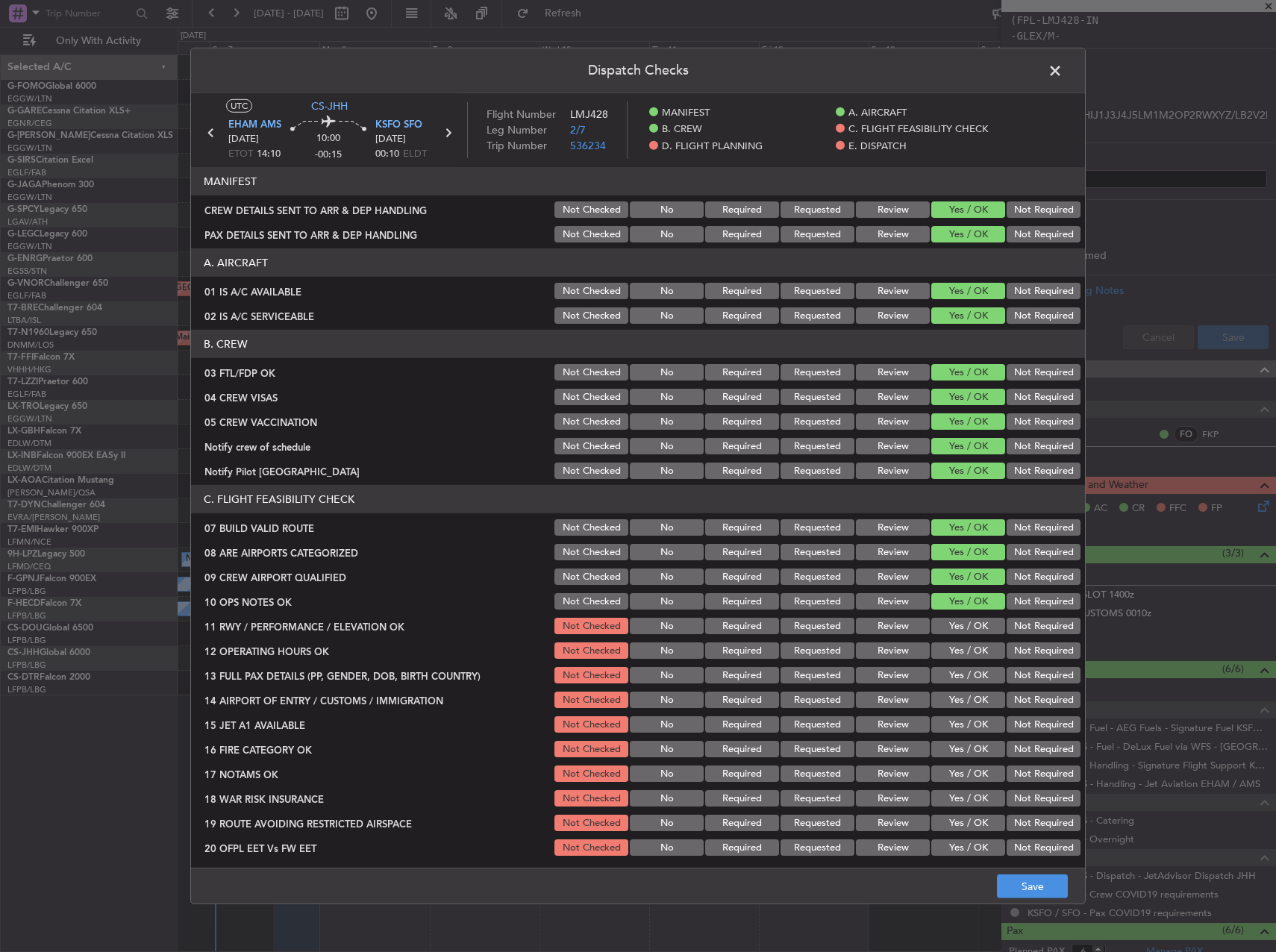
click at [956, 617] on div "Yes / OK" at bounding box center [967, 626] width 76 height 21
click at [956, 633] on button "Yes / OK" at bounding box center [968, 626] width 74 height 16
click at [955, 656] on button "Yes / OK" at bounding box center [968, 650] width 74 height 16
click at [954, 670] on button "Yes / OK" at bounding box center [968, 675] width 74 height 16
click at [955, 686] on div "Yes / OK" at bounding box center [967, 675] width 76 height 21
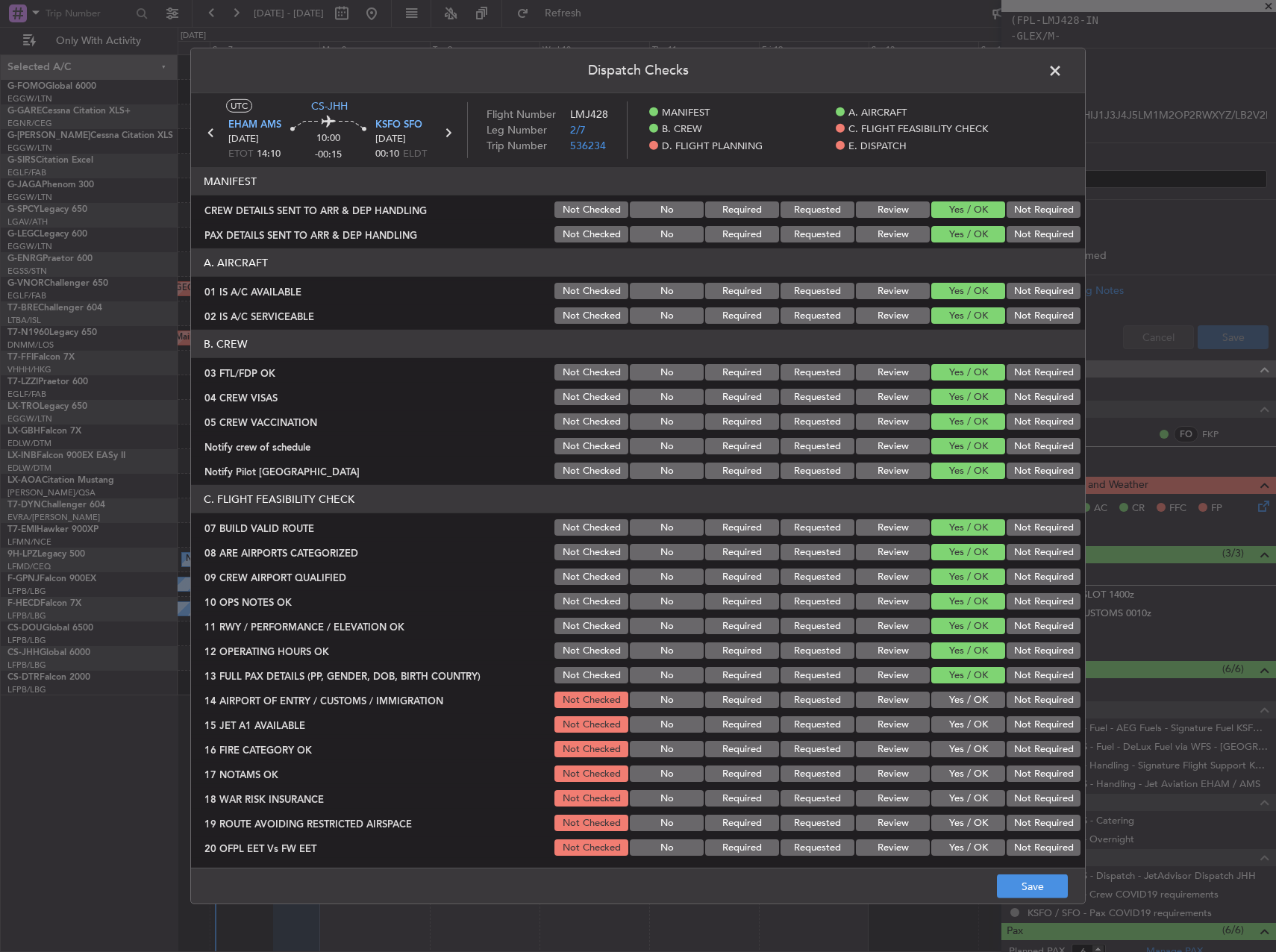
click at [955, 696] on button "Yes / OK" at bounding box center [968, 699] width 74 height 16
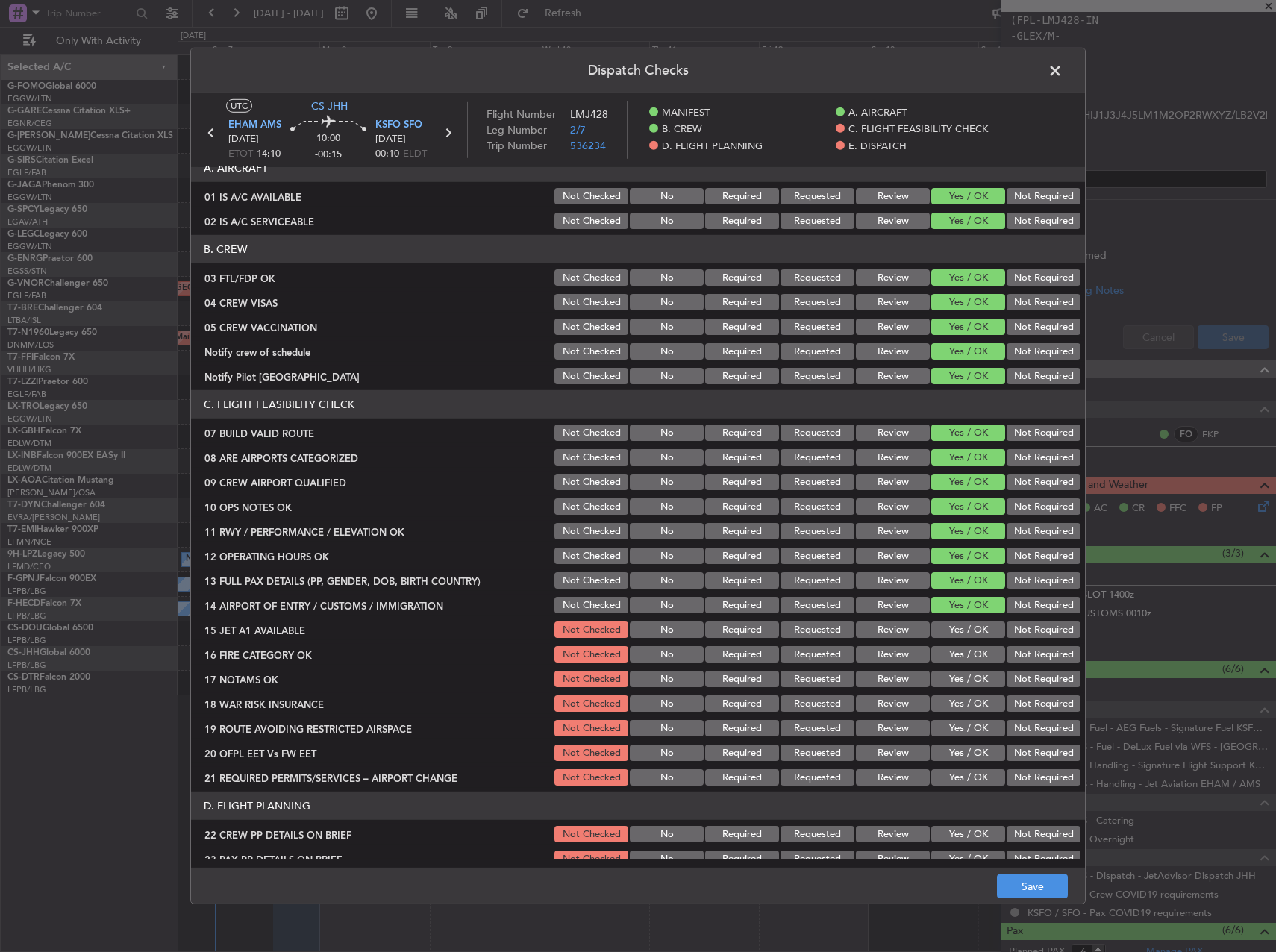
scroll to position [224, 0]
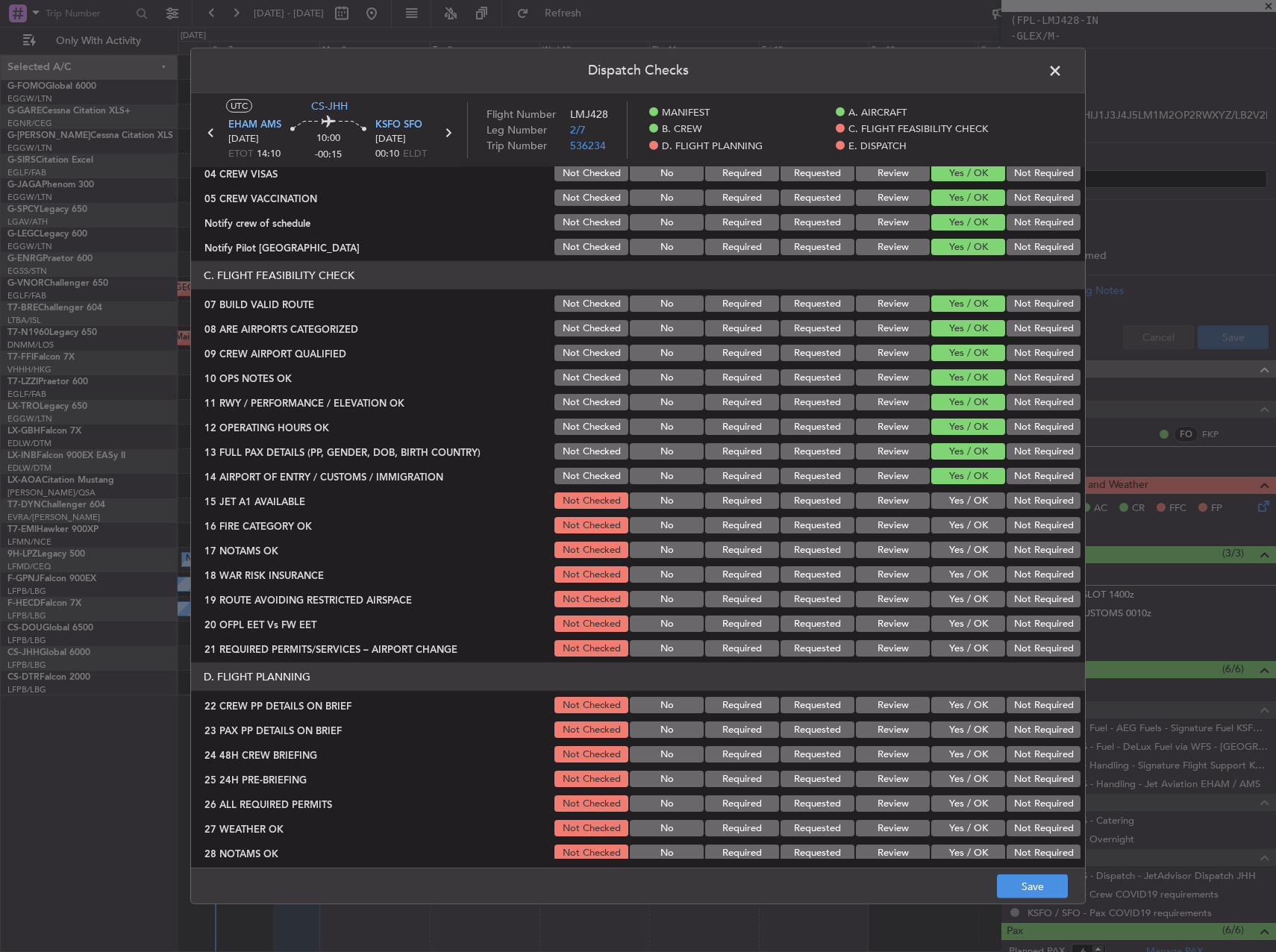
click at [970, 510] on div "Yes / OK" at bounding box center [967, 501] width 76 height 21
click at [970, 506] on button "Yes / OK" at bounding box center [968, 500] width 74 height 16
click at [965, 531] on button "Yes / OK" at bounding box center [968, 525] width 74 height 16
click at [963, 548] on button "Yes / OK" at bounding box center [968, 550] width 74 height 16
click at [1023, 573] on button "Not Required" at bounding box center [1044, 574] width 74 height 16
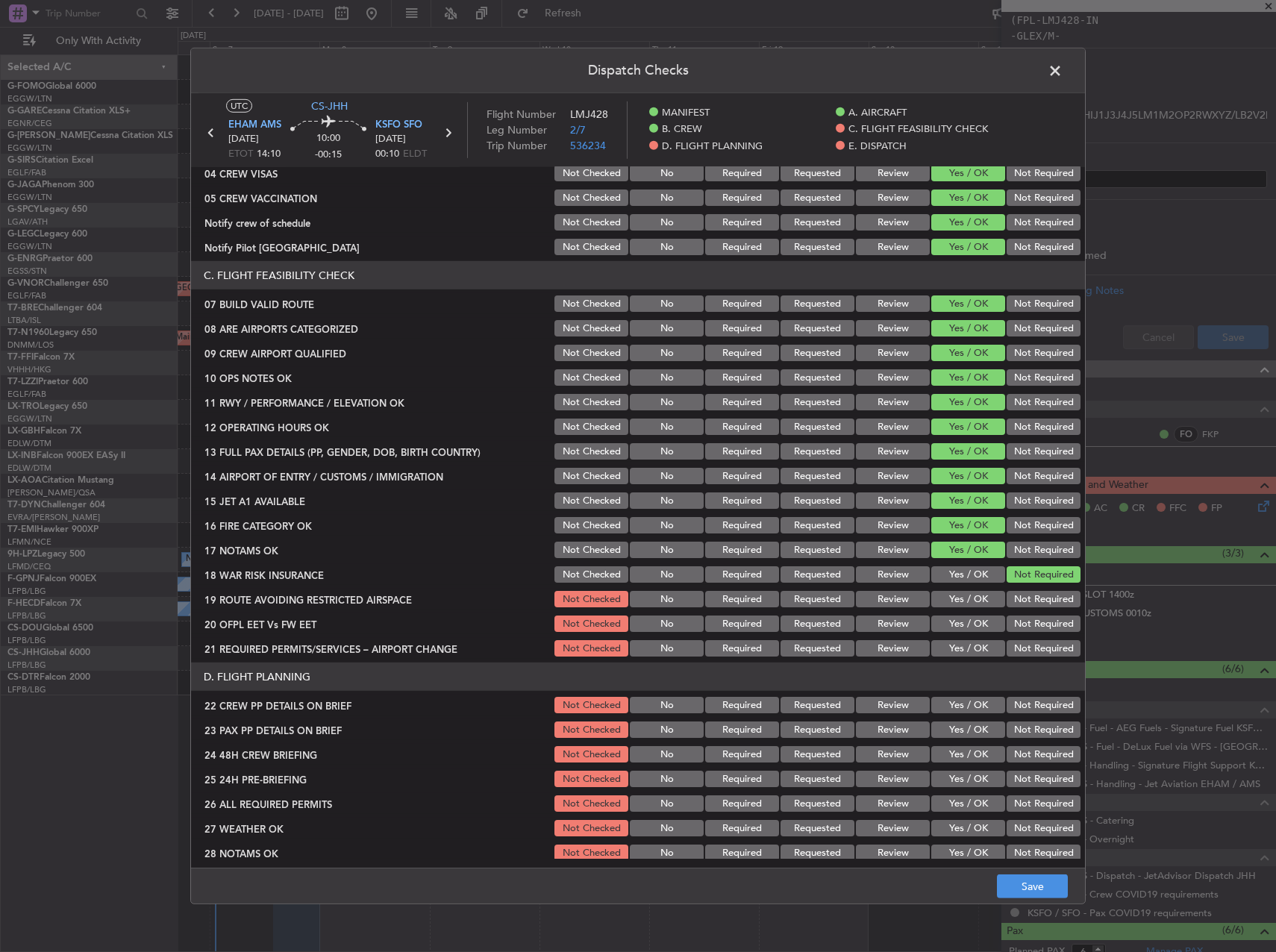
drag, startPoint x: 979, startPoint y: 593, endPoint x: 968, endPoint y: 610, distance: 20.2
click at [977, 593] on button "Yes / OK" at bounding box center [968, 599] width 74 height 16
click at [965, 617] on button "Yes / OK" at bounding box center [968, 624] width 74 height 16
click at [963, 640] on section "C. FLIGHT FEASIBILITY CHECK 07 BUILD VALID ROUTE Not Checked No Required Reques…" at bounding box center [638, 460] width 894 height 398
click at [963, 643] on button "Yes / OK" at bounding box center [968, 648] width 74 height 16
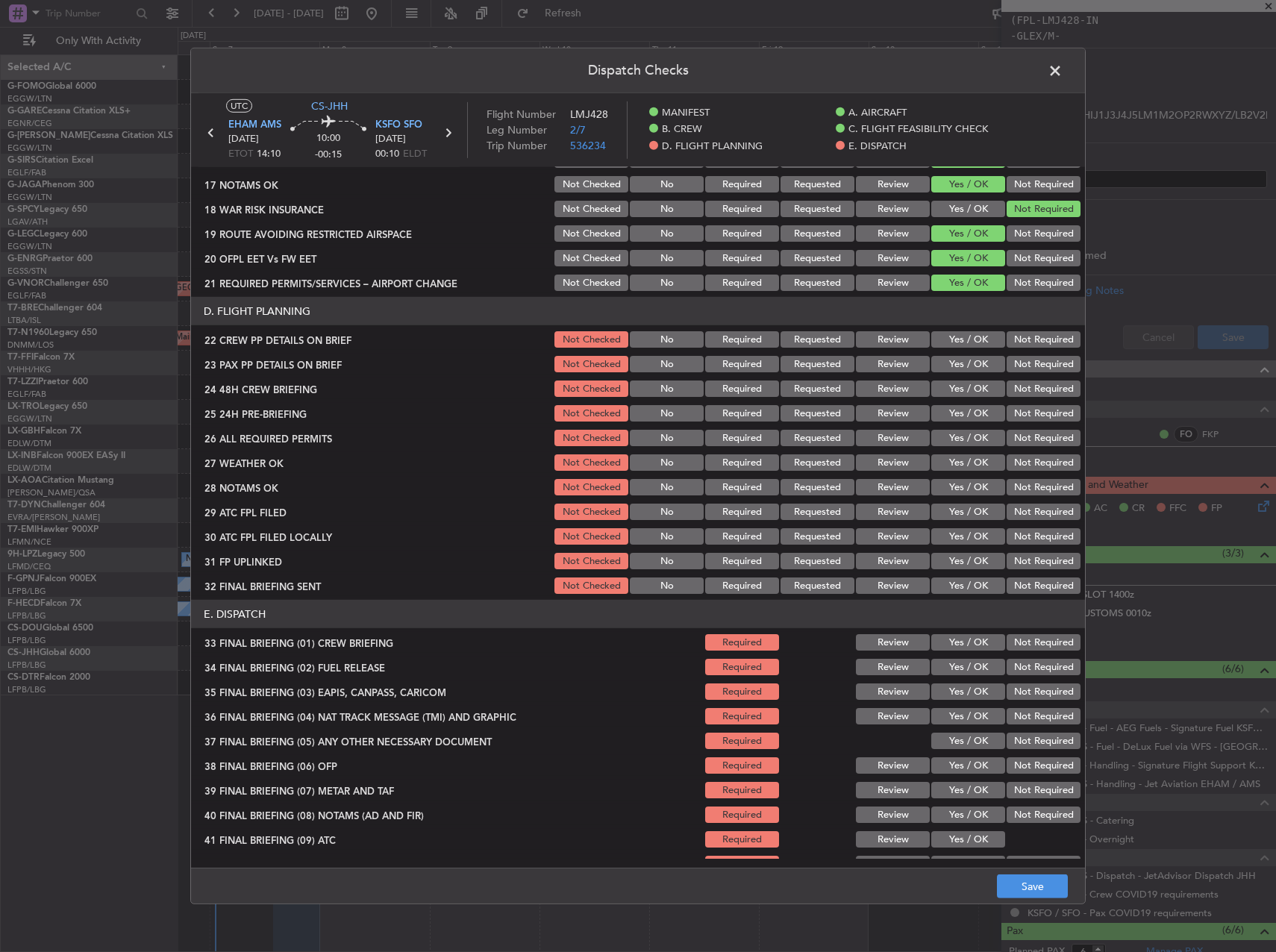
scroll to position [597, 0]
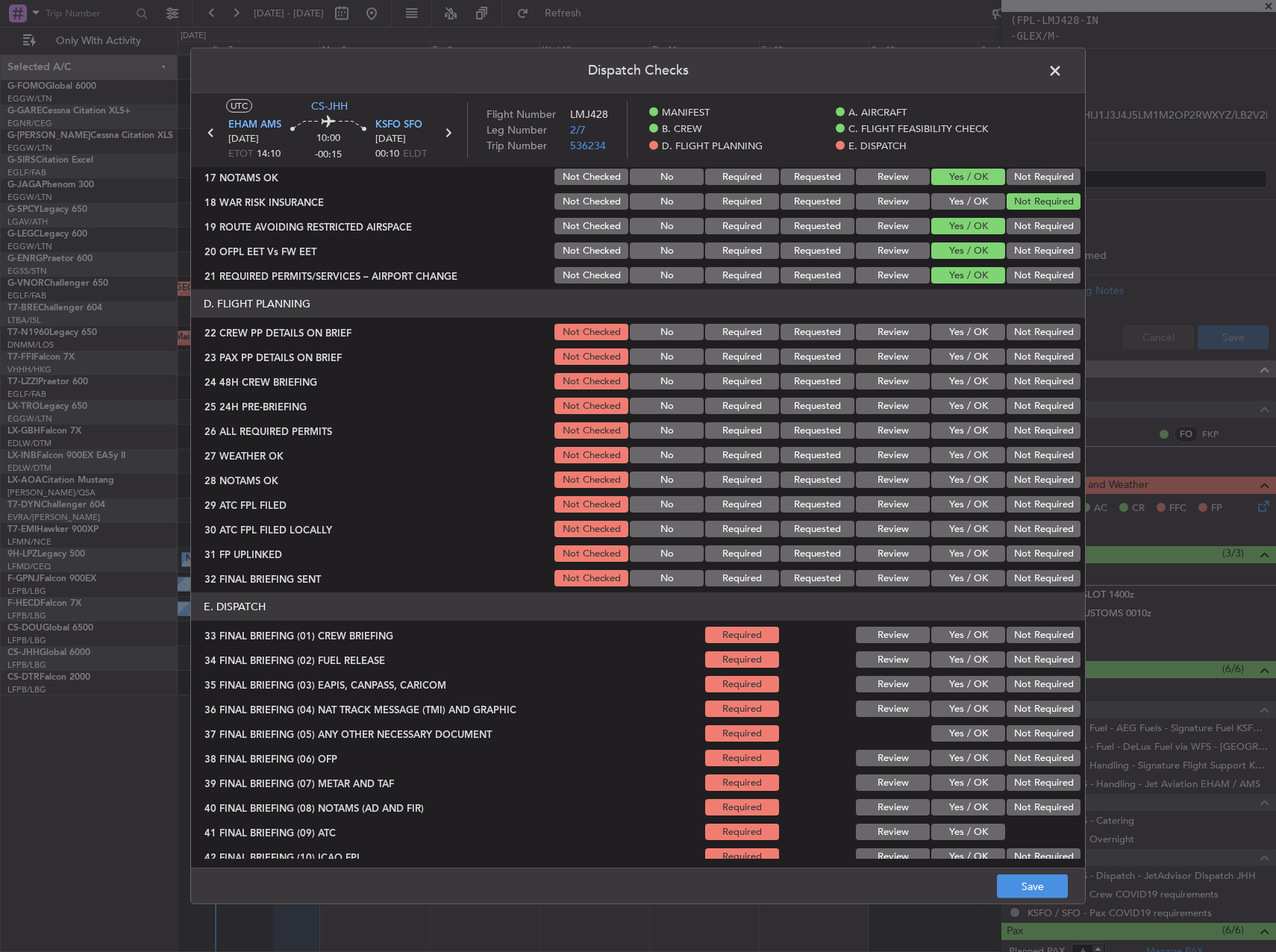
click at [952, 340] on div "Yes / OK" at bounding box center [967, 332] width 76 height 21
click at [950, 331] on button "Yes / OK" at bounding box center [968, 332] width 74 height 16
click at [952, 353] on button "Yes / OK" at bounding box center [968, 357] width 74 height 16
drag, startPoint x: 963, startPoint y: 380, endPoint x: 1018, endPoint y: 404, distance: 60.0
click at [963, 381] on button "Yes / OK" at bounding box center [968, 381] width 74 height 16
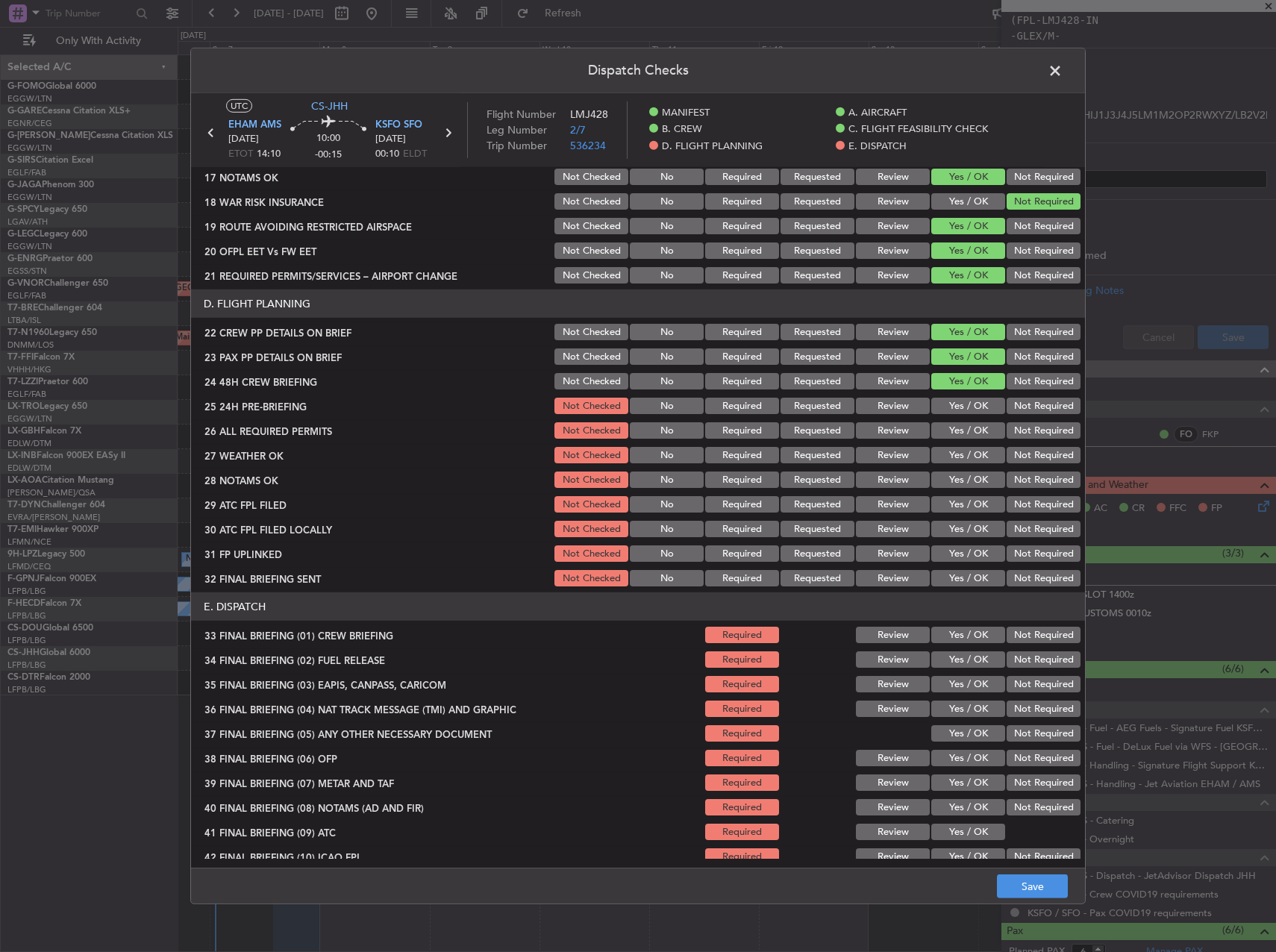
click at [1018, 405] on button "Not Required" at bounding box center [1044, 406] width 74 height 16
click at [957, 437] on button "Yes / OK" at bounding box center [968, 430] width 74 height 16
drag, startPoint x: 955, startPoint y: 448, endPoint x: 955, endPoint y: 462, distance: 14.0
click at [955, 449] on button "Yes / OK" at bounding box center [968, 455] width 74 height 16
click at [955, 462] on button "Yes / OK" at bounding box center [968, 455] width 74 height 16
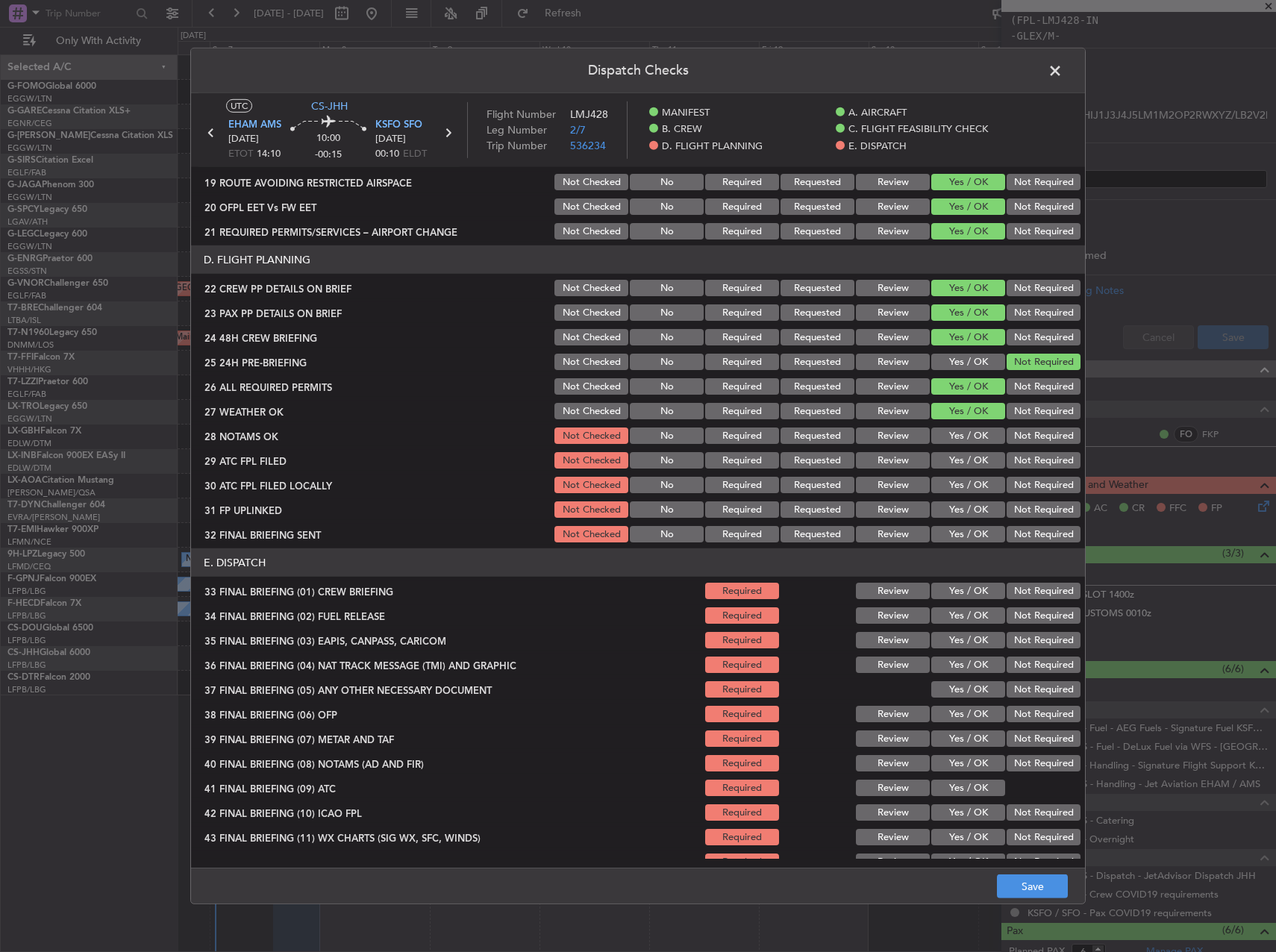
scroll to position [658, 0]
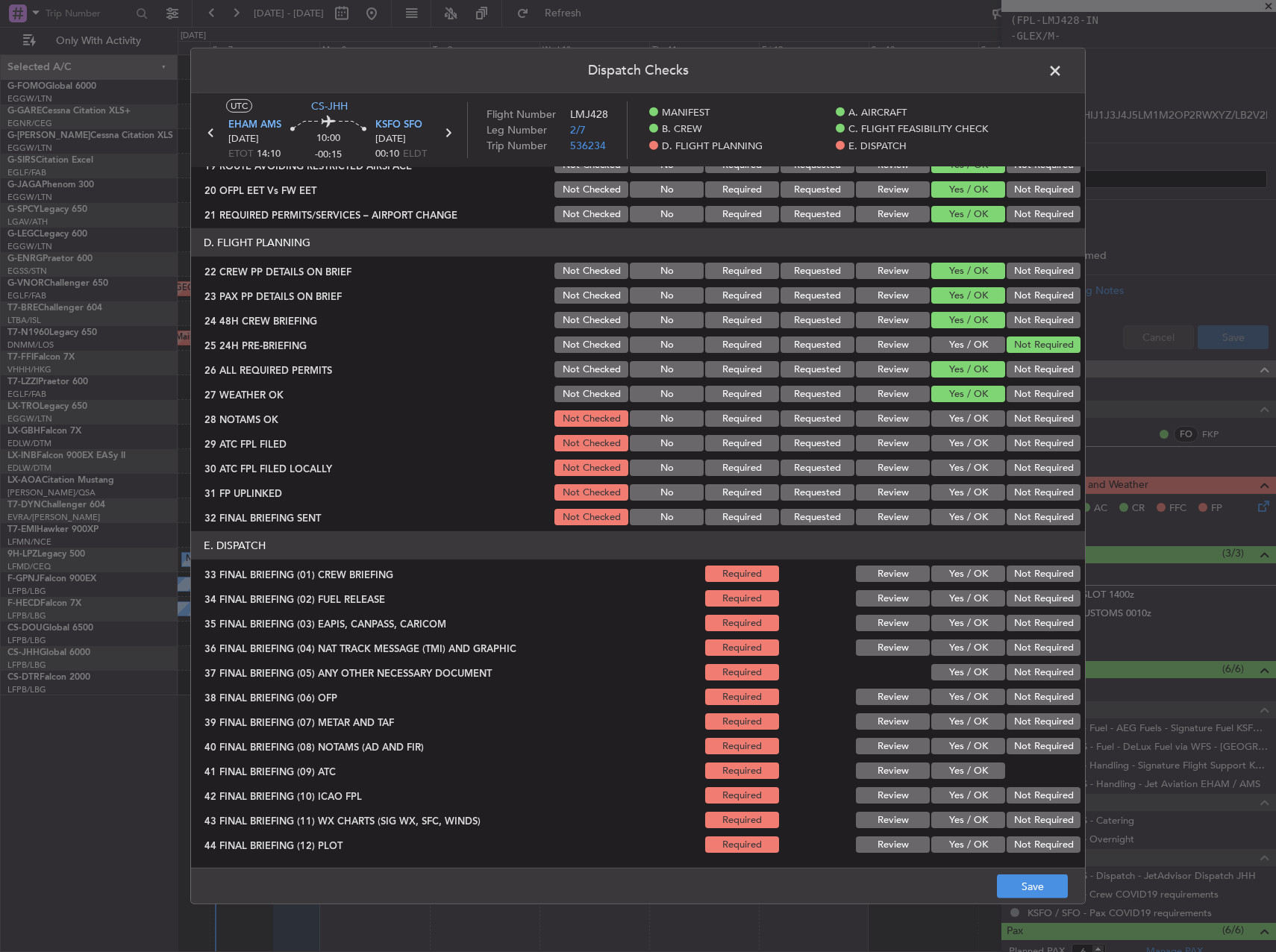
click at [961, 413] on button "Yes / OK" at bounding box center [968, 418] width 74 height 16
click at [901, 424] on button "Review" at bounding box center [893, 418] width 74 height 16
click at [942, 440] on button "Yes / OK" at bounding box center [968, 442] width 74 height 16
click at [950, 469] on button "Yes / OK" at bounding box center [968, 467] width 74 height 16
click at [1021, 469] on button "Not Required" at bounding box center [1044, 467] width 74 height 16
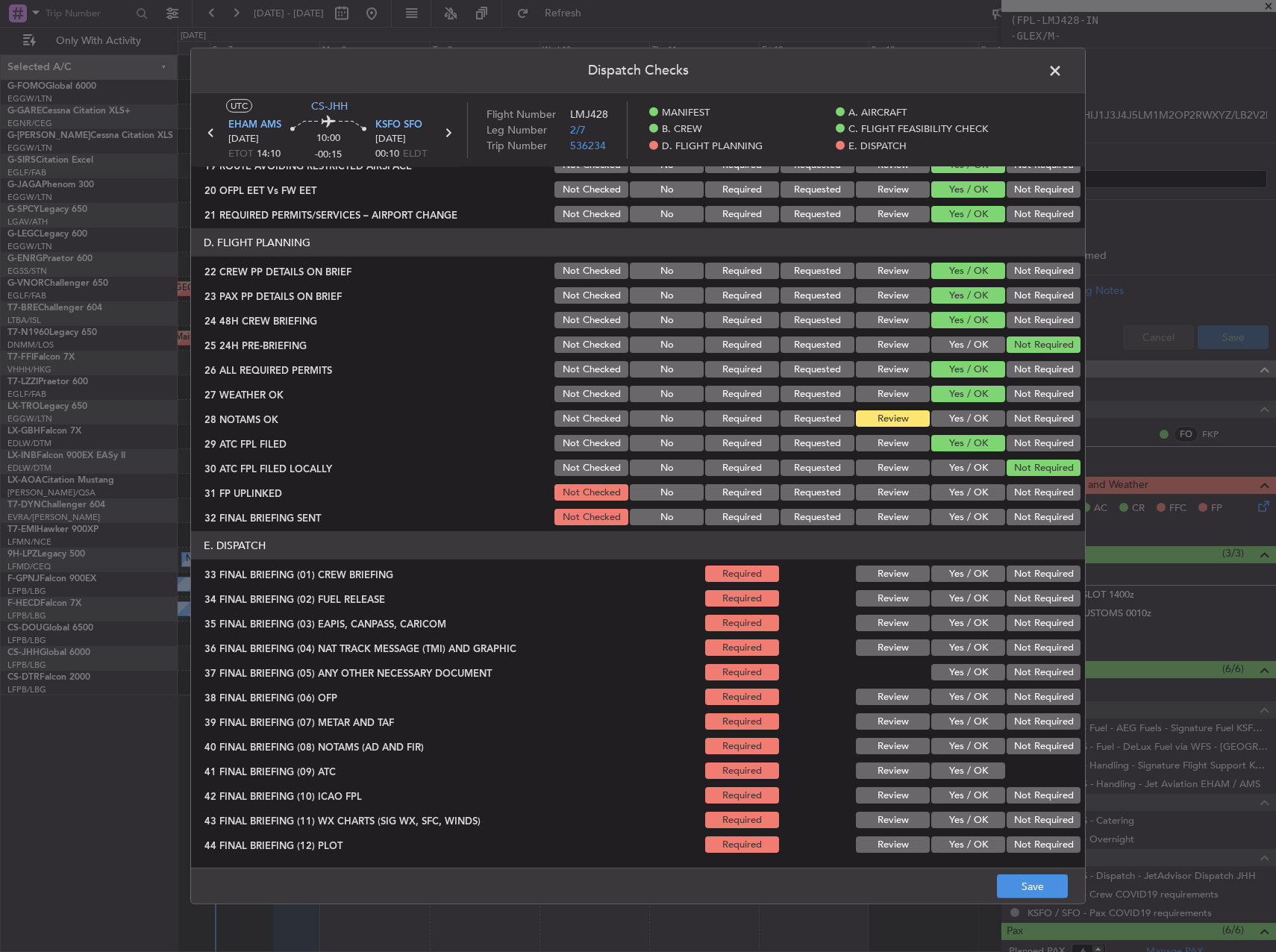
click at [953, 491] on button "Yes / OK" at bounding box center [968, 492] width 74 height 16
click at [1020, 518] on button "Not Required" at bounding box center [1044, 516] width 74 height 16
click at [979, 568] on button "Yes / OK" at bounding box center [968, 573] width 74 height 16
click at [972, 594] on button "Yes / OK" at bounding box center [968, 598] width 74 height 16
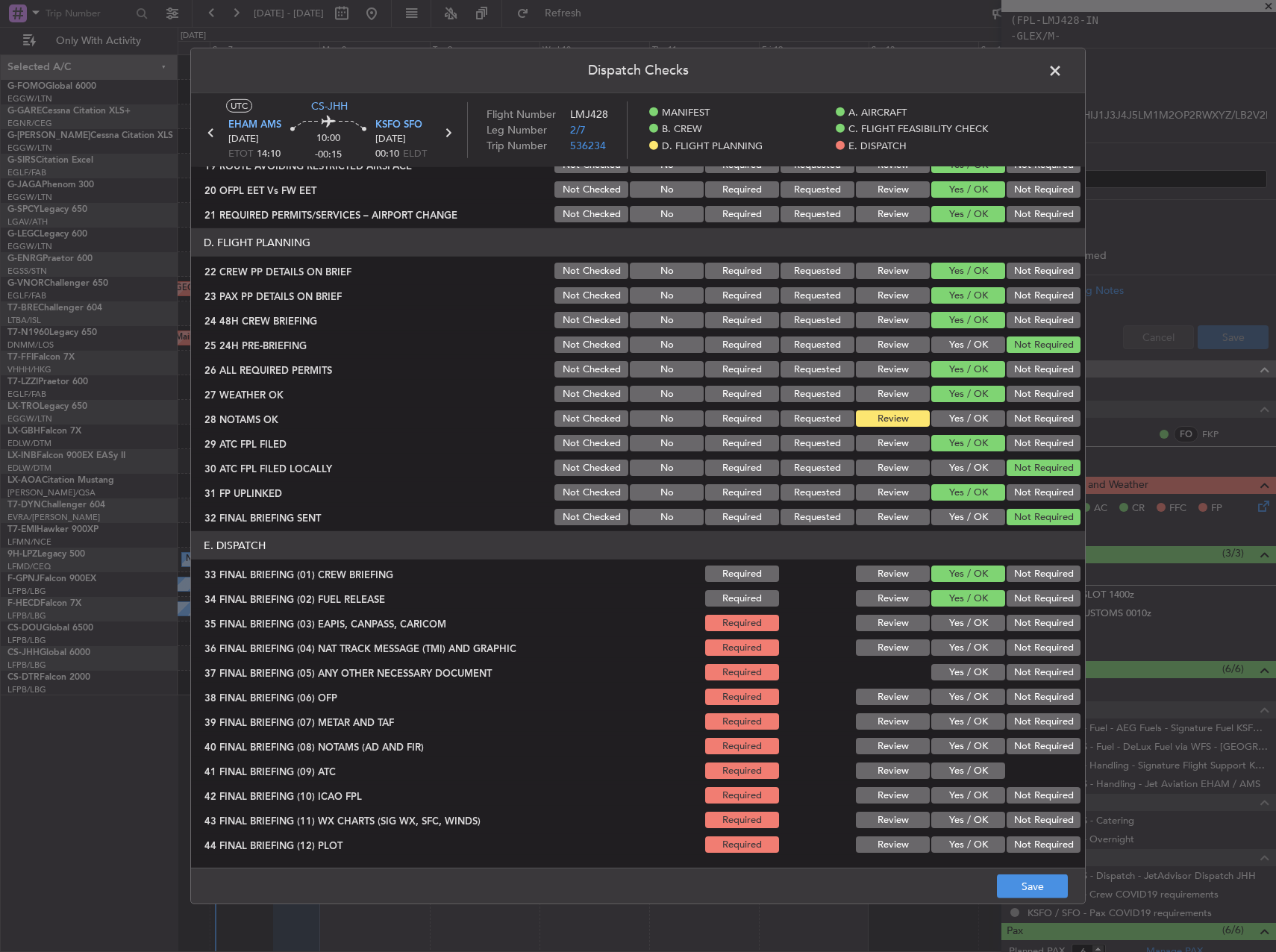
click at [1017, 618] on button "Not Required" at bounding box center [1044, 623] width 74 height 16
click at [959, 619] on button "Yes / OK" at bounding box center [968, 623] width 74 height 16
click at [964, 642] on button "Yes / OK" at bounding box center [968, 647] width 74 height 16
click at [1014, 644] on button "Not Required" at bounding box center [1044, 647] width 74 height 16
click at [984, 648] on button "Yes / OK" at bounding box center [968, 647] width 74 height 16
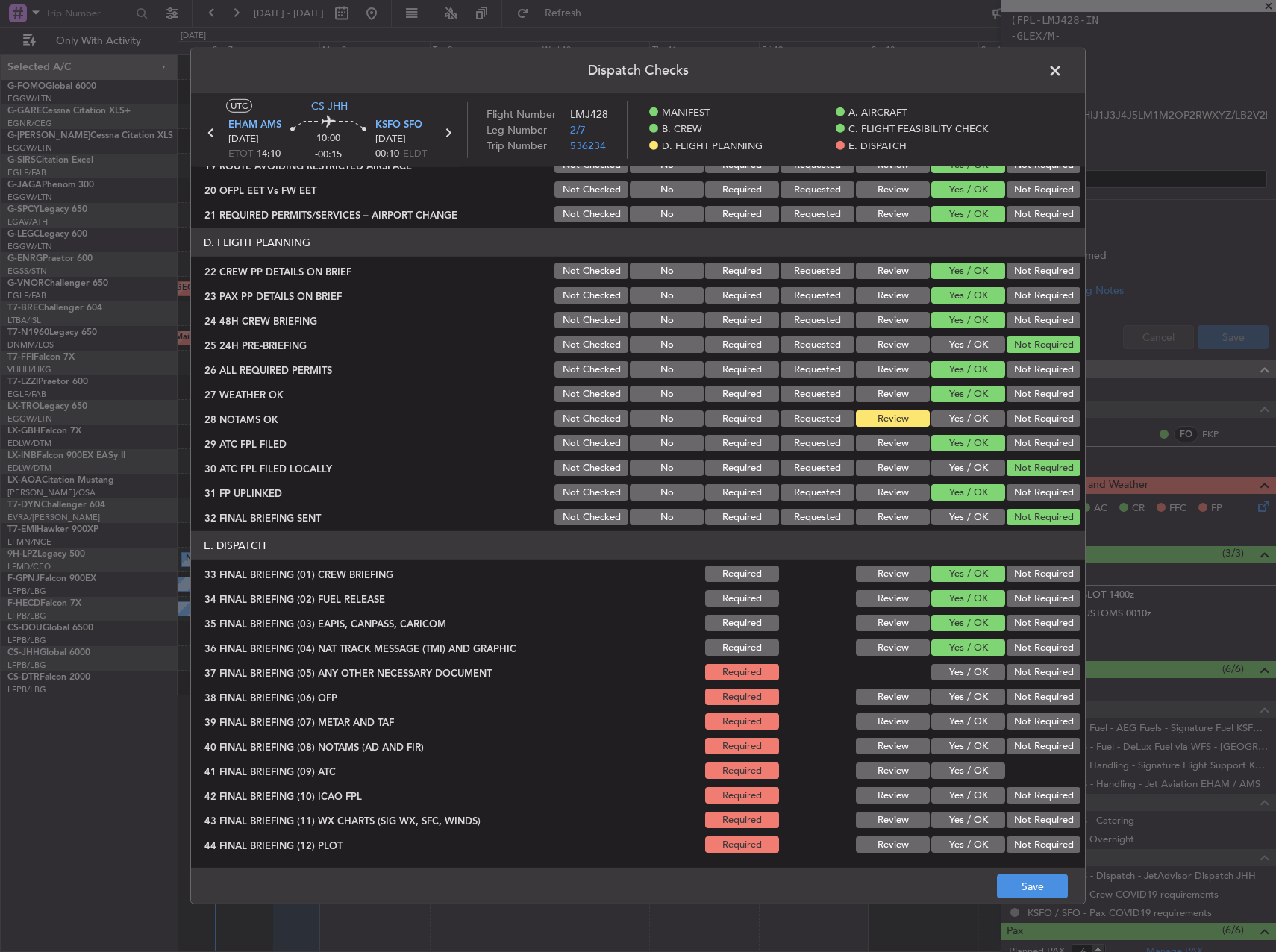
click at [1007, 675] on button "Not Required" at bounding box center [1044, 672] width 74 height 16
click at [972, 695] on button "Yes / OK" at bounding box center [968, 697] width 74 height 16
drag, startPoint x: 971, startPoint y: 713, endPoint x: 972, endPoint y: 729, distance: 16.0
click at [971, 714] on button "Yes / OK" at bounding box center [968, 721] width 74 height 16
click at [974, 735] on section "E. DISPATCH 33 FINAL BRIEFING (01) CREW BRIEFING Required Review Yes / OK Not R…" at bounding box center [638, 693] width 894 height 324
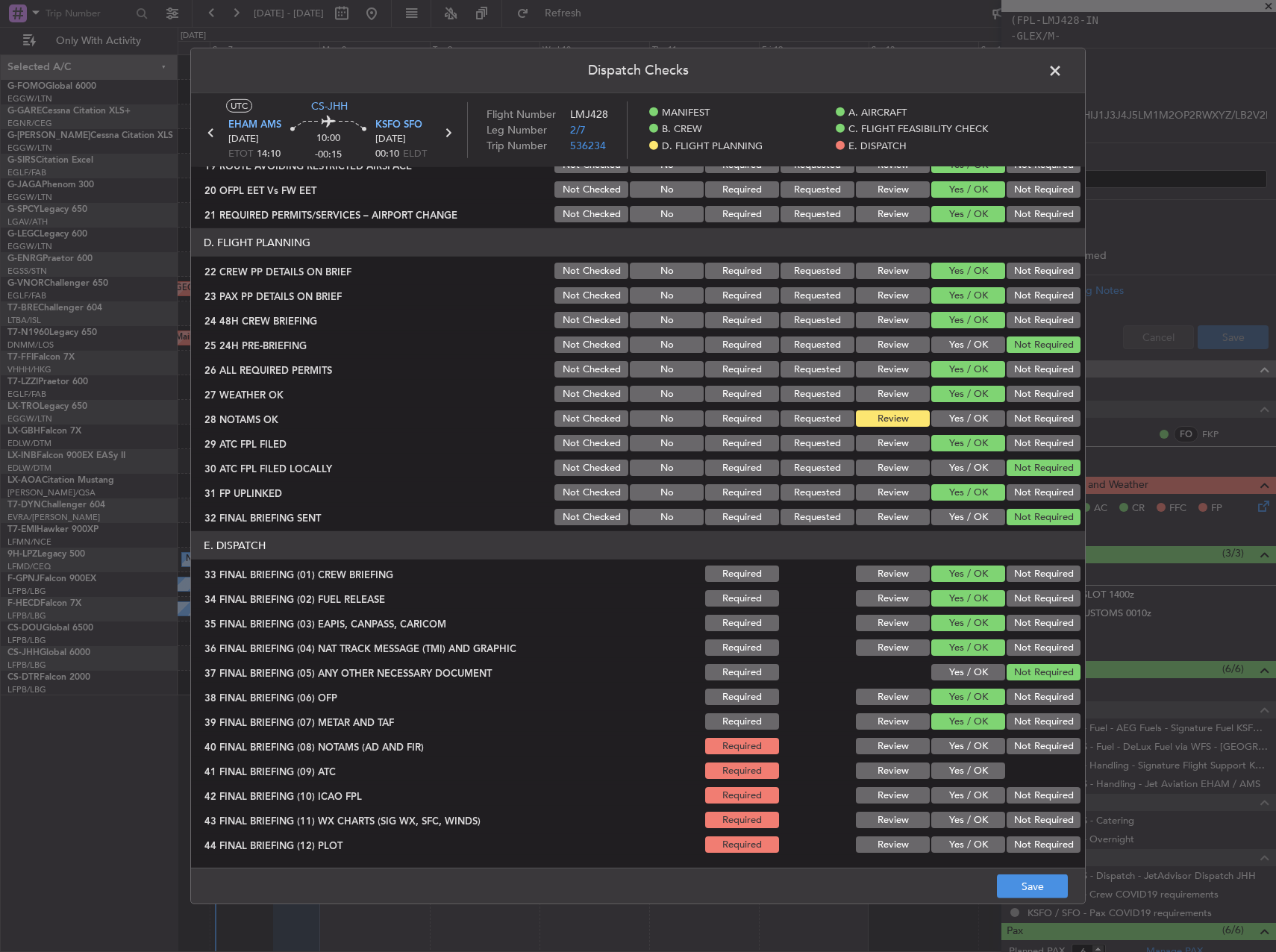
click at [975, 748] on button "Yes / OK" at bounding box center [968, 746] width 74 height 16
click at [968, 770] on button "Yes / OK" at bounding box center [968, 771] width 74 height 16
click at [969, 798] on button "Yes / OK" at bounding box center [968, 795] width 74 height 16
click at [1010, 795] on button "Not Required" at bounding box center [1044, 795] width 74 height 16
click at [974, 814] on div "Yes / OK" at bounding box center [967, 820] width 76 height 21
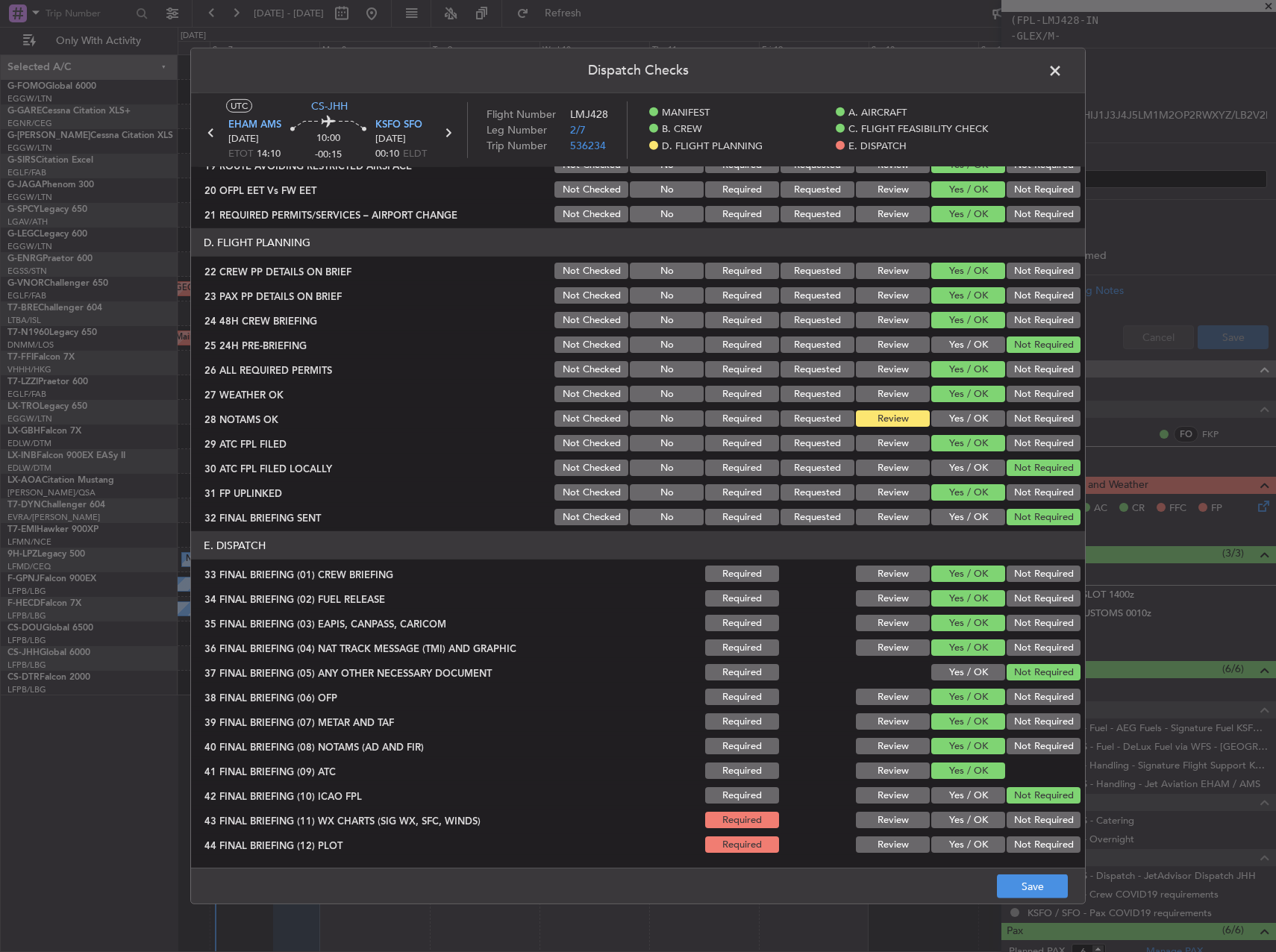
drag, startPoint x: 974, startPoint y: 818, endPoint x: 976, endPoint y: 845, distance: 27.1
click at [974, 820] on button "Yes / OK" at bounding box center [968, 820] width 74 height 16
click at [976, 845] on button "Yes / OK" at bounding box center [968, 845] width 74 height 16
click at [1028, 886] on button "Save" at bounding box center [1033, 887] width 71 height 24
click at [1063, 71] on span at bounding box center [1063, 74] width 0 height 30
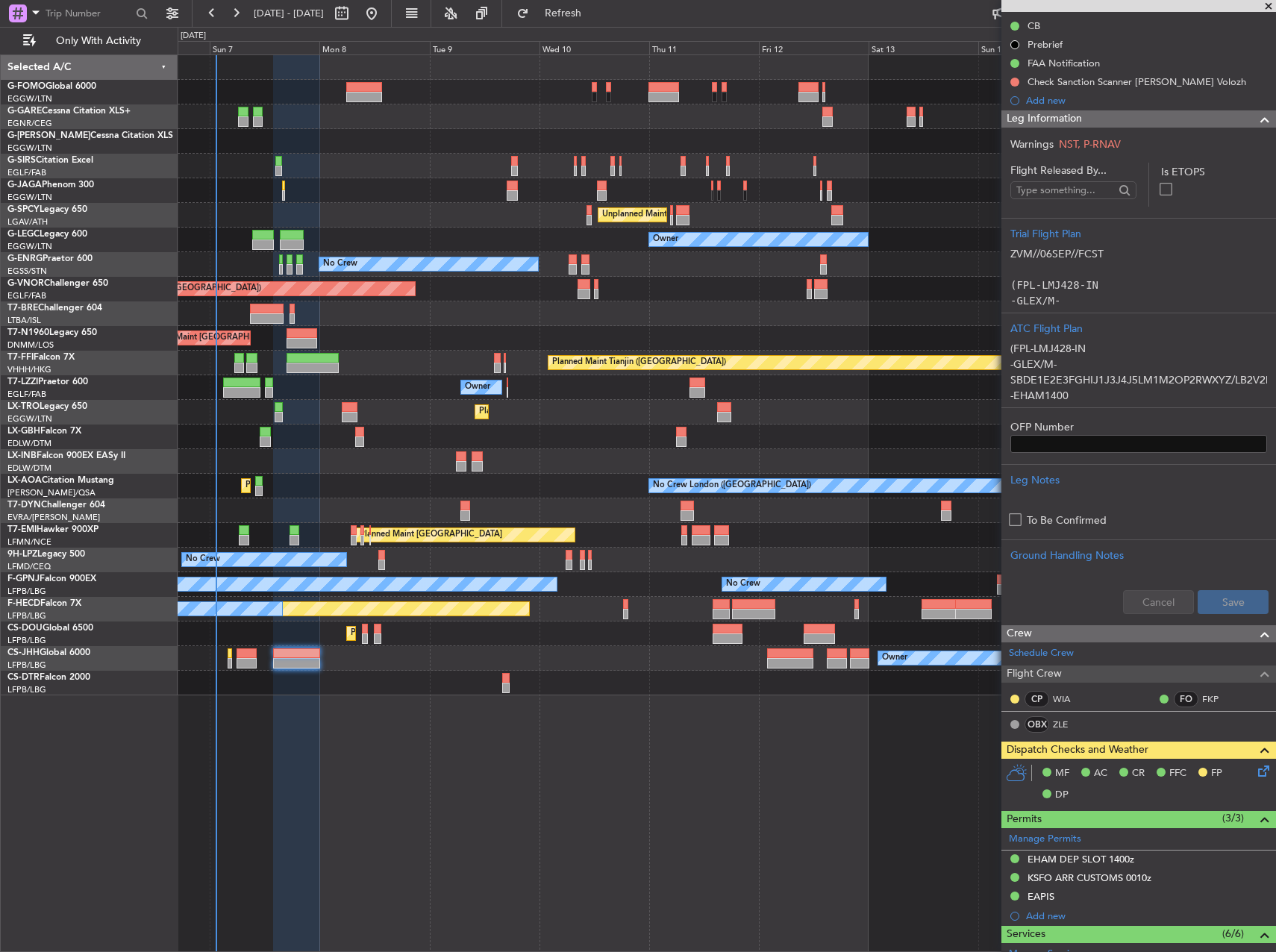
scroll to position [0, 0]
